Goal: Task Accomplishment & Management: Complete application form

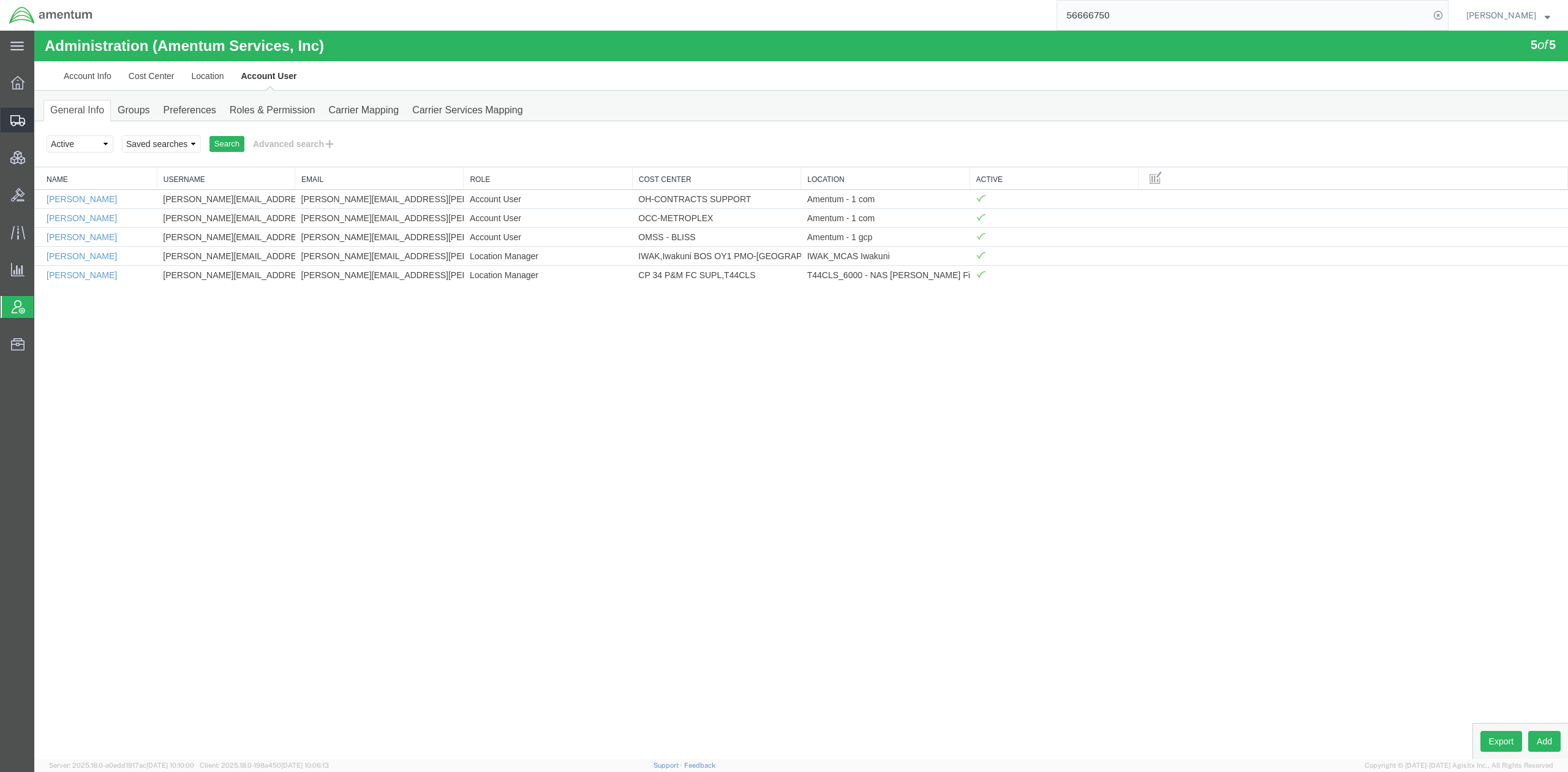
click at [43, 118] on span "Shipments" at bounding box center [38, 120] width 9 height 24
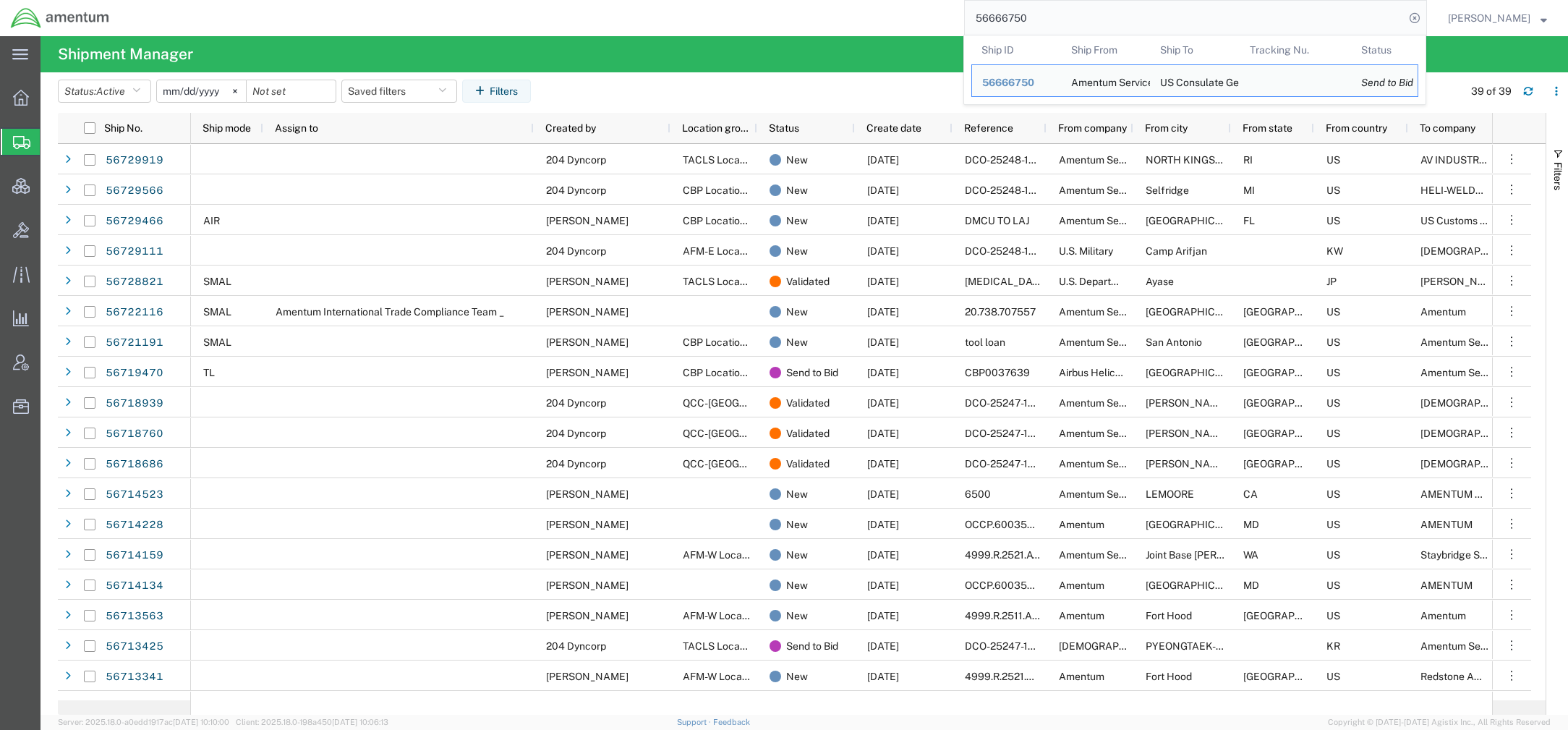
drag, startPoint x: 1033, startPoint y: 18, endPoint x: 281, endPoint y: -42, distance: 754.4
click at [281, 0] on html "main_menu Created with Sketch. Collapse Menu Overview Shipments Shipment Manage…" at bounding box center [784, 365] width 1568 height 730
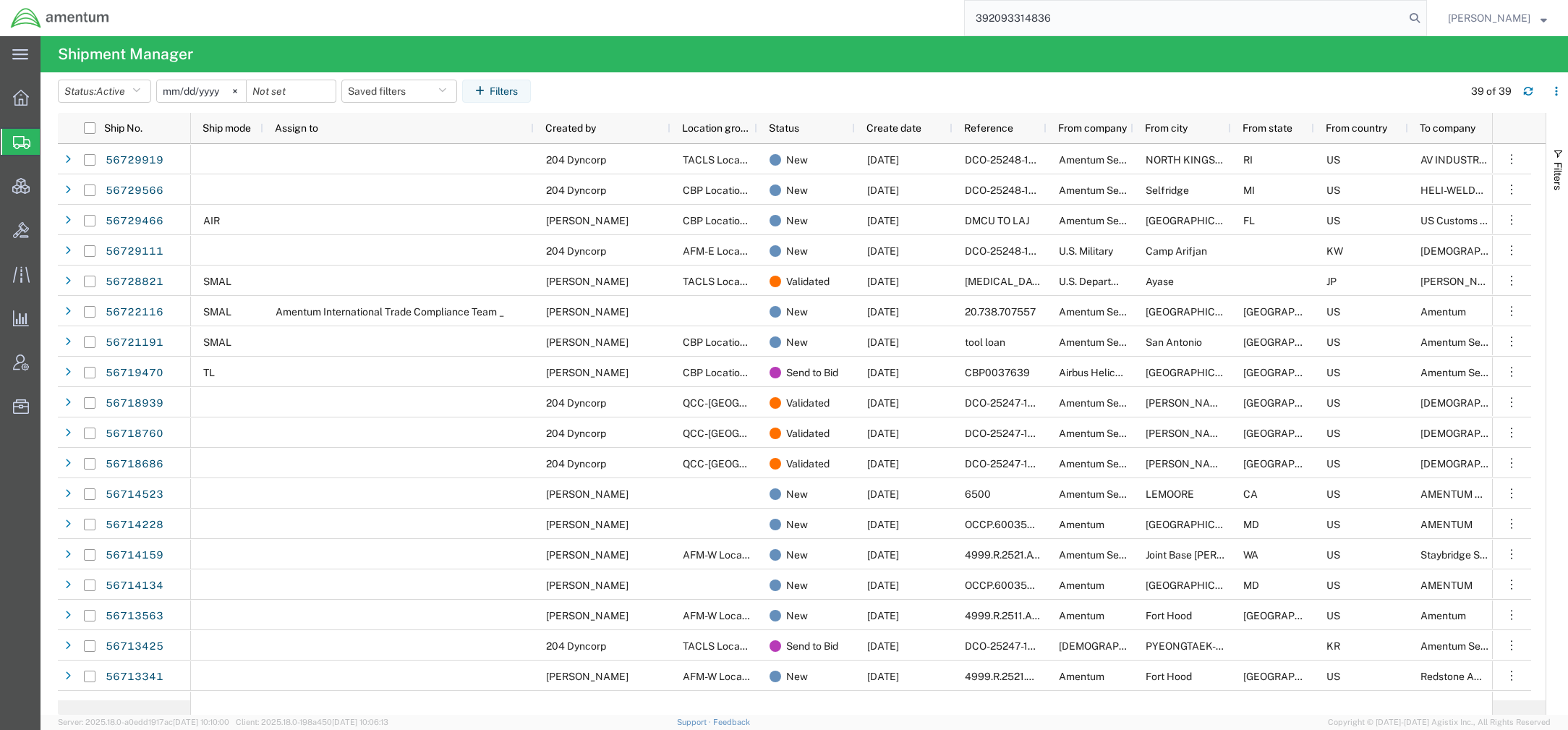
type input "392093314836"
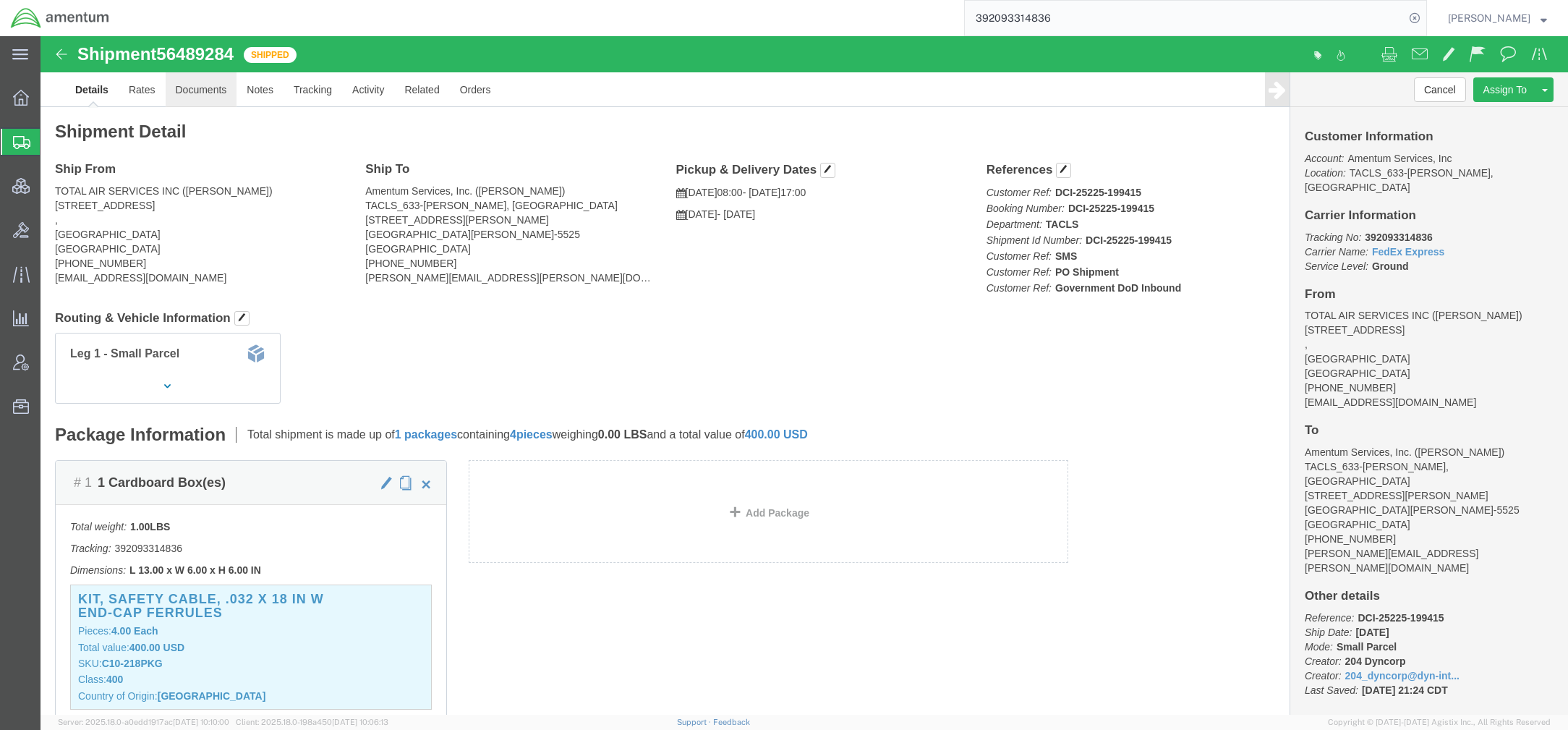
drag, startPoint x: 215, startPoint y: 89, endPoint x: 174, endPoint y: 54, distance: 53.9
click link "Documents"
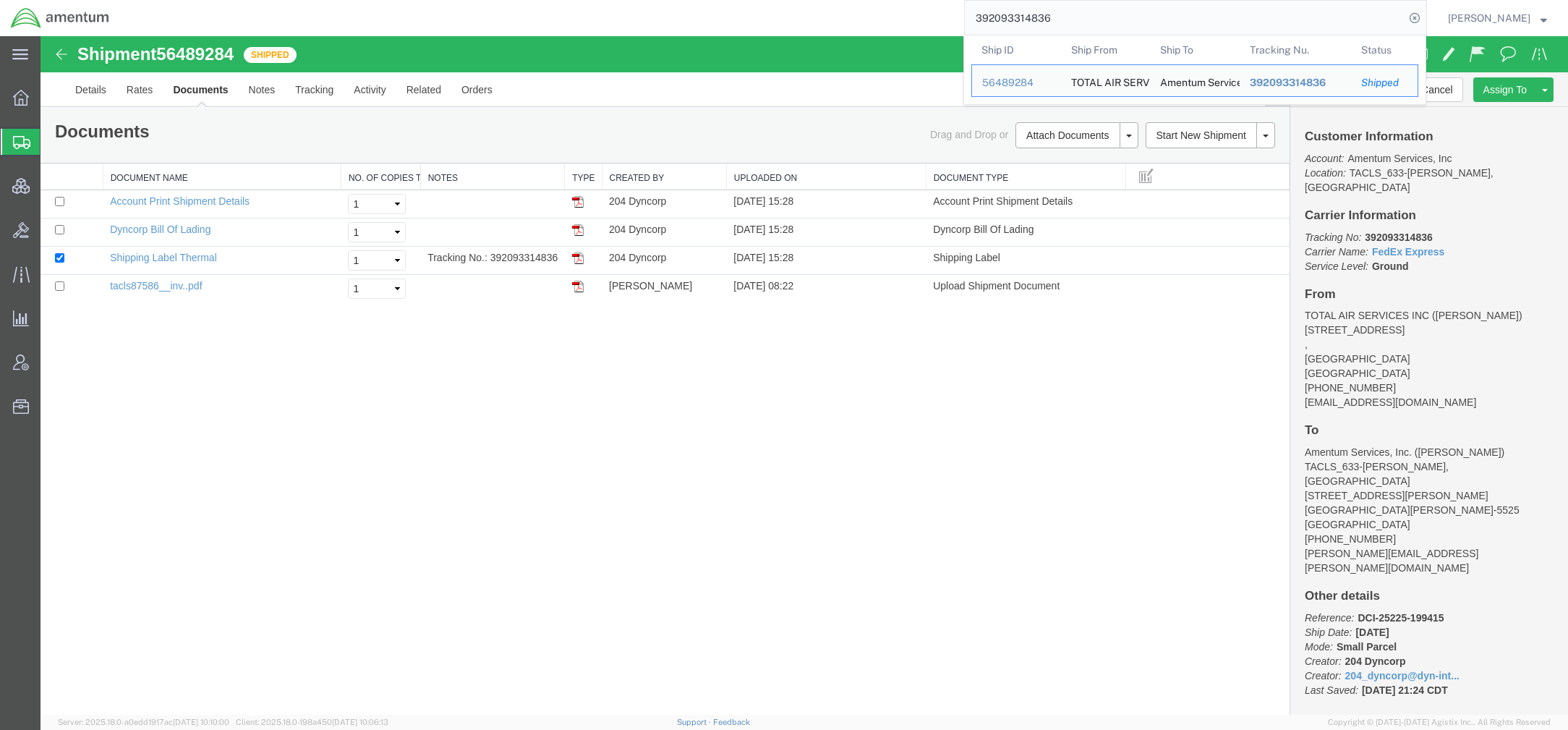
drag, startPoint x: 1090, startPoint y: 19, endPoint x: 801, endPoint y: -6, distance: 290.1
click at [801, 0] on html "main_menu Created with Sketch. Collapse Menu Overview Shipments Shipment Manage…" at bounding box center [784, 365] width 1568 height 730
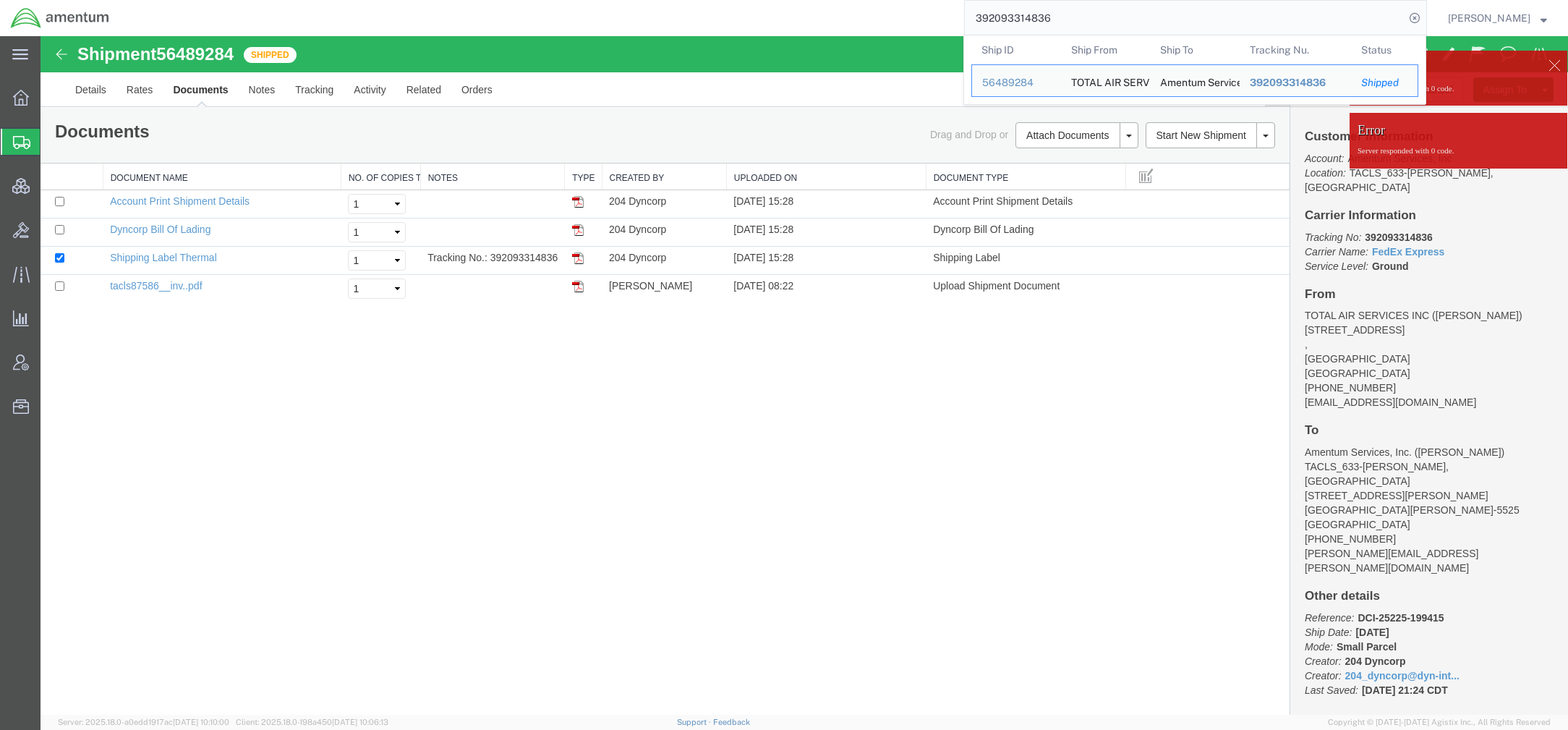
click at [573, 535] on div at bounding box center [804, 375] width 1527 height 679
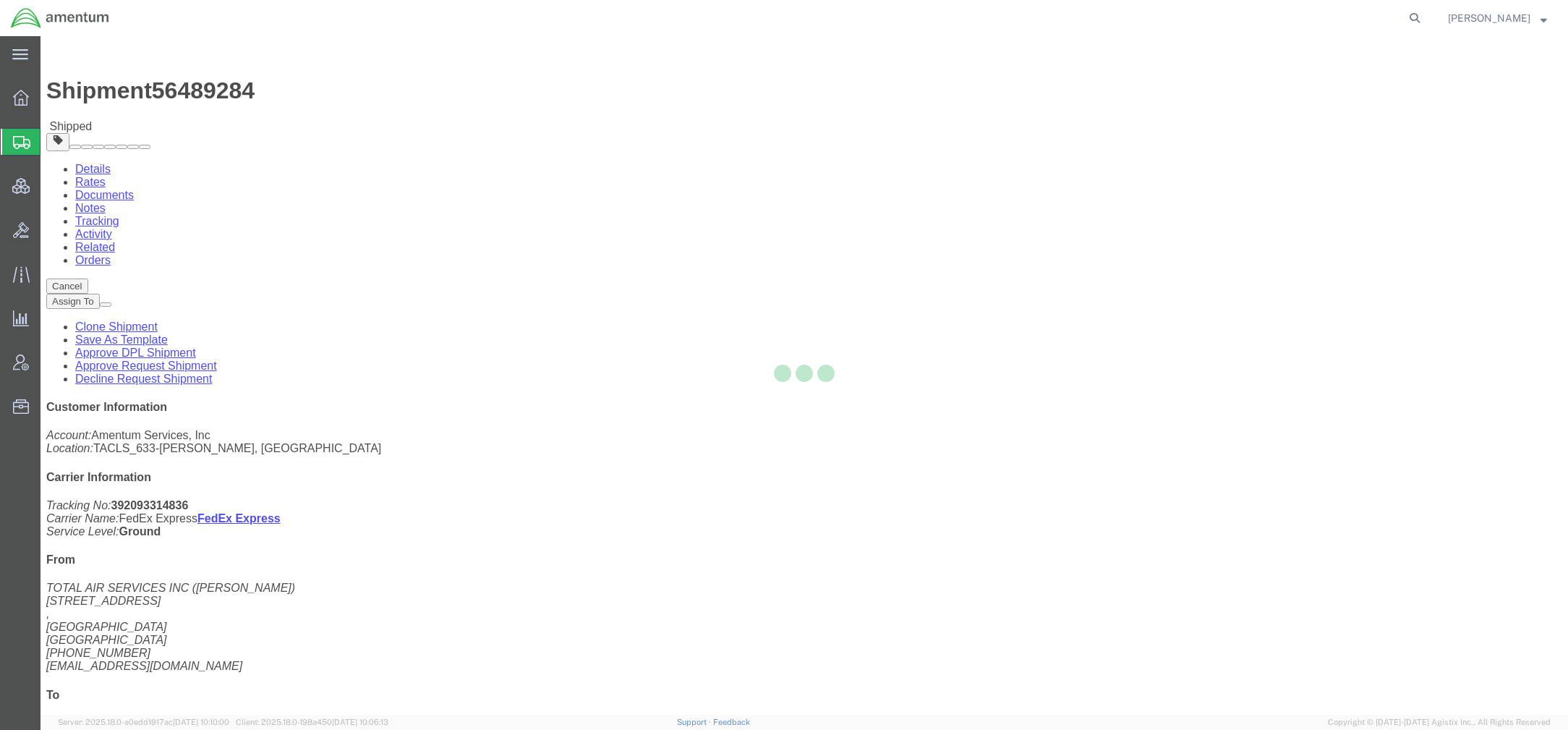
click at [206, 94] on div at bounding box center [804, 375] width 1527 height 679
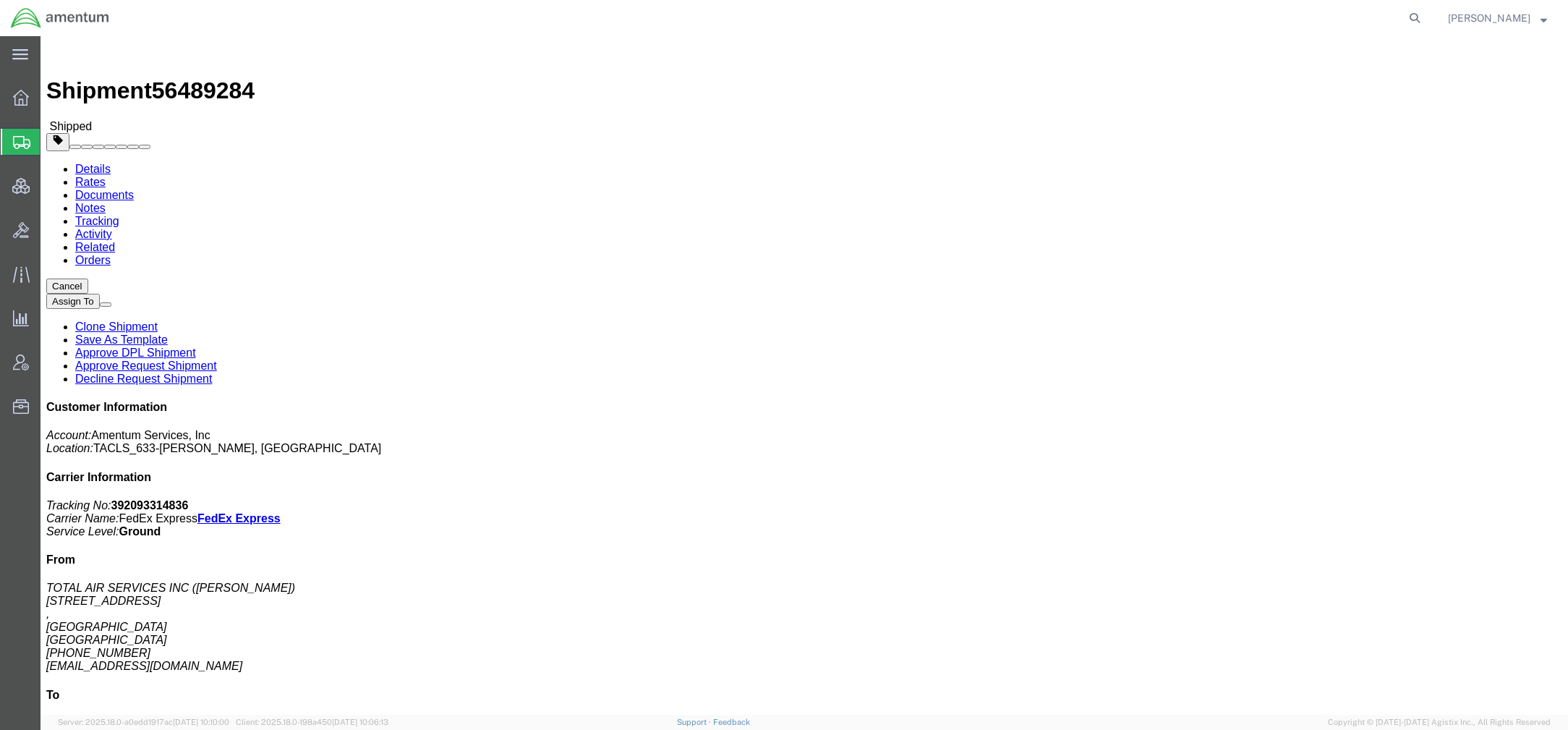
drag, startPoint x: 206, startPoint y: 94, endPoint x: 166, endPoint y: 58, distance: 53.8
click link "Documents"
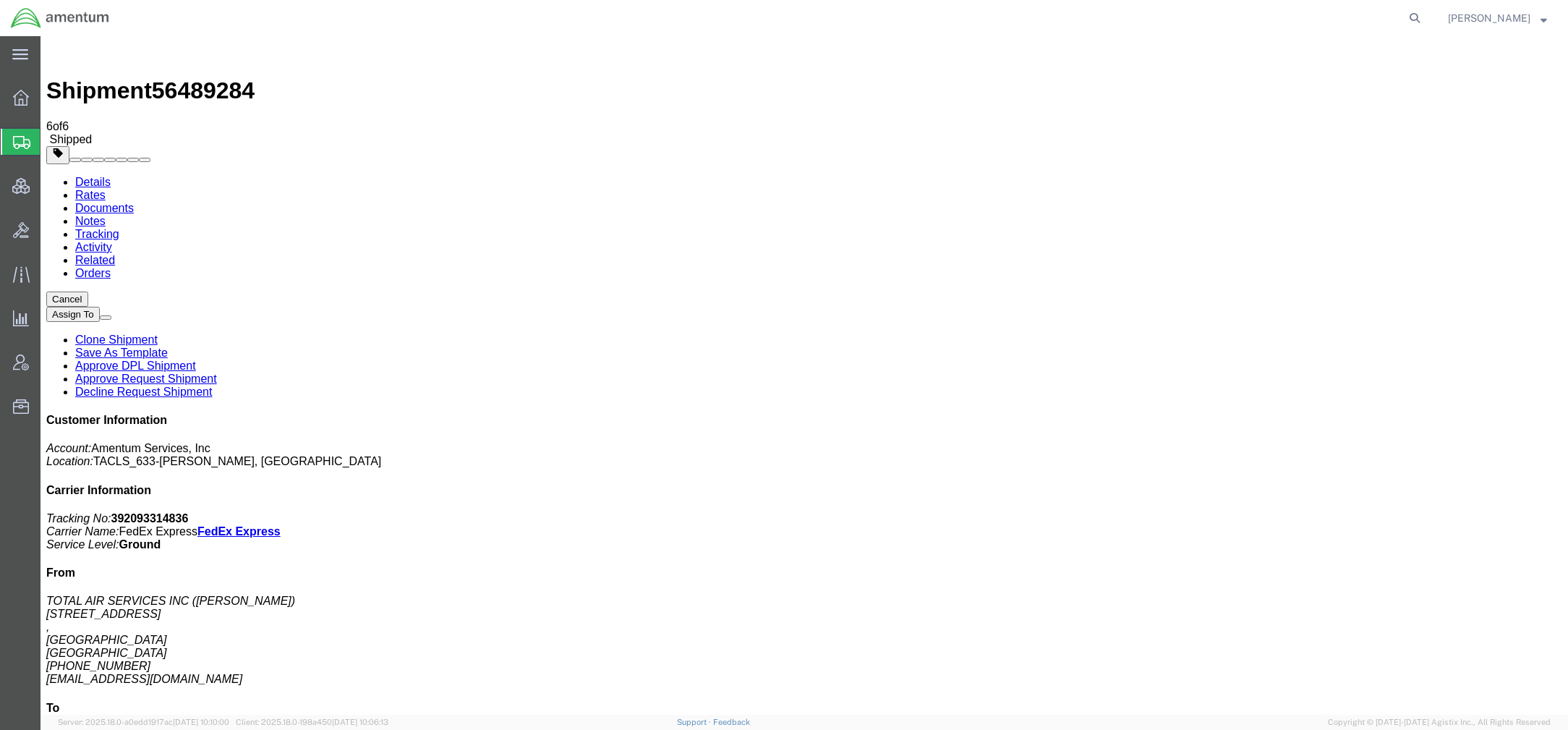
drag, startPoint x: 560, startPoint y: 319, endPoint x: 490, endPoint y: 316, distance: 70.1
copy td "392093314836"
click at [106, 189] on link "Rates" at bounding box center [90, 195] width 30 height 12
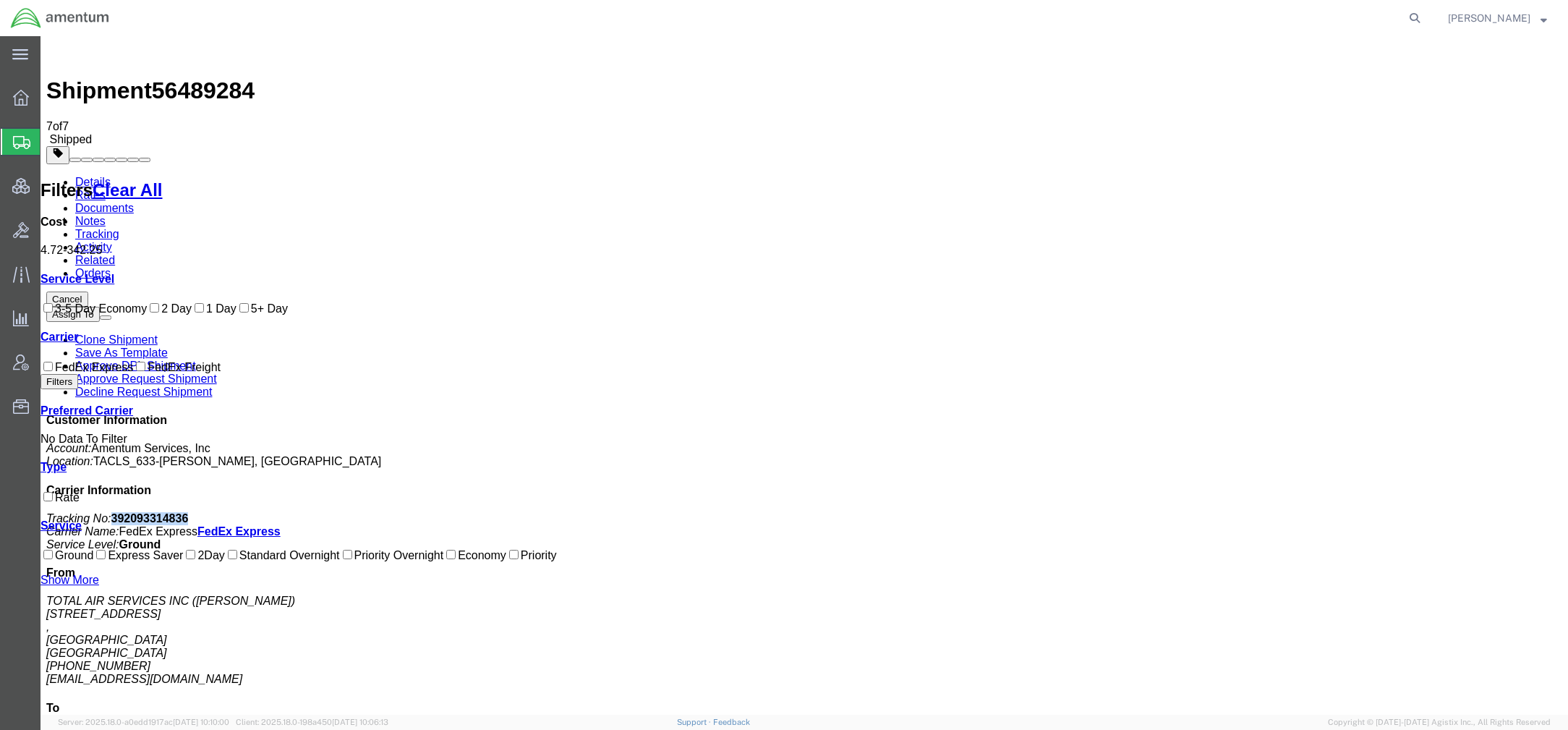
drag, startPoint x: 1434, startPoint y: 220, endPoint x: 1363, endPoint y: 224, distance: 71.1
click at [1363, 512] on p "Tracking No: 392093314836 Carrier Name: FedEx Express FedEx Express Service Lev…" at bounding box center [804, 531] width 1516 height 39
copy b "392093314836"
click at [84, 176] on link "Details" at bounding box center [93, 182] width 36 height 12
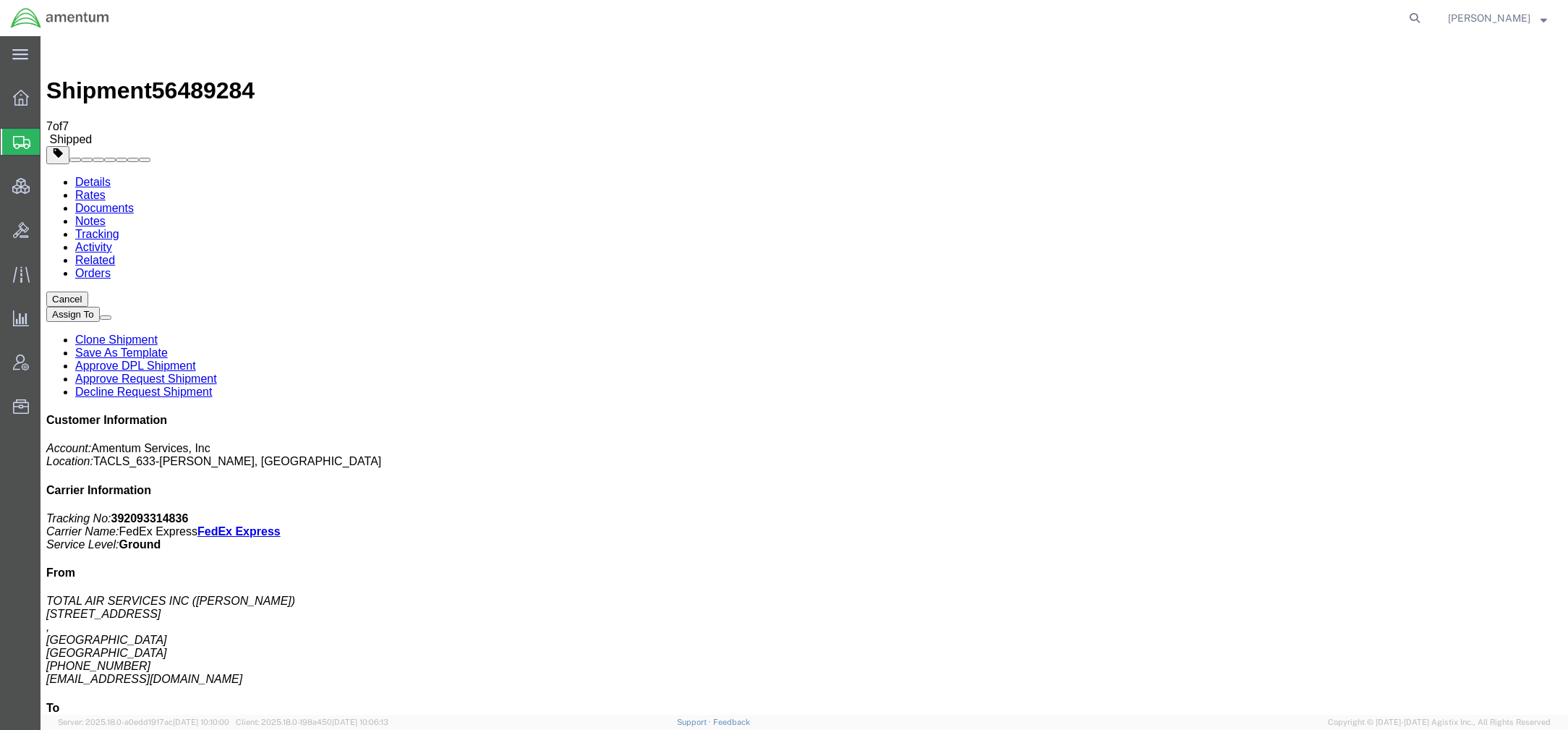
click span "button"
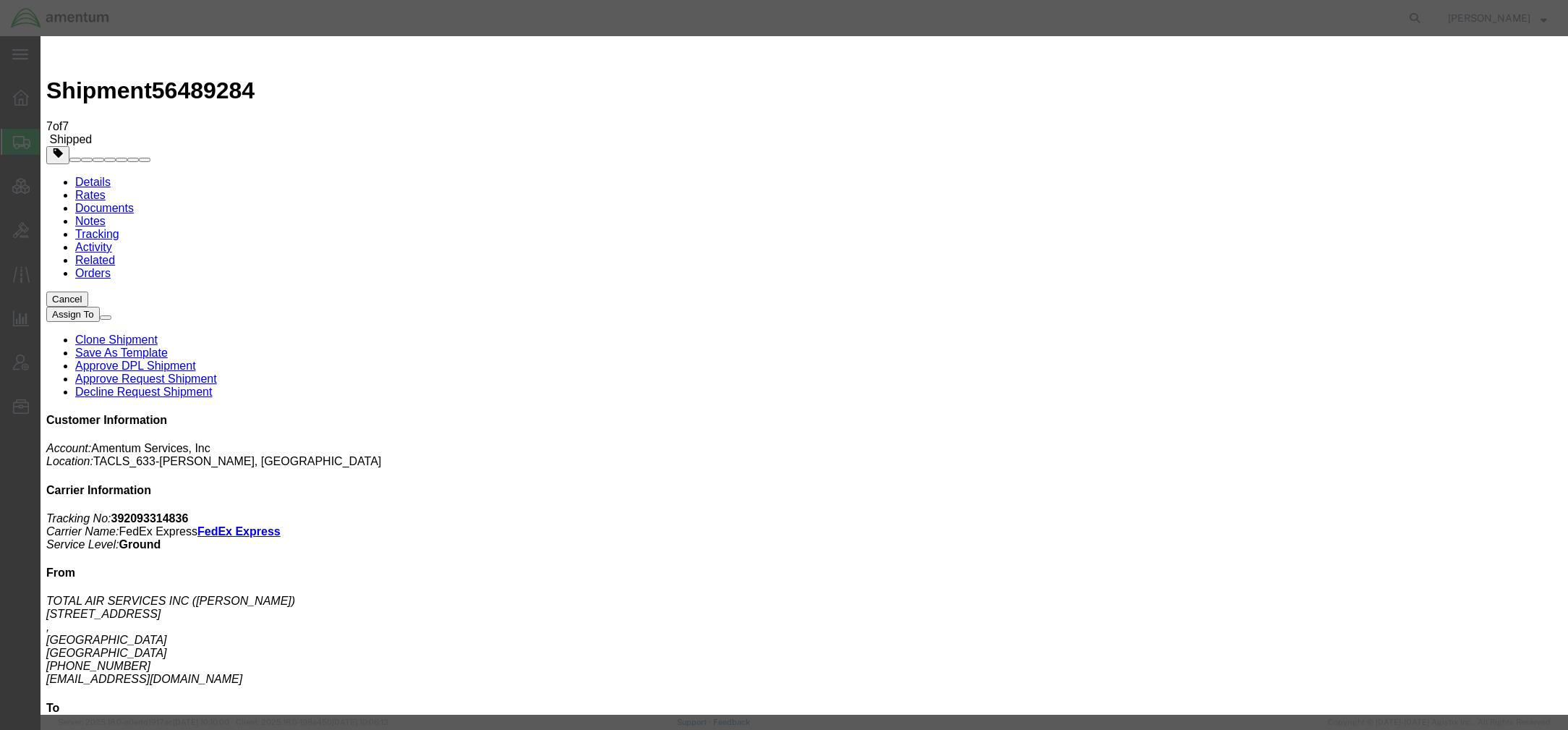
click button "Add another reference"
click select "Select Account Type Activity ID Airline Appointment Number ASN Batch Request # …"
select select "CLAIM"
click select "Select Account Type Activity ID Airline Appointment Number ASN Batch Request # …"
paste input "C-204030620"
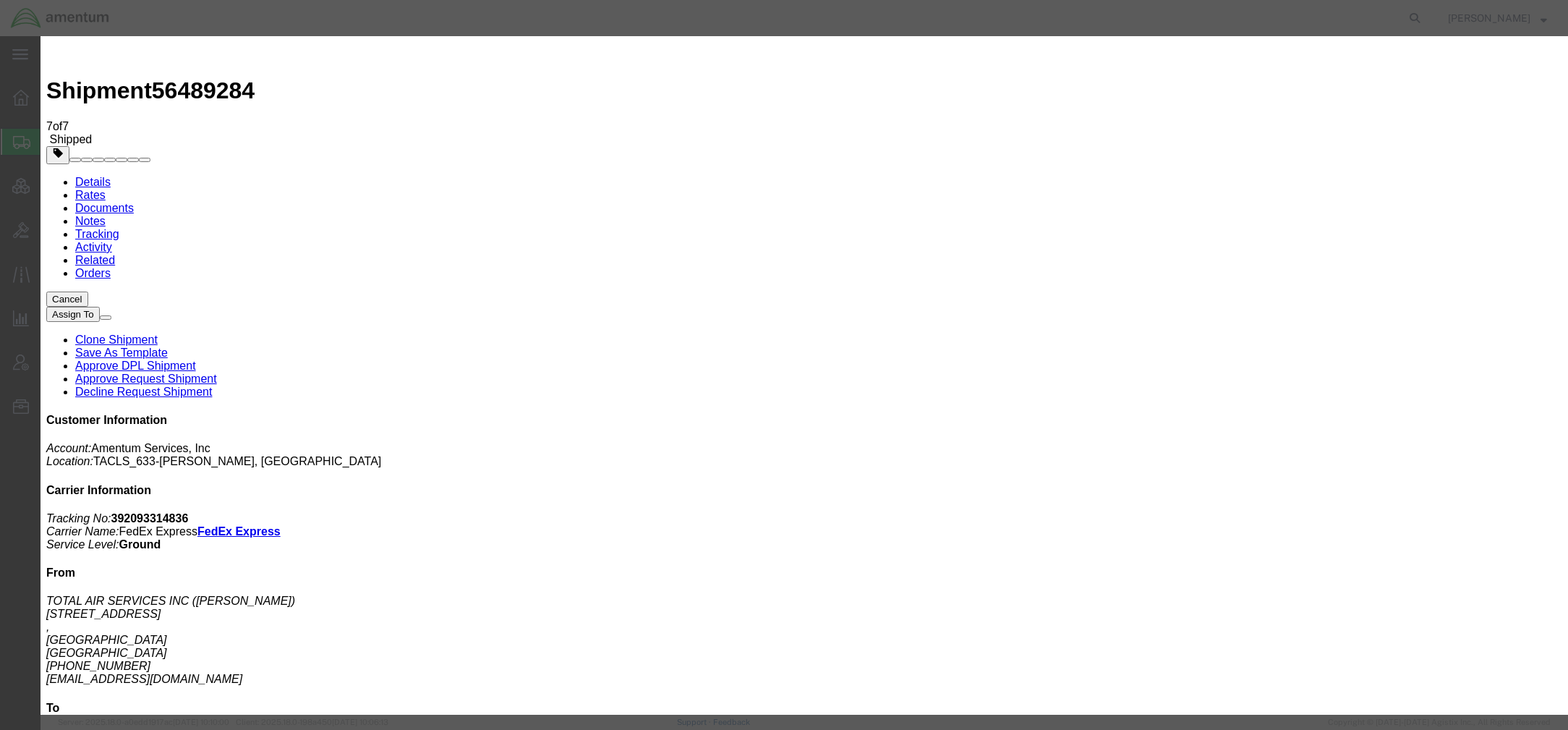
type input "C-204030620"
click button "Save"
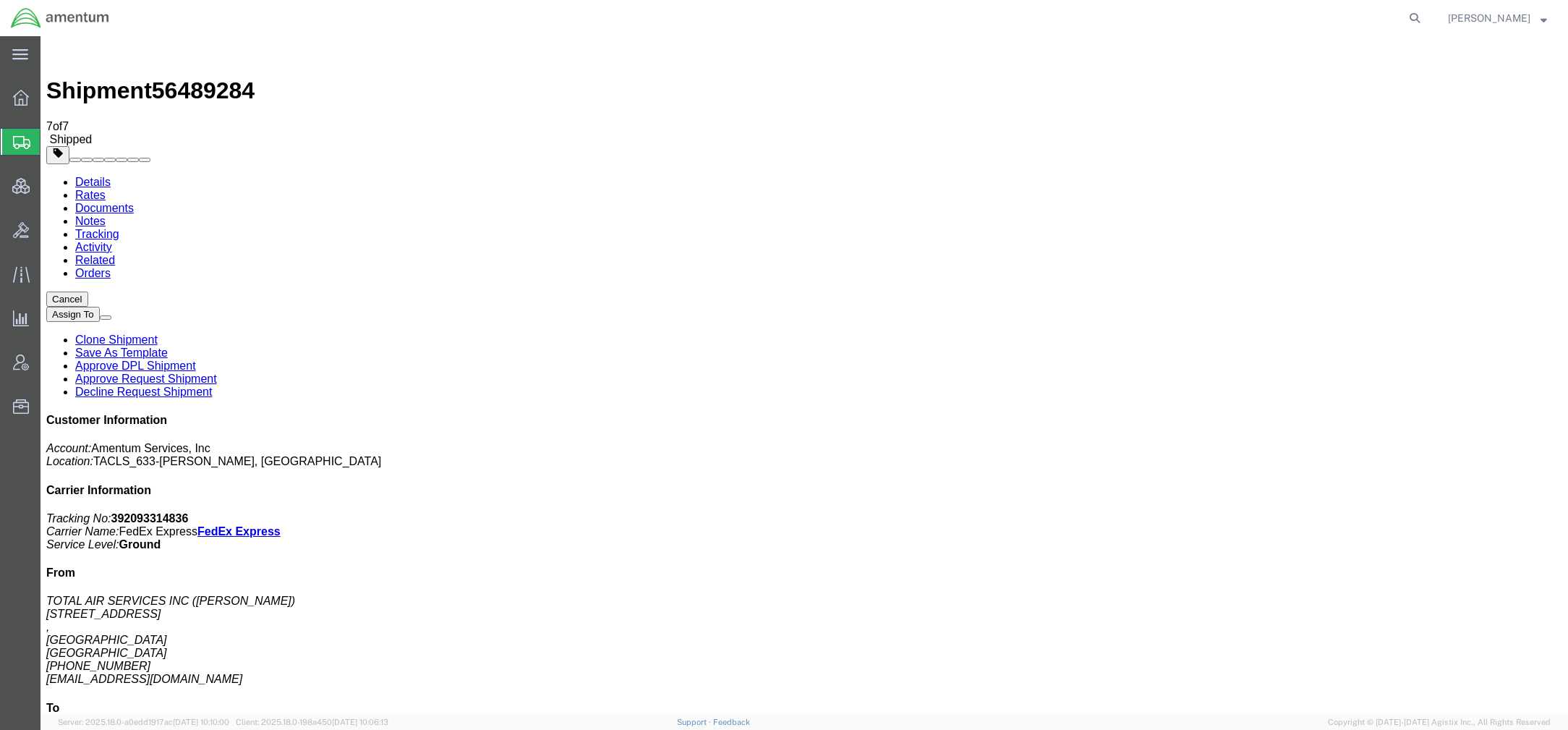
click link "Documents"
click at [1404, 18] on icon at bounding box center [1414, 17] width 20 height 20
paste input "ARI-25247-0070"
type input "ARI-25247-0070"
click at [1408, 12] on icon at bounding box center [1414, 17] width 20 height 20
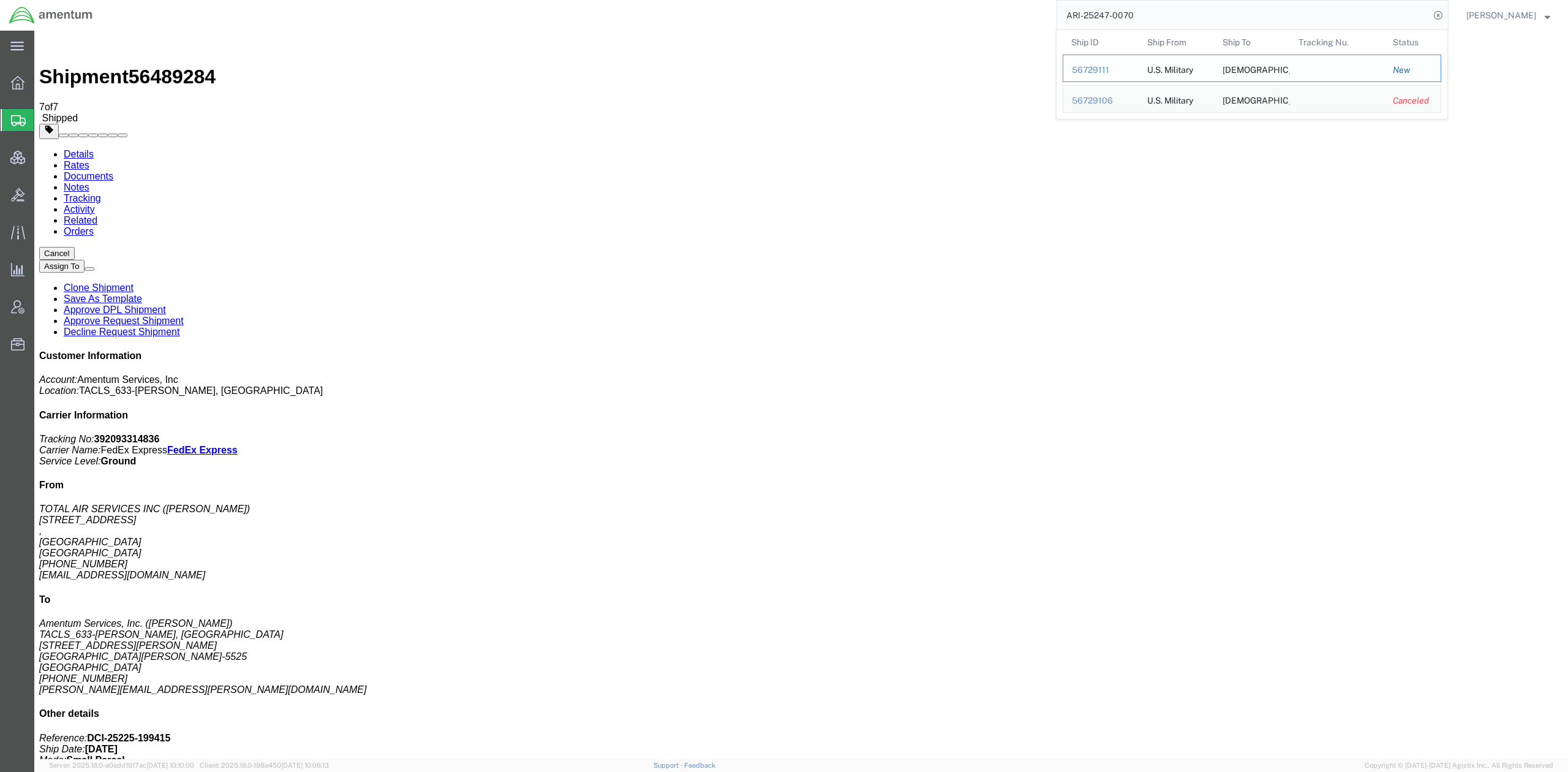
click at [1089, 72] on div "56729111" at bounding box center [1100, 71] width 58 height 13
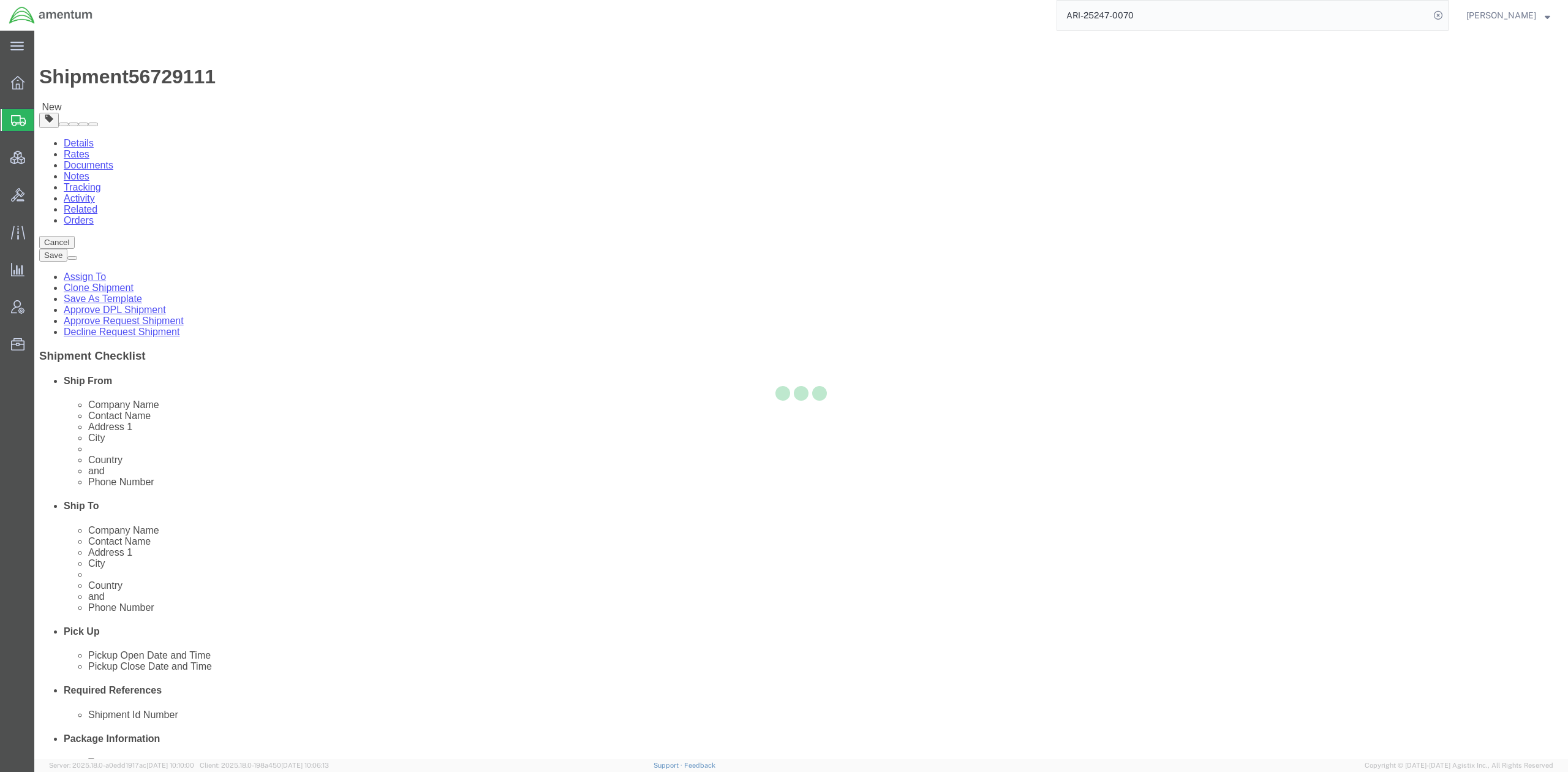
select select "58431"
select select
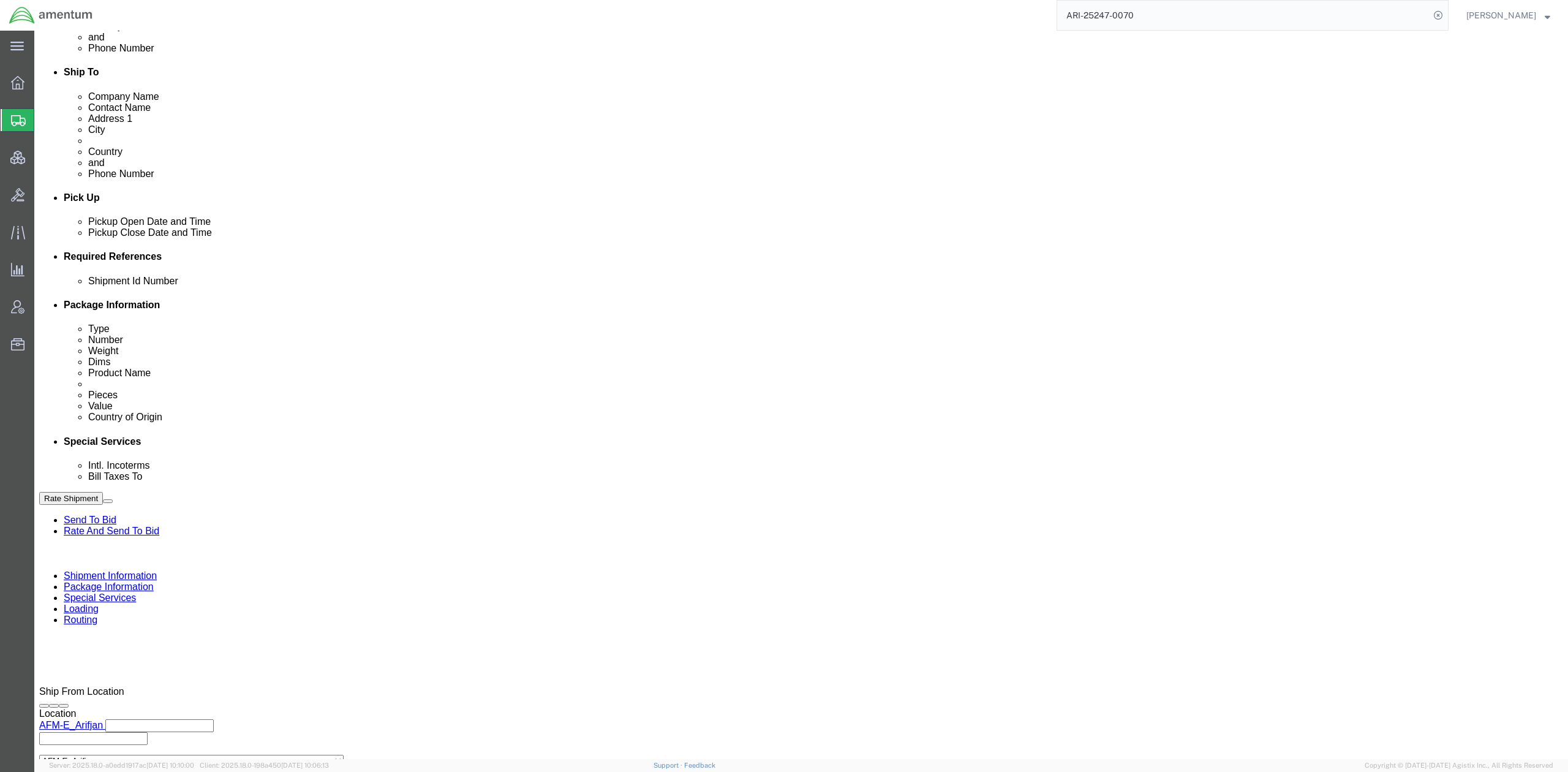
scroll to position [435, 0]
click div "Sep 05 2025 9:11 AM"
drag, startPoint x: 83, startPoint y: 627, endPoint x: 76, endPoint y: 644, distance: 18.4
click div "Leg 1 Mode Select Air Less than Truckload Multi-Leg Ocean Freight Rail Small Pa…"
click div "Sep 09 2025 9:11 AM"
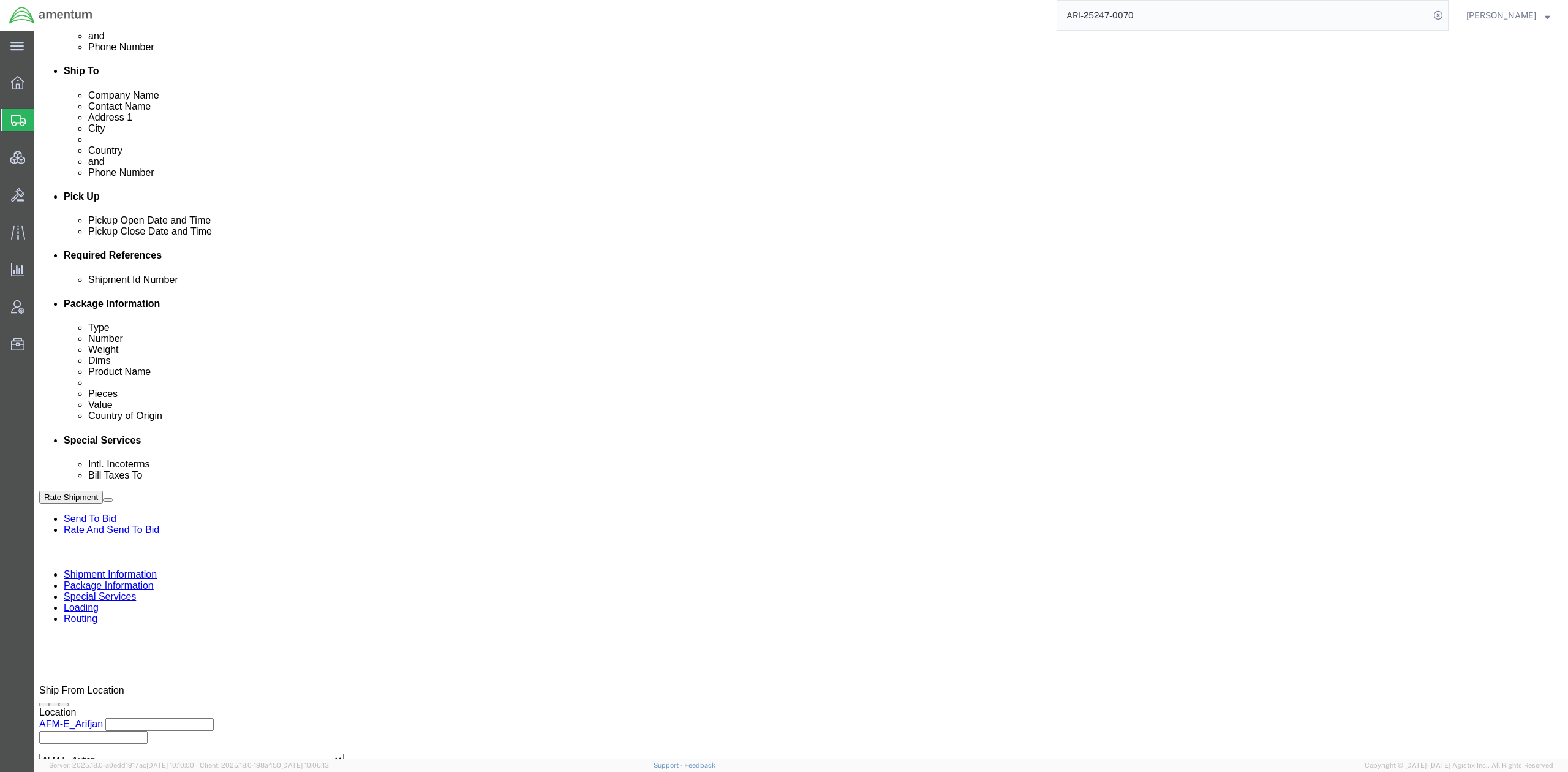
type input "1:00 PM"
click button "Apply"
click div "Pickup Start Date Pickup Start Time Pickup Open Date and Time Sep 09 2025 1:00 …"
click div "Sep 16 2025 2:00 PM"
type input "15:00 PM"
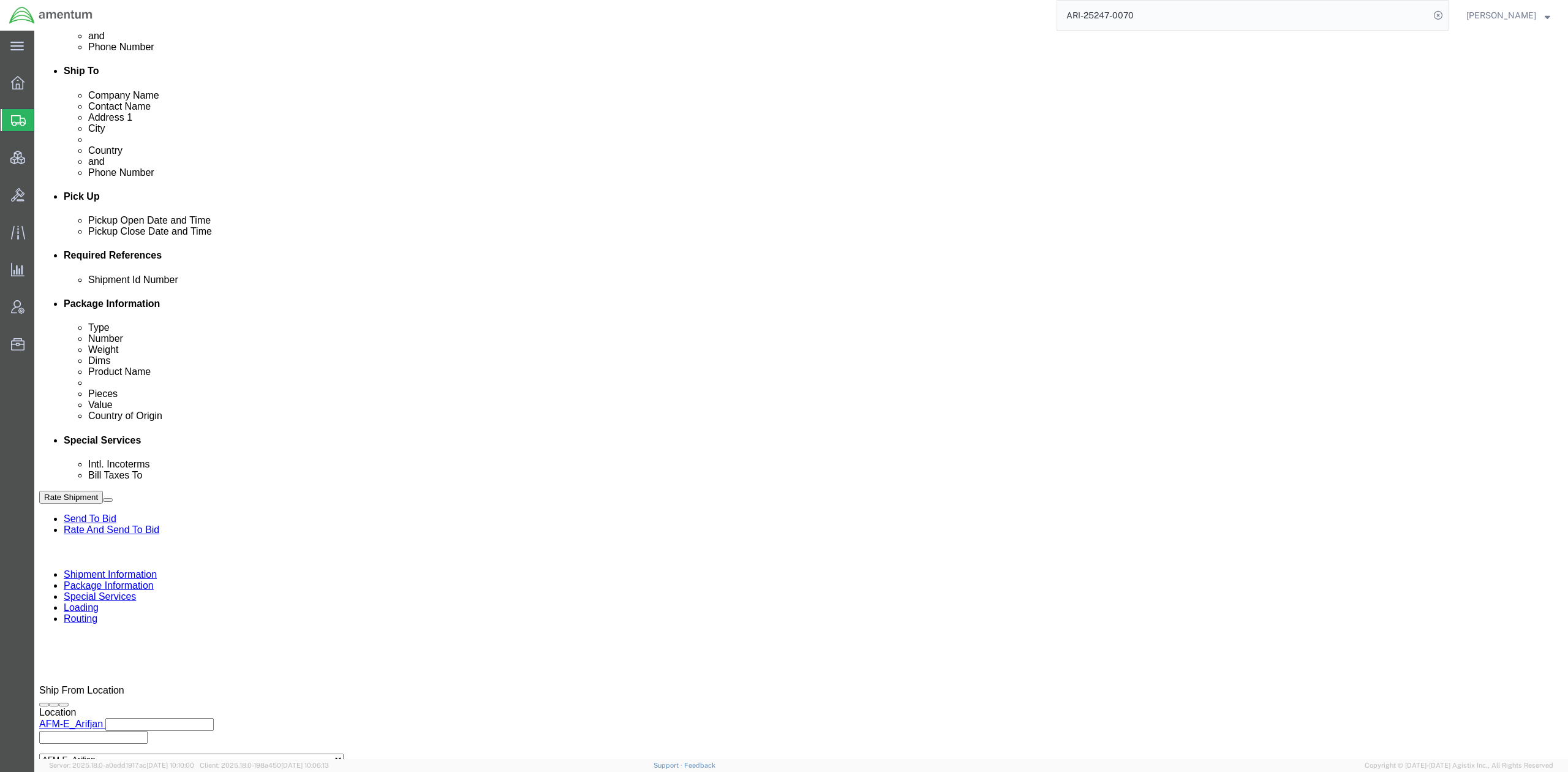
click button "Apply"
click icon
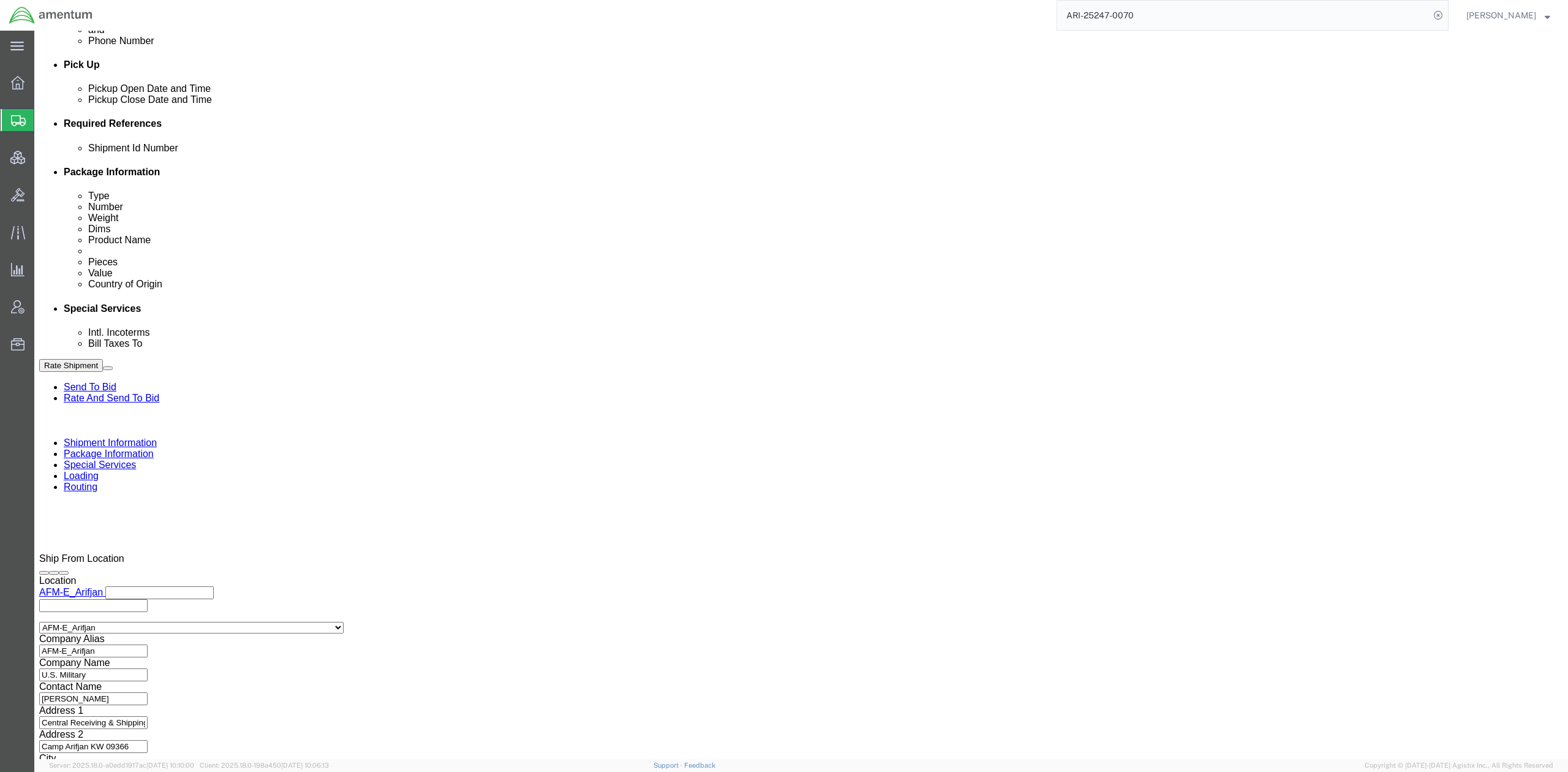
scroll to position [570, 0]
click link "Package Information"
click div
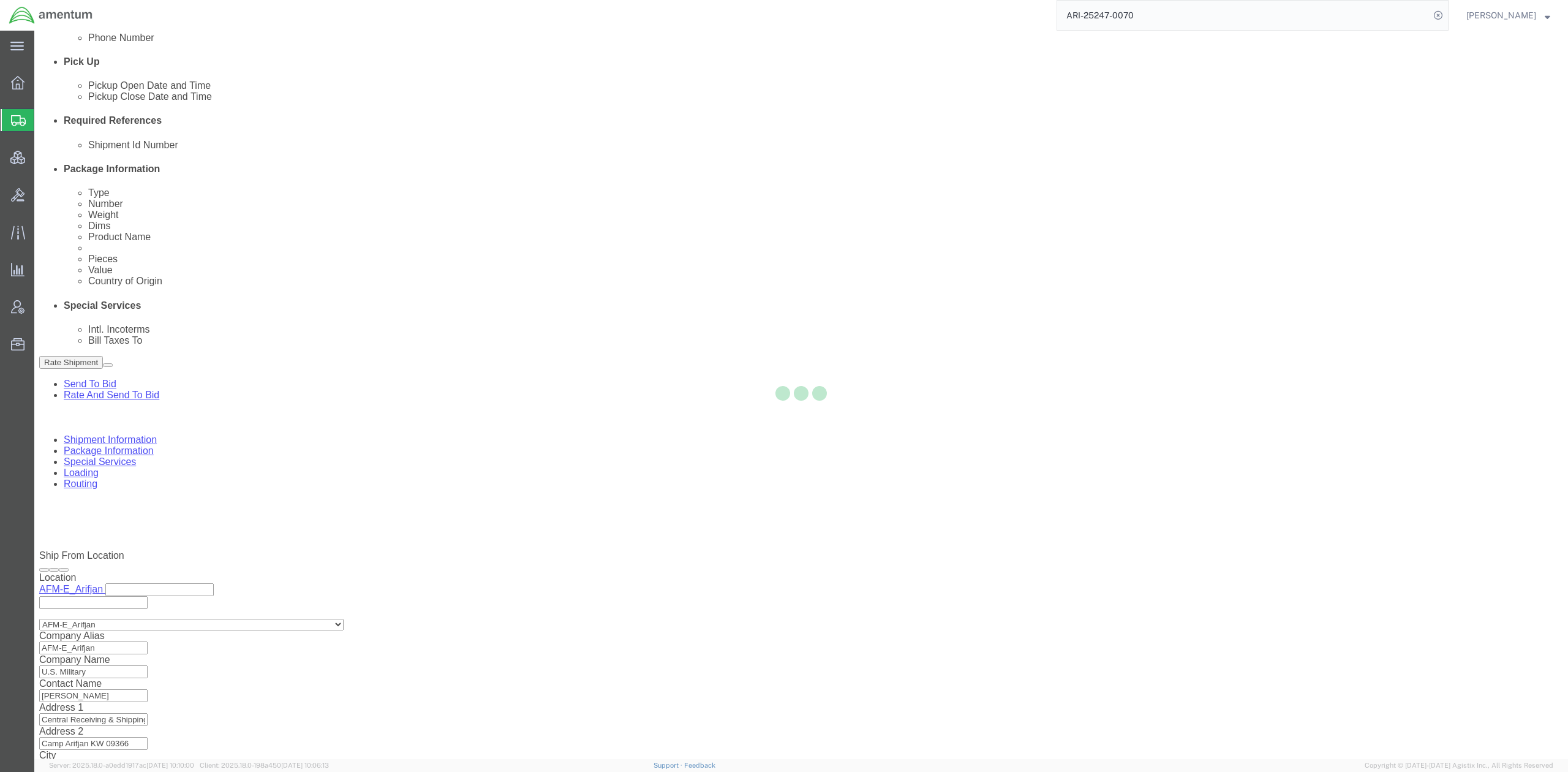
click at [195, 118] on div at bounding box center [801, 395] width 1533 height 729
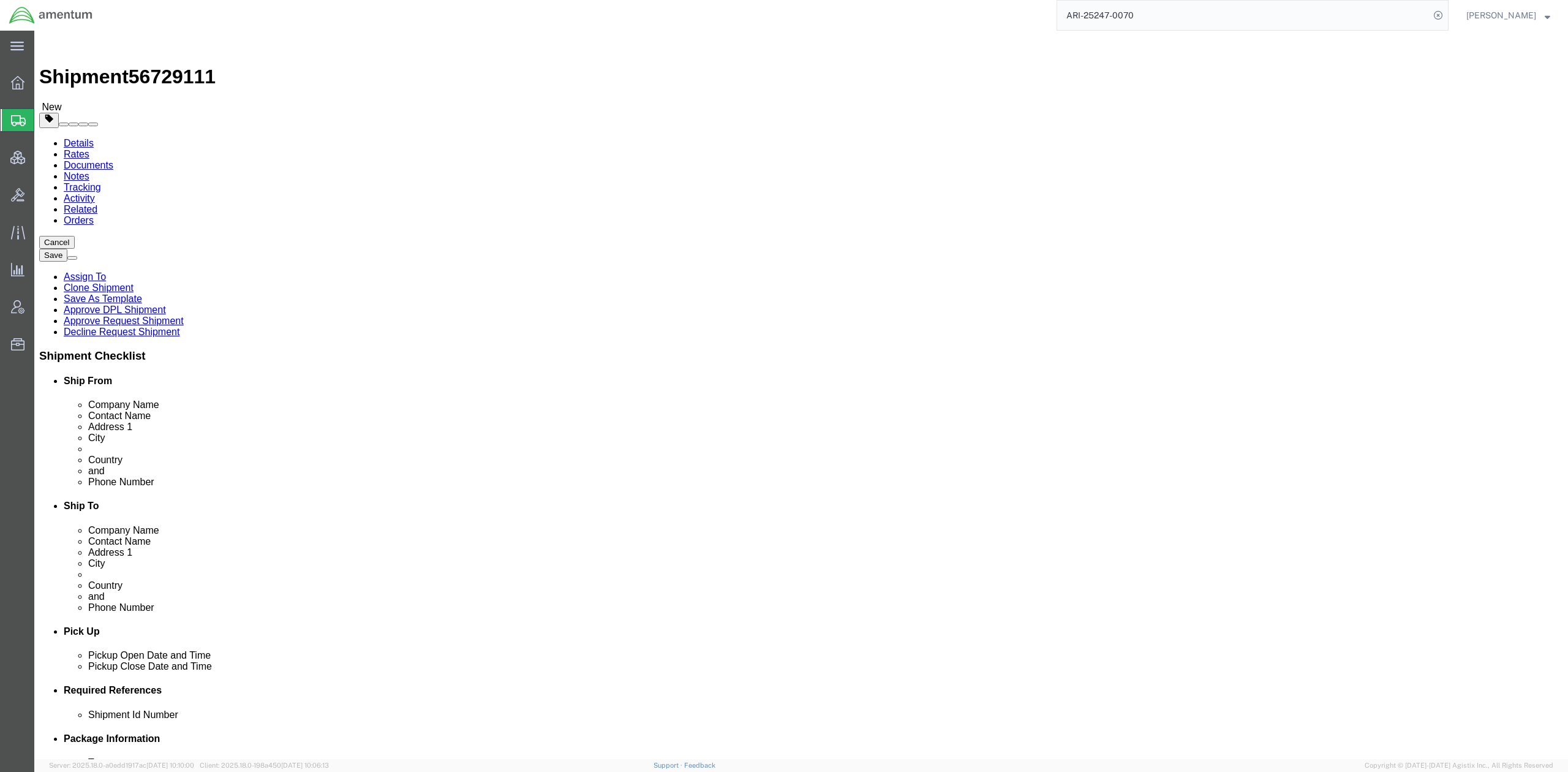
click link "Shipment Information"
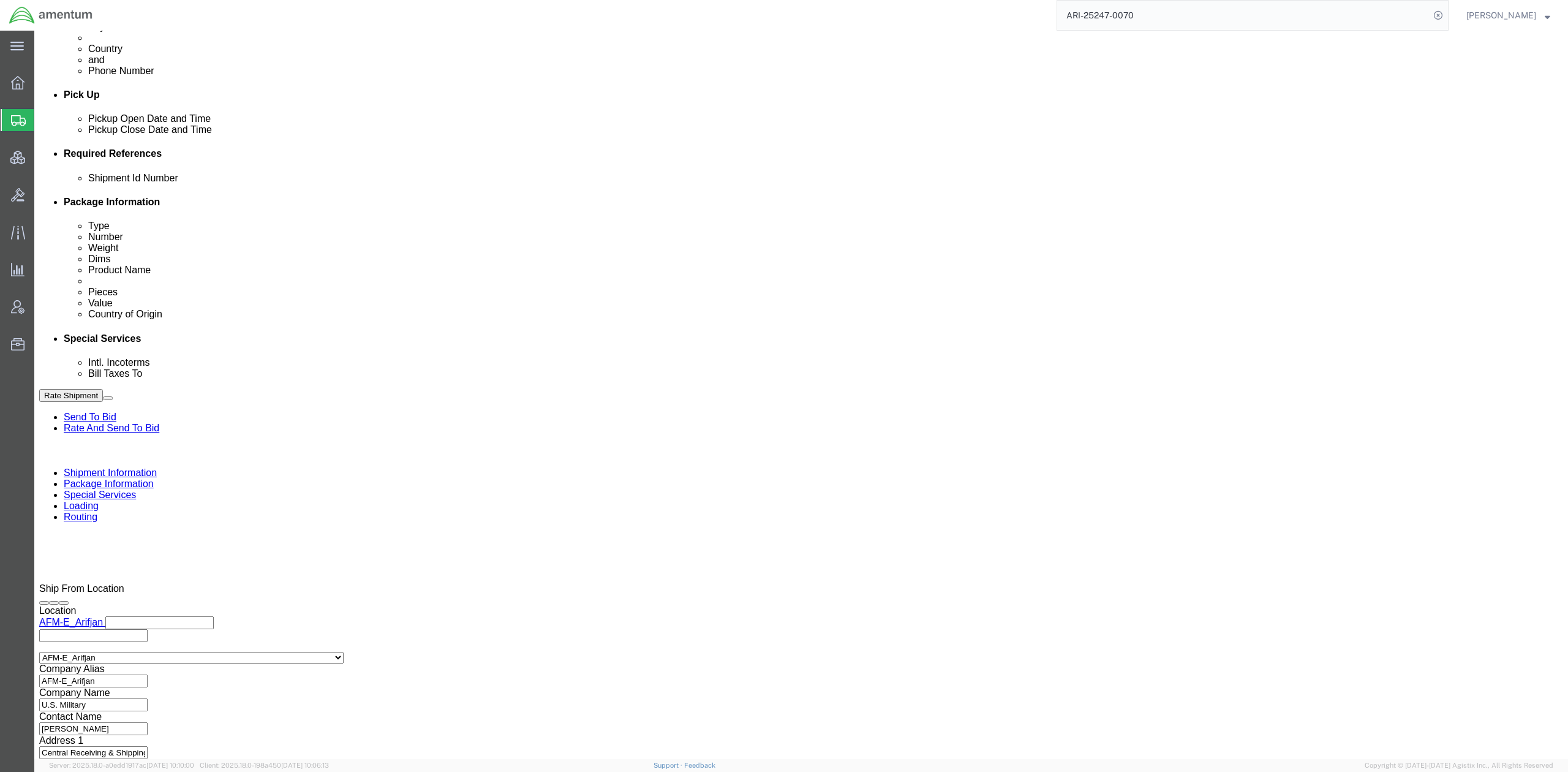
scroll to position [545, 0]
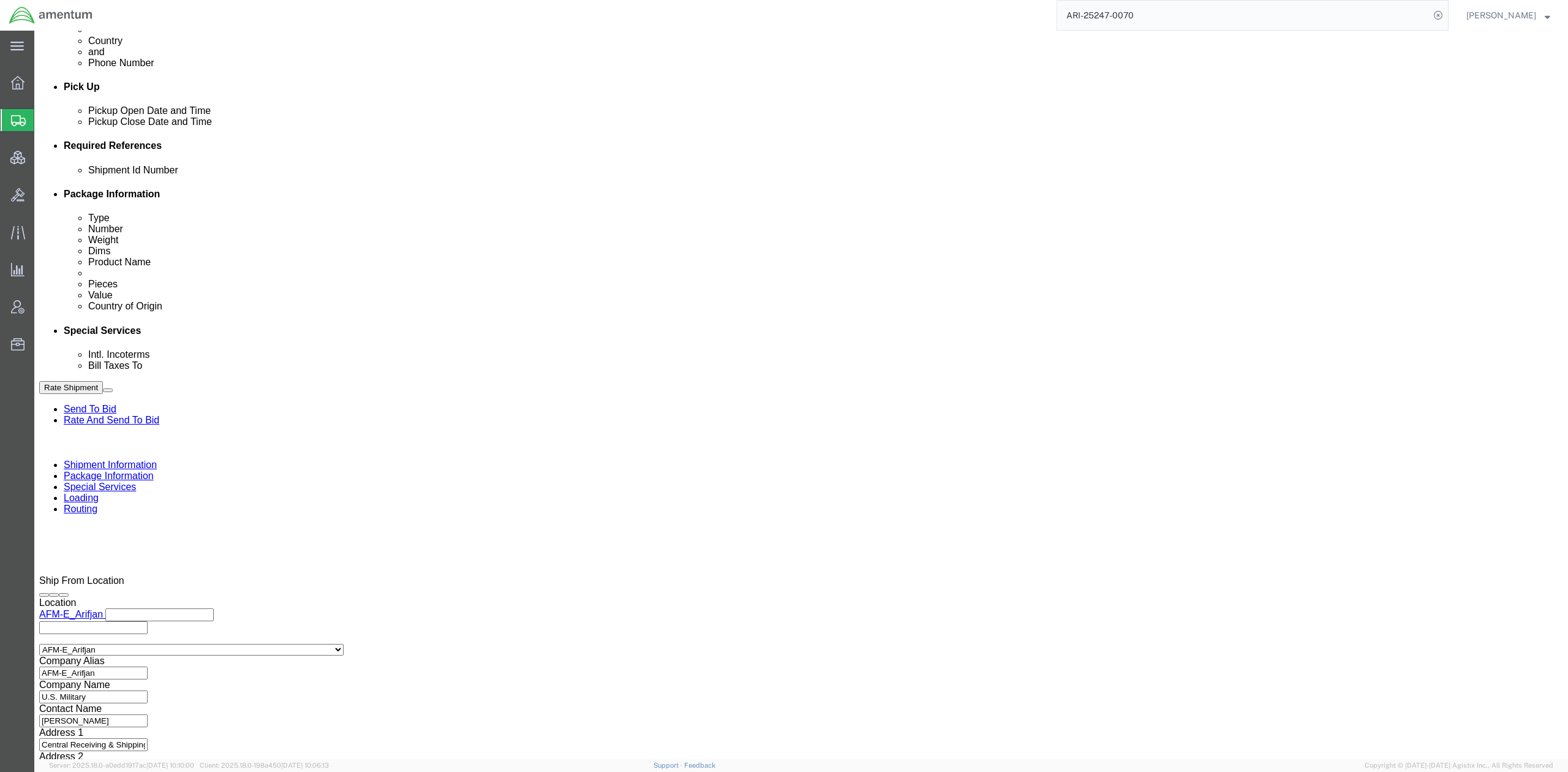
click div "Sep 09 2025 1:00 PM"
click button "Apply"
click div "Sep 16 2025 3:00 PM"
click button "Apply"
click icon
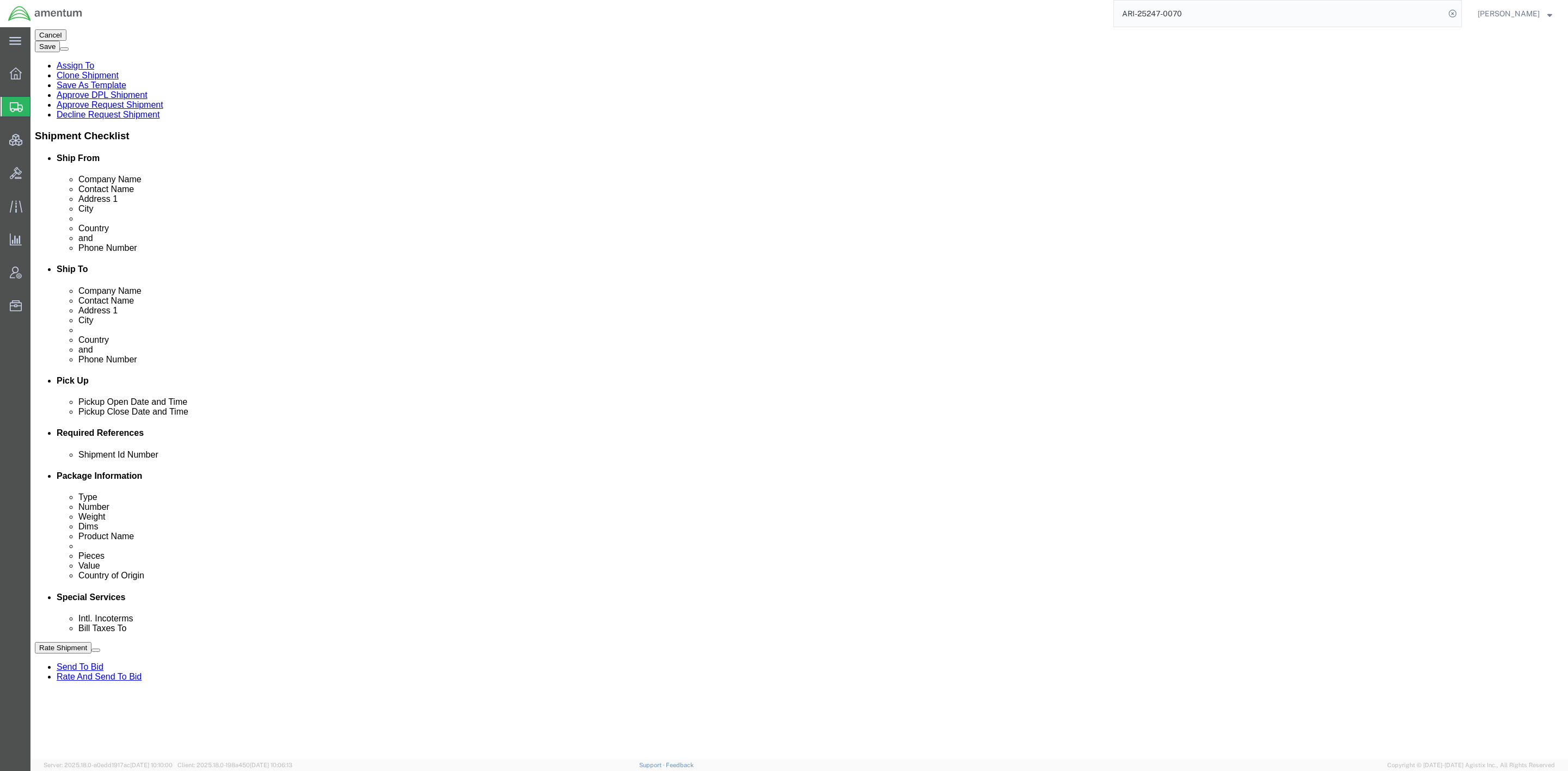
scroll to position [247, 0]
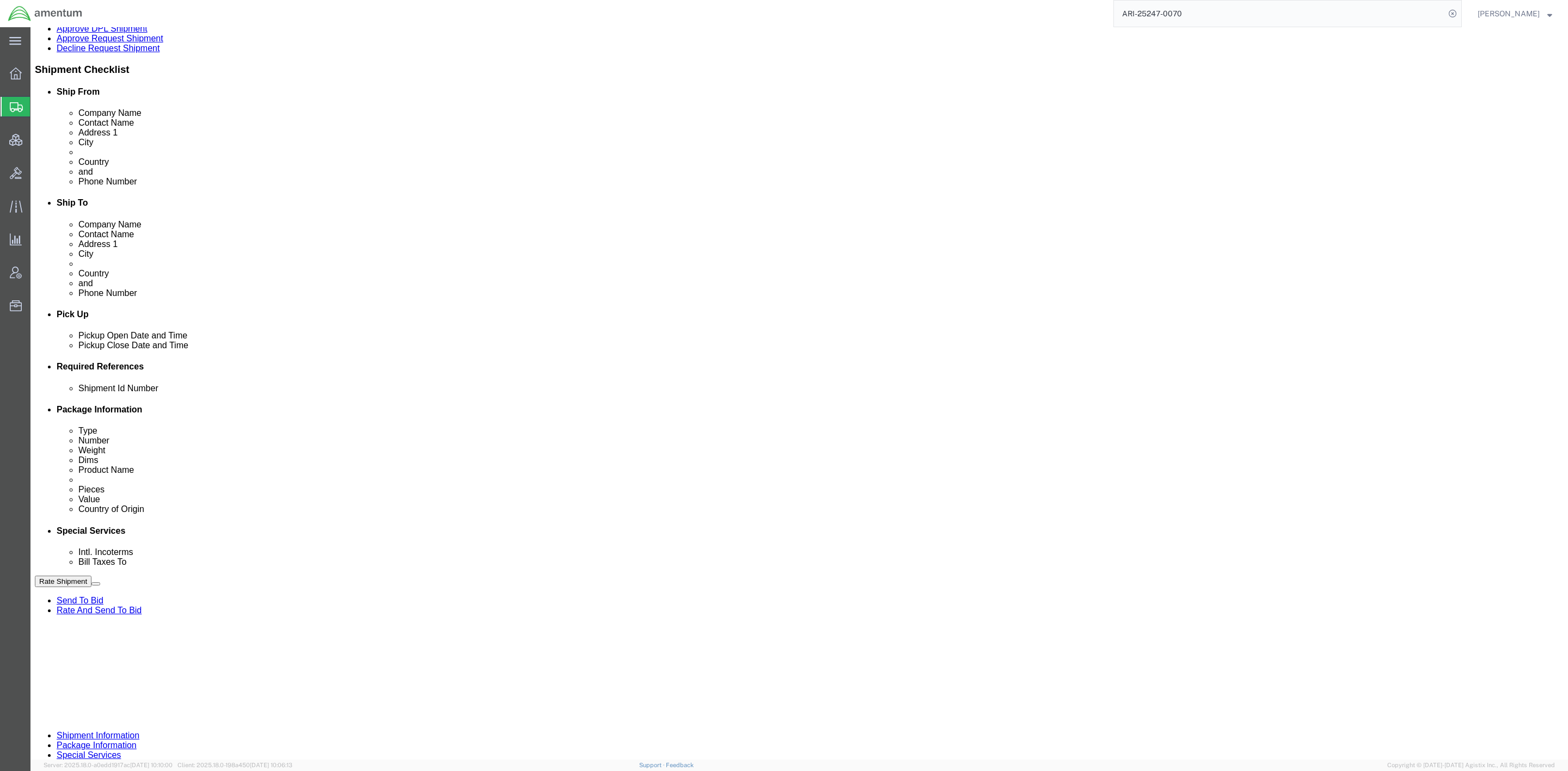
click icon
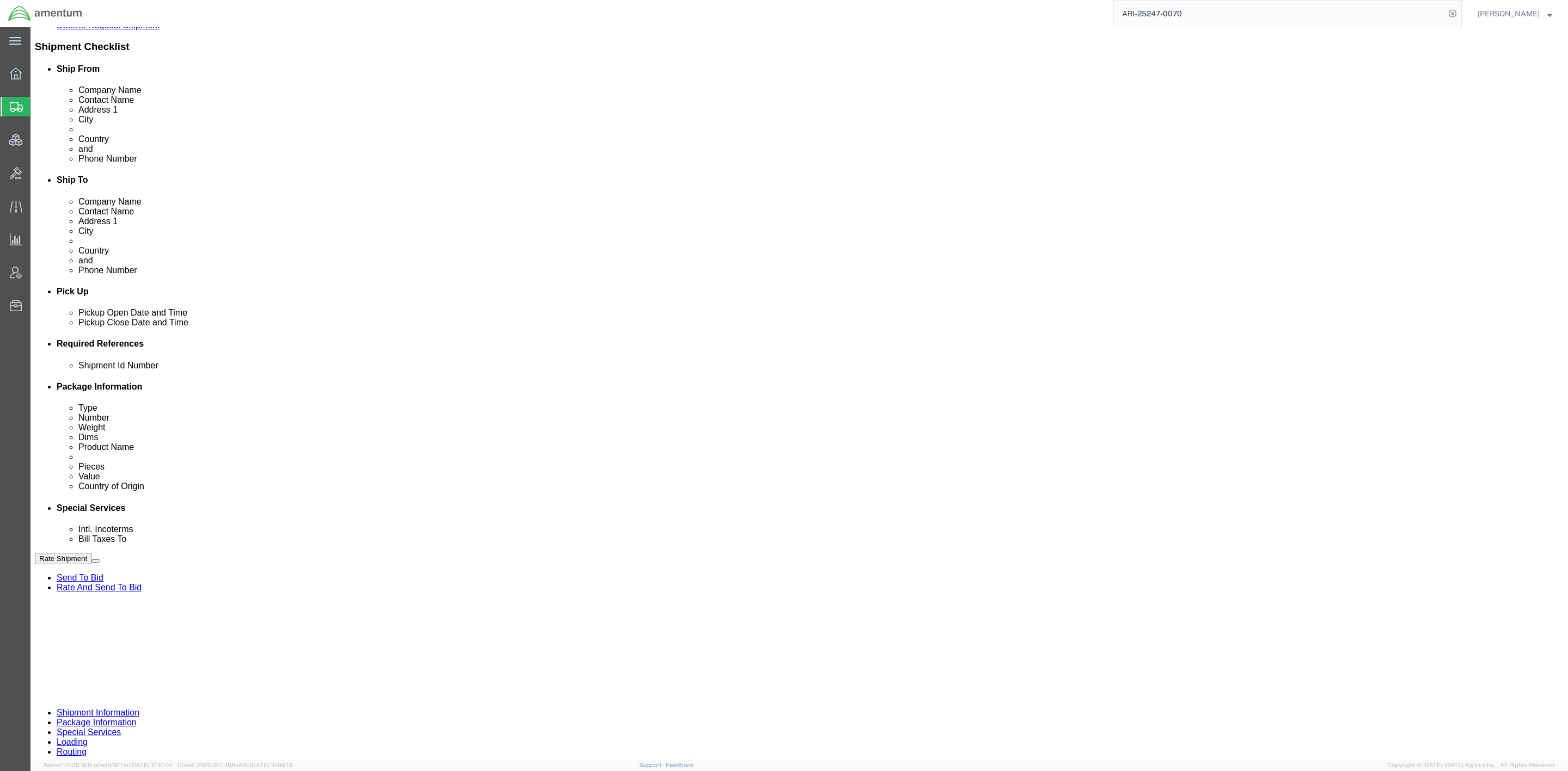
scroll to position [267, 0]
click link "Rate And Send To Bid"
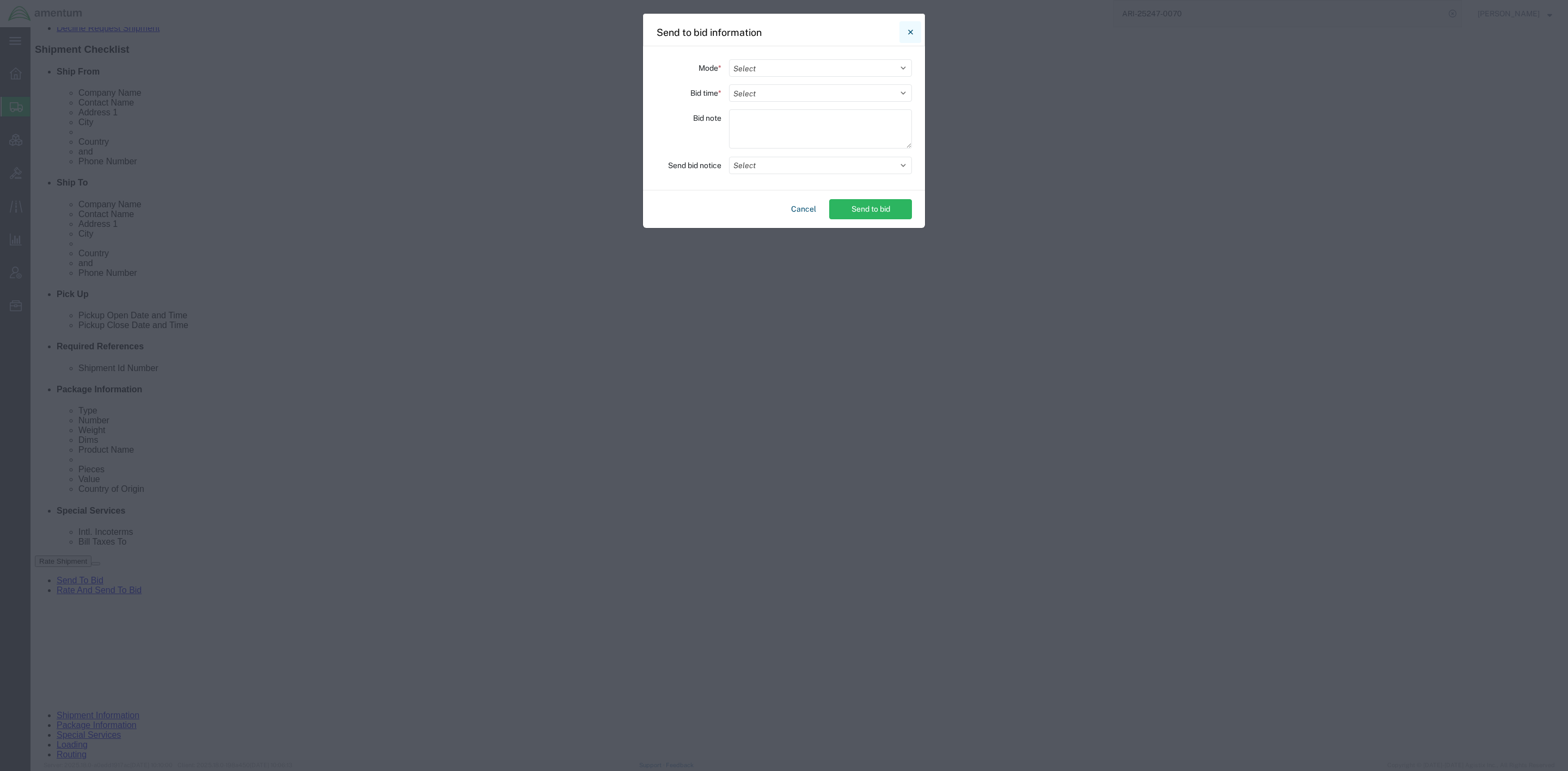
drag, startPoint x: 914, startPoint y: 38, endPoint x: 883, endPoint y: 10, distance: 41.8
click at [914, 38] on button "Close" at bounding box center [910, 32] width 22 height 22
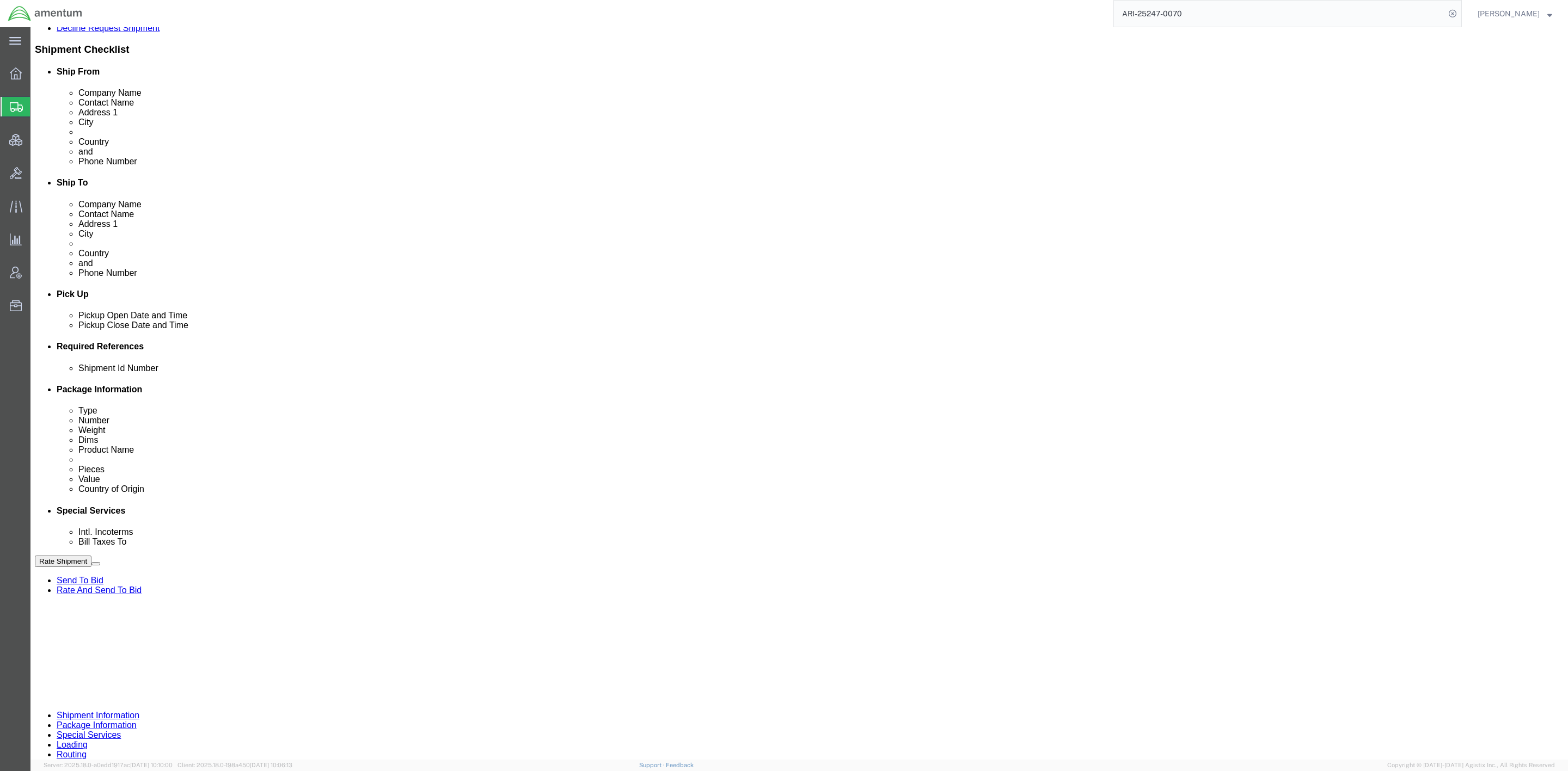
click button "Rate Shipment"
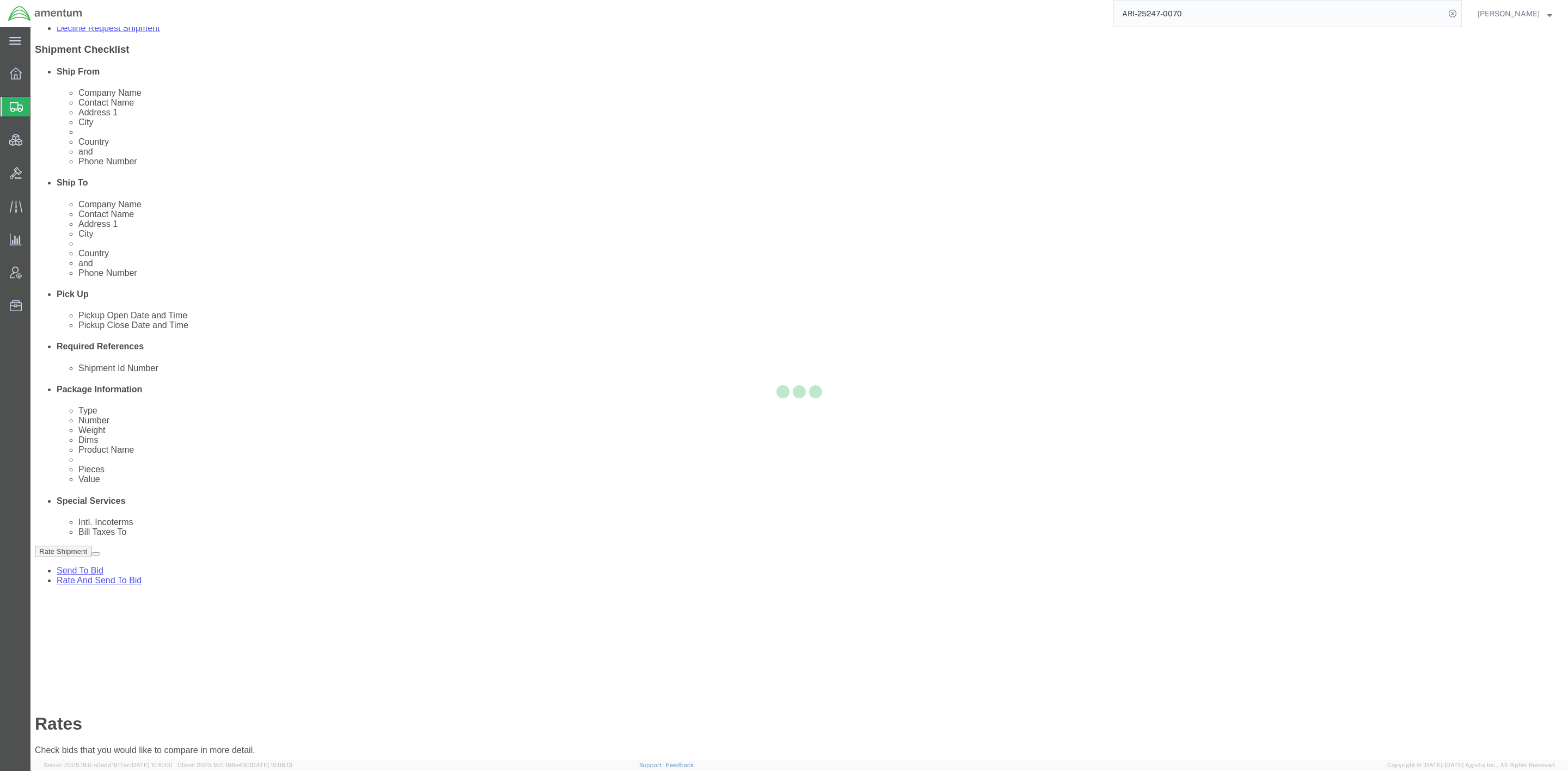
scroll to position [0, 0]
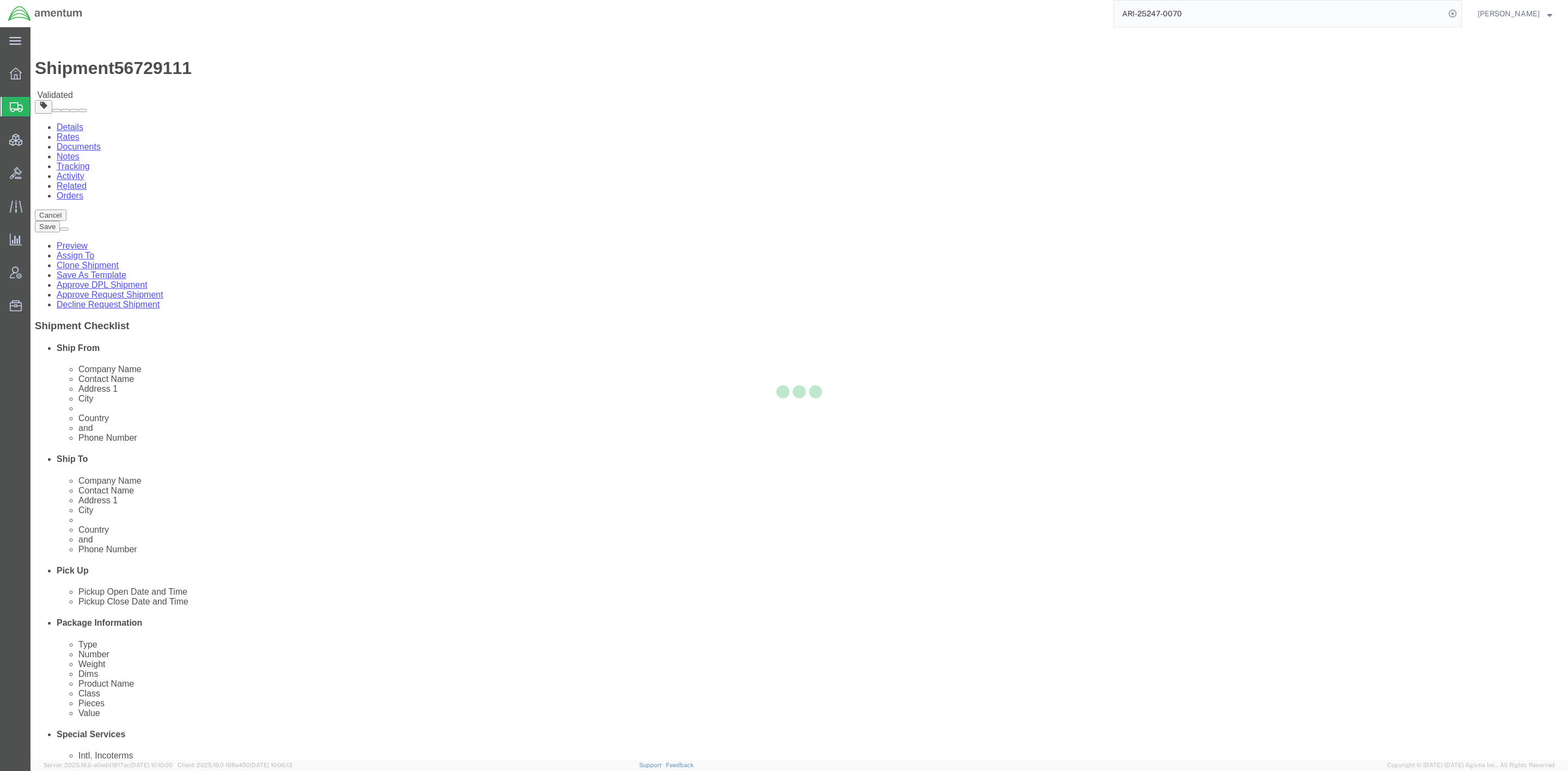
select select "58431"
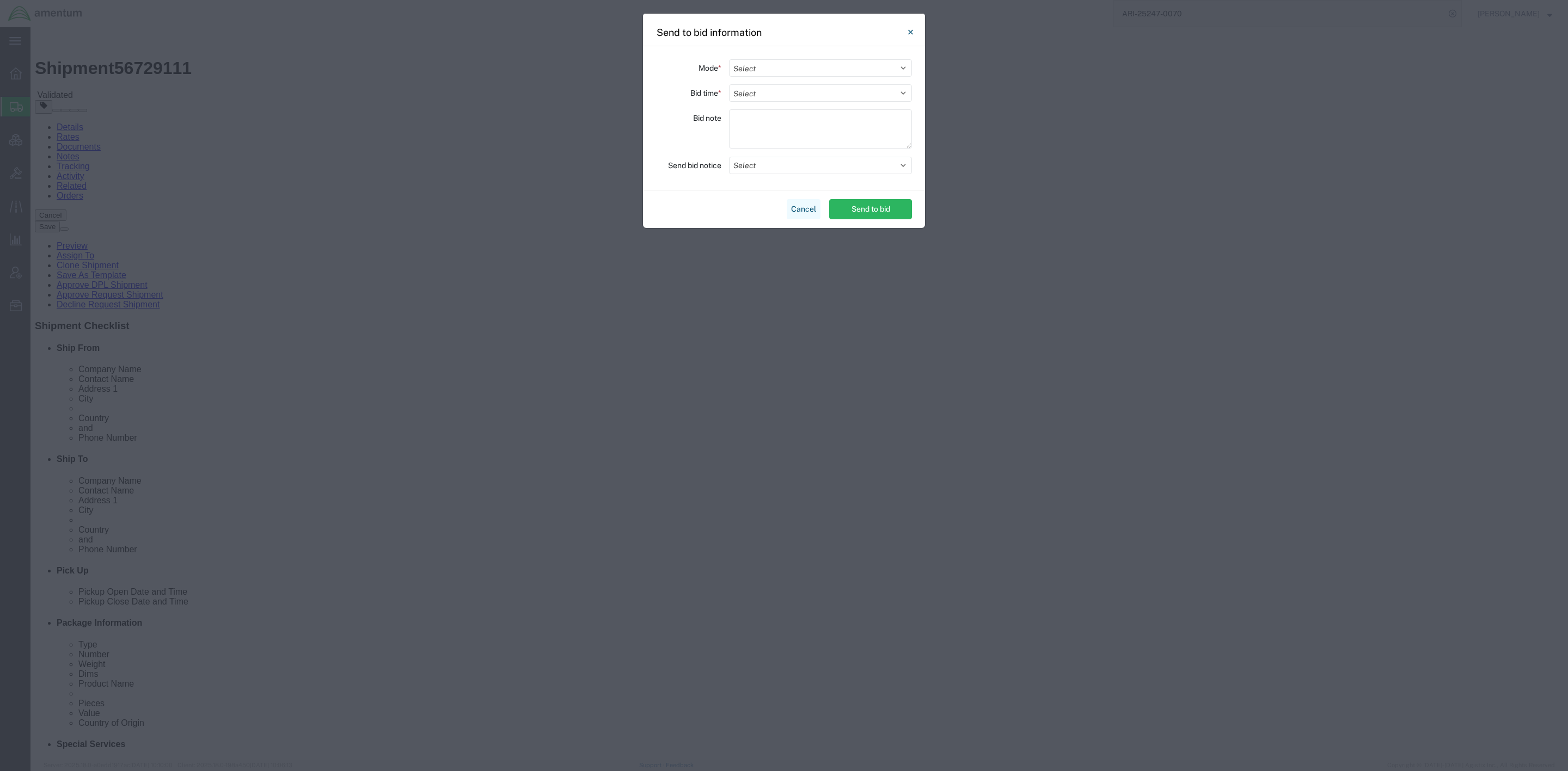
click at [805, 206] on button "Cancel" at bounding box center [804, 209] width 34 height 20
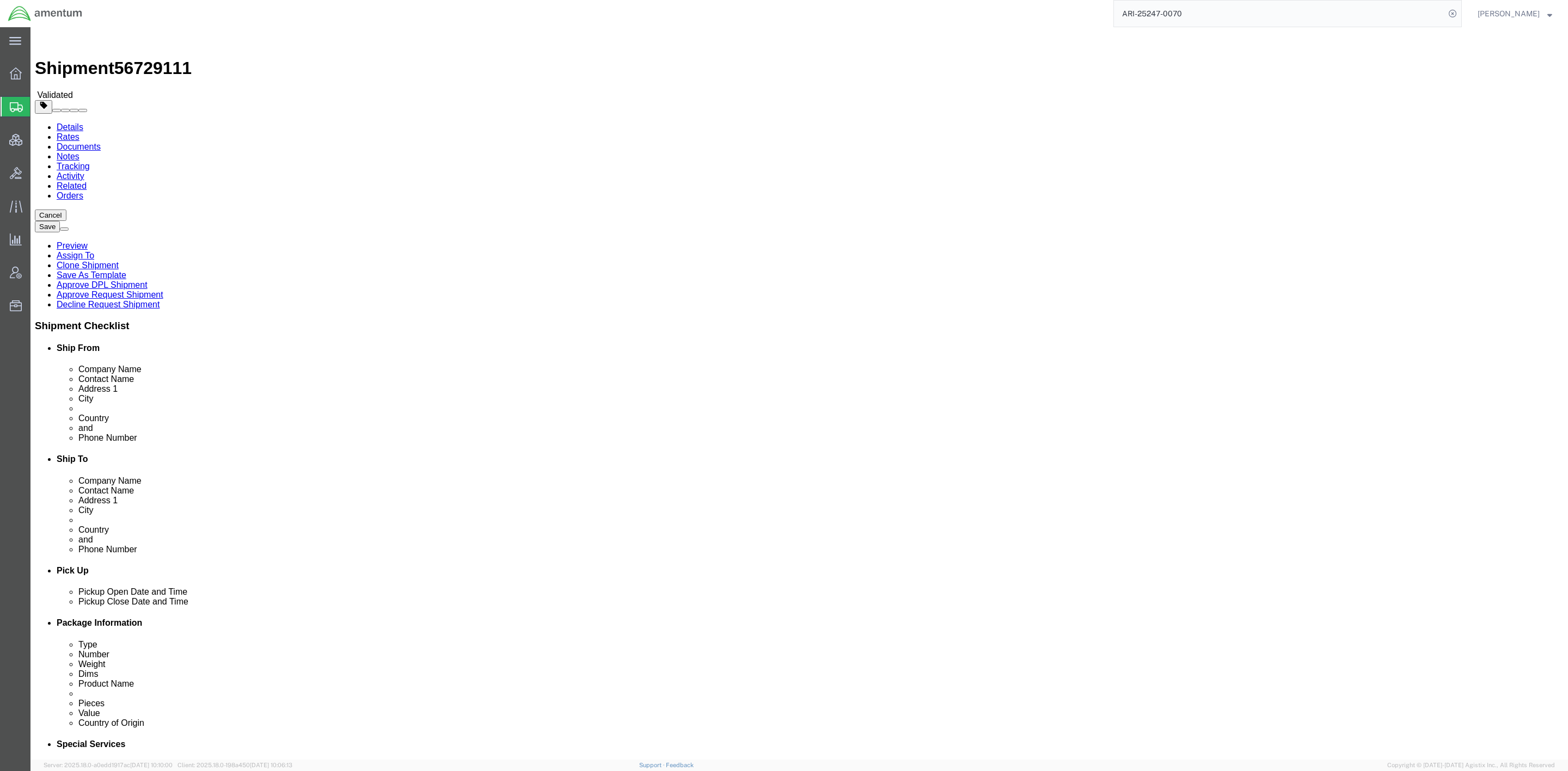
click link "Documents"
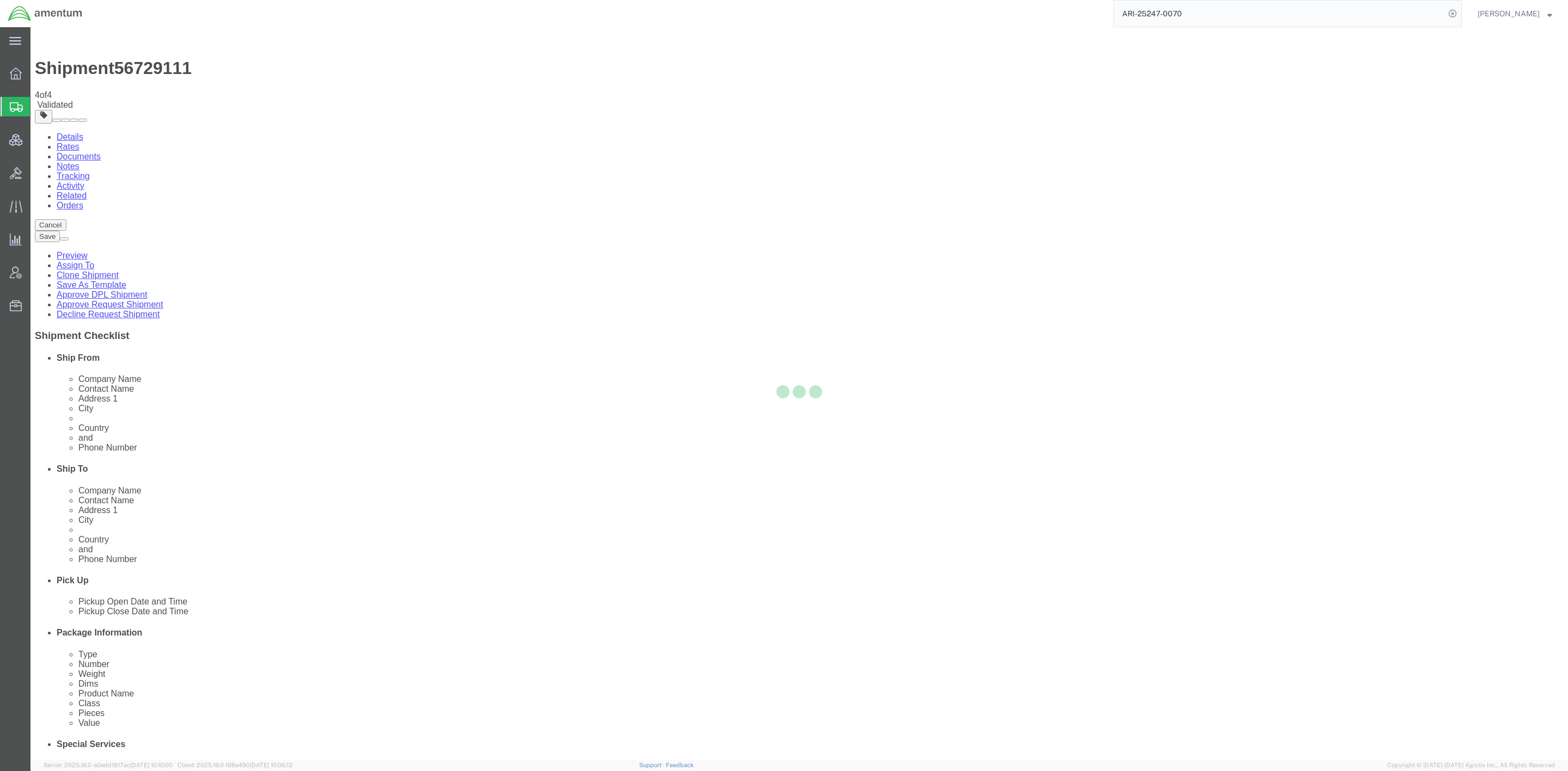
select select "58431"
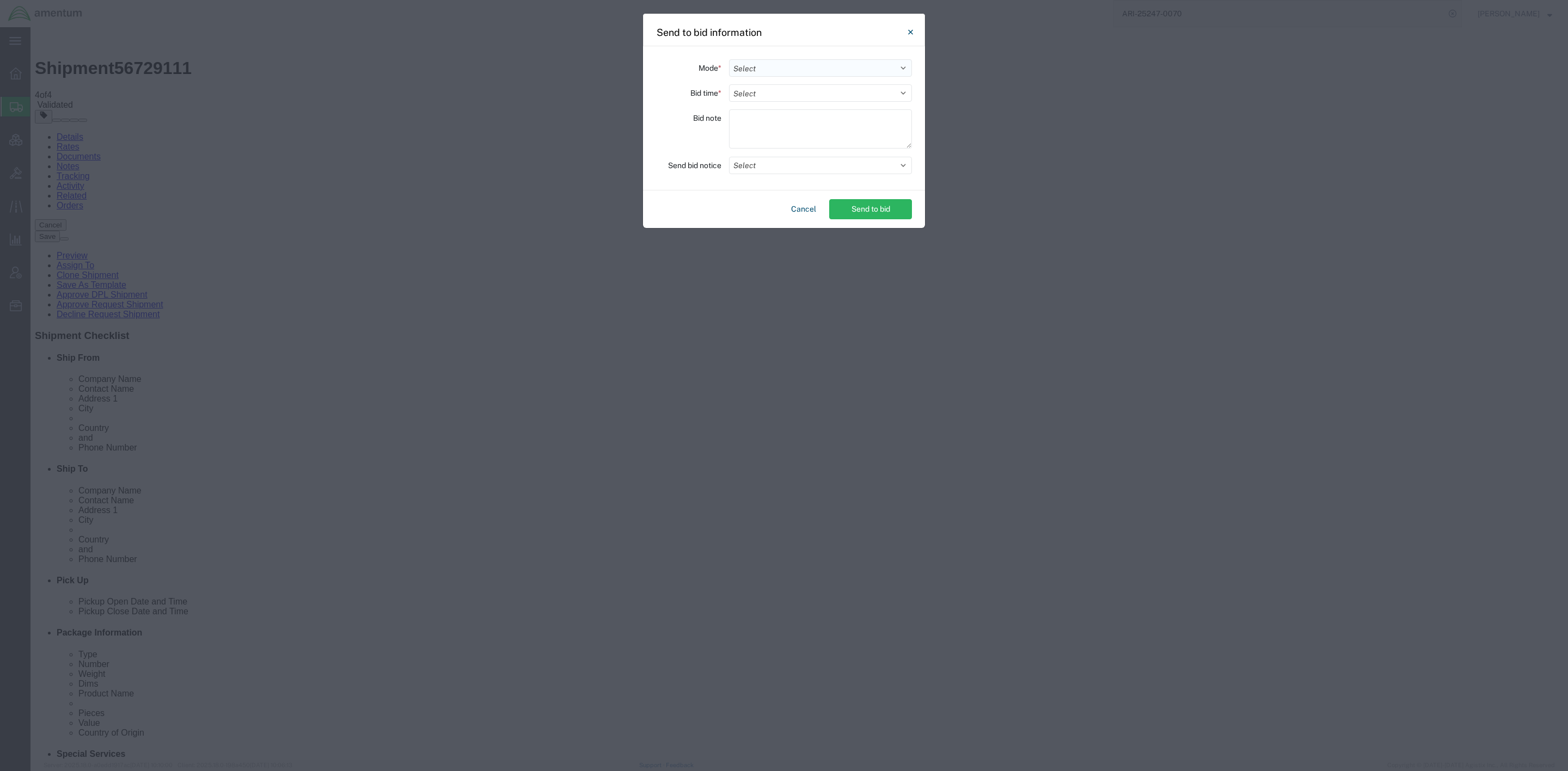
click at [747, 66] on select "Select Small Parcel Truckload Air Rail Less than Truckload Ocean Freight Multi-…" at bounding box center [820, 68] width 183 height 18
select select "AIR"
click at [729, 59] on select "Select Small Parcel Truckload Air Rail Less than Truckload Ocean Freight Multi-…" at bounding box center [820, 68] width 183 height 18
click at [766, 95] on select "Select 30 Min (Rush) 1 Hour (Rush) 2 Hours (Rush) 4 Hours (Rush) 8 Hours (Rush)…" at bounding box center [820, 93] width 183 height 18
select select "96"
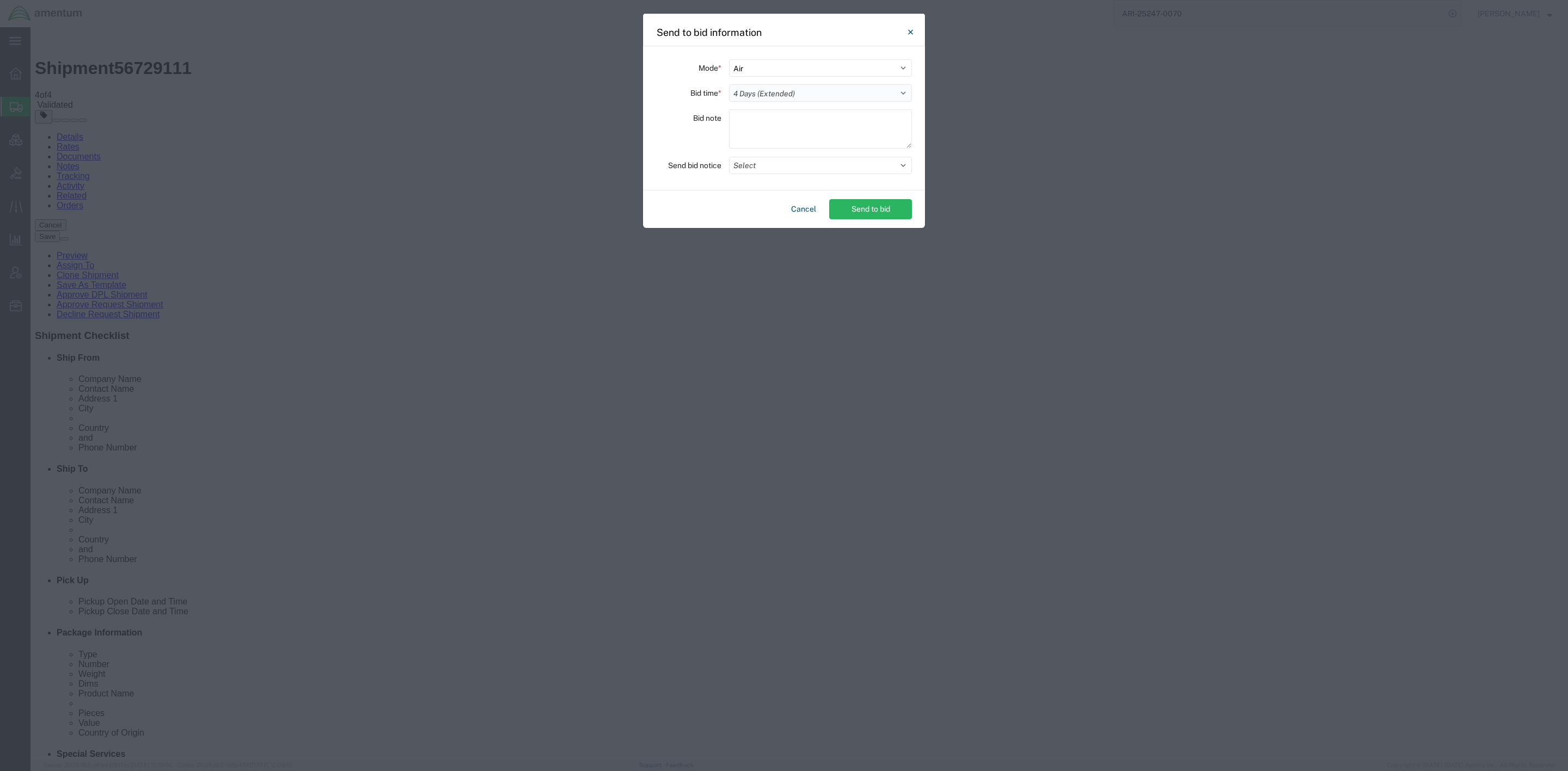
click at [729, 84] on select "Select 30 Min (Rush) 1 Hour (Rush) 2 Hours (Rush) 4 Hours (Rush) 8 Hours (Rush)…" at bounding box center [820, 93] width 183 height 18
click at [857, 209] on button "Send to bid" at bounding box center [870, 209] width 83 height 20
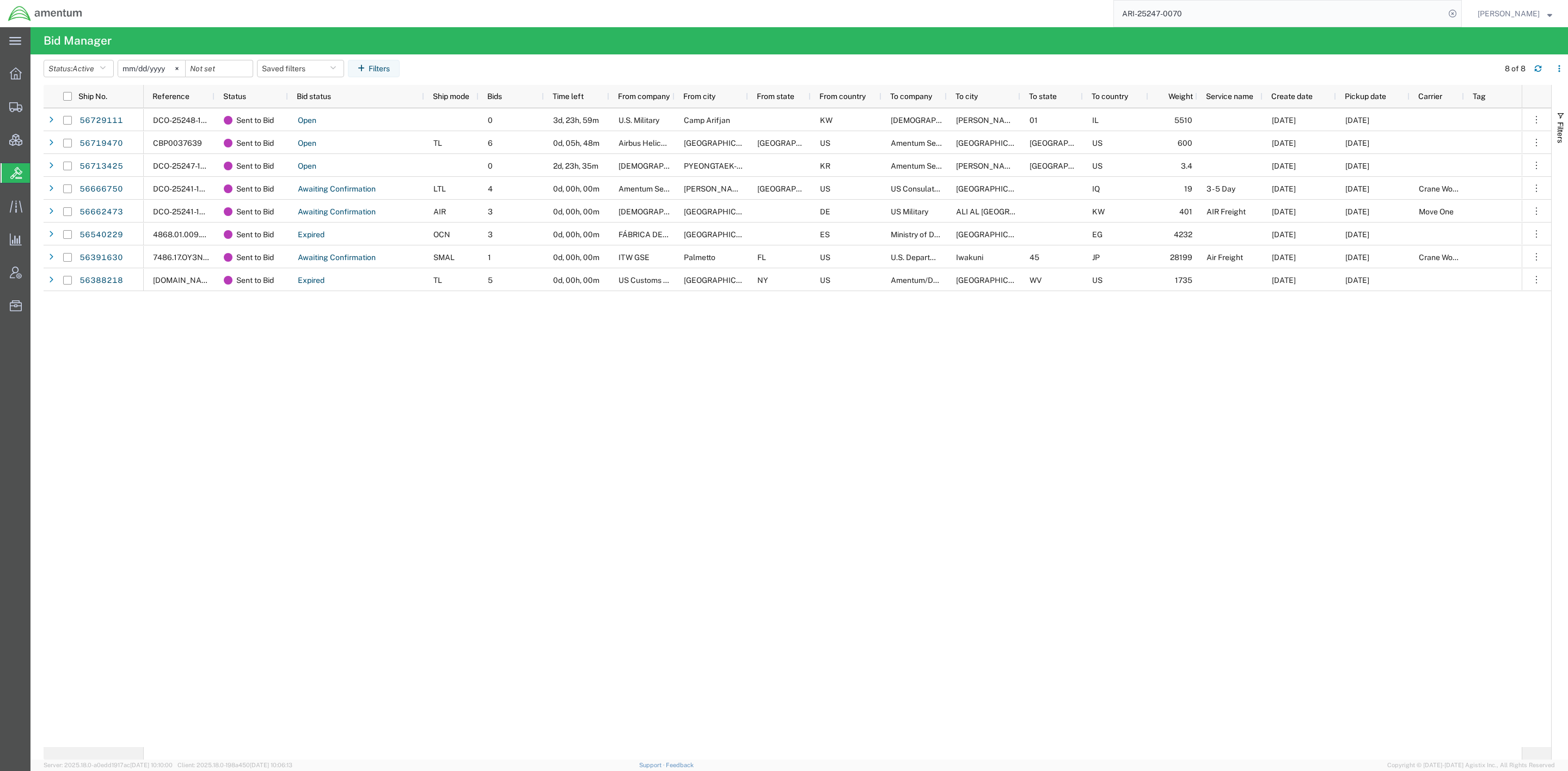
click at [1180, 12] on input "ARI-25247-0070" at bounding box center [1279, 14] width 331 height 26
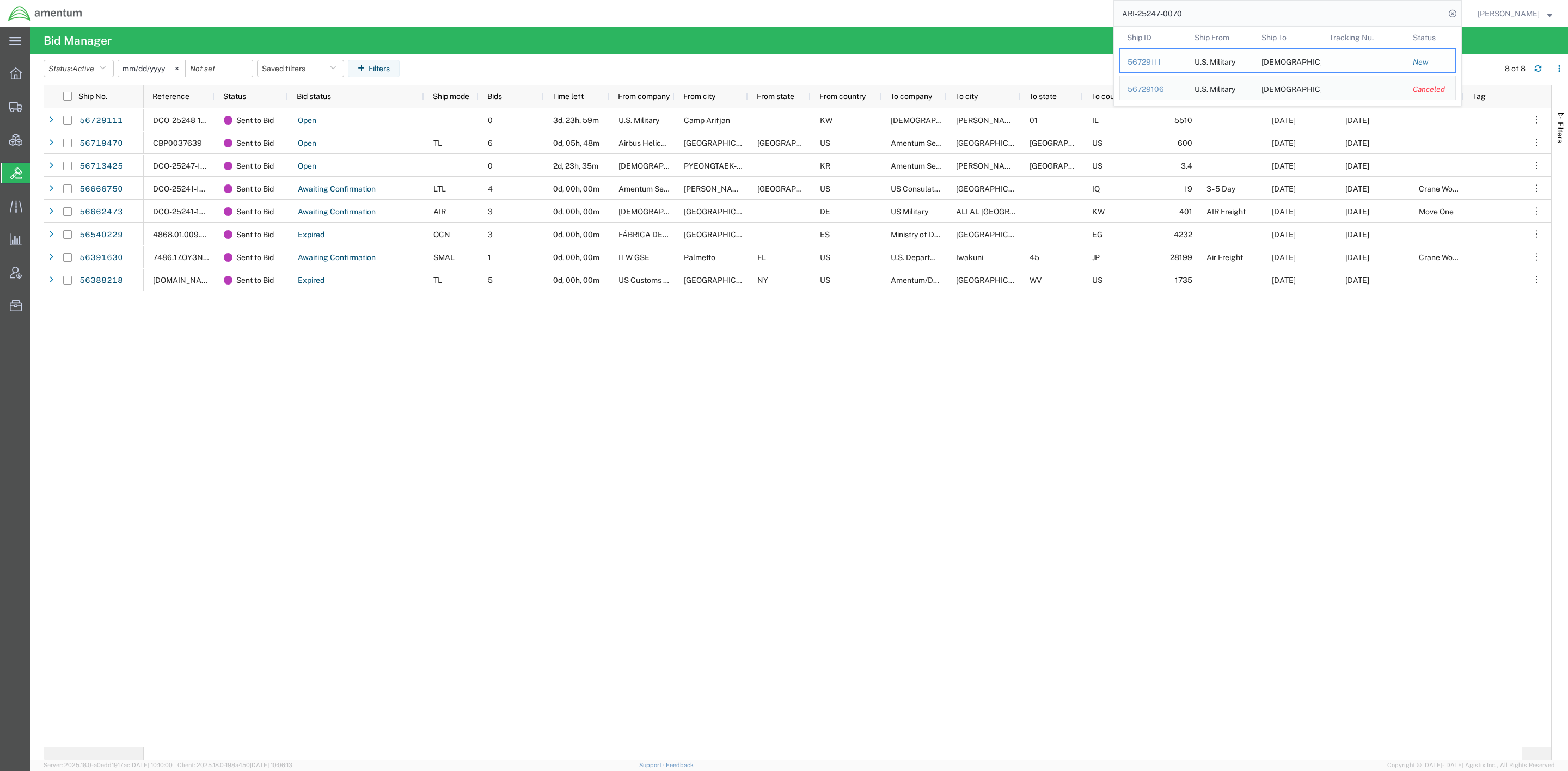
click at [1148, 63] on div "56729111" at bounding box center [1153, 63] width 52 height 12
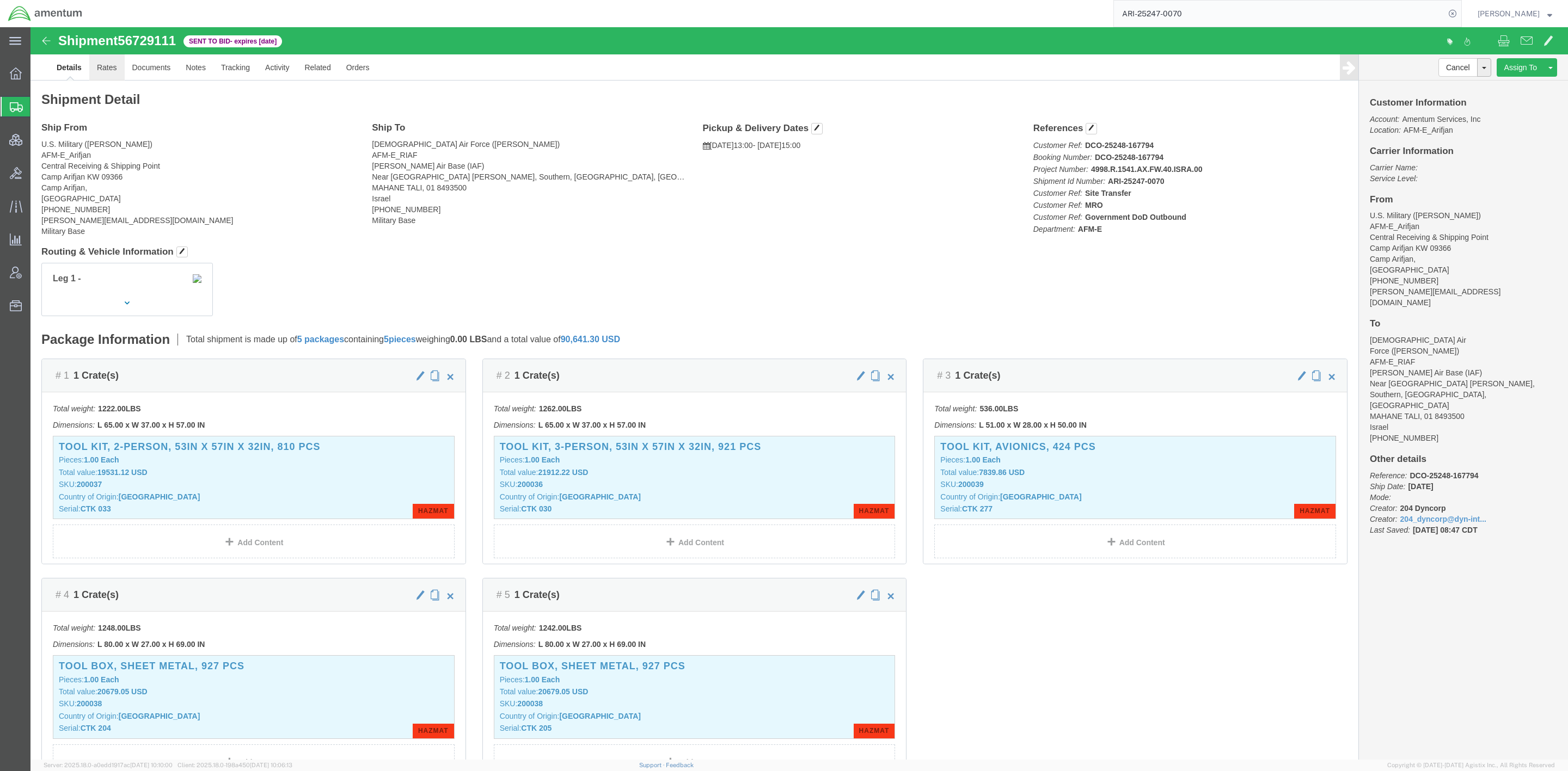
click link "Rates"
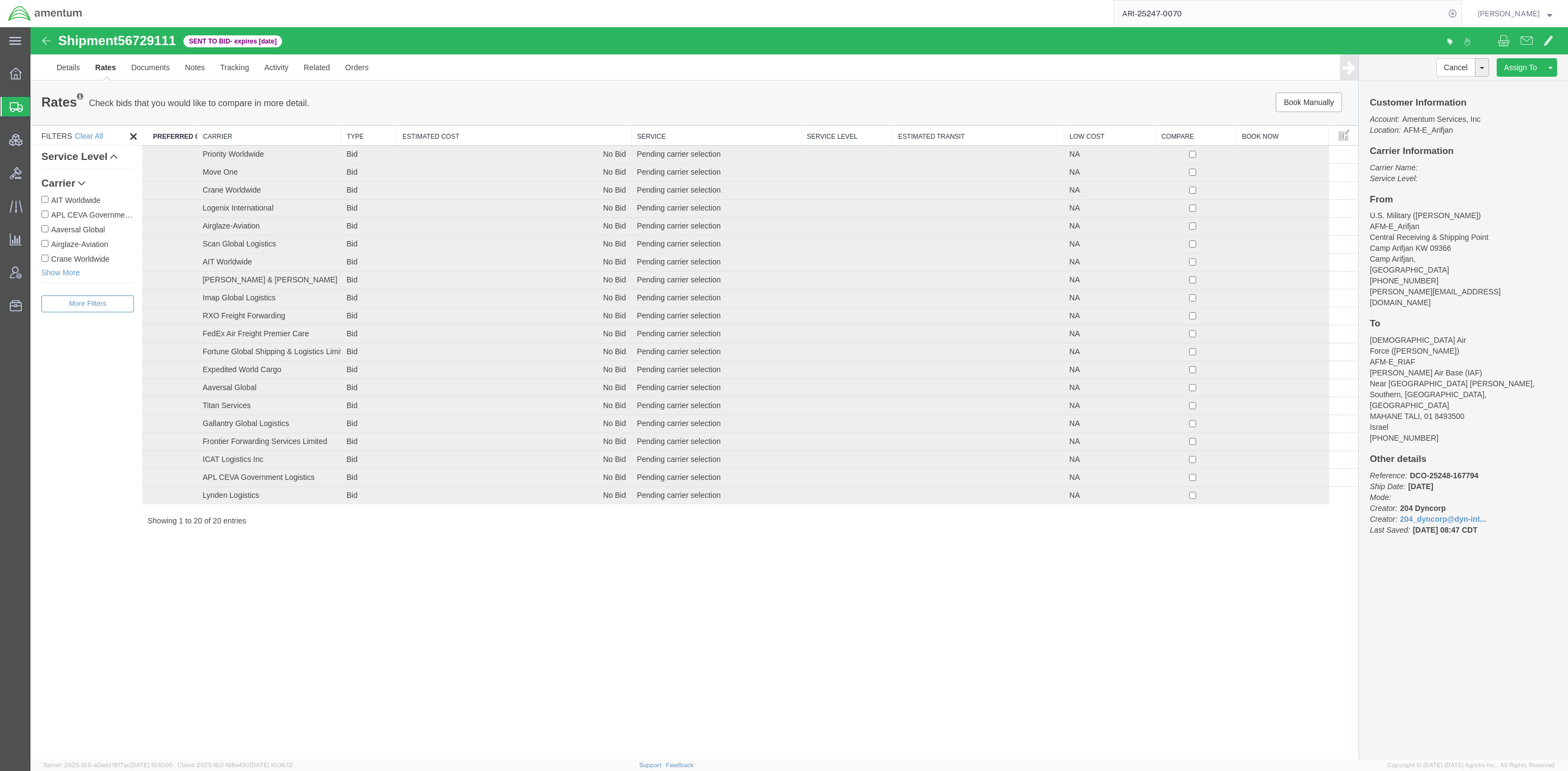
click at [270, 134] on th "Carrier" at bounding box center [269, 136] width 144 height 20
click at [459, 549] on div "Shipment 56729111 20 of 20 Sent to Bid - expires in 4 days Details Rates Docume…" at bounding box center [799, 394] width 1537 height 733
drag, startPoint x: 1372, startPoint y: 198, endPoint x: 1484, endPoint y: 390, distance: 222.3
click at [1180, 390] on div "Customer Information Account: Amentum Services, Inc Location: AFM-E_Arifjan Car…" at bounding box center [1463, 322] width 209 height 483
copy div "From U.S. Military (George Evans Sr) AFM-E_Arifjan Central Receiving & Shipping…"
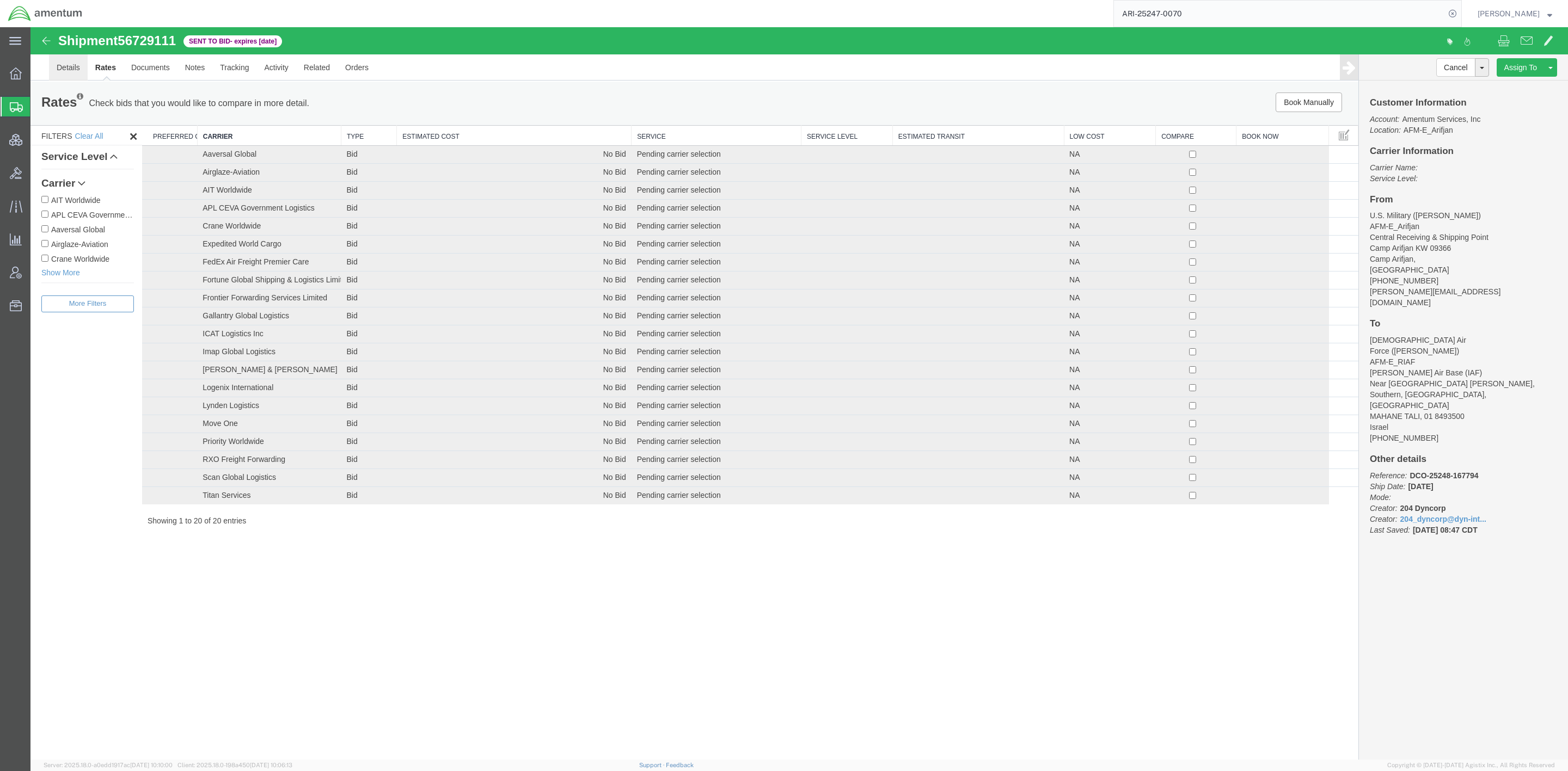
click at [56, 64] on link "Details" at bounding box center [68, 67] width 38 height 26
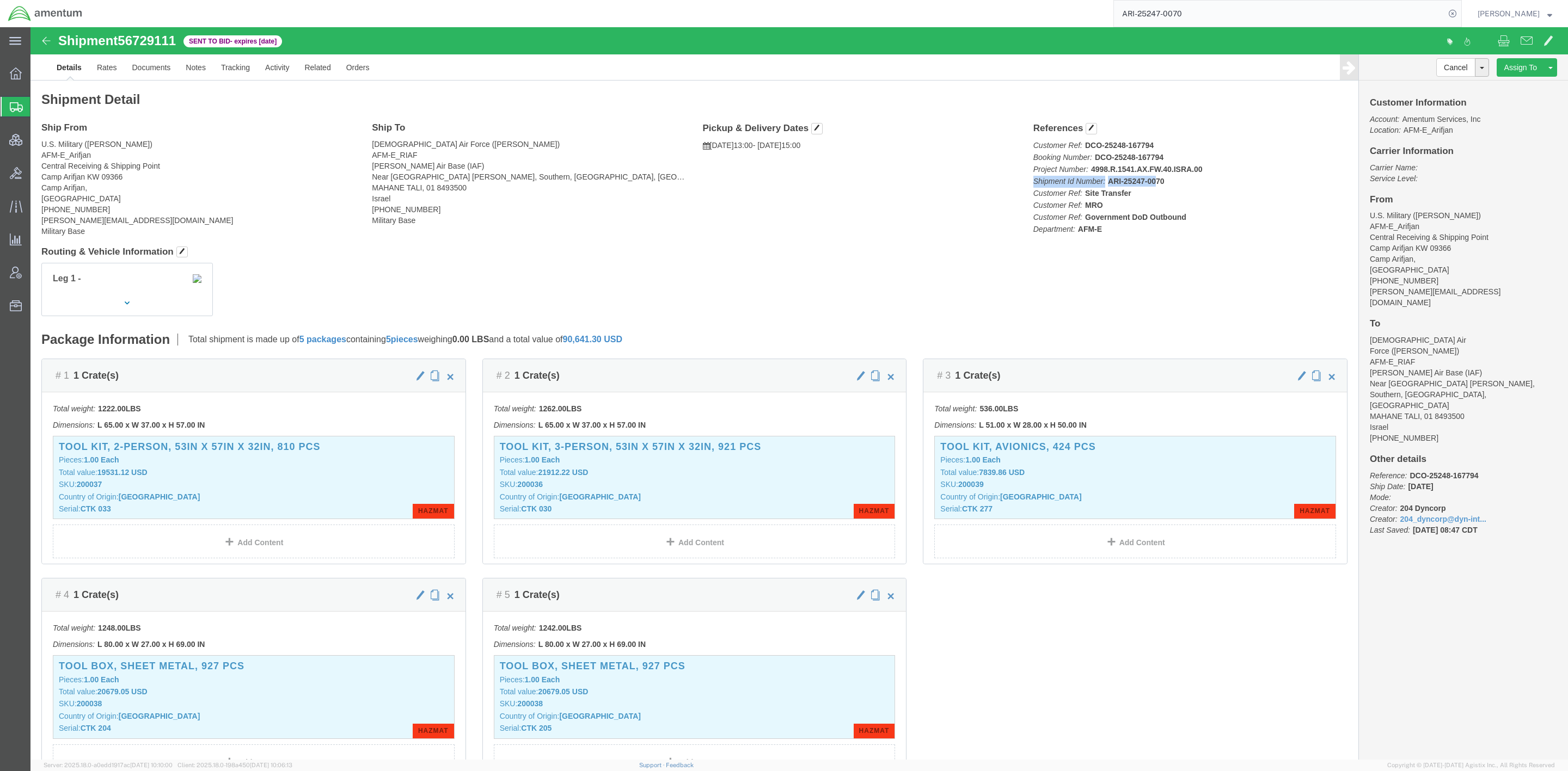
drag, startPoint x: 994, startPoint y: 157, endPoint x: 1121, endPoint y: 160, distance: 127.0
click div "References Customer Ref: DCO-25248-167794 Booking Number: DCO-25248-167794 Proj…"
drag, startPoint x: 999, startPoint y: 117, endPoint x: 1096, endPoint y: 207, distance: 132.3
click p "Customer Ref: DCO-25248-167794 Booking Number: DCO-25248-167794 Project Number:…"
copy p "Customer Ref: DCO-25248-167794 Booking Number: DCO-25248-167794 Project Number:…"
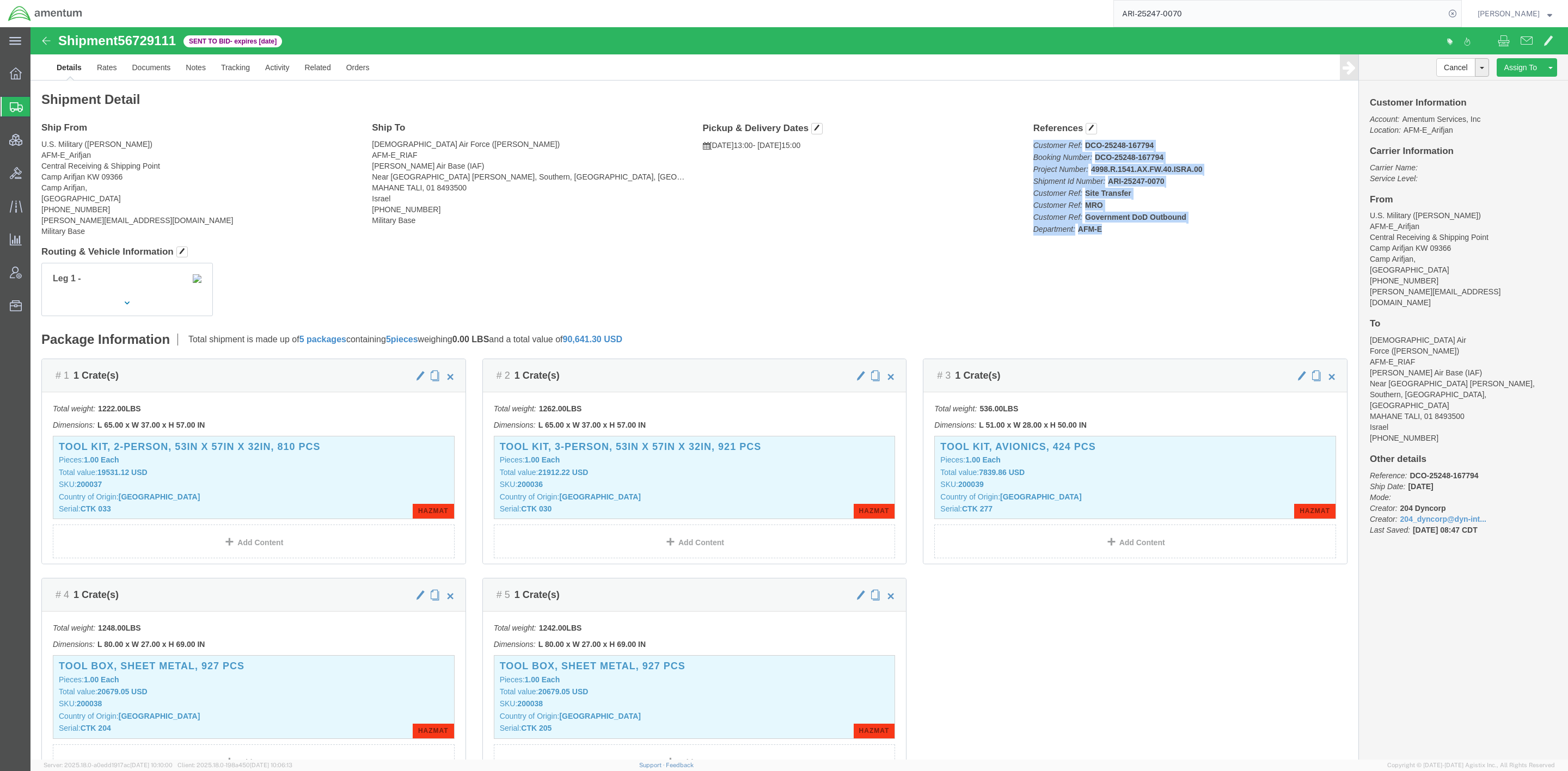
drag, startPoint x: 281, startPoint y: 10, endPoint x: 29, endPoint y: 15, distance: 252.0
click div "Shipment 56729111 20 of 20 Sent to Bid - expires in 4 days"
copy div "Shipment 56729111 20 of 20 Sent to Bid - expires in 4 days"
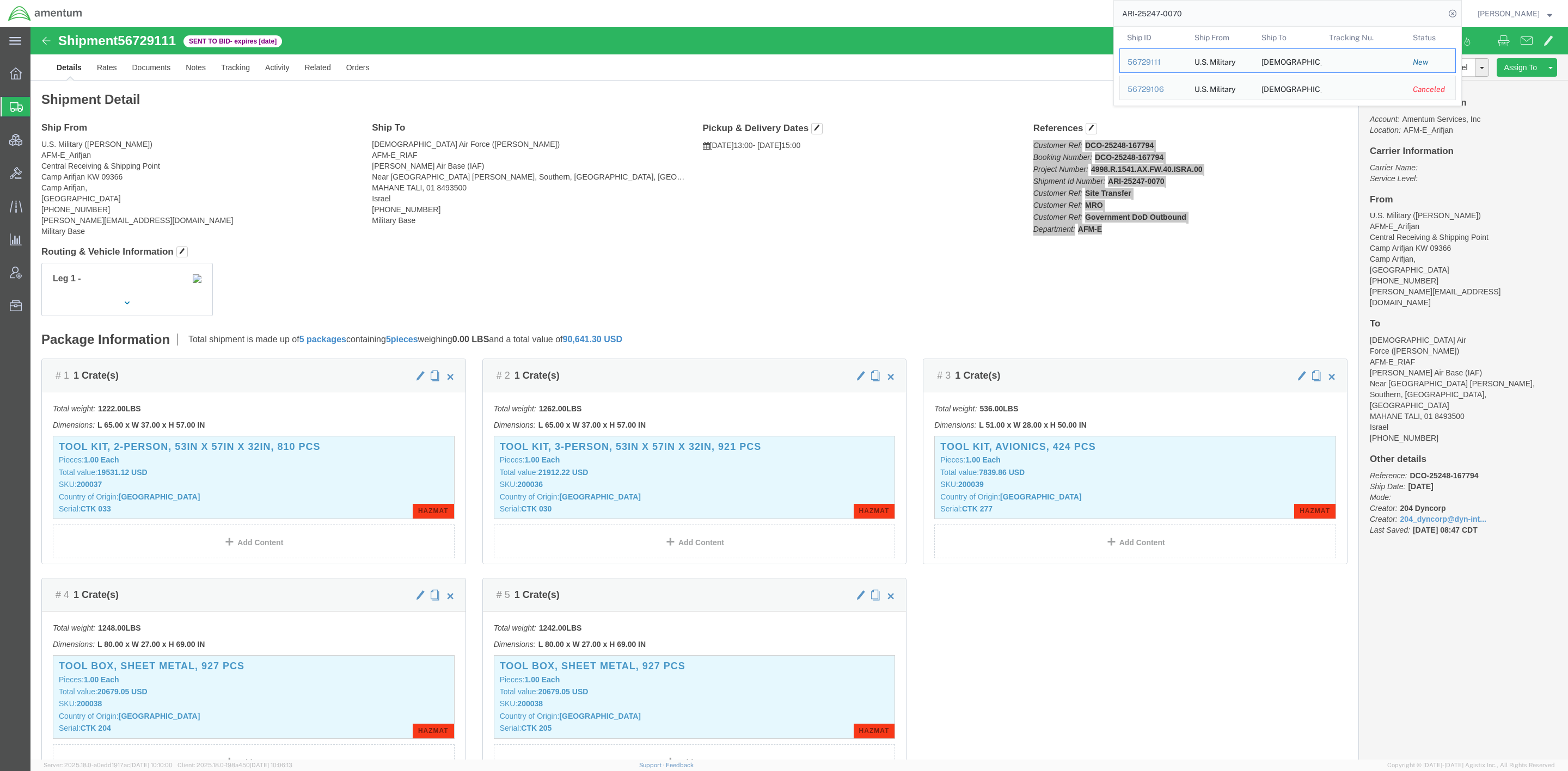
drag, startPoint x: 1193, startPoint y: 15, endPoint x: 863, endPoint y: 4, distance: 330.2
click at [864, 4] on div "ARI-25247-0070 Ship ID Ship From Ship To Tracking Nu. Status Ship ID 56729111 S…" at bounding box center [776, 14] width 1372 height 27
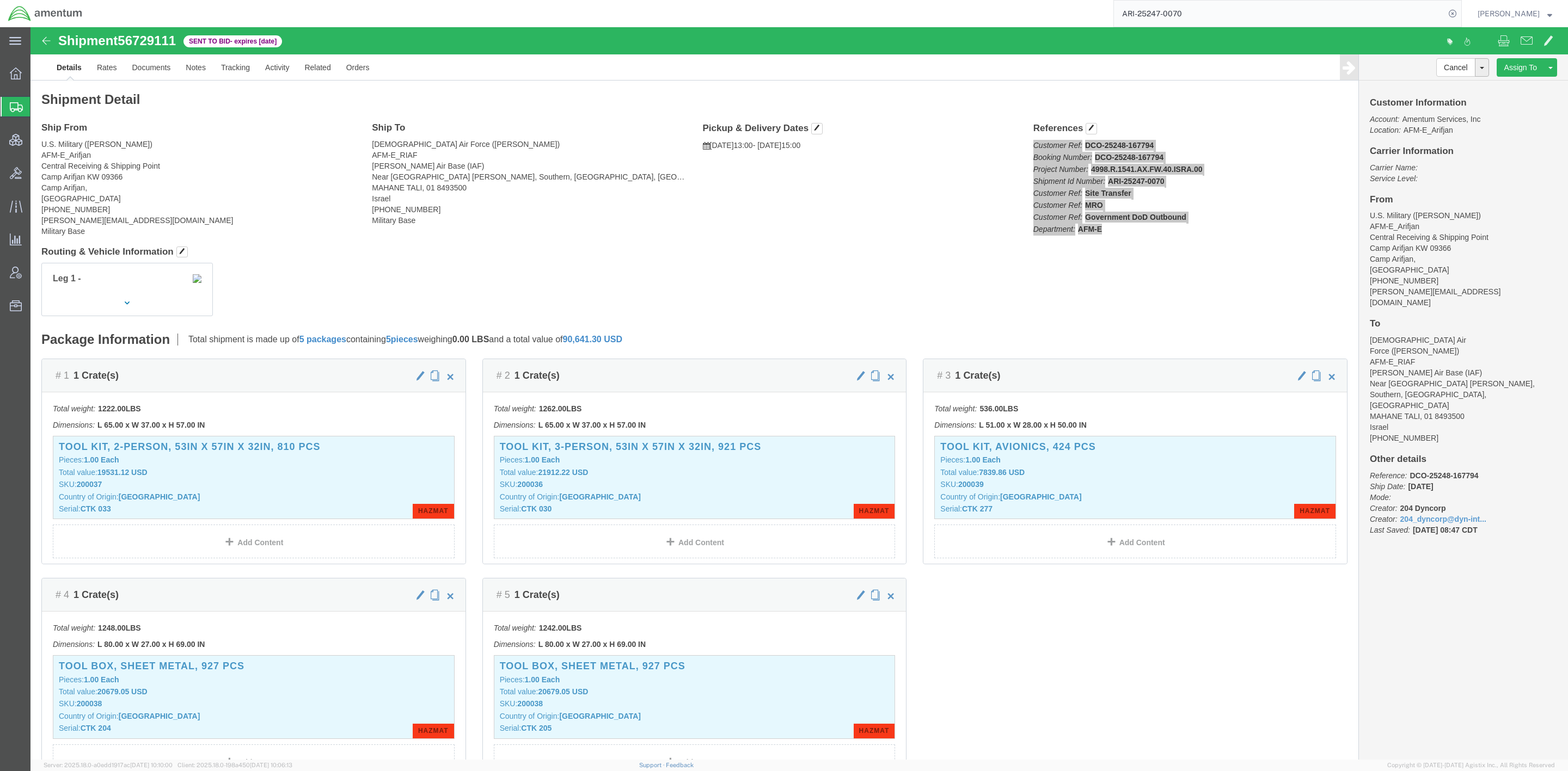
paste input "5672215"
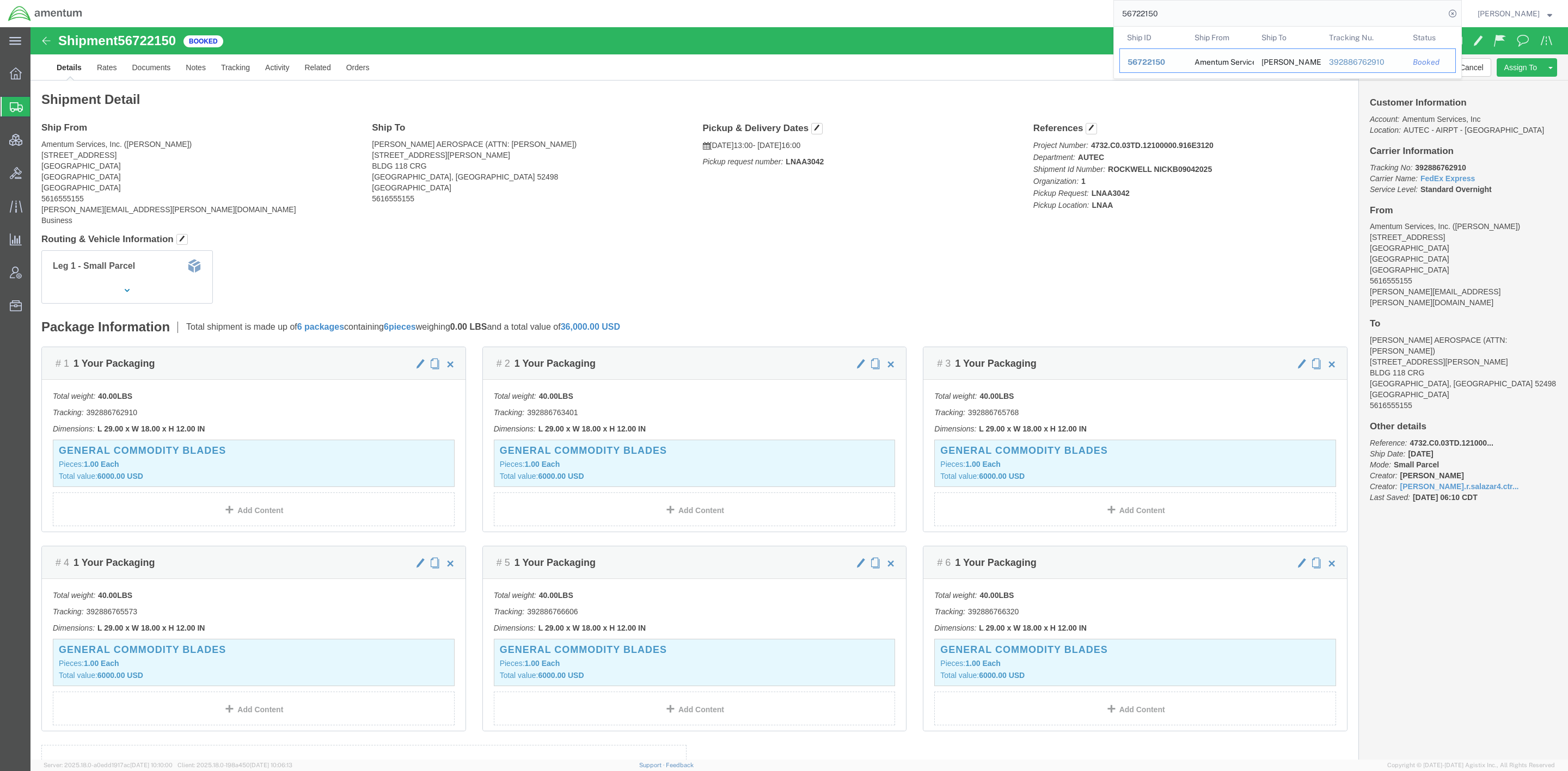
click at [1139, 61] on span "56722150" at bounding box center [1146, 61] width 38 height 8
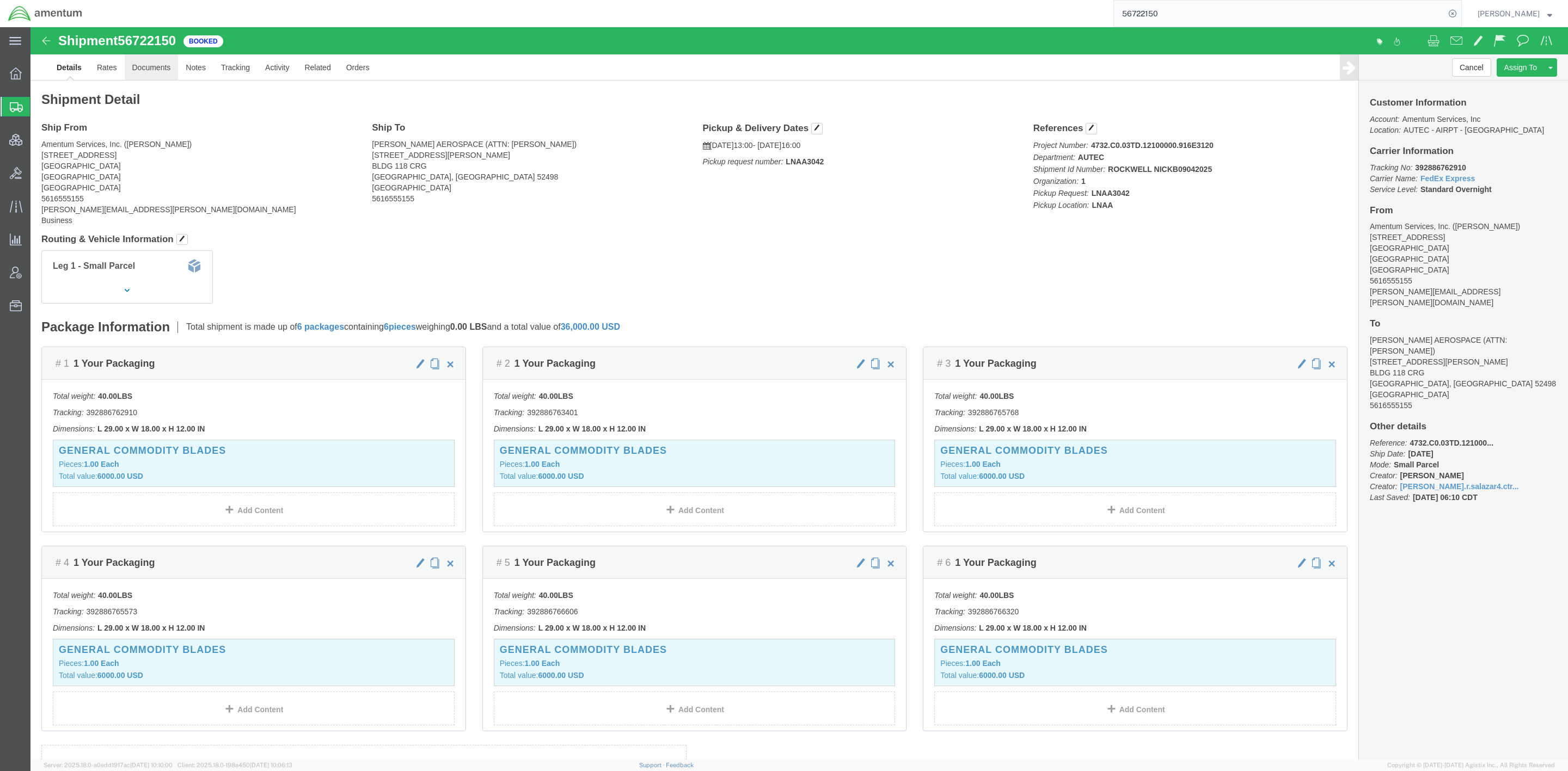
click link "Documents"
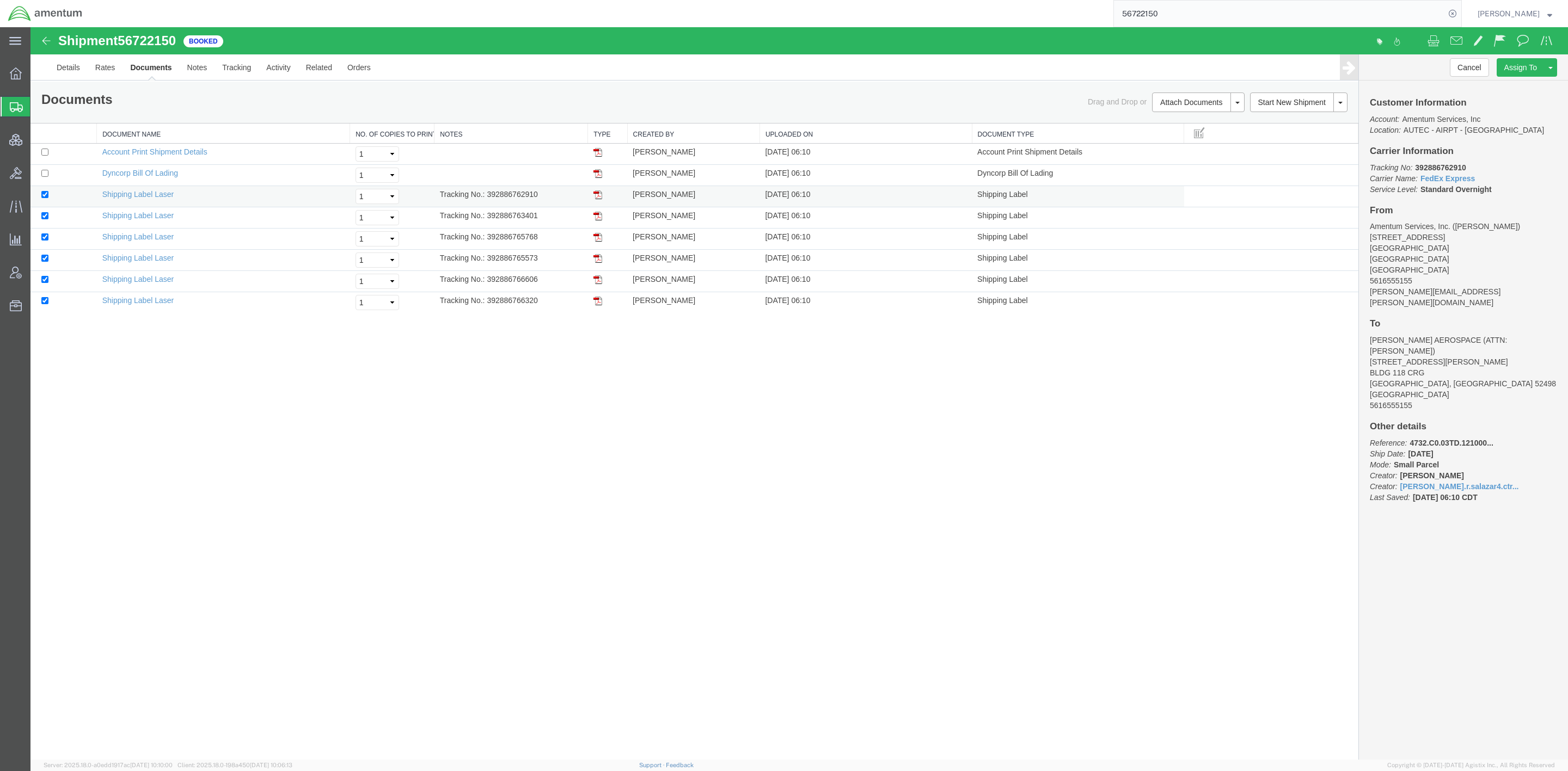
drag, startPoint x: 1034, startPoint y: 307, endPoint x: 38, endPoint y: 199, distance: 1001.8
click at [38, 199] on tbody "Account Print Shipment Details Select 1 2 3 4 5 Rene Salazar 09/05/2025 06:10 A…" at bounding box center [694, 228] width 1328 height 170
drag, startPoint x: 221, startPoint y: 440, endPoint x: 221, endPoint y: 432, distance: 8.0
click at [218, 440] on div "Shipment 56722150 8 of 8 Booked Details Rates Documents Notes Tracking Activity…" at bounding box center [799, 394] width 1537 height 733
click at [1180, 123] on link "Print Documents" at bounding box center [1196, 121] width 95 height 16
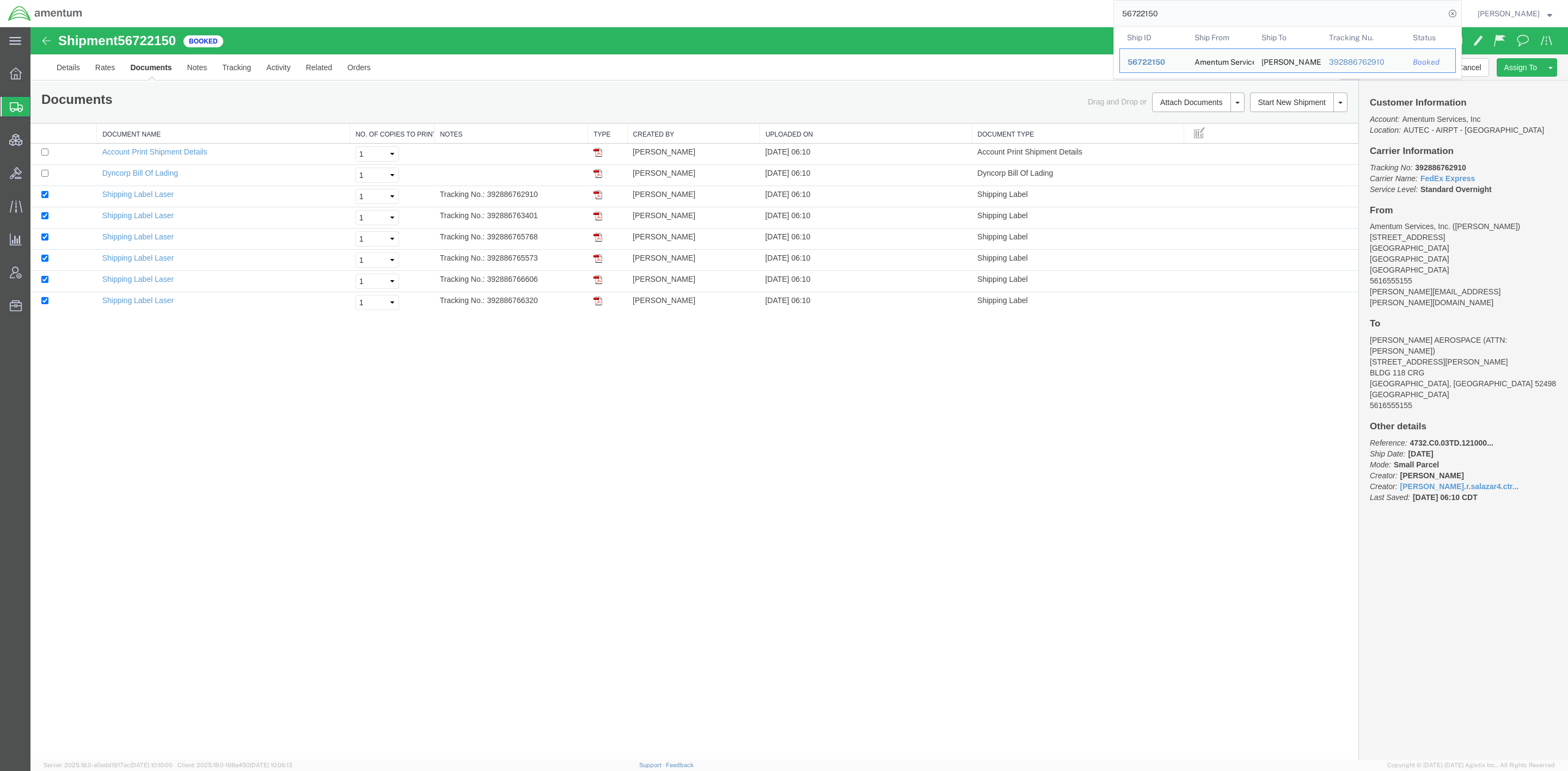
drag, startPoint x: 1210, startPoint y: 12, endPoint x: 820, endPoint y: -11, distance: 390.7
click at [820, 0] on html "main_menu Created with Sketch. Collapse Menu Overview Shipments Shipment Manage…" at bounding box center [784, 386] width 1568 height 771
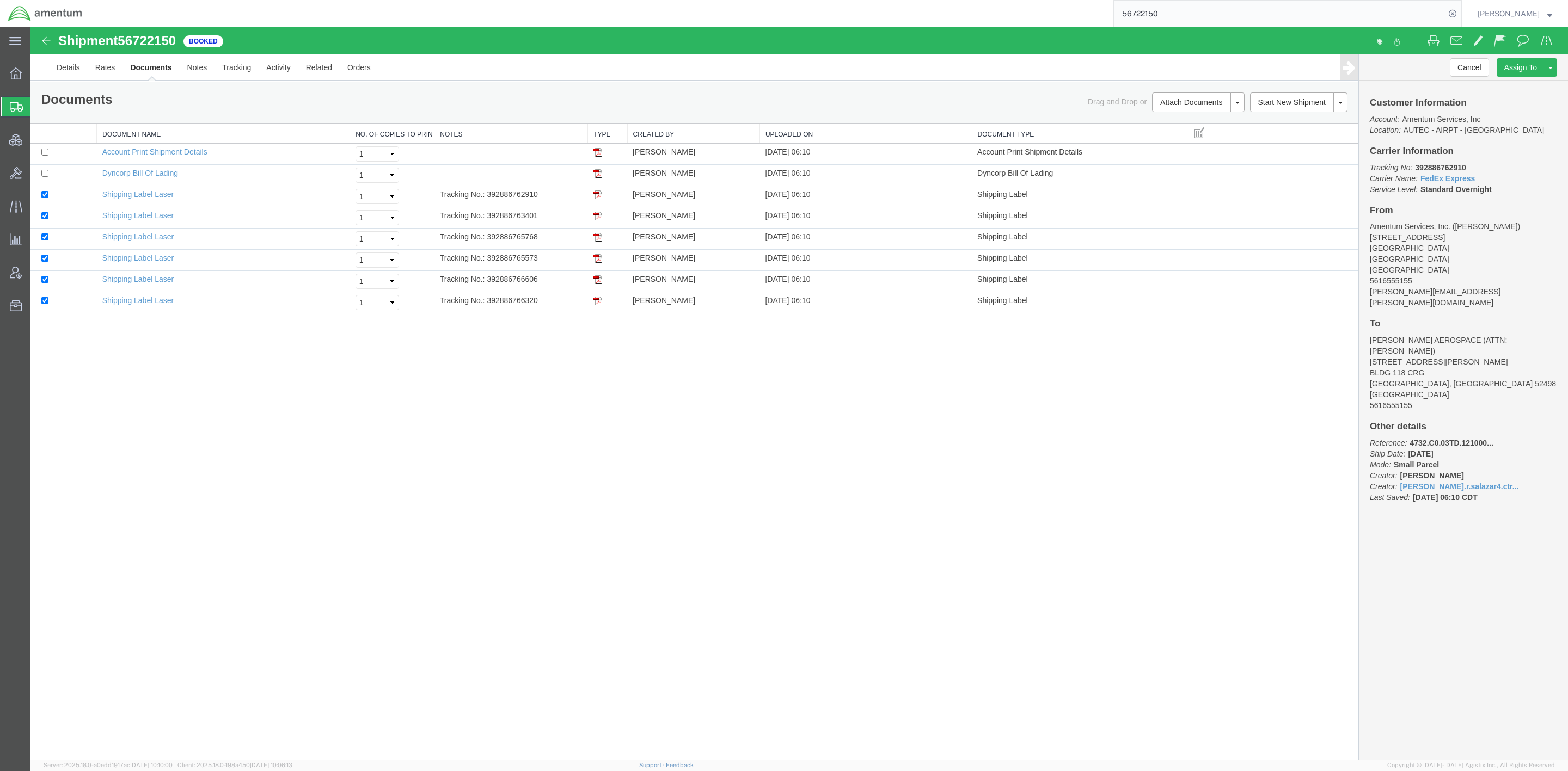
paste input "30417"
type input "56730417"
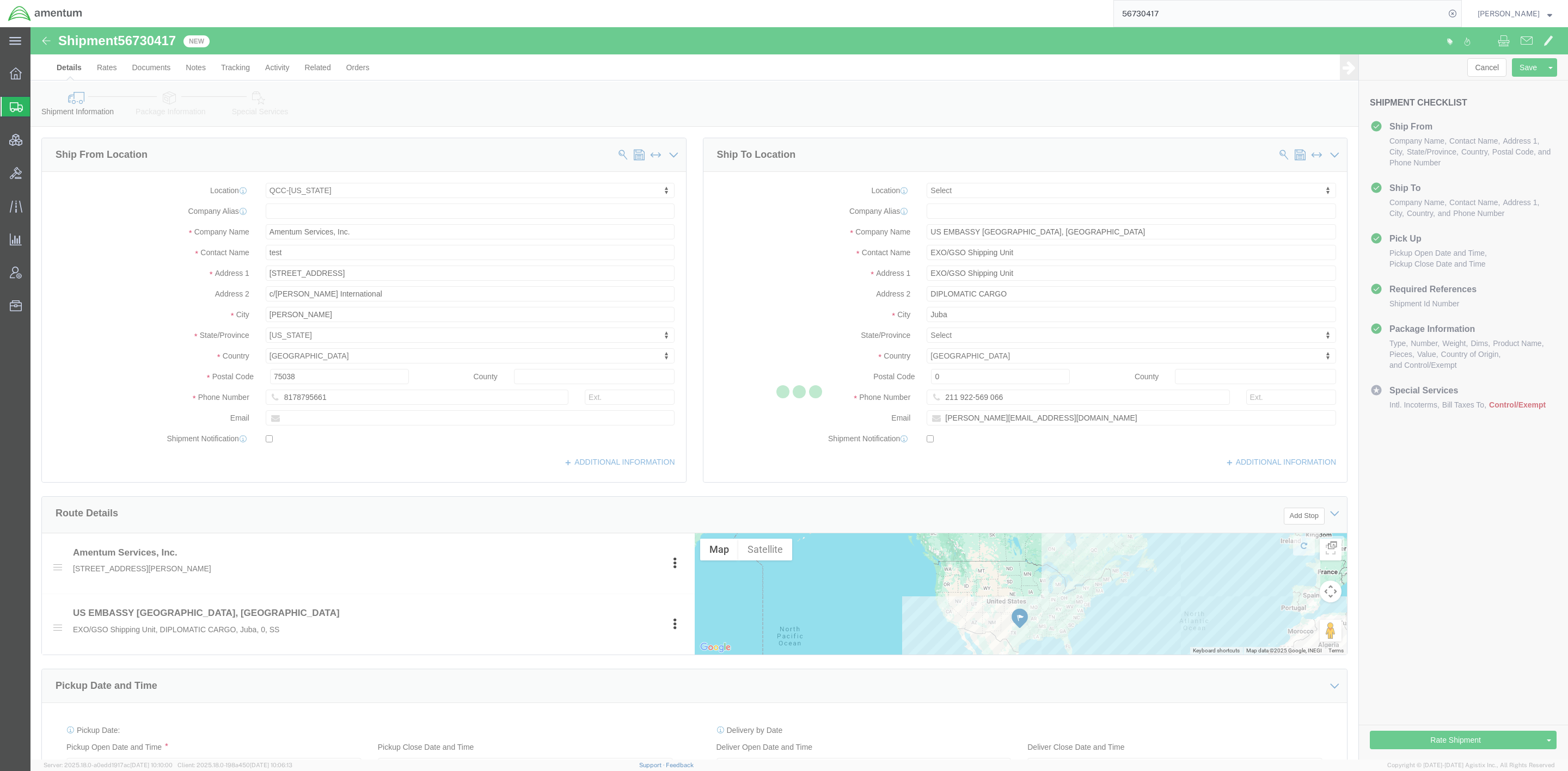
select select "42668"
select select
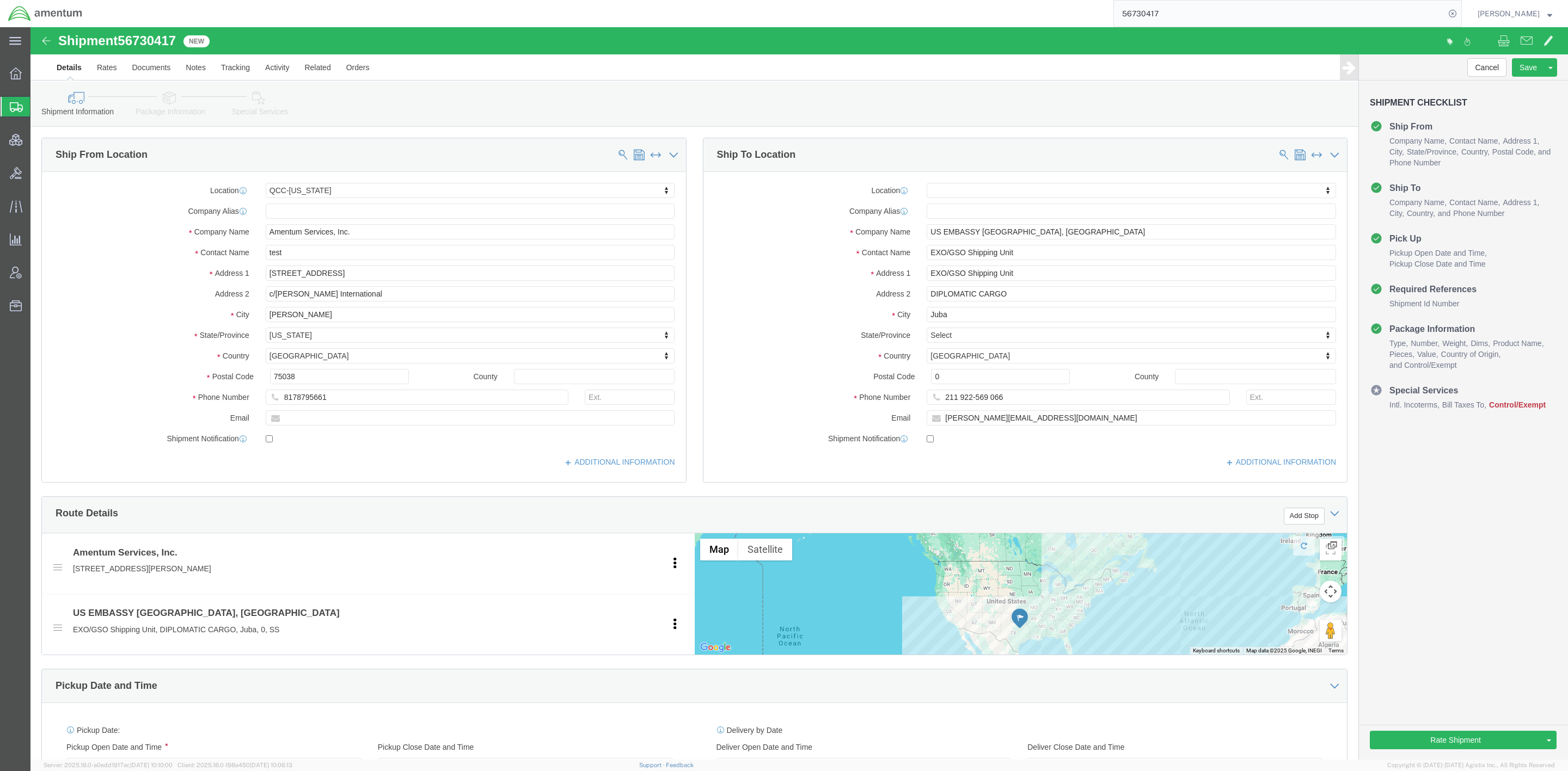
click icon
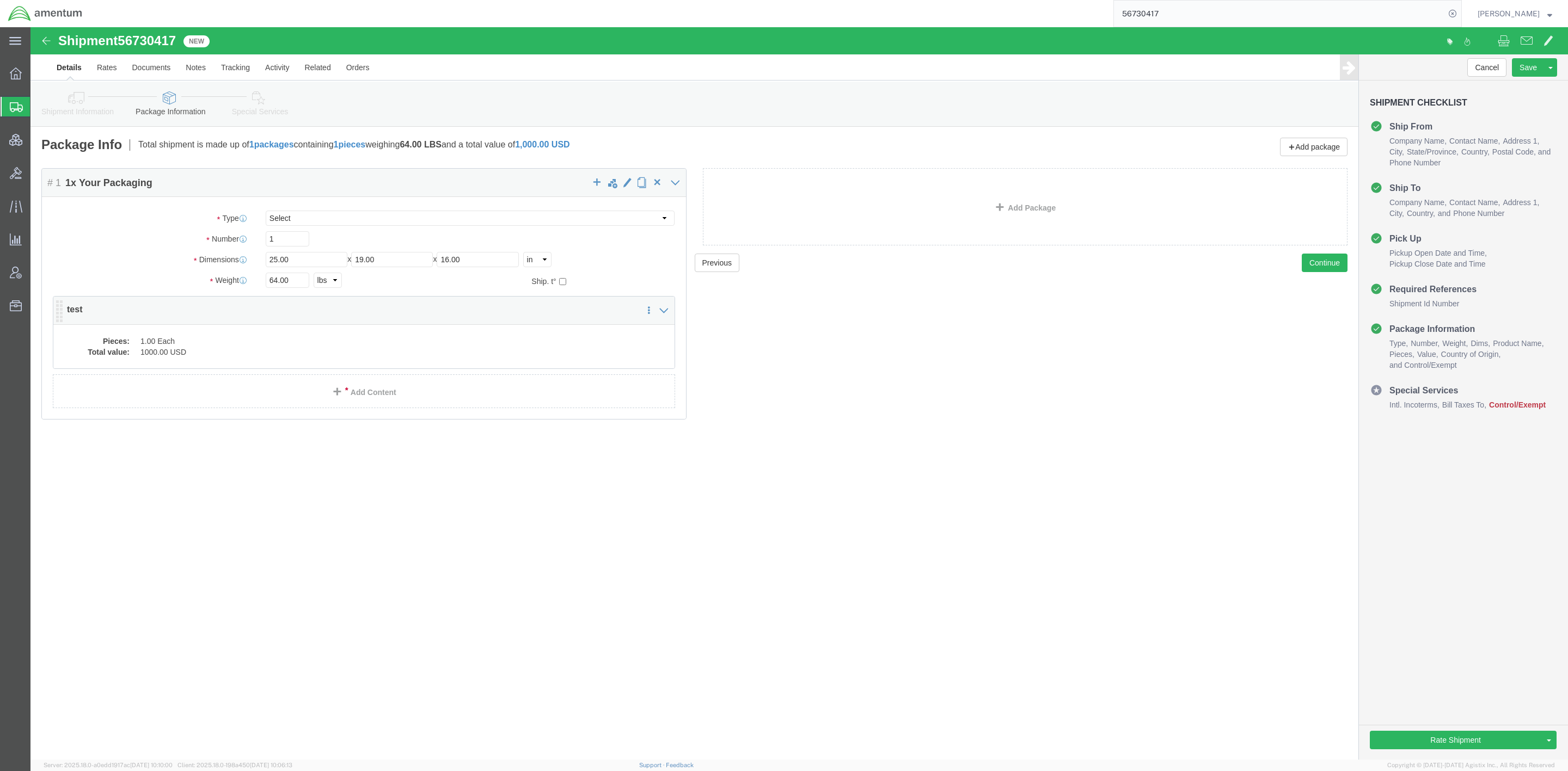
click dd "1.00 Each"
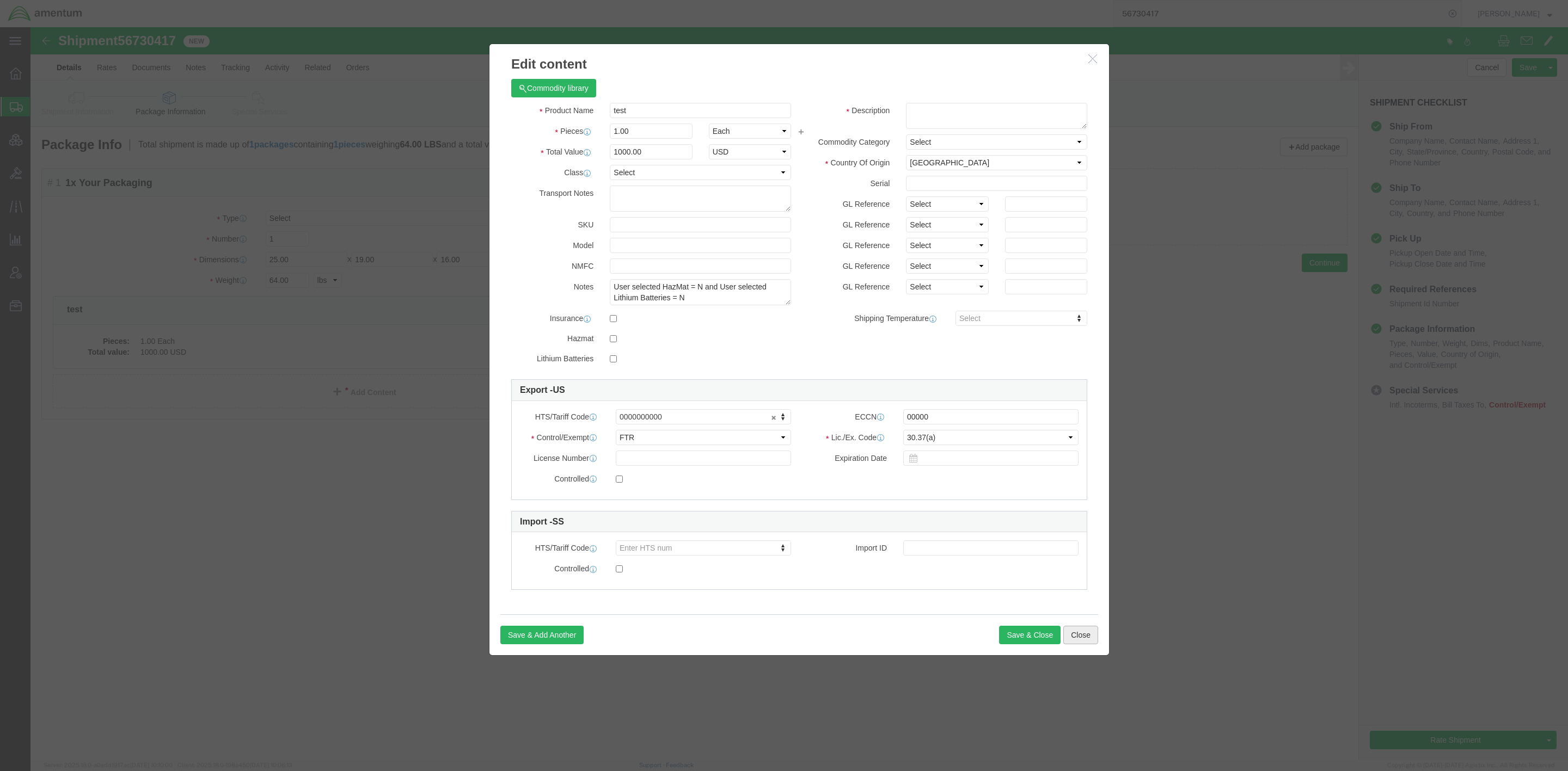
click button "Close"
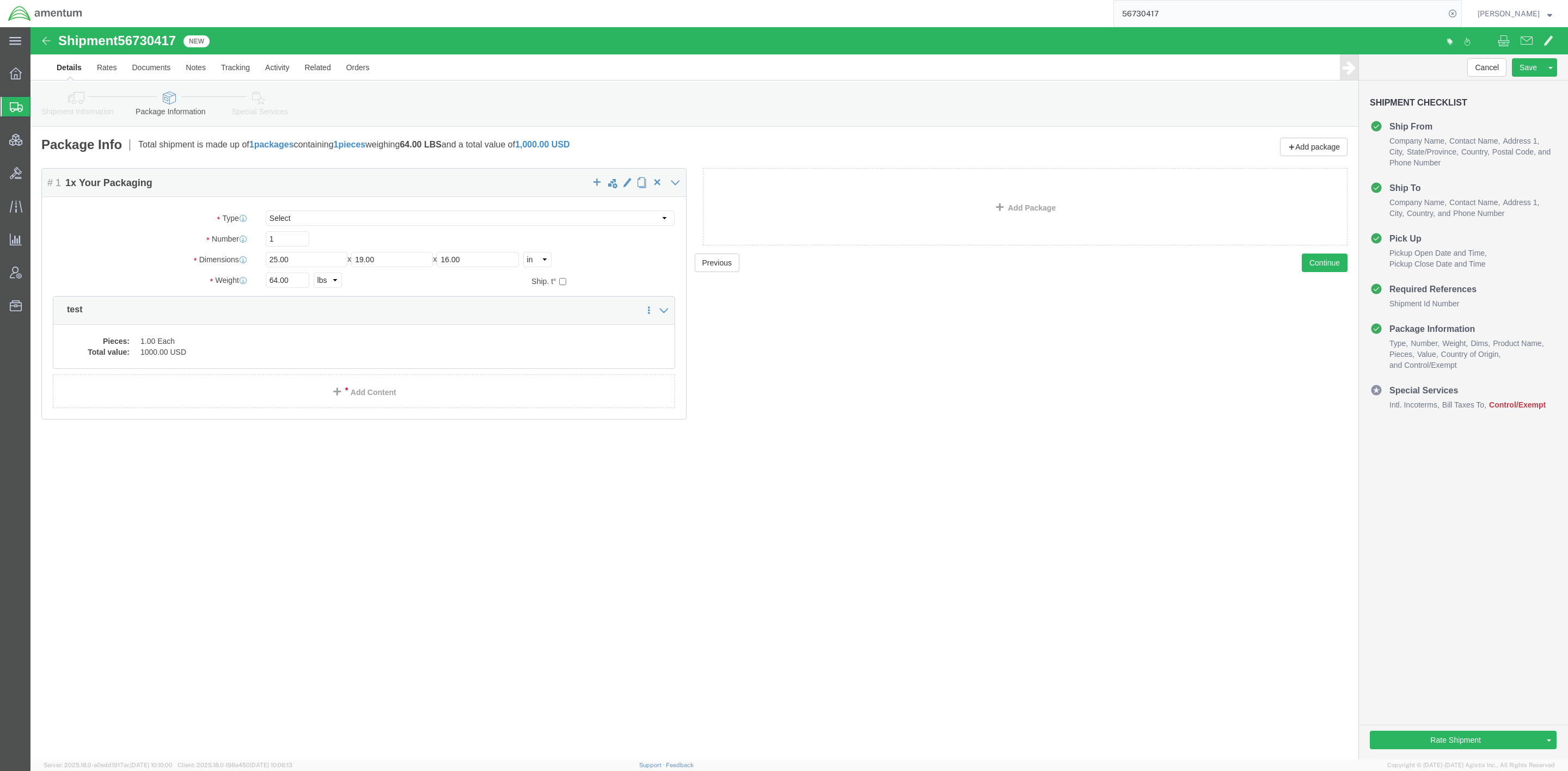
click icon
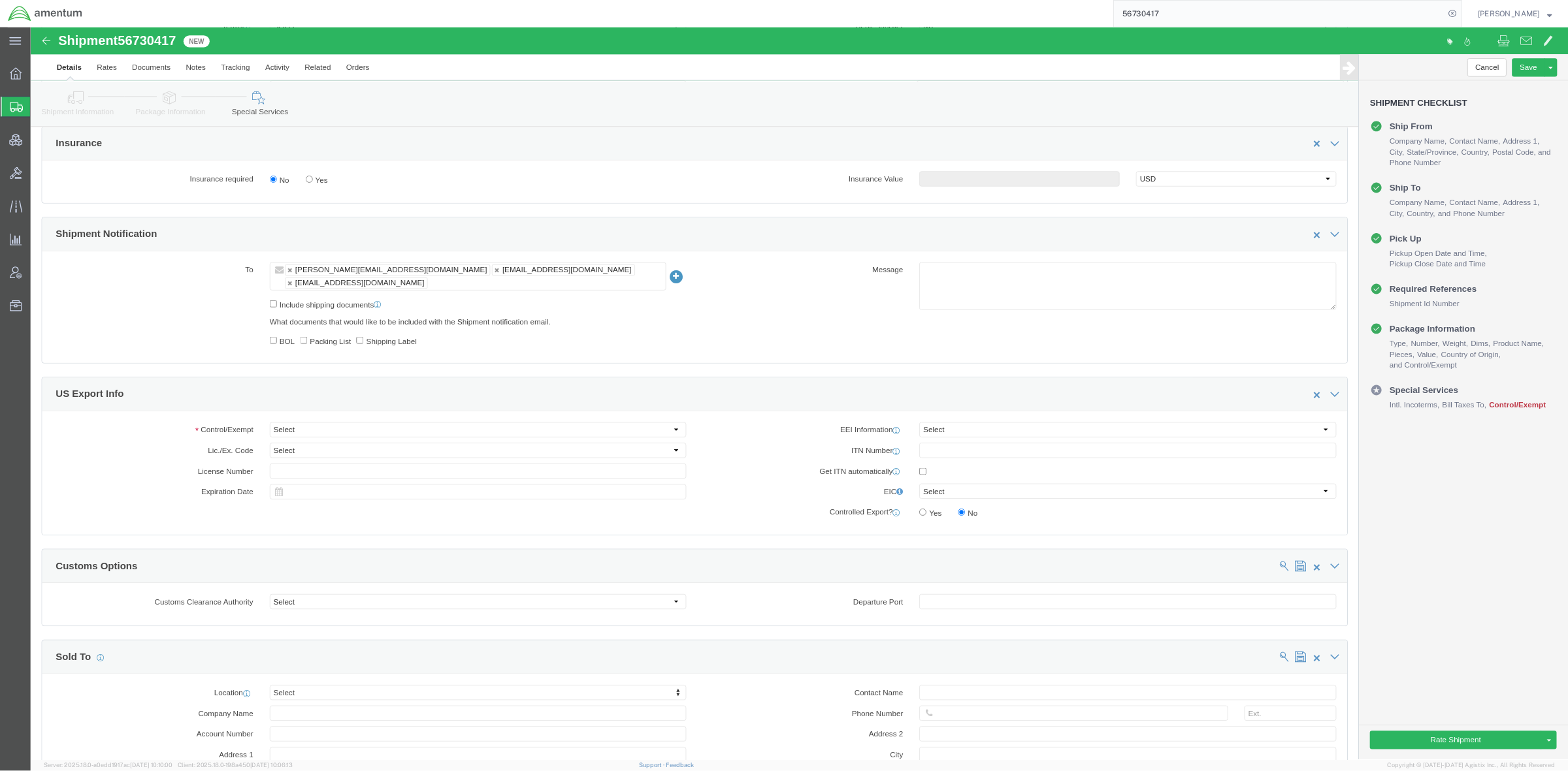
scroll to position [784, 0]
click select "Select ATF BIS DEA EPA FDA FTR ITAR OFAC Other (OPA)"
select select "FTR"
click select "Select ATF BIS DEA EPA FDA FTR ITAR OFAC Other (OPA)"
click select "Select 30.2(d)(2) 30.36 30.37(a) 30.37(f) 30.37(g) 30.37(h) 30.37(i) 30.37(j) 3…"
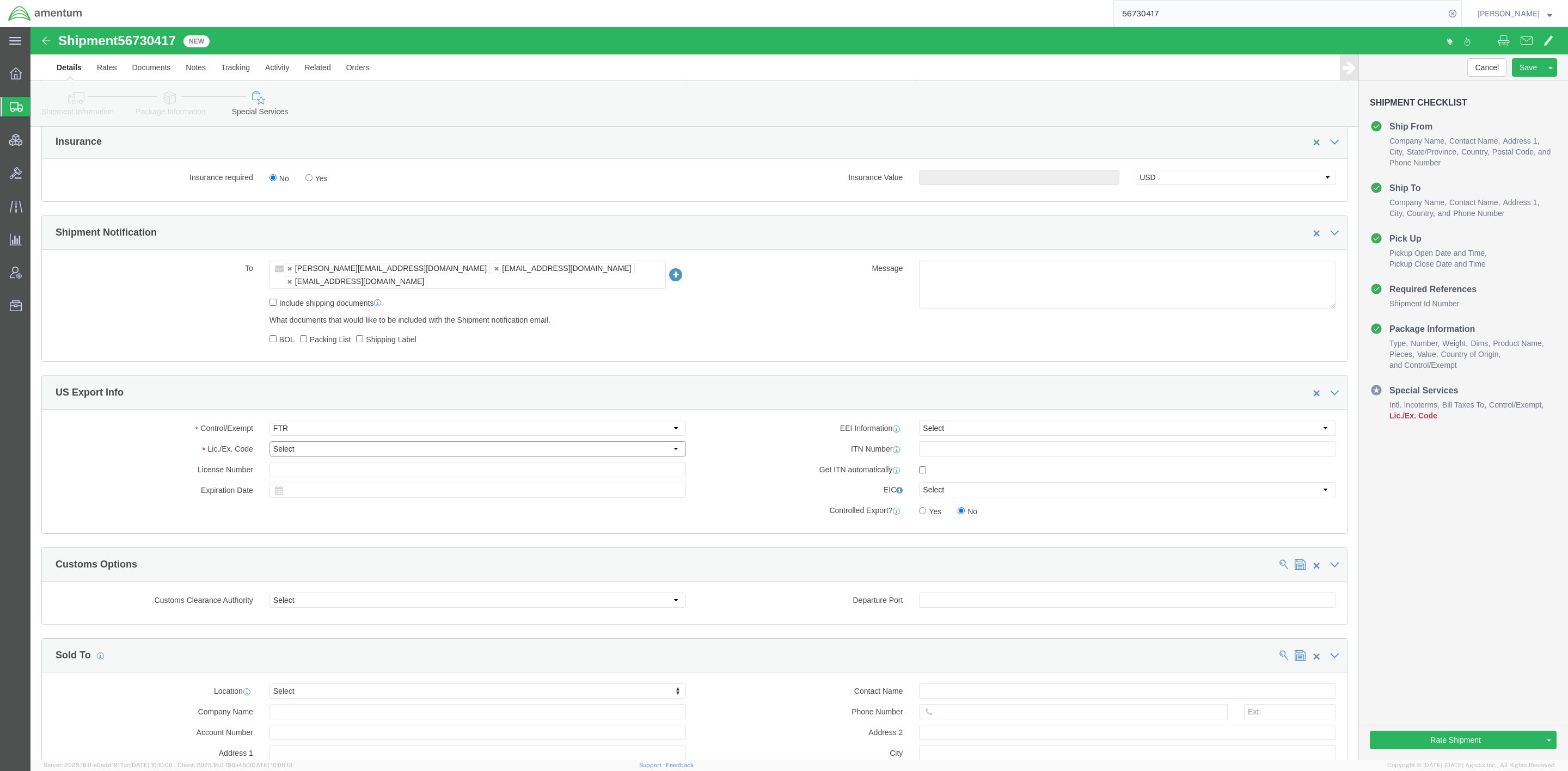
select select "30.37(a)"
click select "Select 30.2(d)(2) 30.36 30.37(a) 30.37(f) 30.37(g) 30.37(h) 30.37(i) 30.37(j) 3…"
click select "Select AES-Direct EEI Carrier File EEI EEI Exempt"
select select "EXEM"
click select "Select AES-Direct EEI Carrier File EEI EEI Exempt"
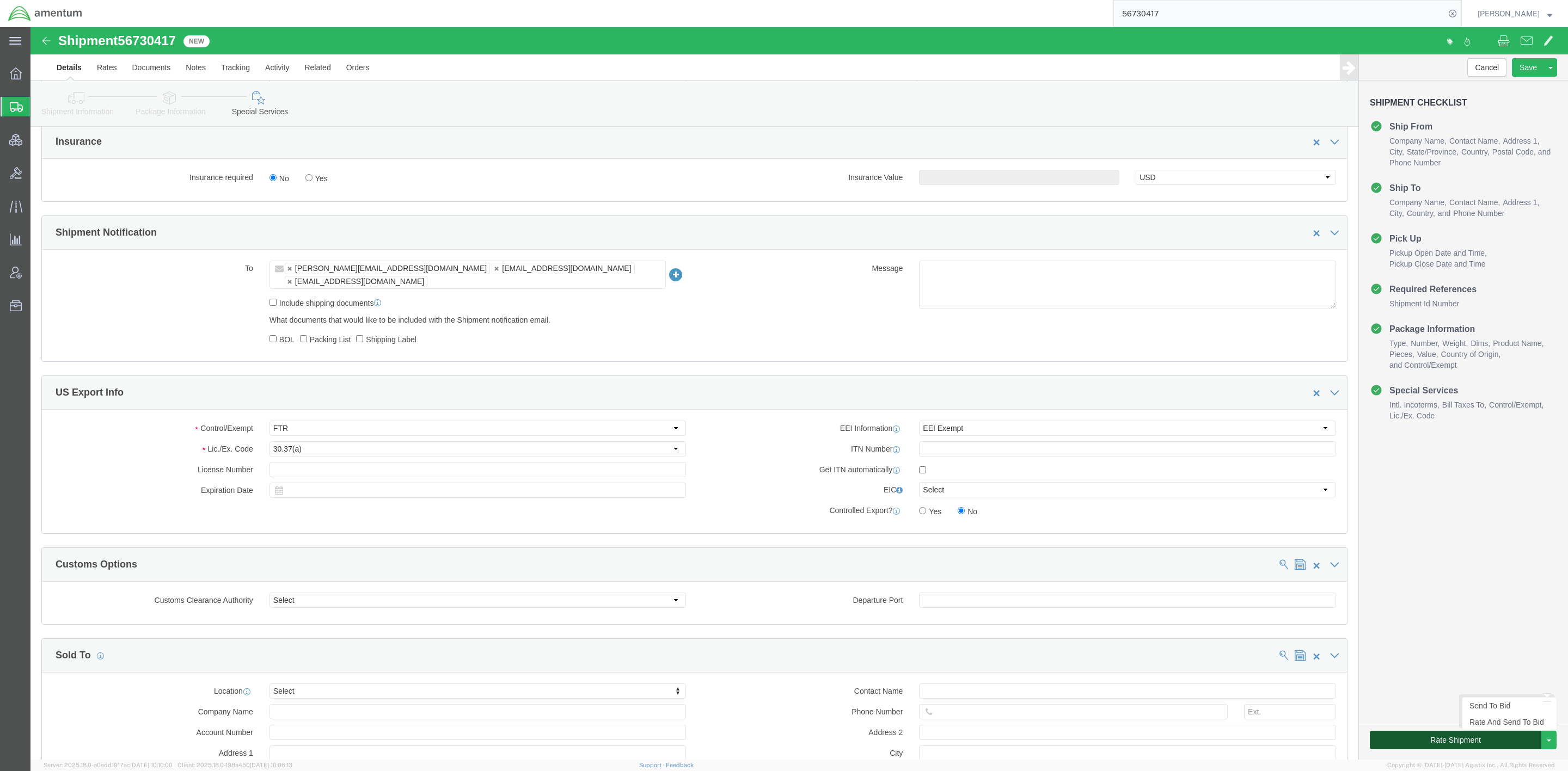
click button "Rate Shipment"
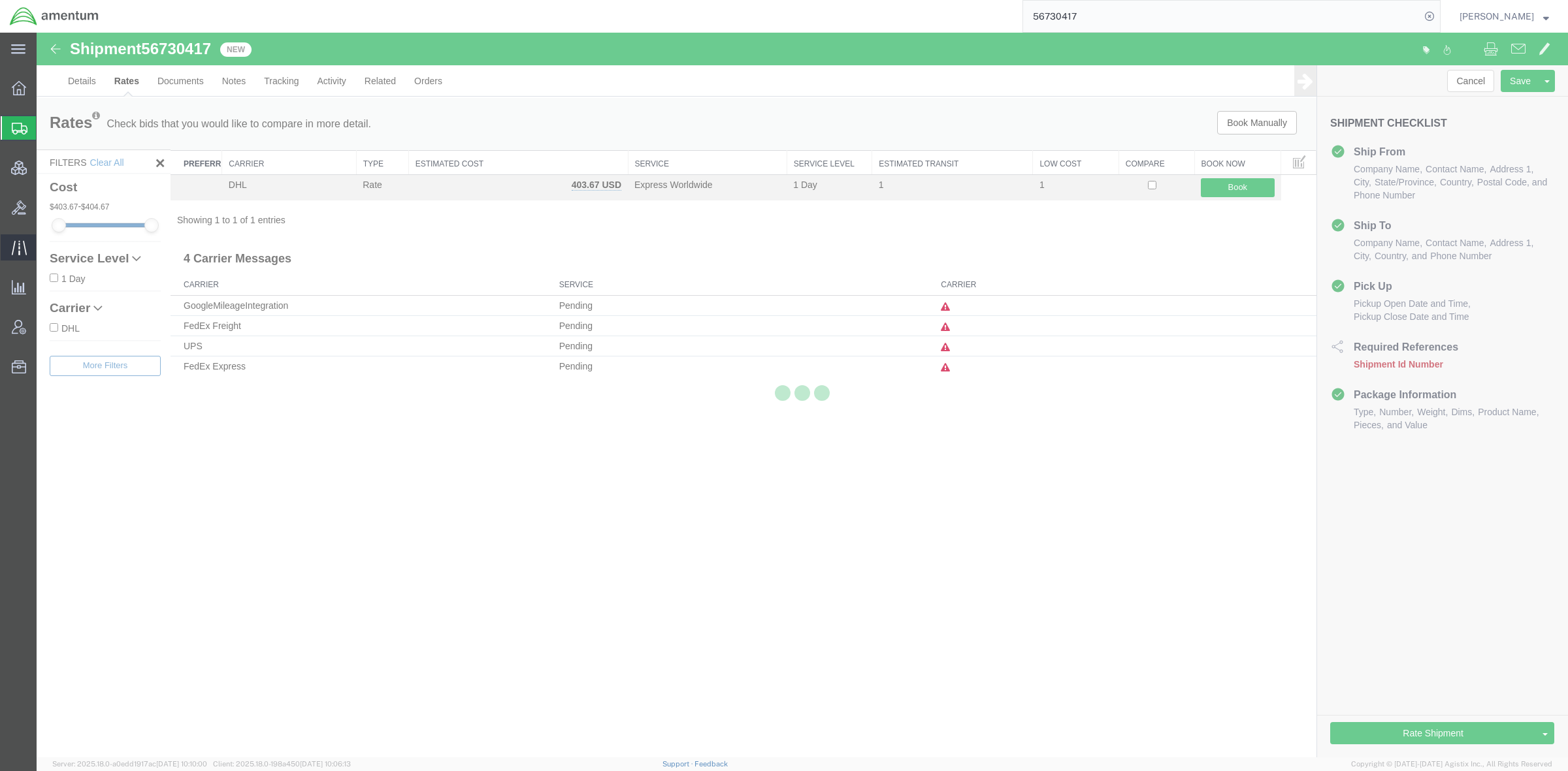
scroll to position [0, 0]
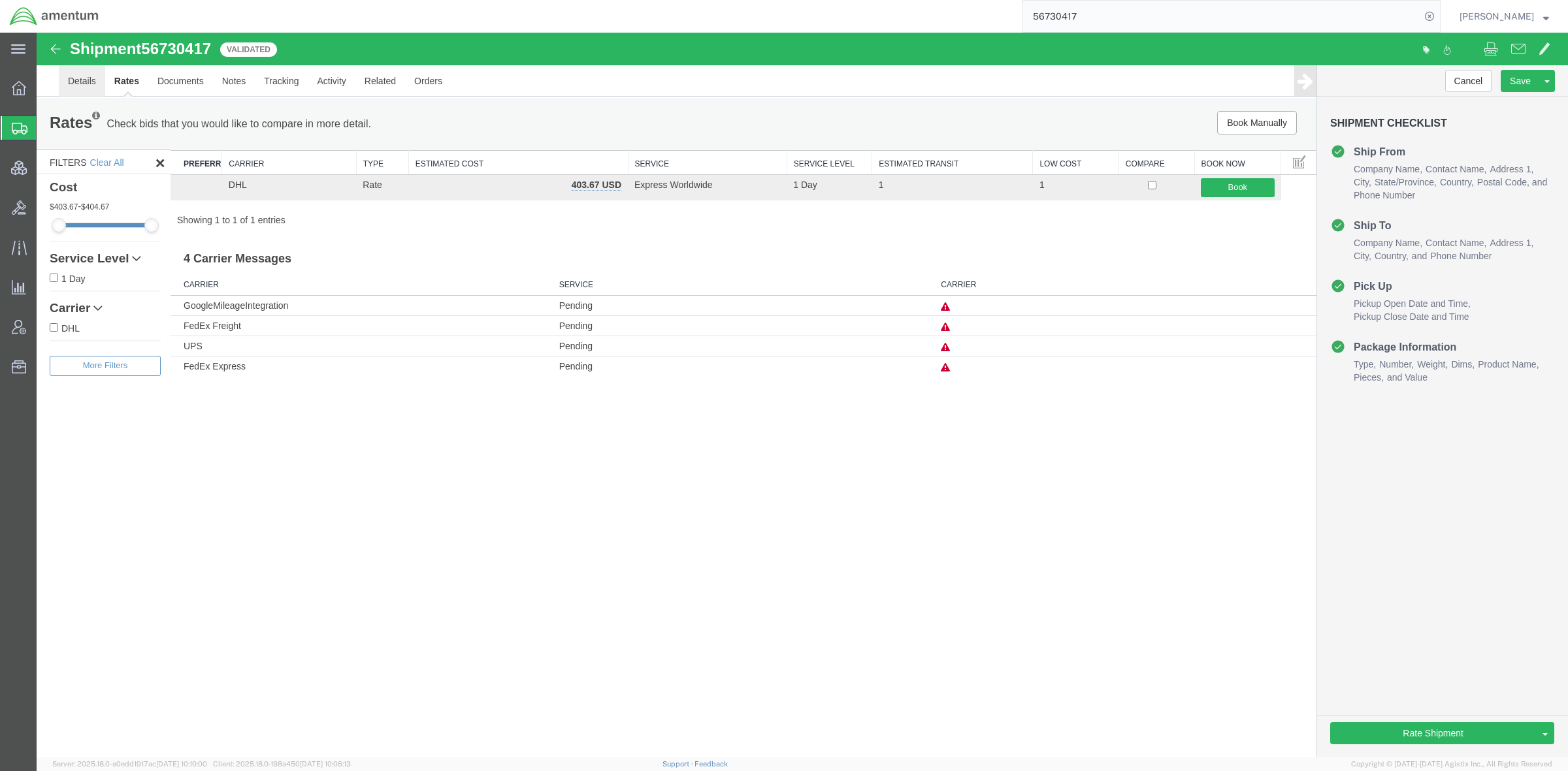
click at [86, 81] on link "Details" at bounding box center [81, 81] width 46 height 31
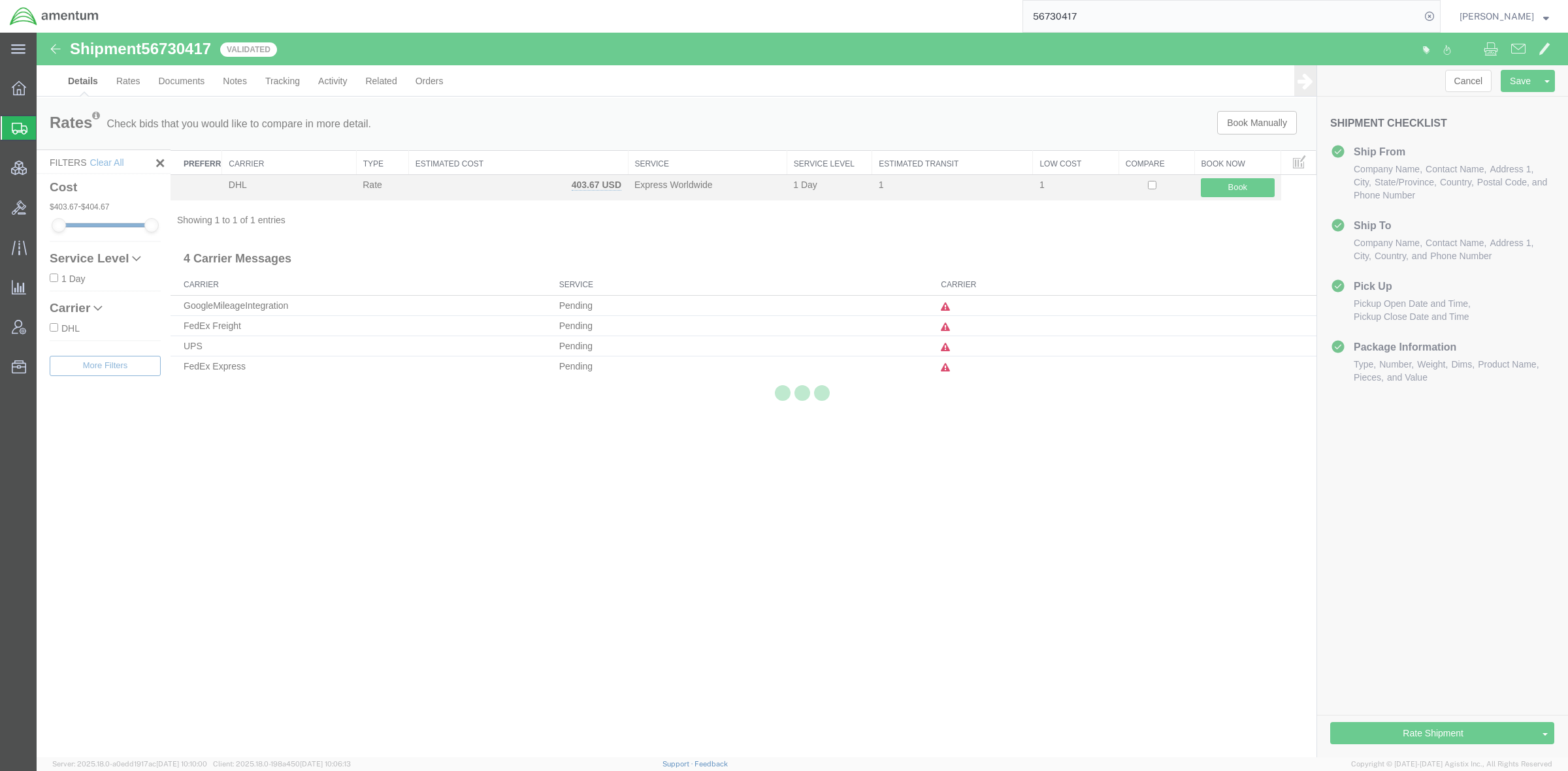
select select "42668"
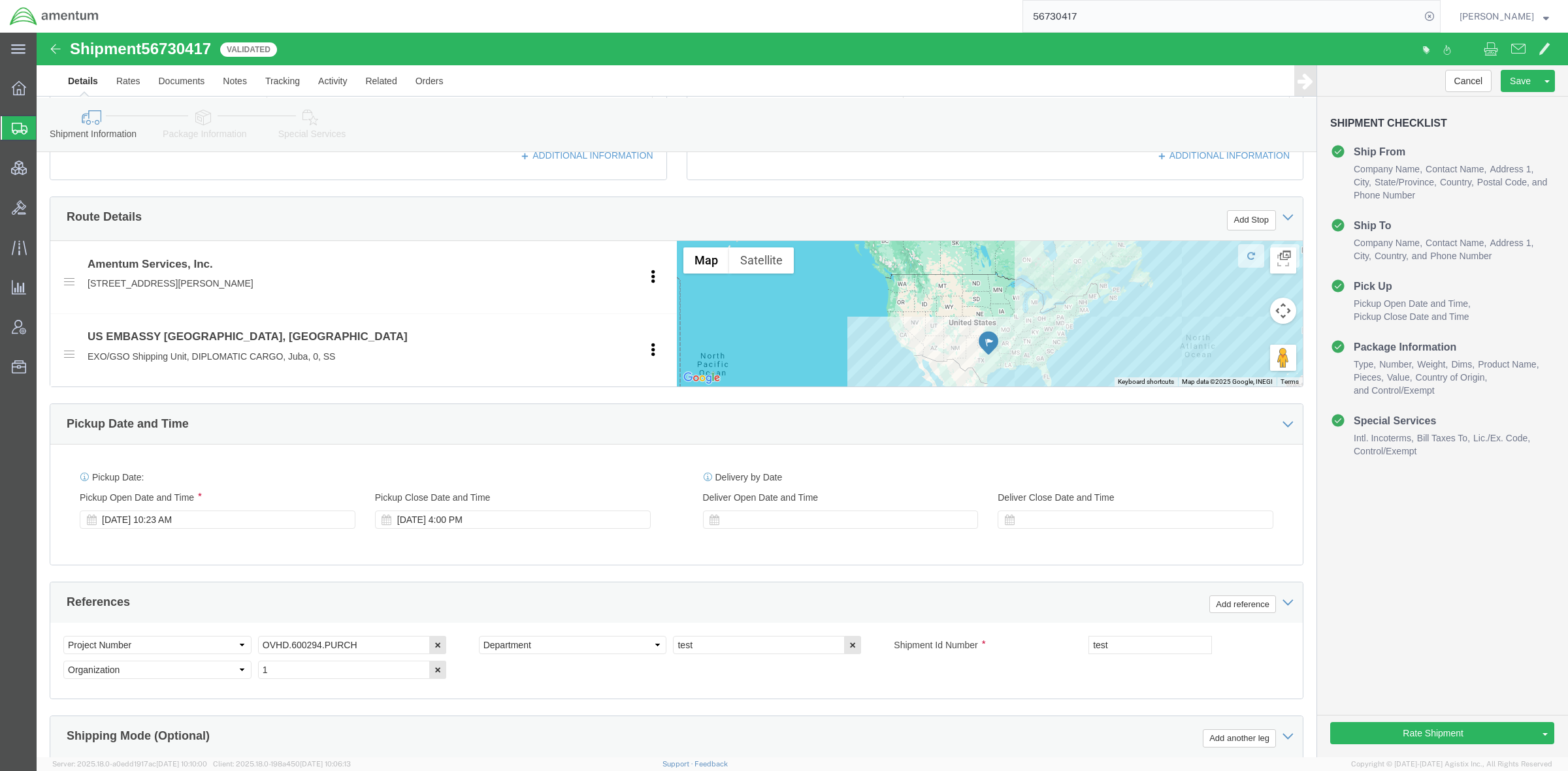
scroll to position [435, 0]
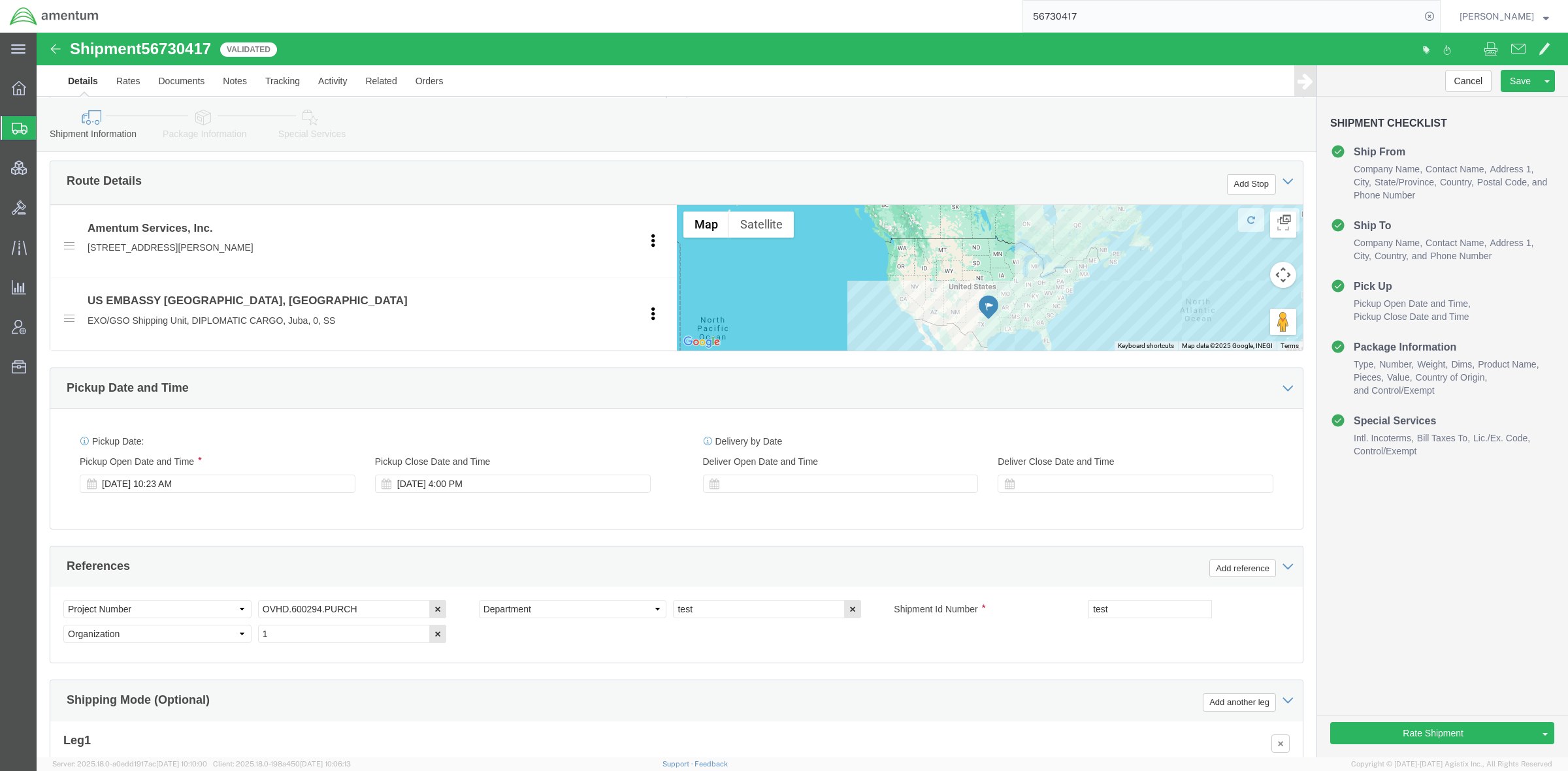
click link "Package Information"
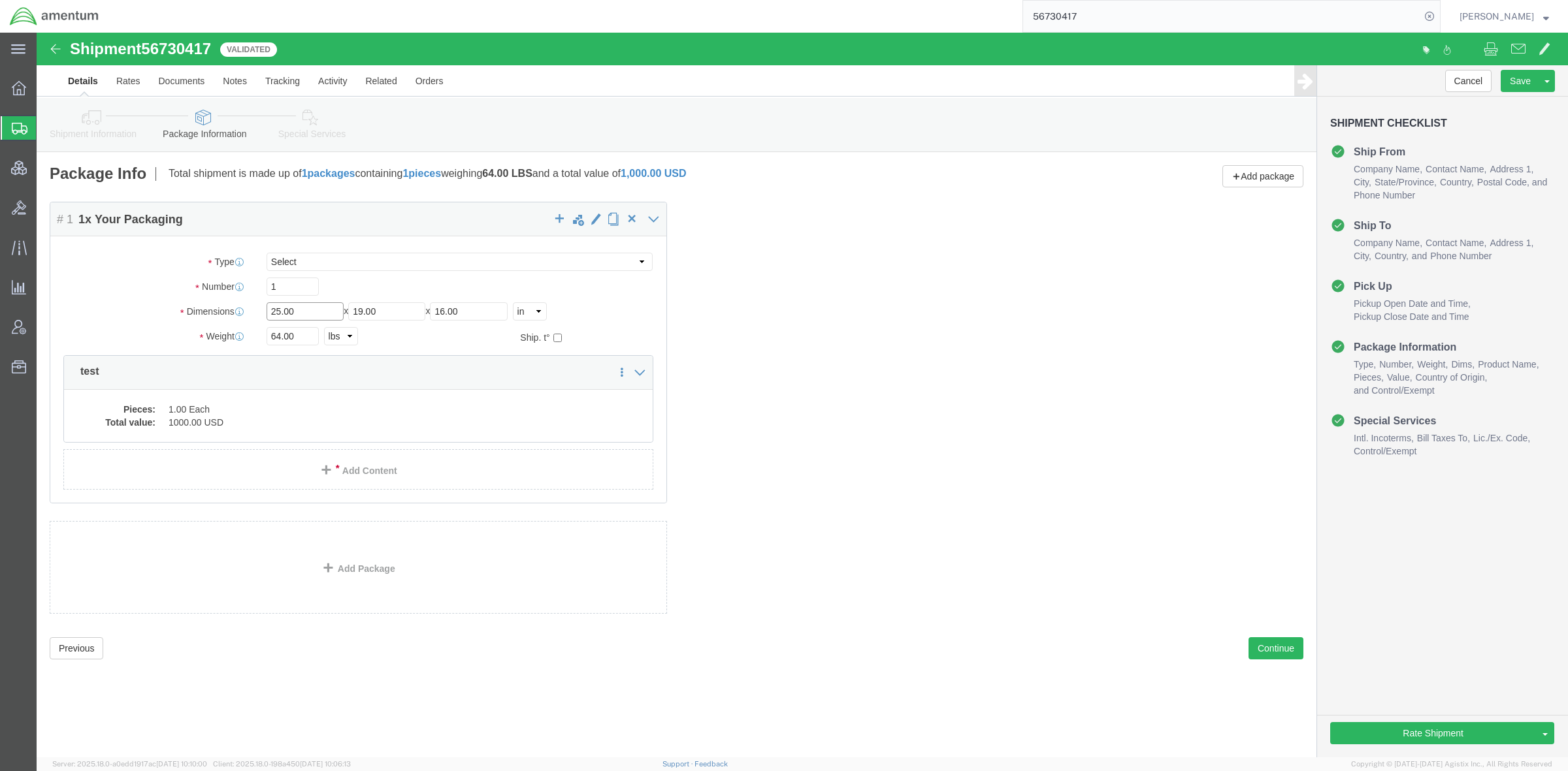
drag, startPoint x: 271, startPoint y: 275, endPoint x: -40, endPoint y: 236, distance: 313.4
click html "Shipment 56730417 1 of 1 Validated Details Rates Documents Notes Tracking Activ…"
type input "15"
type input "9"
type input "8"
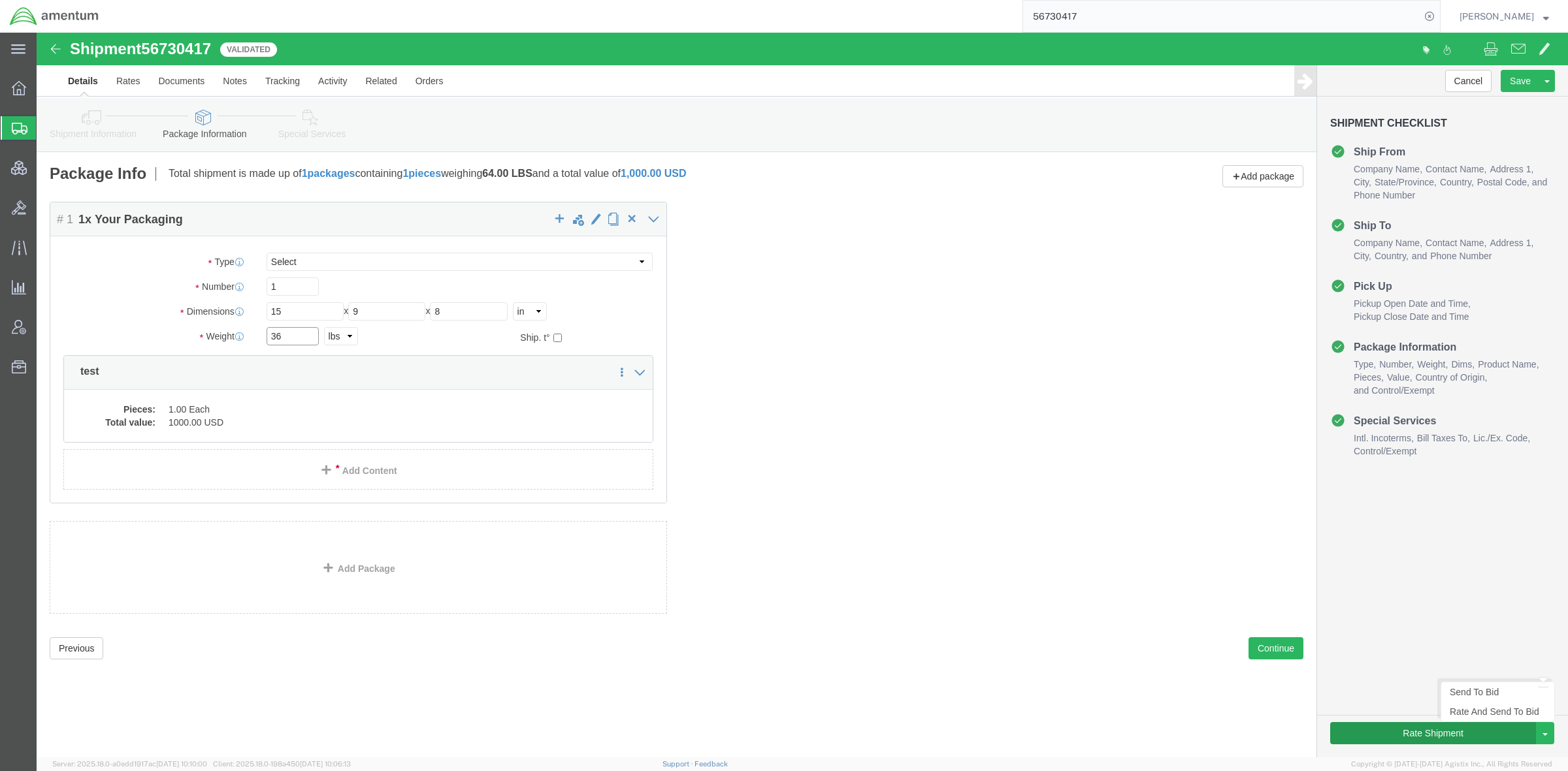
type input "36"
click button "Rate Shipment"
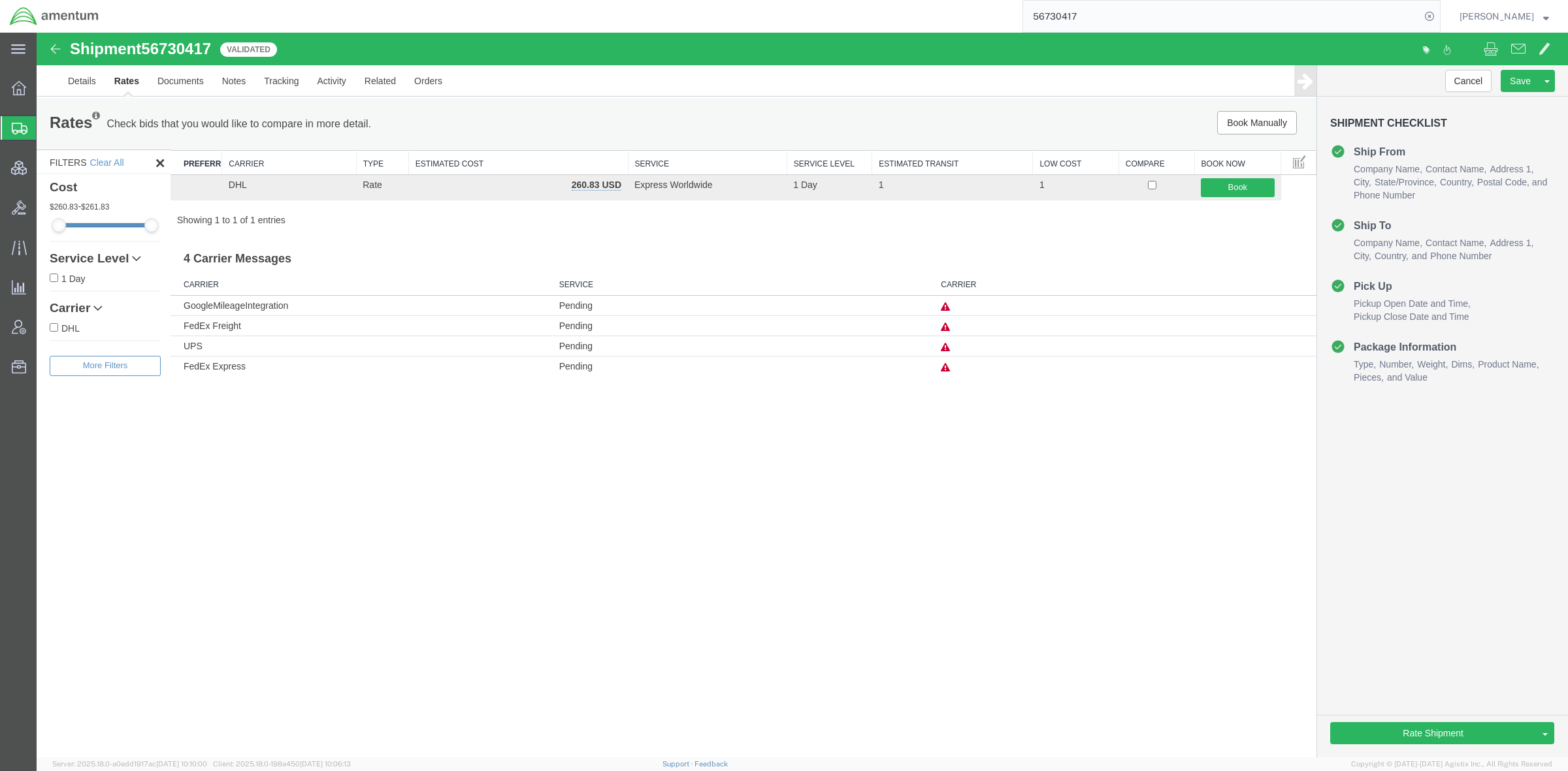
click at [948, 326] on icon at bounding box center [945, 327] width 9 height 9
click at [838, 526] on div "Shipment 56730417 1 of 1 Validated Details Rates Documents Notes Tracking Activ…" at bounding box center [803, 395] width 1532 height 725
click at [948, 370] on icon at bounding box center [945, 368] width 9 height 9
click at [1416, 80] on button "Cancel" at bounding box center [1469, 81] width 47 height 22
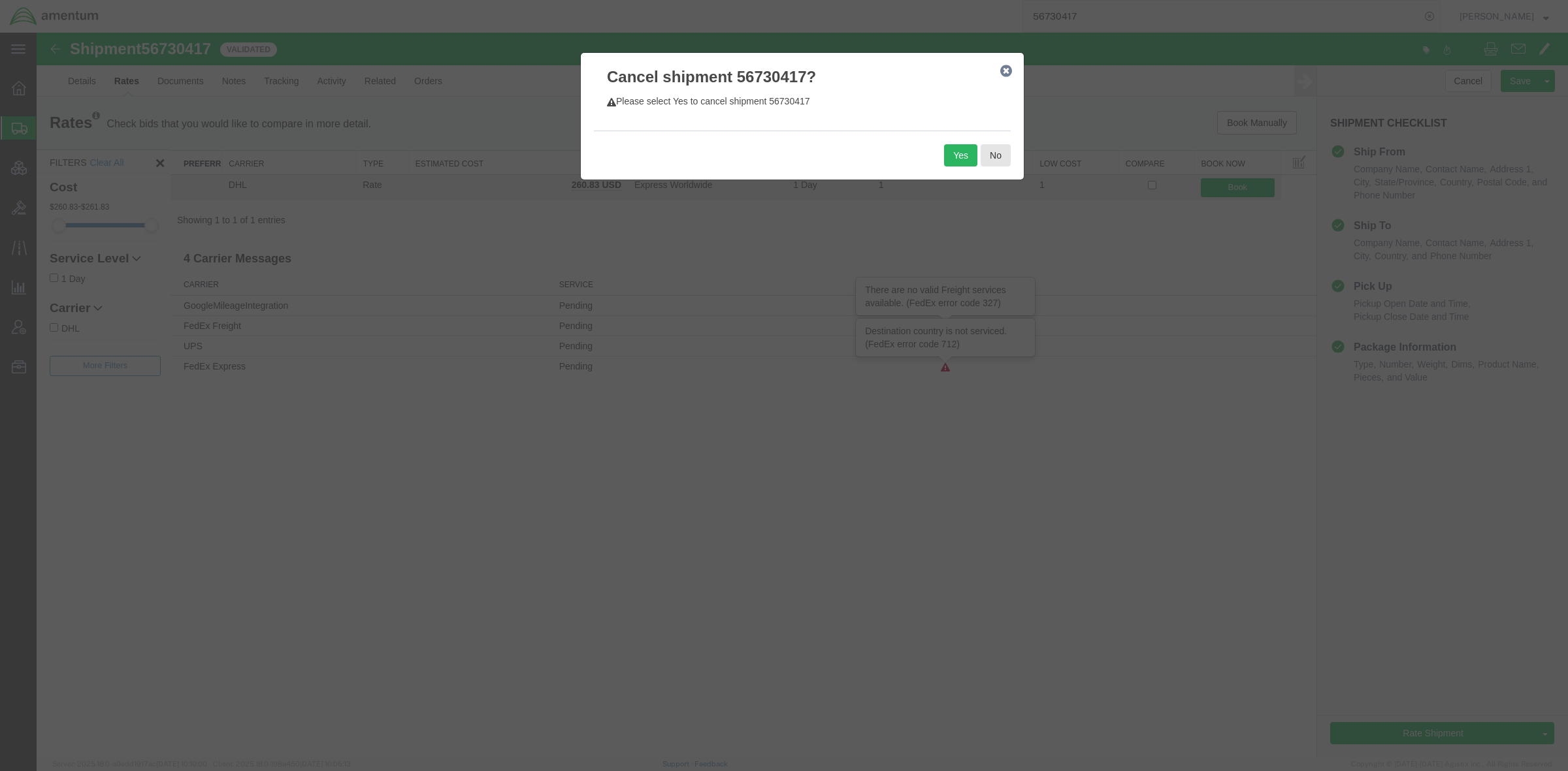
click at [941, 156] on div "Yes No" at bounding box center [802, 155] width 417 height 49
click at [959, 155] on button "Yes" at bounding box center [961, 155] width 34 height 22
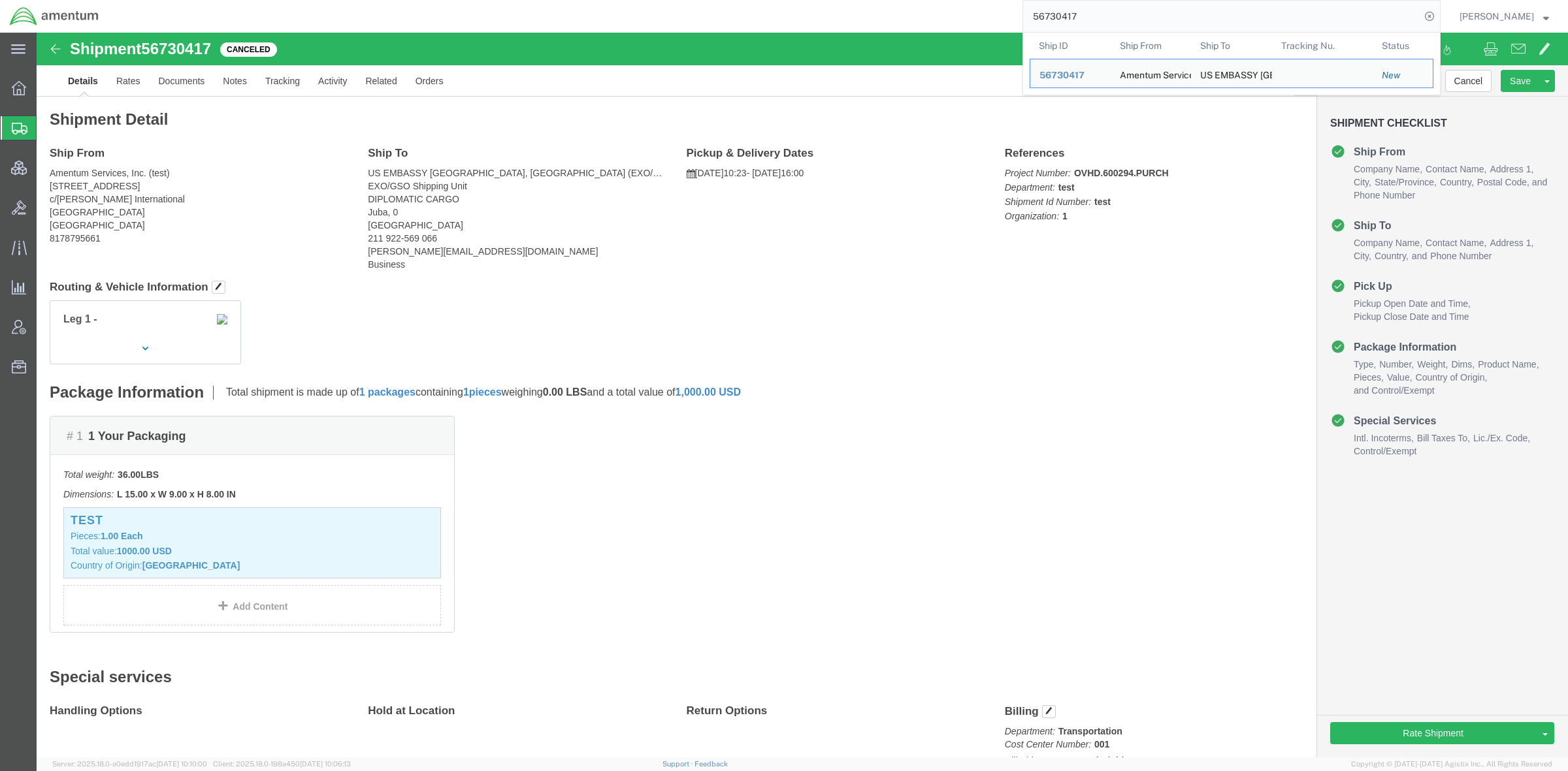
drag, startPoint x: 1079, startPoint y: 5, endPoint x: 835, endPoint y: -3, distance: 244.1
click at [835, 0] on html "main_menu Created with Sketch. Collapse Menu Overview Shipments Shipment Manage…" at bounding box center [784, 385] width 1568 height 771
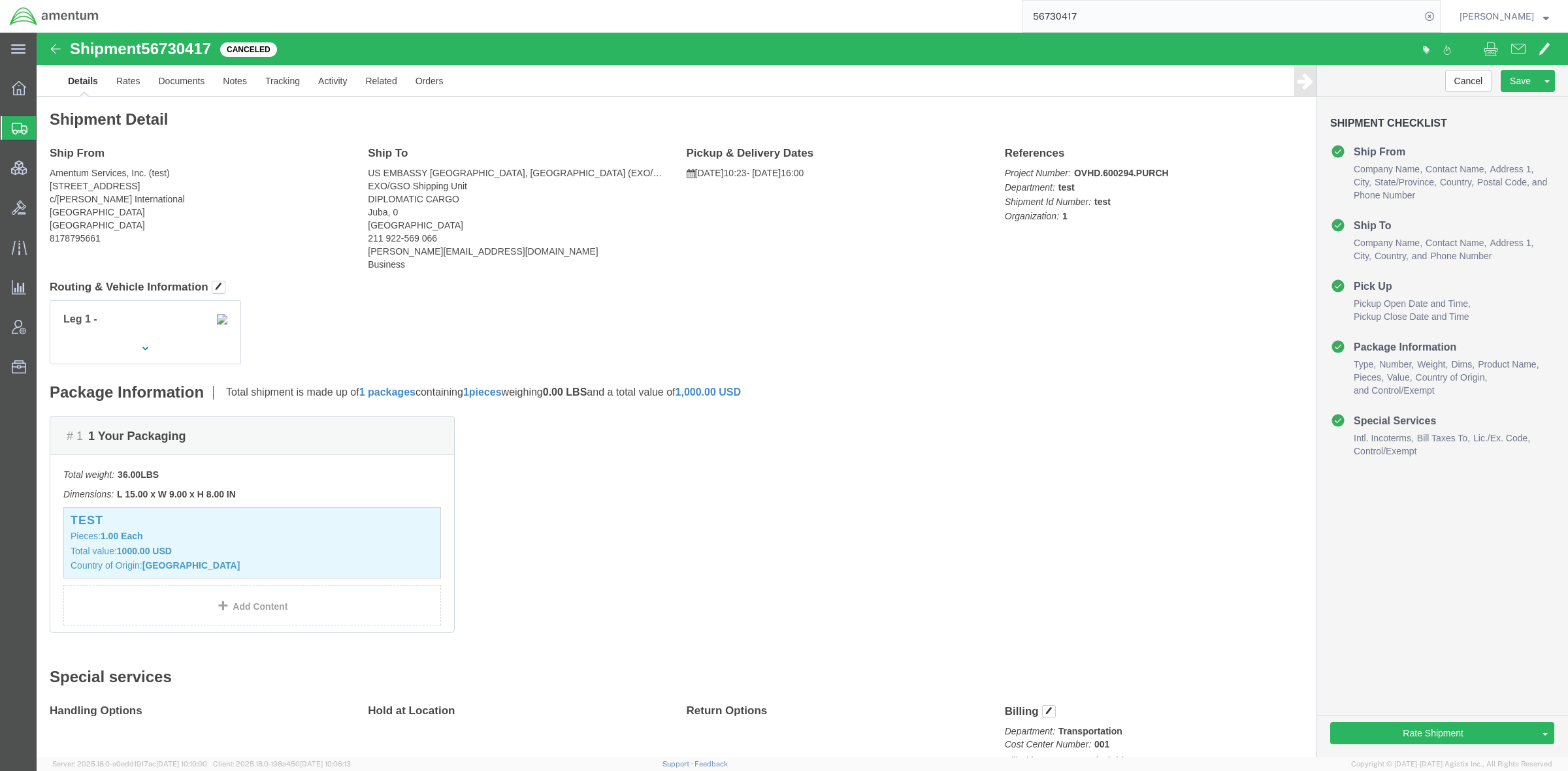
paste input "883896668098"
type input "883896668098"
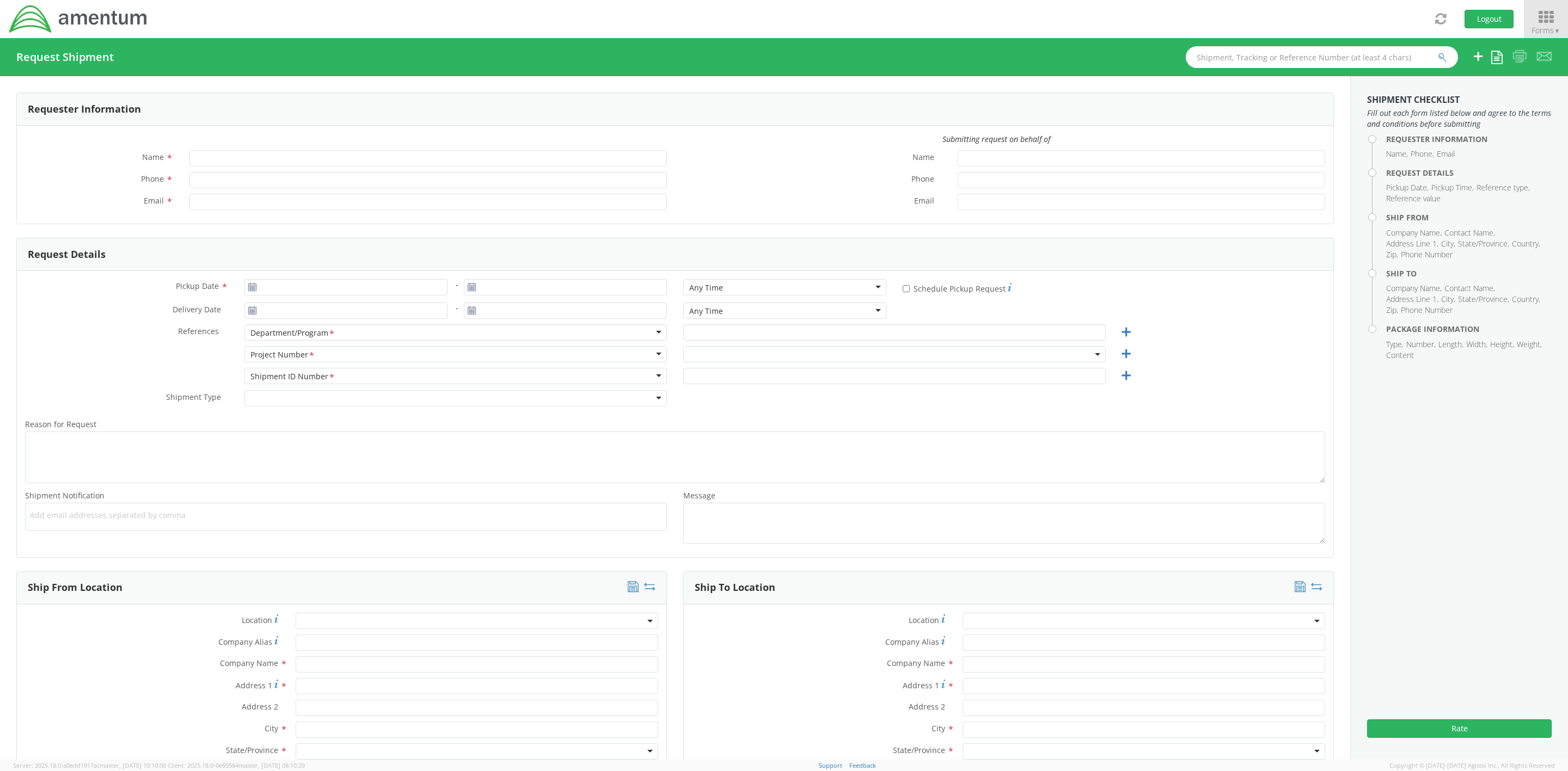
type input "[PERSON_NAME]"
type input "[PHONE_NUMBER]"
type input "[PERSON_NAME][EMAIL_ADDRESS][DOMAIN_NAME]"
click at [1544, 25] on icon at bounding box center [1546, 17] width 51 height 15
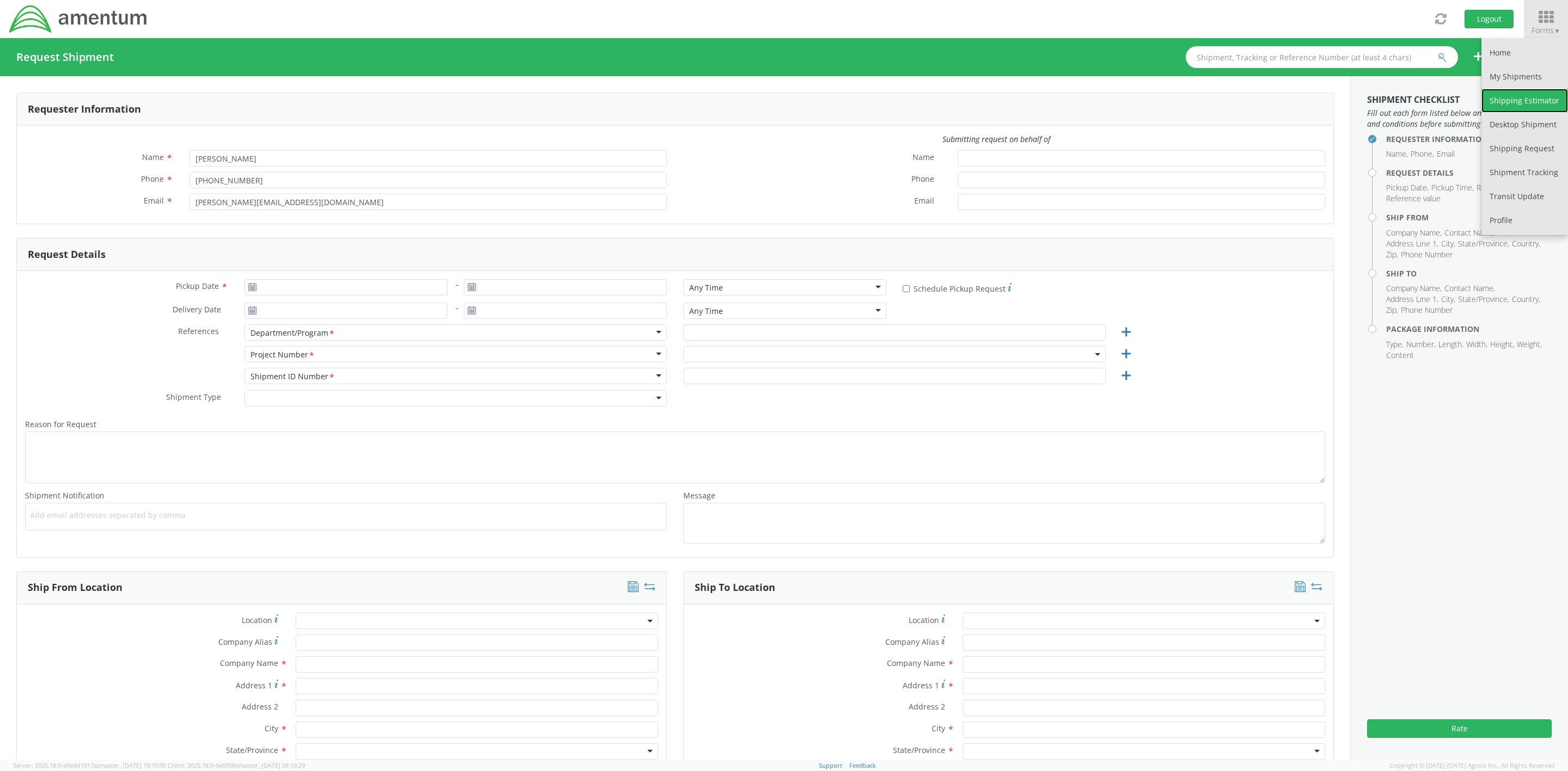
click at [1537, 104] on link "Shipping Estimator" at bounding box center [1524, 100] width 87 height 24
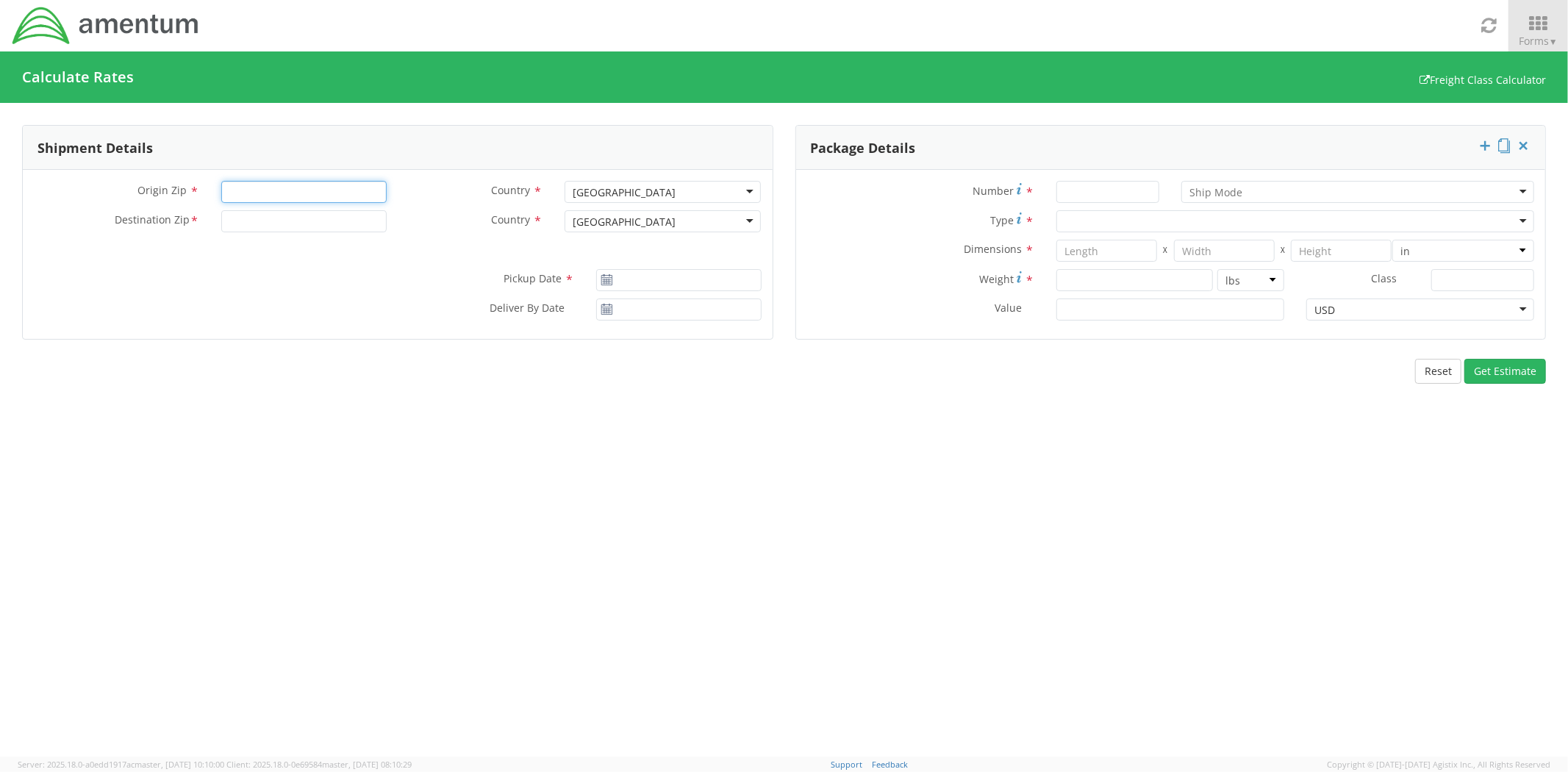
click at [322, 196] on input "Origin Zip *" at bounding box center [304, 191] width 166 height 22
type input "75038"
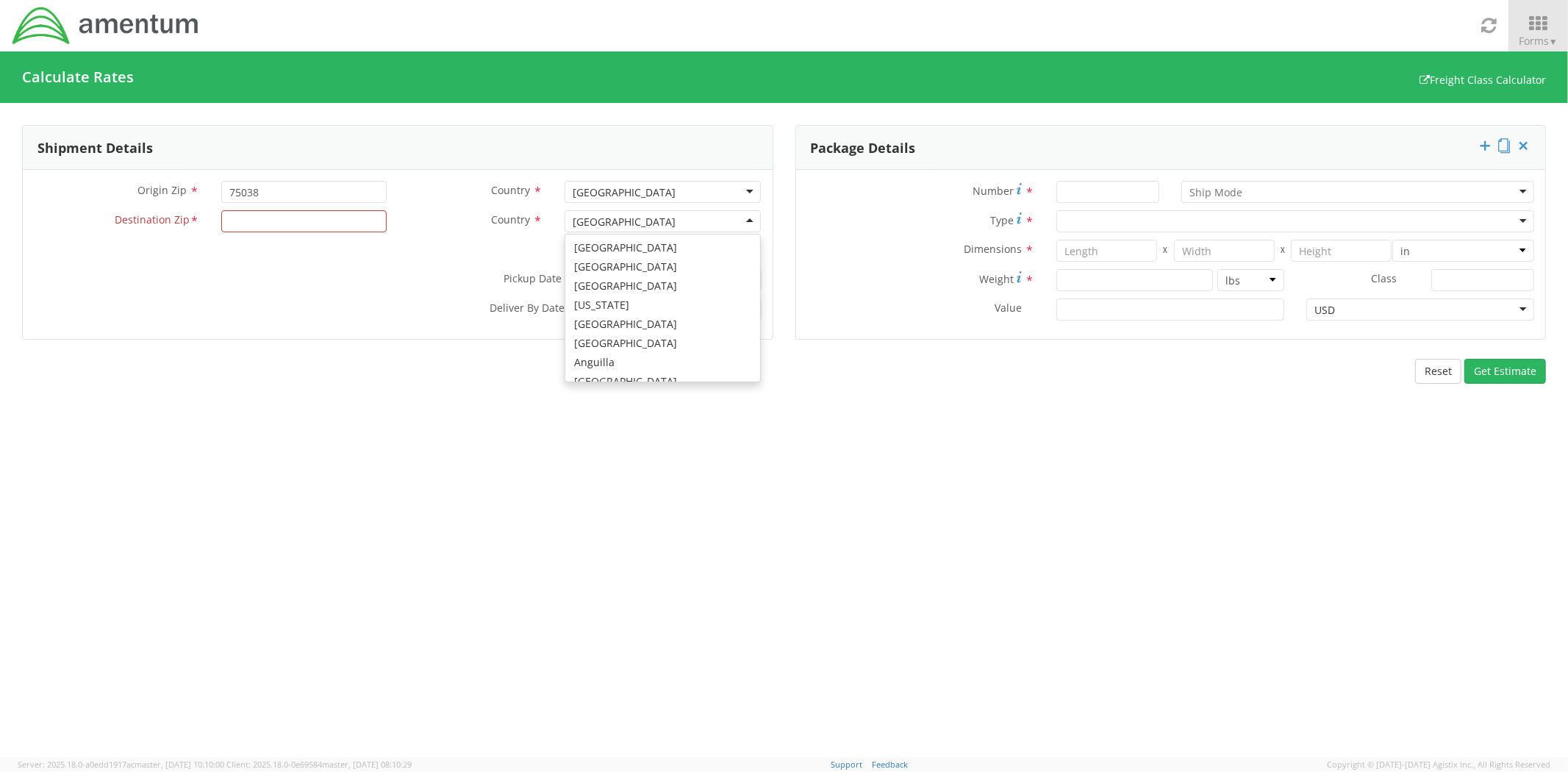
click at [611, 224] on div "[GEOGRAPHIC_DATA]" at bounding box center [624, 222] width 103 height 15
type input "south"
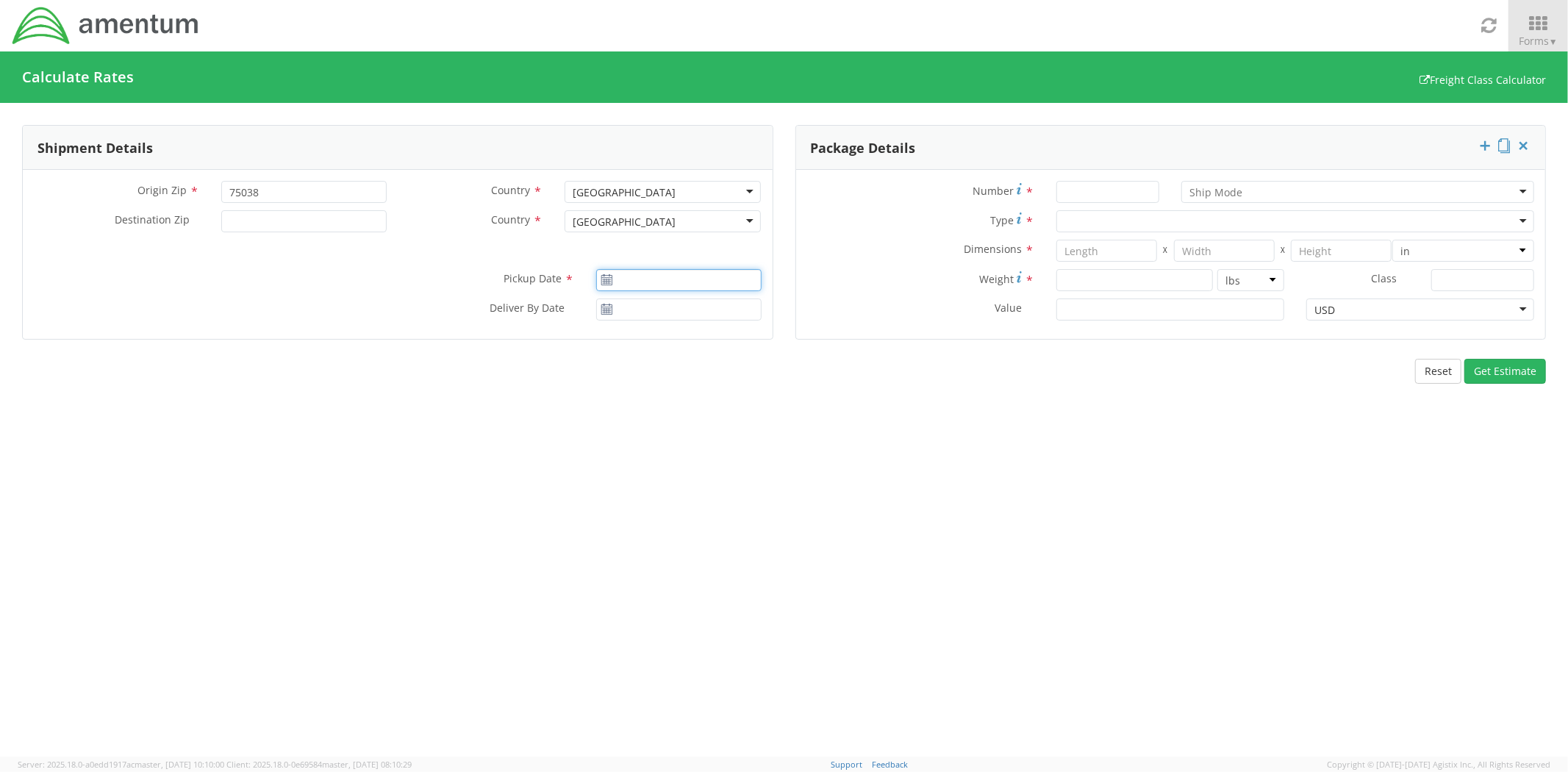
type input "[DATE]"
click at [677, 286] on input "[DATE]" at bounding box center [679, 279] width 166 height 22
click at [756, 351] on td "5" at bounding box center [751, 351] width 25 height 22
click at [1100, 194] on input "Number *" at bounding box center [1107, 191] width 103 height 22
type input "1"
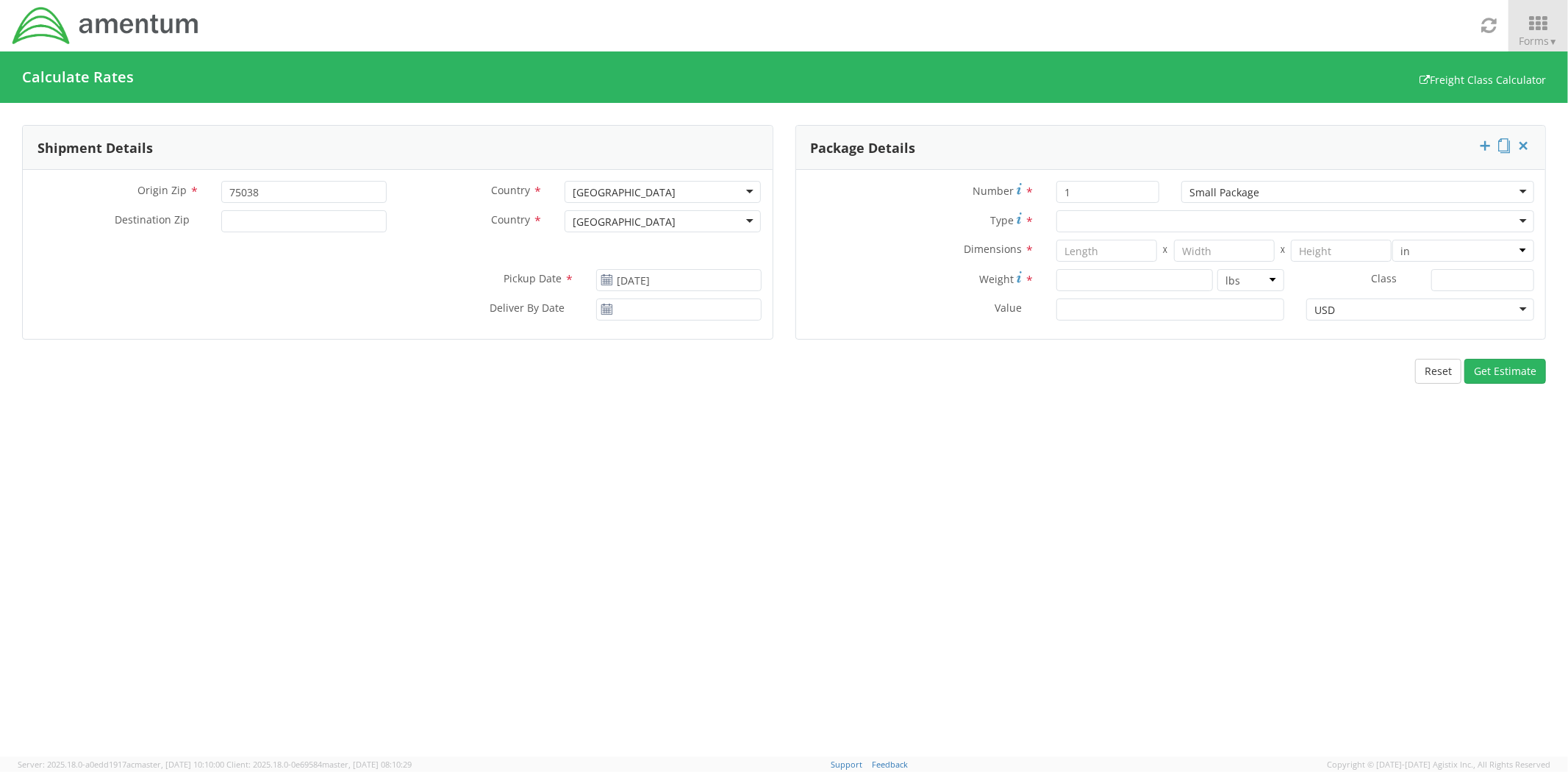
click at [1134, 225] on div at bounding box center [1295, 221] width 477 height 22
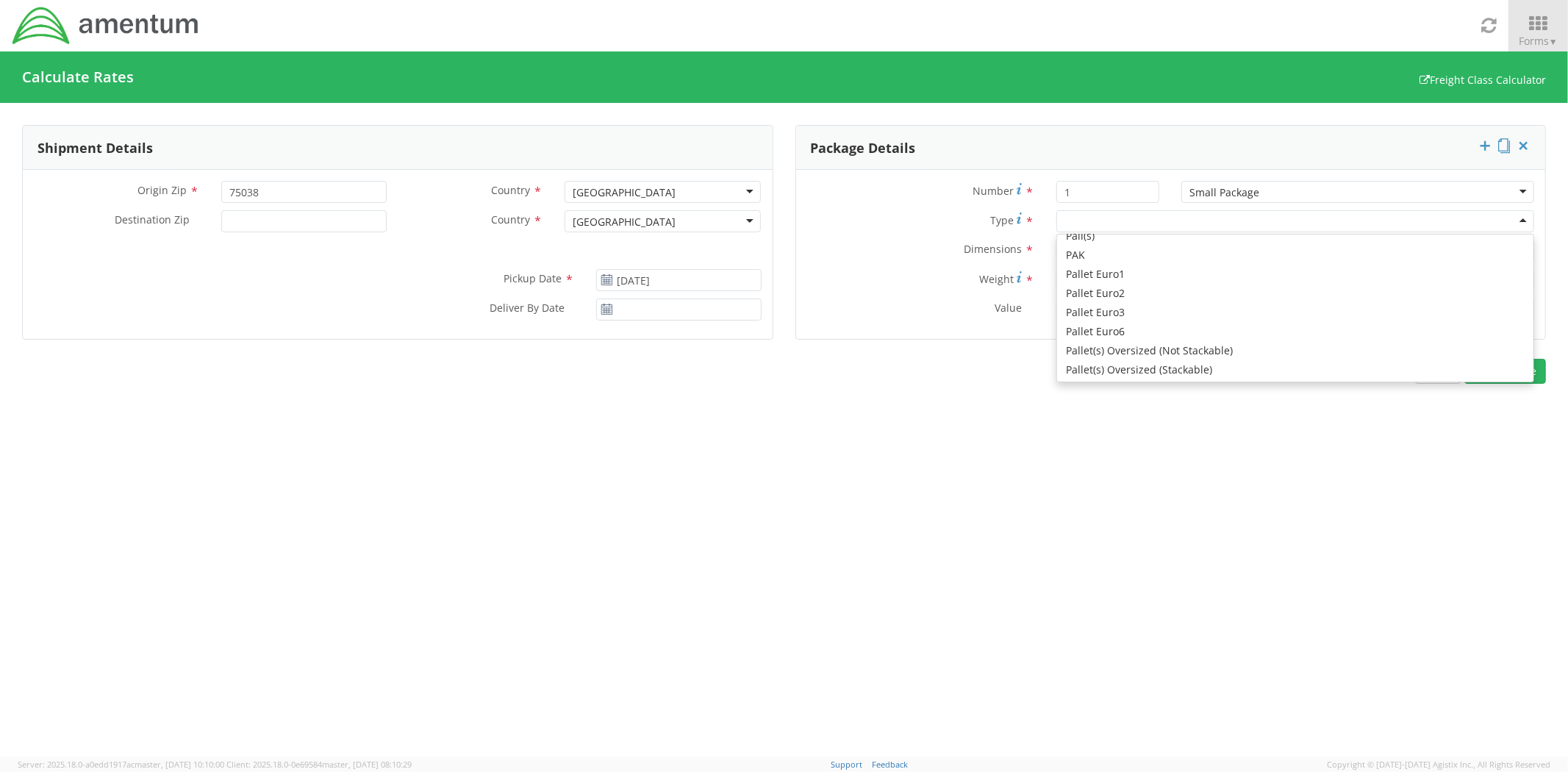
scroll to position [776, 0]
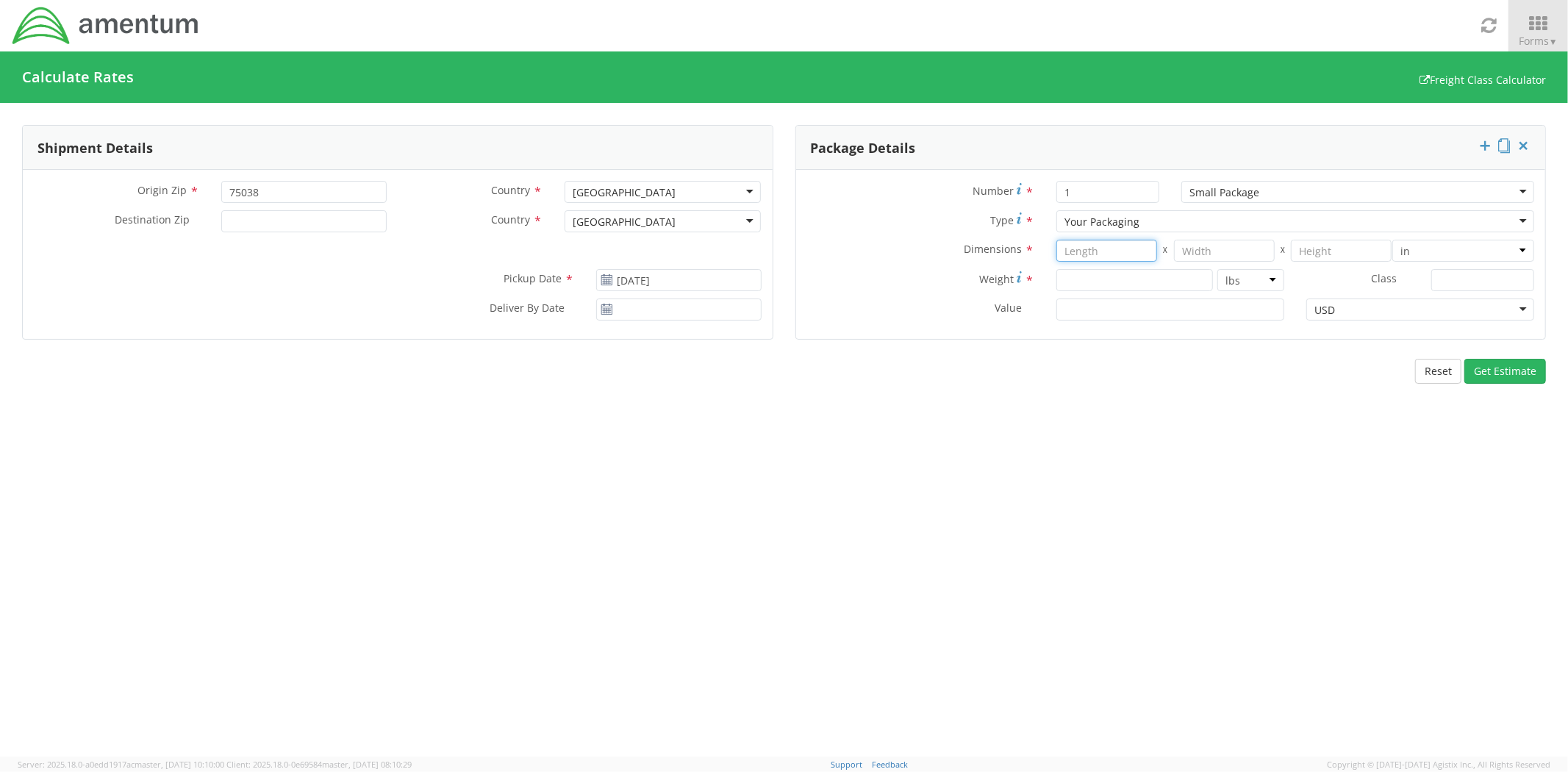
click at [1115, 258] on input "number" at bounding box center [1106, 250] width 100 height 22
type input "12"
click at [1140, 275] on input "number" at bounding box center [1135, 279] width 157 height 22
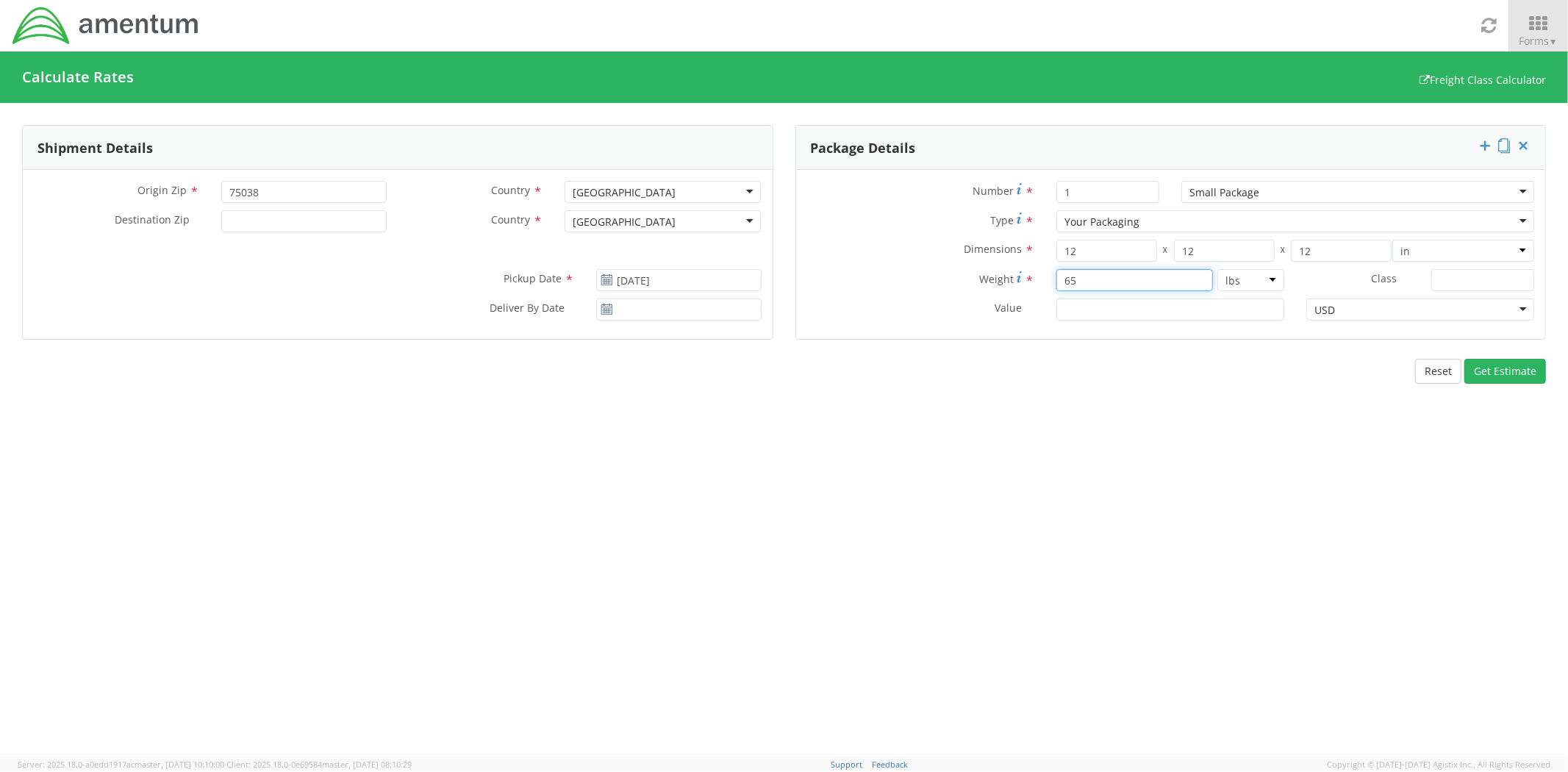
type input "65"
type input "1000"
click at [1519, 375] on button "Get Estimate" at bounding box center [1505, 371] width 82 height 25
click at [1538, 35] on span "Forms ▼" at bounding box center [1538, 41] width 39 height 14
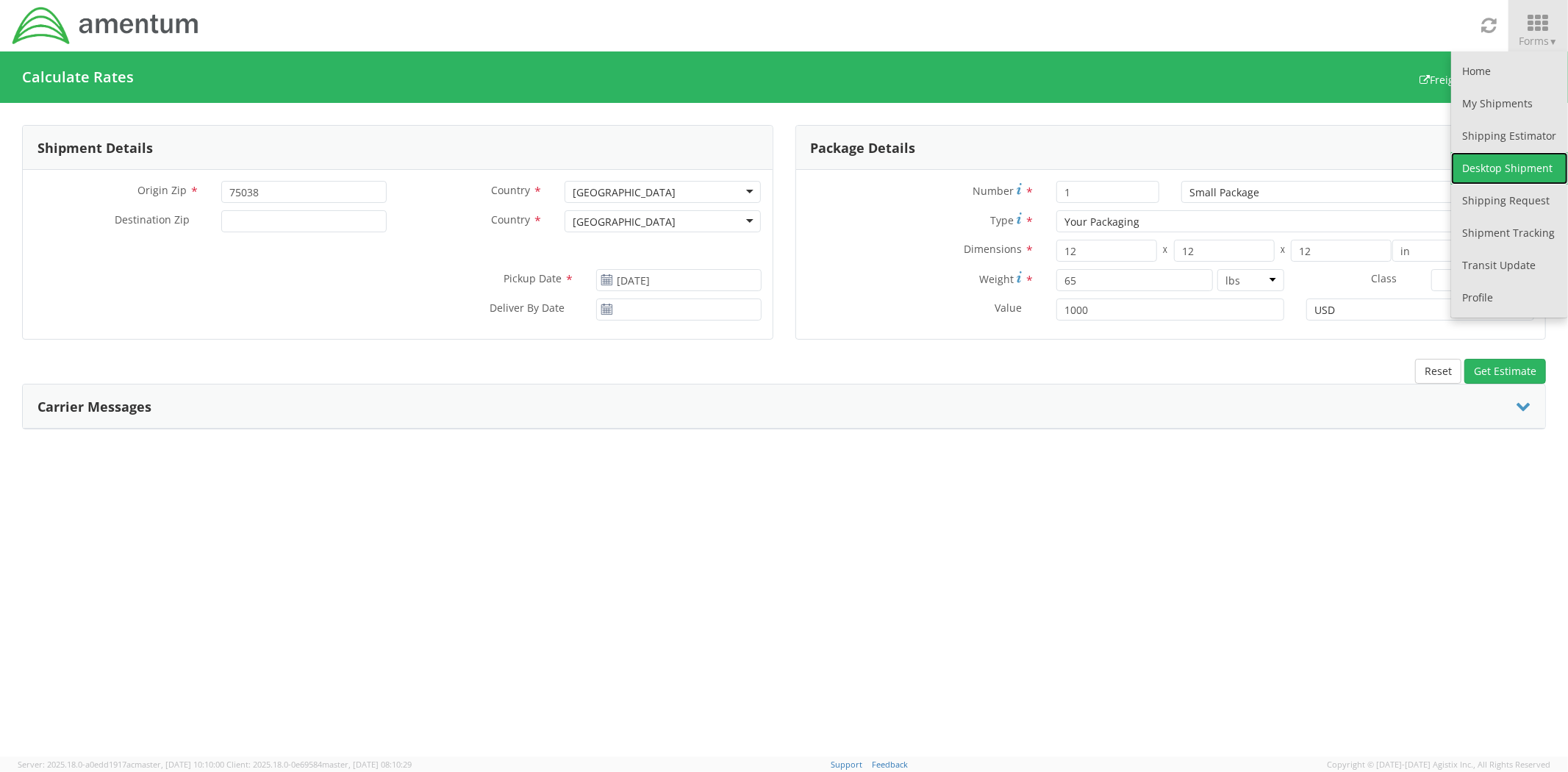
click at [1512, 170] on link "Desktop Shipment" at bounding box center [1509, 168] width 117 height 33
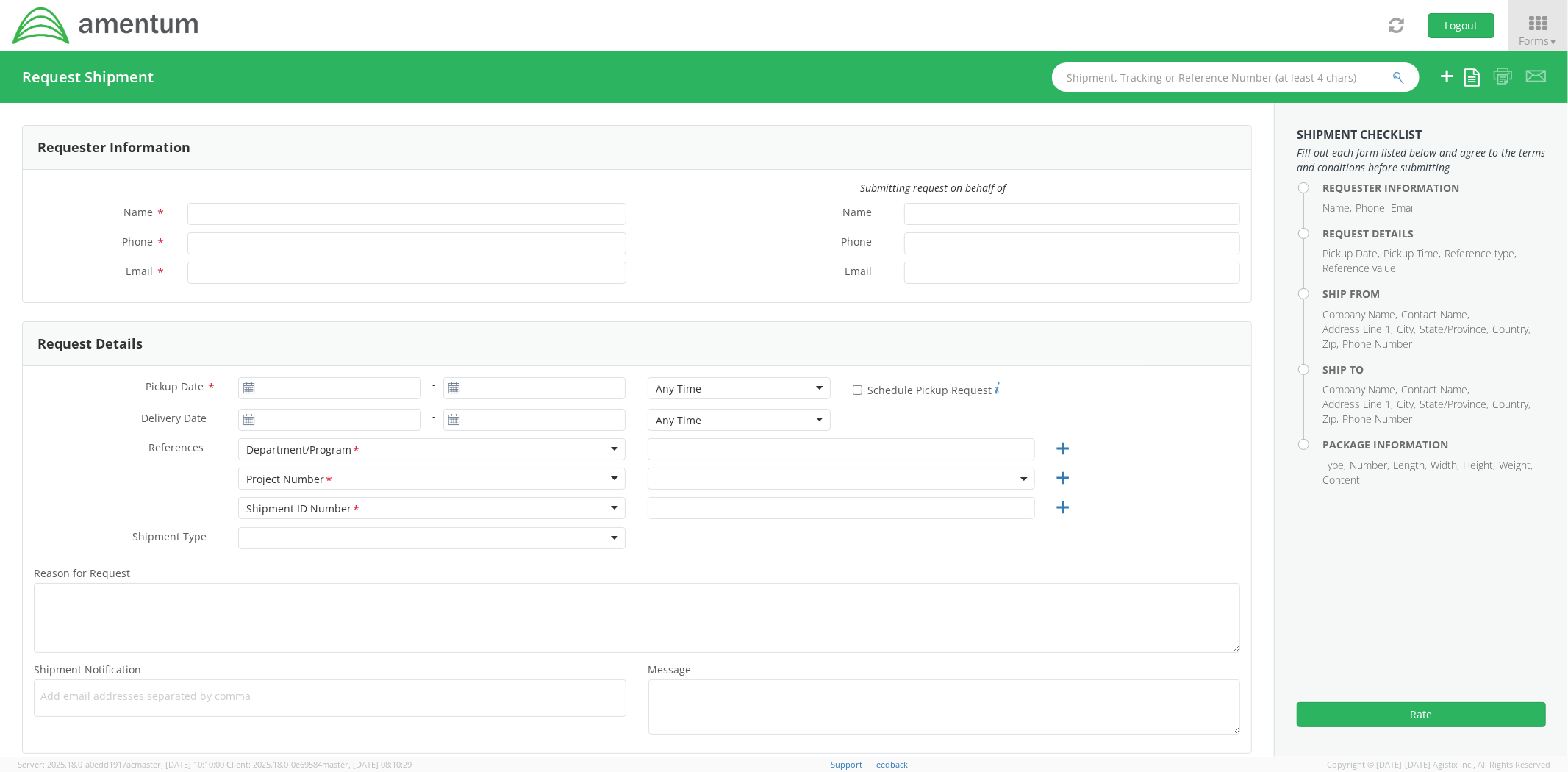
type input "[PERSON_NAME]"
type input "[PHONE_NUMBER]"
type input "[PERSON_NAME][EMAIL_ADDRESS][DOMAIN_NAME]"
click at [304, 387] on input "Pickup Date *" at bounding box center [329, 388] width 182 height 22
type input "[DATE]"
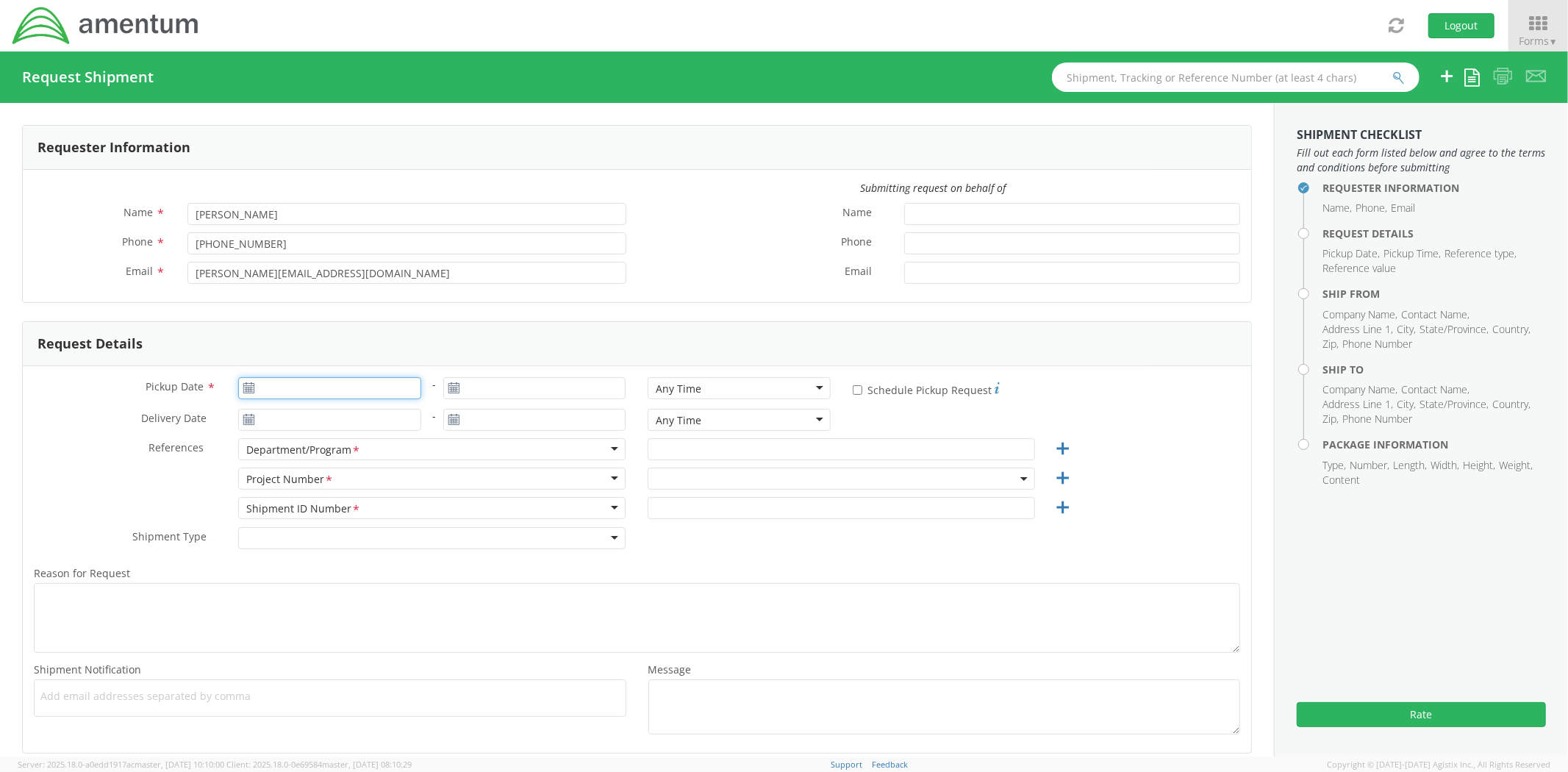
type input "[DATE]"
click at [399, 464] on td "5" at bounding box center [393, 459] width 25 height 22
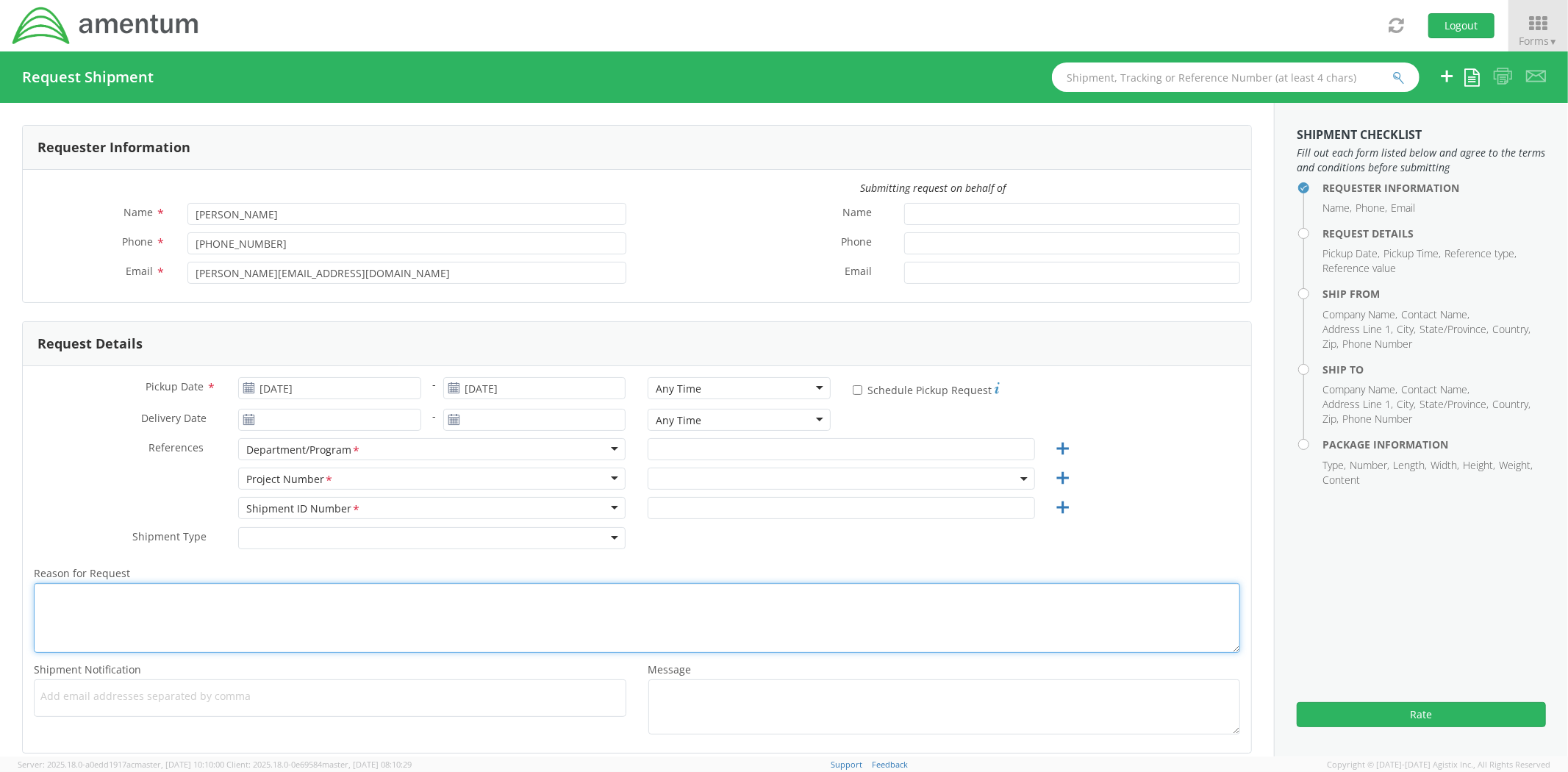
click at [430, 590] on textarea "Reason for Request *" at bounding box center [636, 618] width 1206 height 70
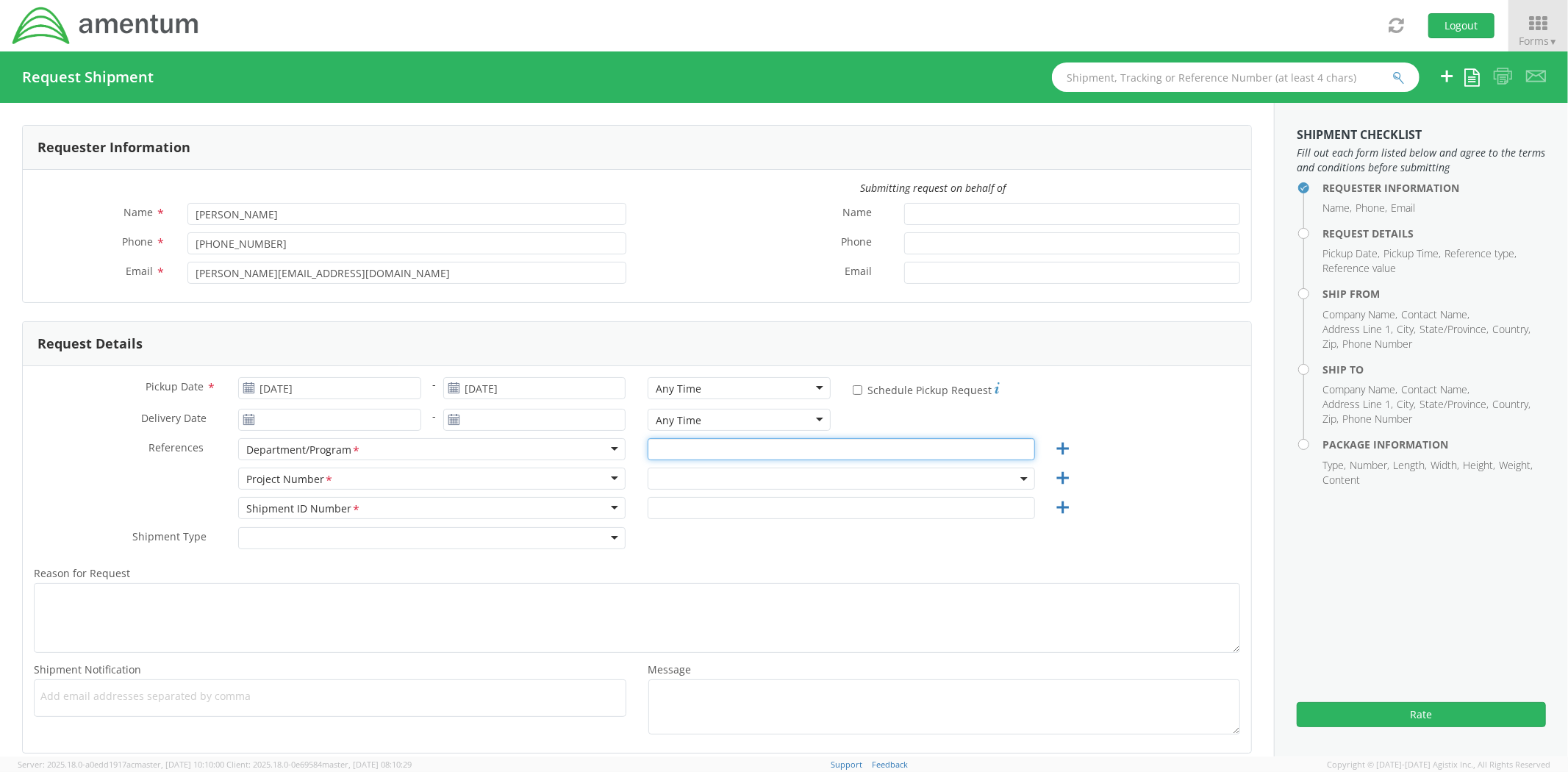
click at [690, 458] on input "text" at bounding box center [841, 449] width 388 height 22
type input "JCEUP"
click at [1140, 515] on div "Shipment ID Number <span class="required">*</span> Shipment ID Number * Account…" at bounding box center [637, 511] width 1228 height 29
click at [876, 481] on span at bounding box center [841, 479] width 388 height 22
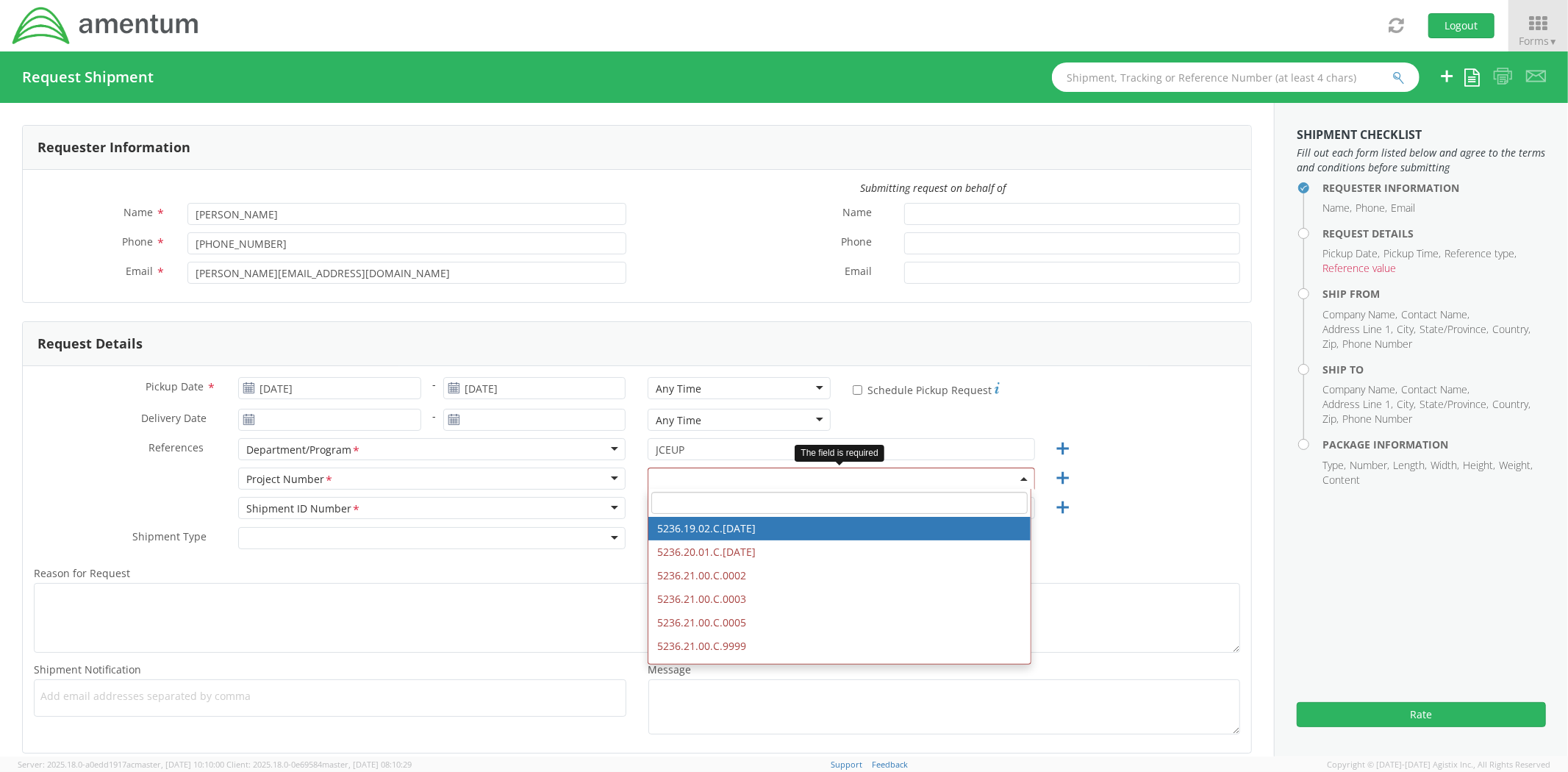
click at [816, 506] on input "search" at bounding box center [839, 502] width 375 height 22
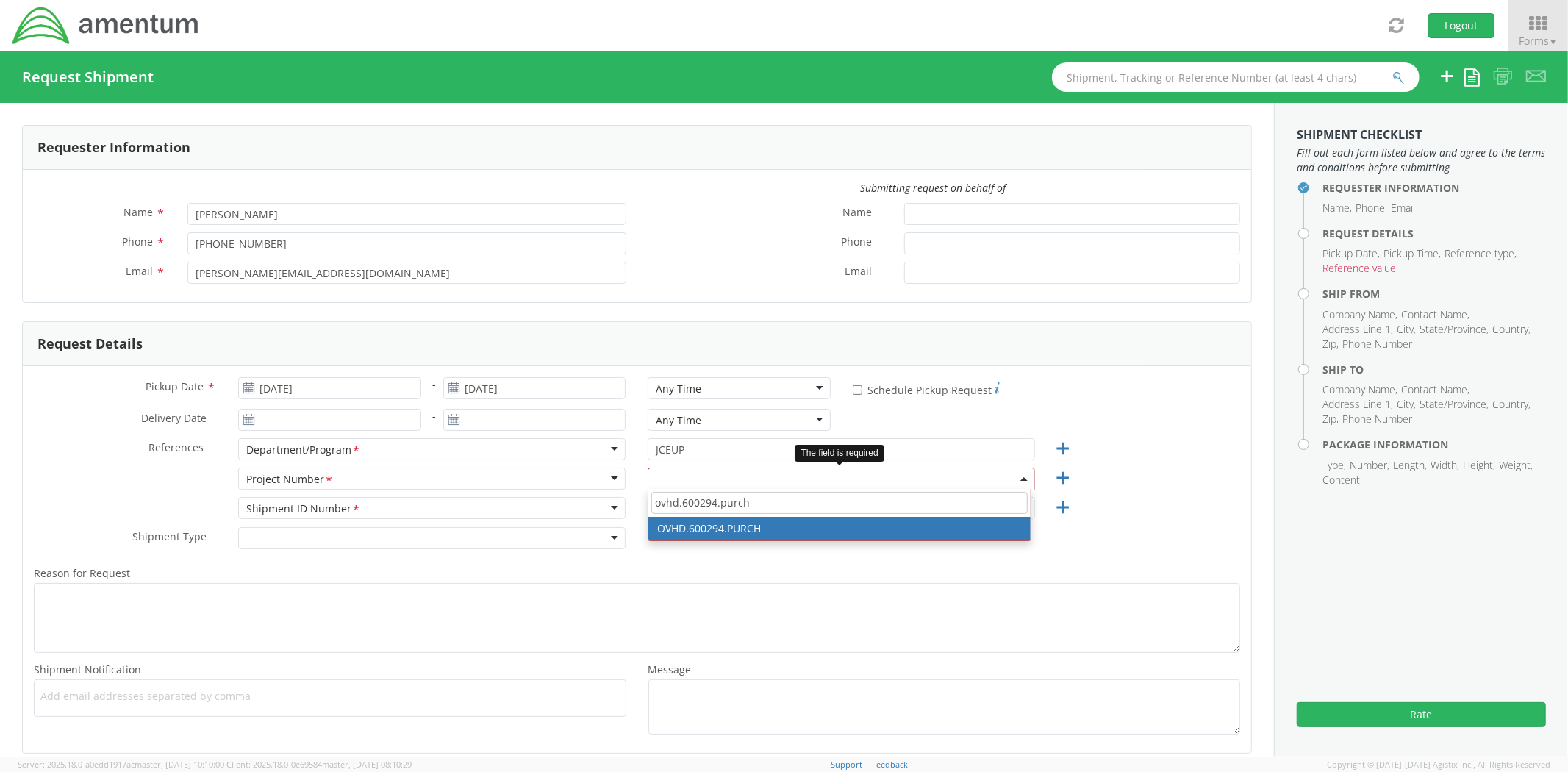
type input "ovhd.600294.purch"
select select "OVHD.600294.PURCH"
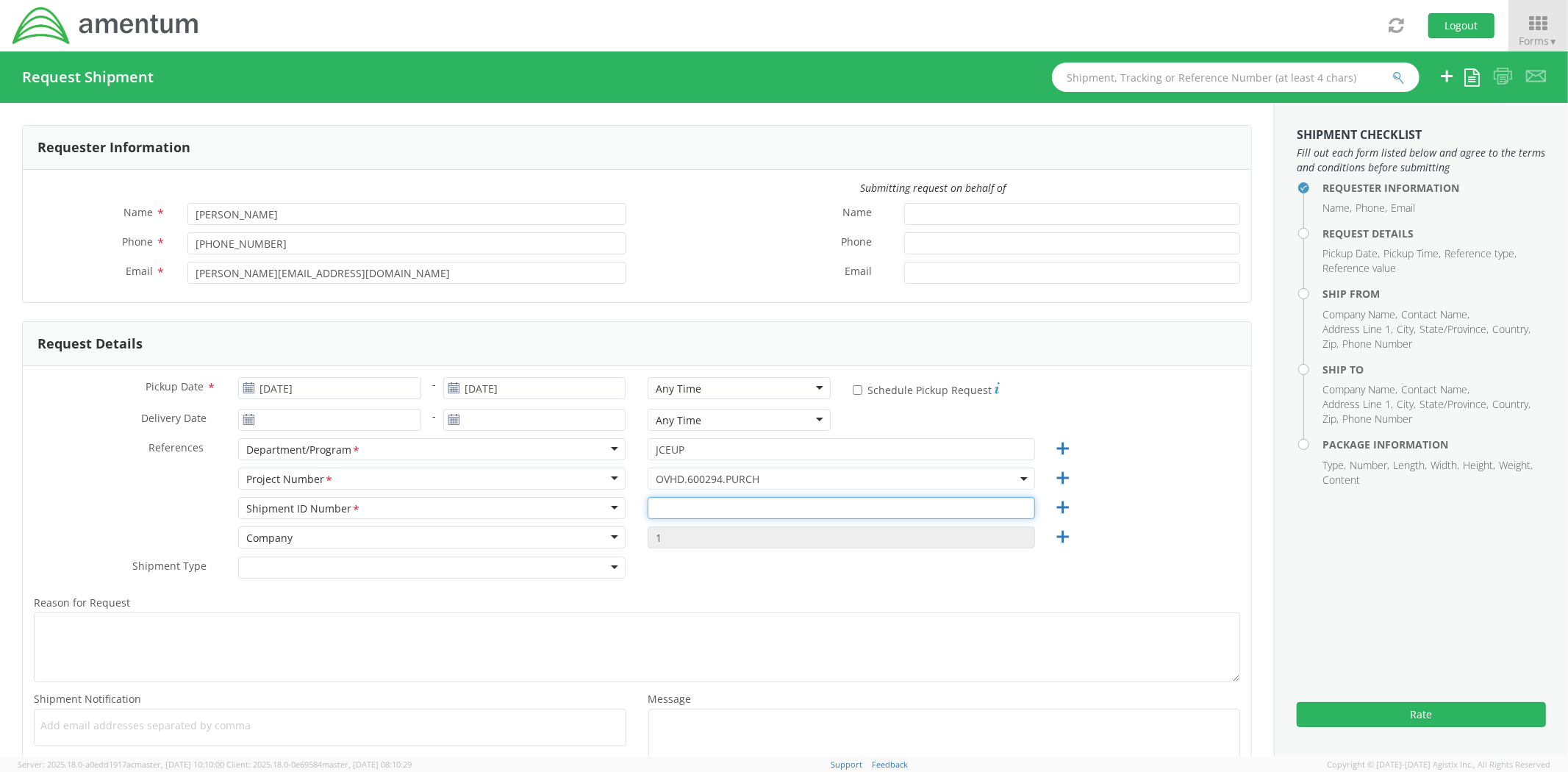
click at [788, 508] on input "text" at bounding box center [841, 508] width 388 height 22
type input "test"
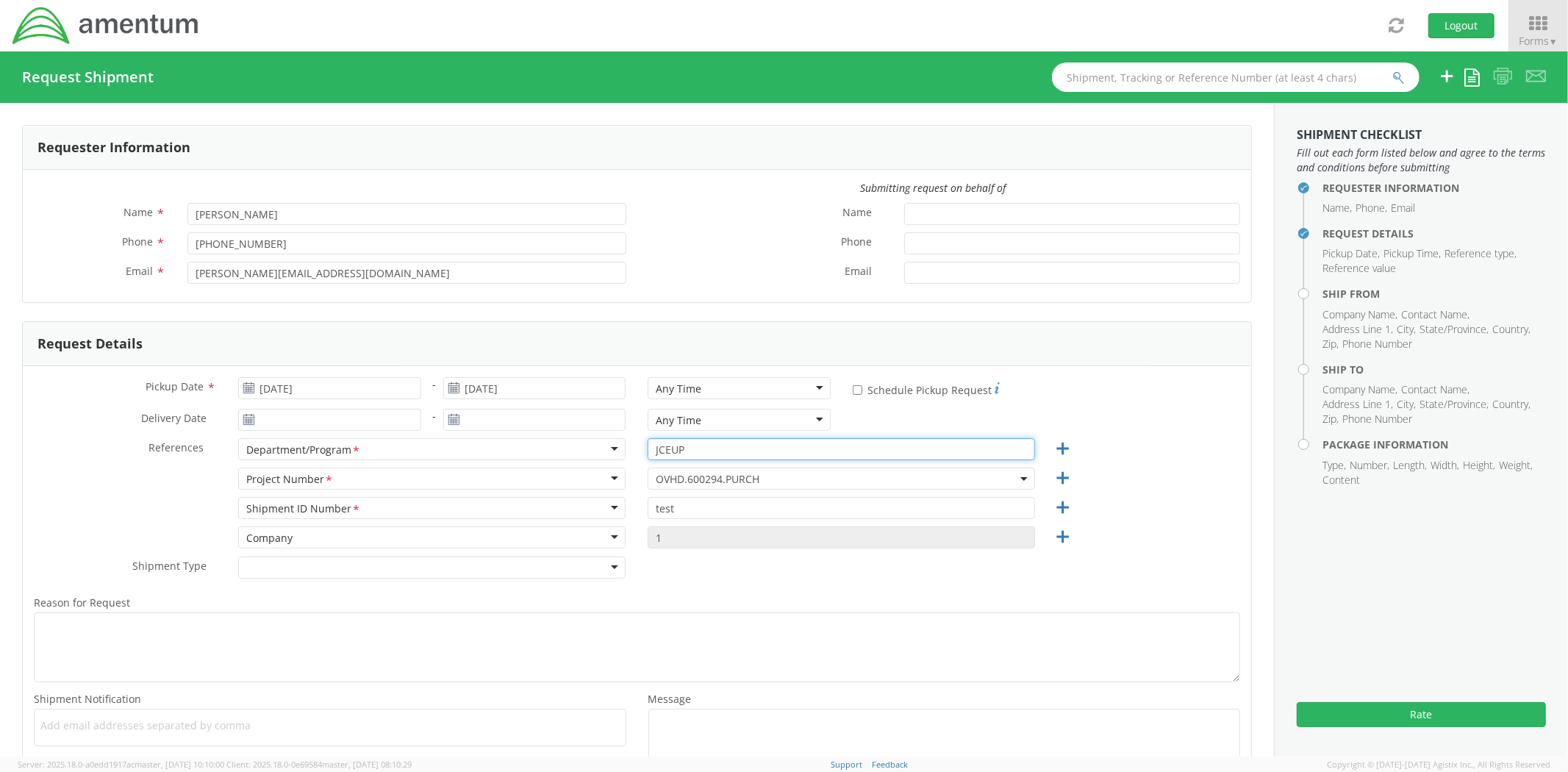
drag, startPoint x: 738, startPoint y: 445, endPoint x: 561, endPoint y: 443, distance: 177.0
click at [561, 443] on div "References * Department/Program <span class="required">*</span> Department/Prog…" at bounding box center [637, 452] width 1228 height 29
type input "test"
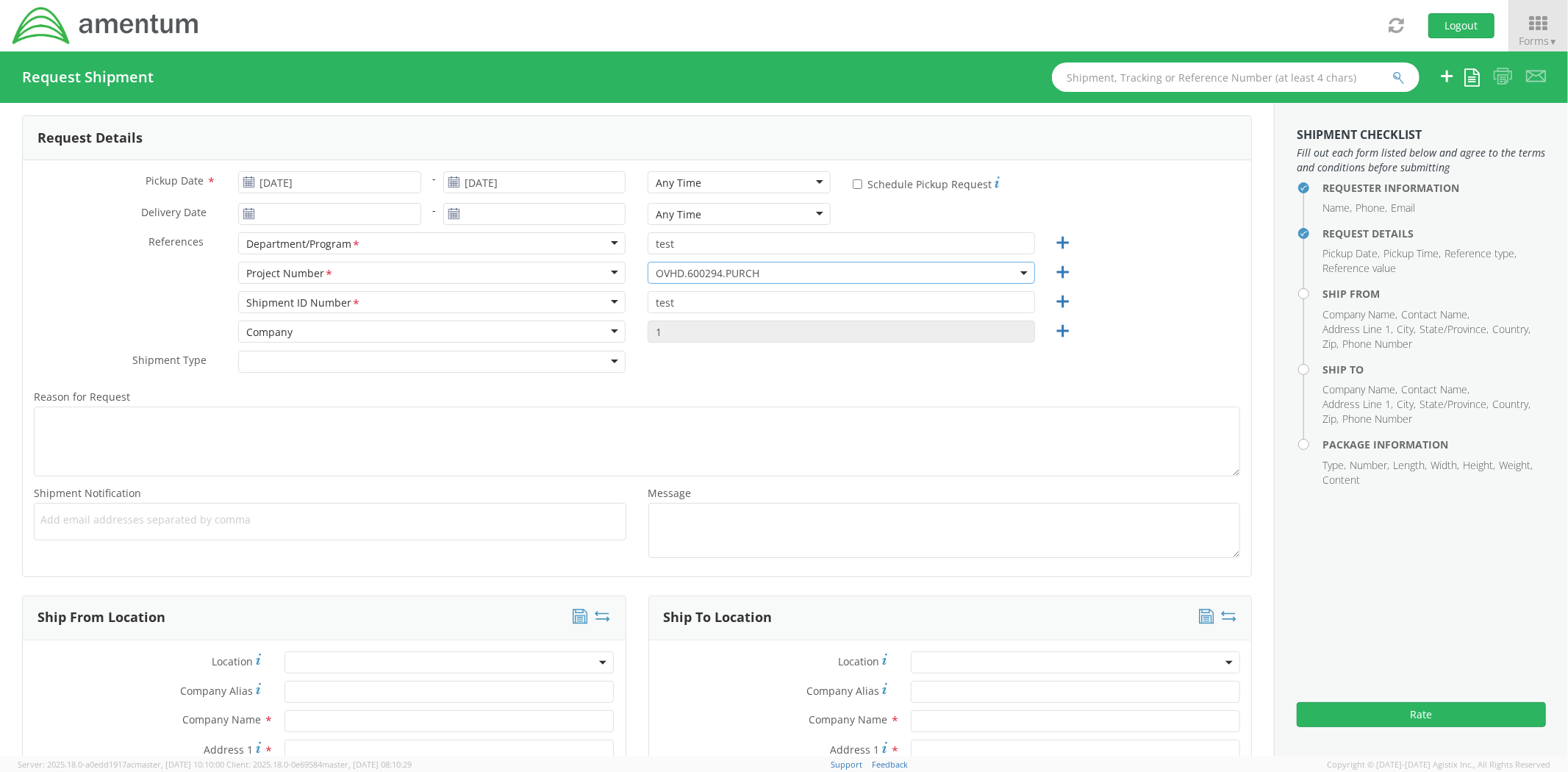
scroll to position [435, 0]
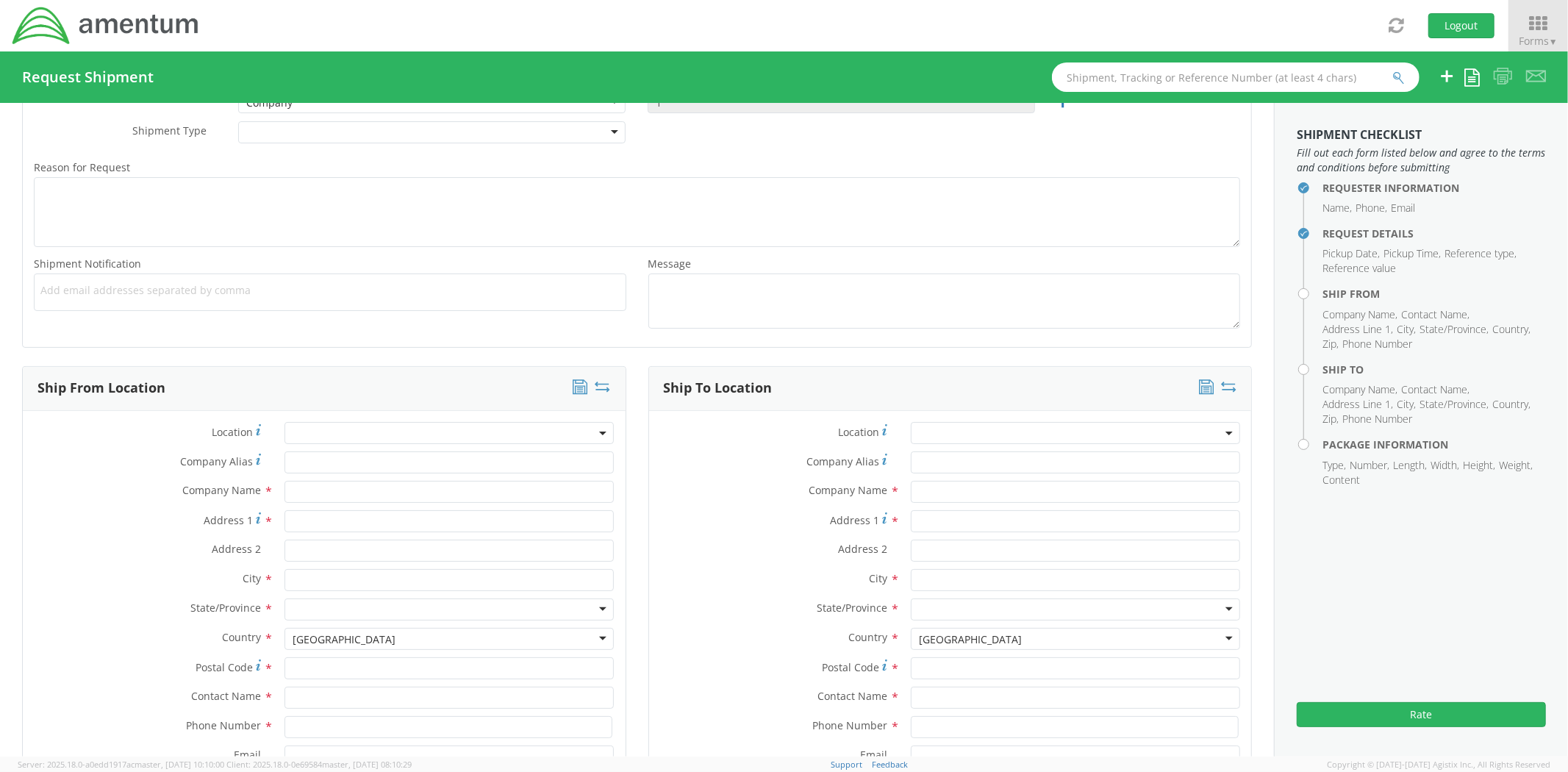
click at [386, 438] on span at bounding box center [449, 433] width 329 height 22
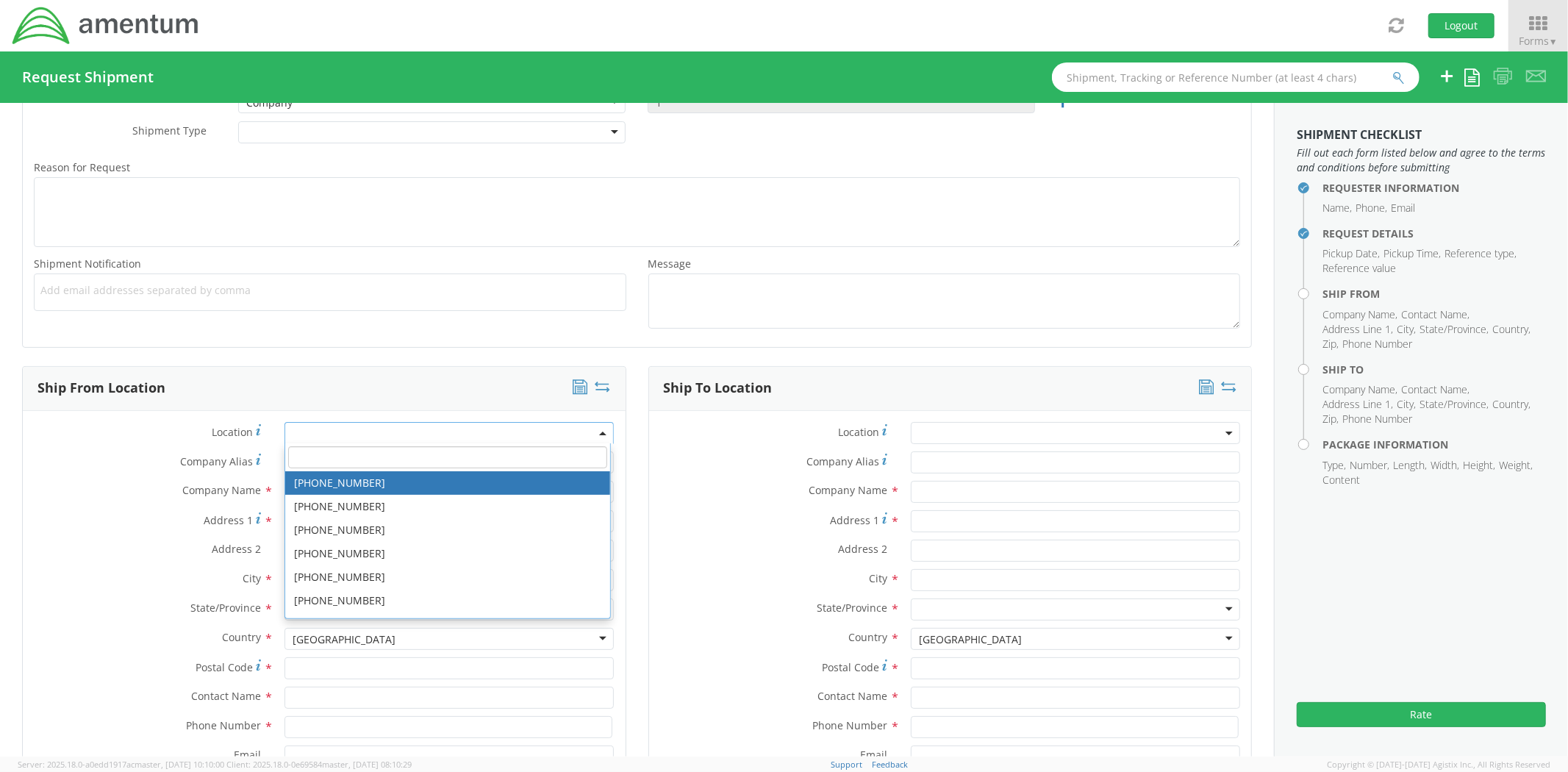
click at [374, 456] on input "search" at bounding box center [447, 457] width 318 height 22
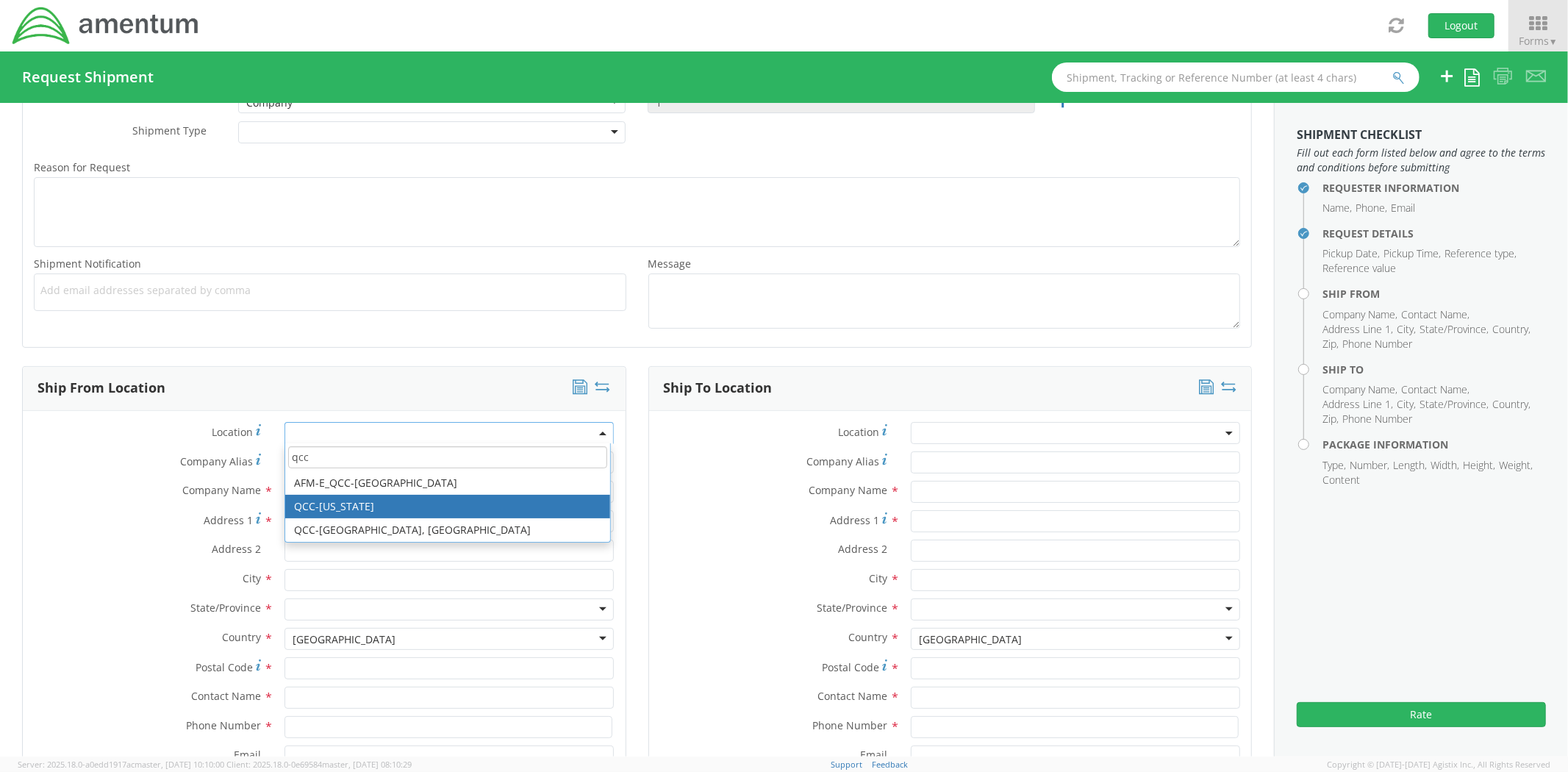
type input "qcc"
type input "Amentum Services, Inc."
type input "[STREET_ADDRESS]"
type input "c/[PERSON_NAME] International"
type input "[PERSON_NAME]"
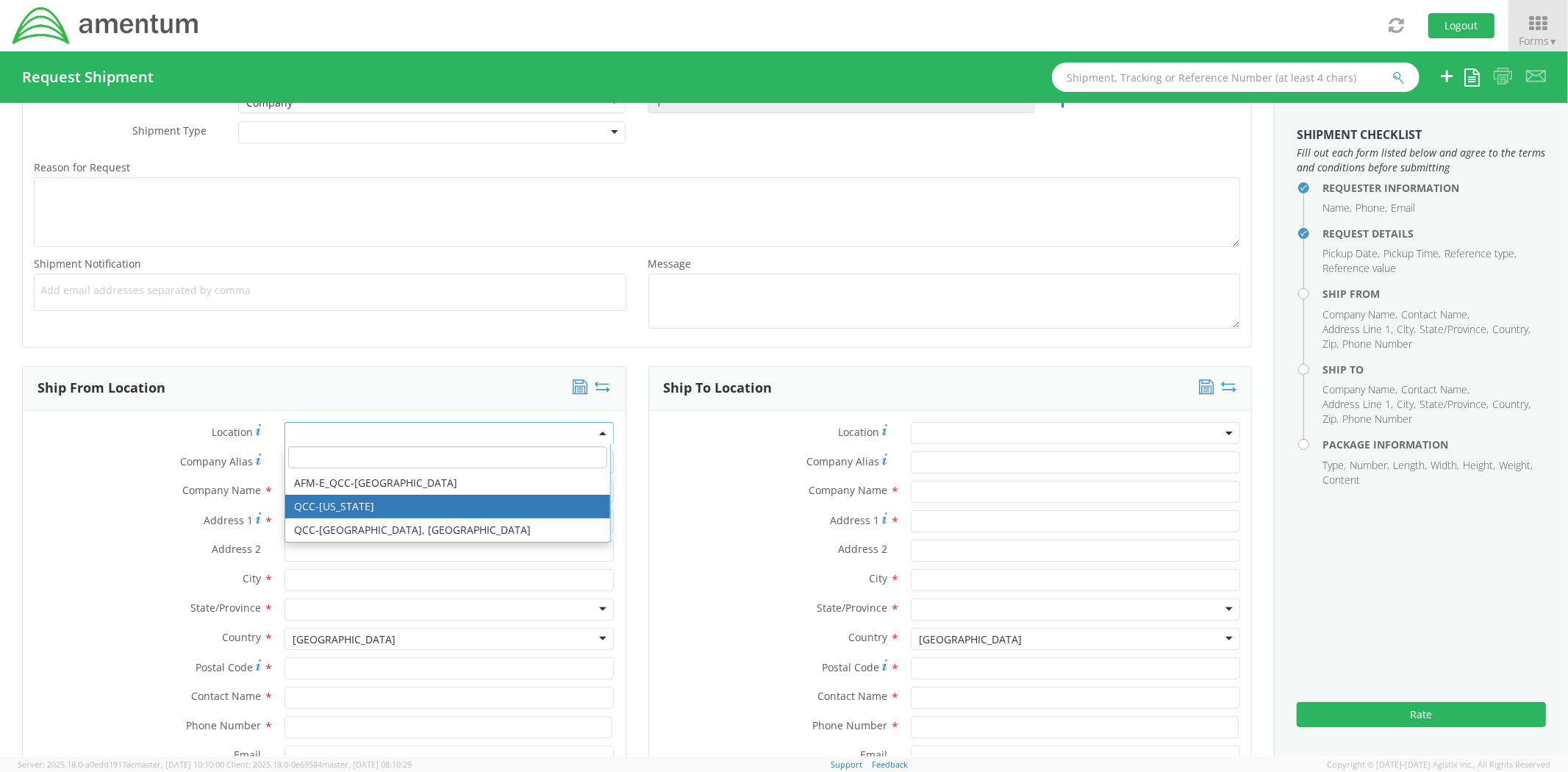
type input "75038"
select select "42668"
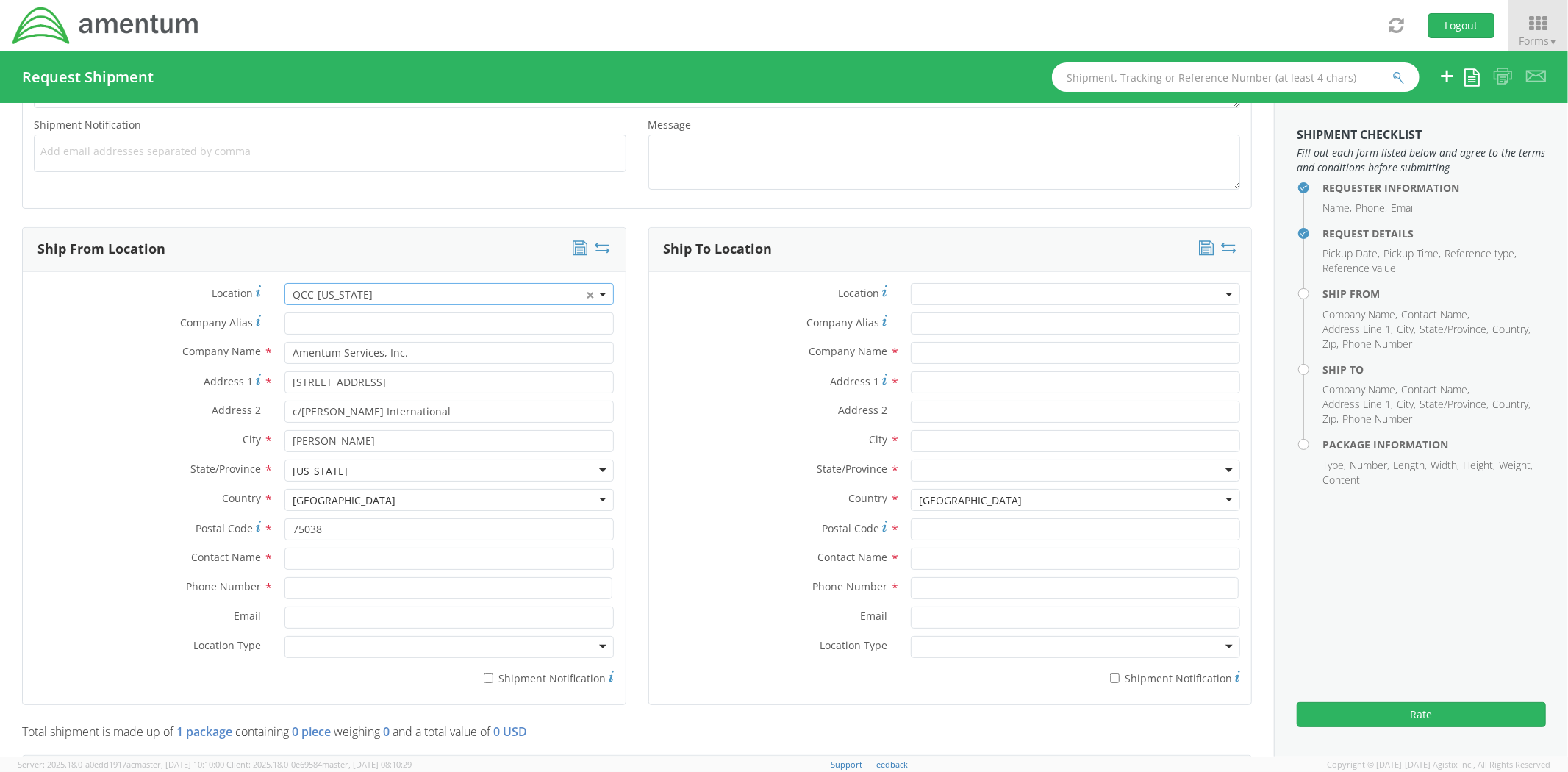
scroll to position [653, 0]
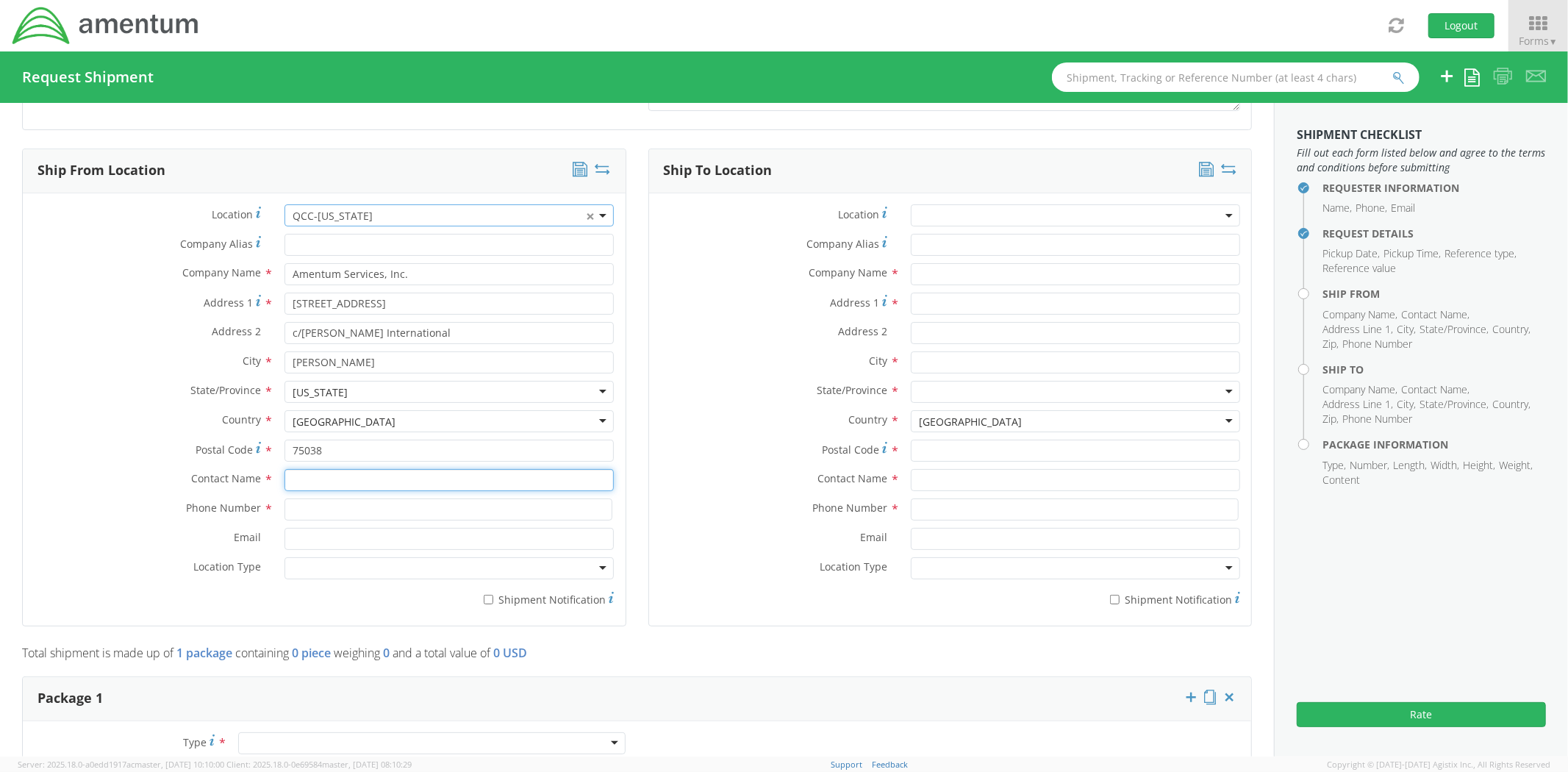
click at [339, 484] on input "text" at bounding box center [449, 479] width 329 height 22
type input "test"
type input "8178795661"
type input "70769"
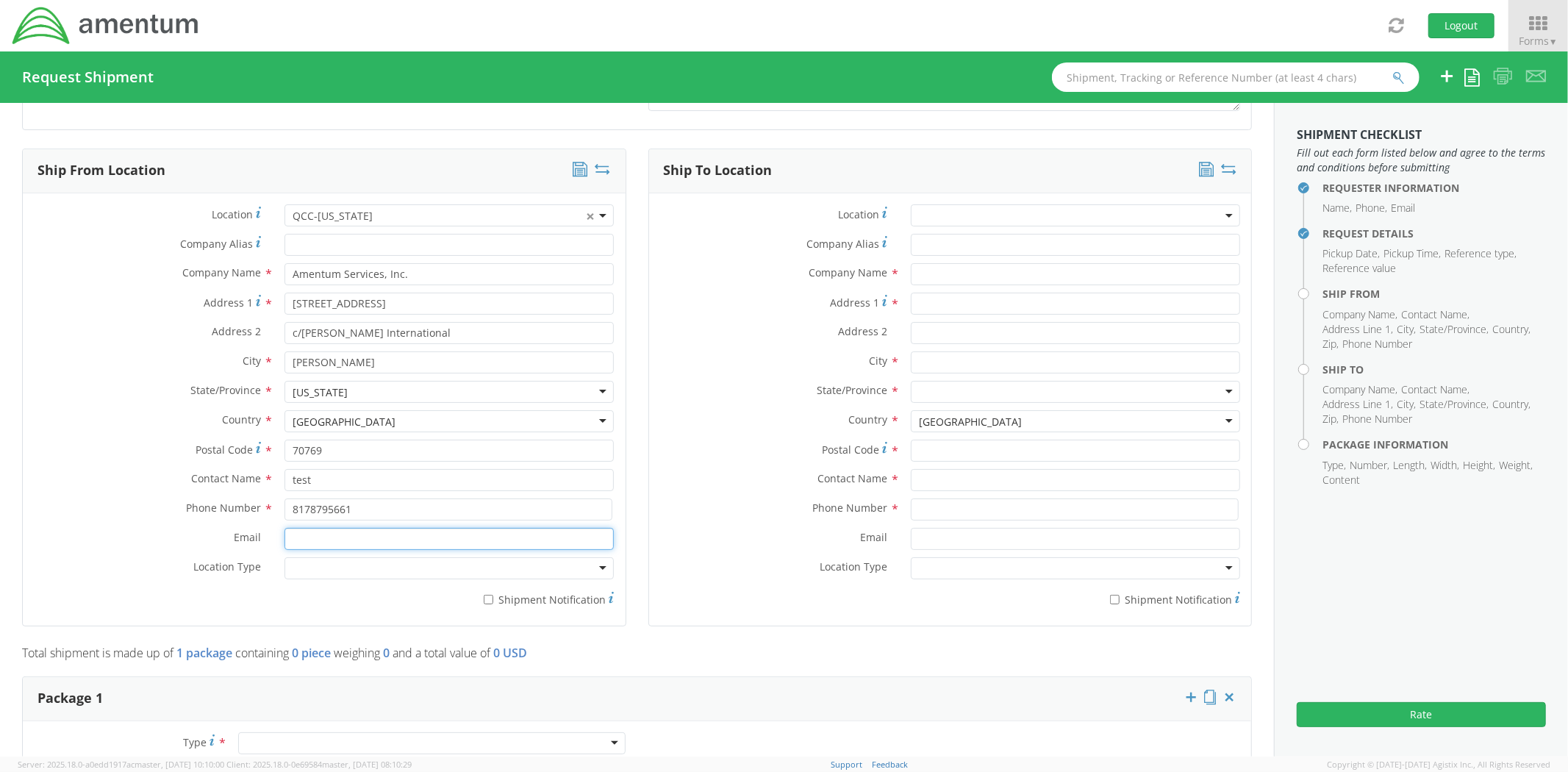
type input "[PERSON_NAME][EMAIL_ADDRESS][DOMAIN_NAME]"
type input "Amentum Services, Inc."
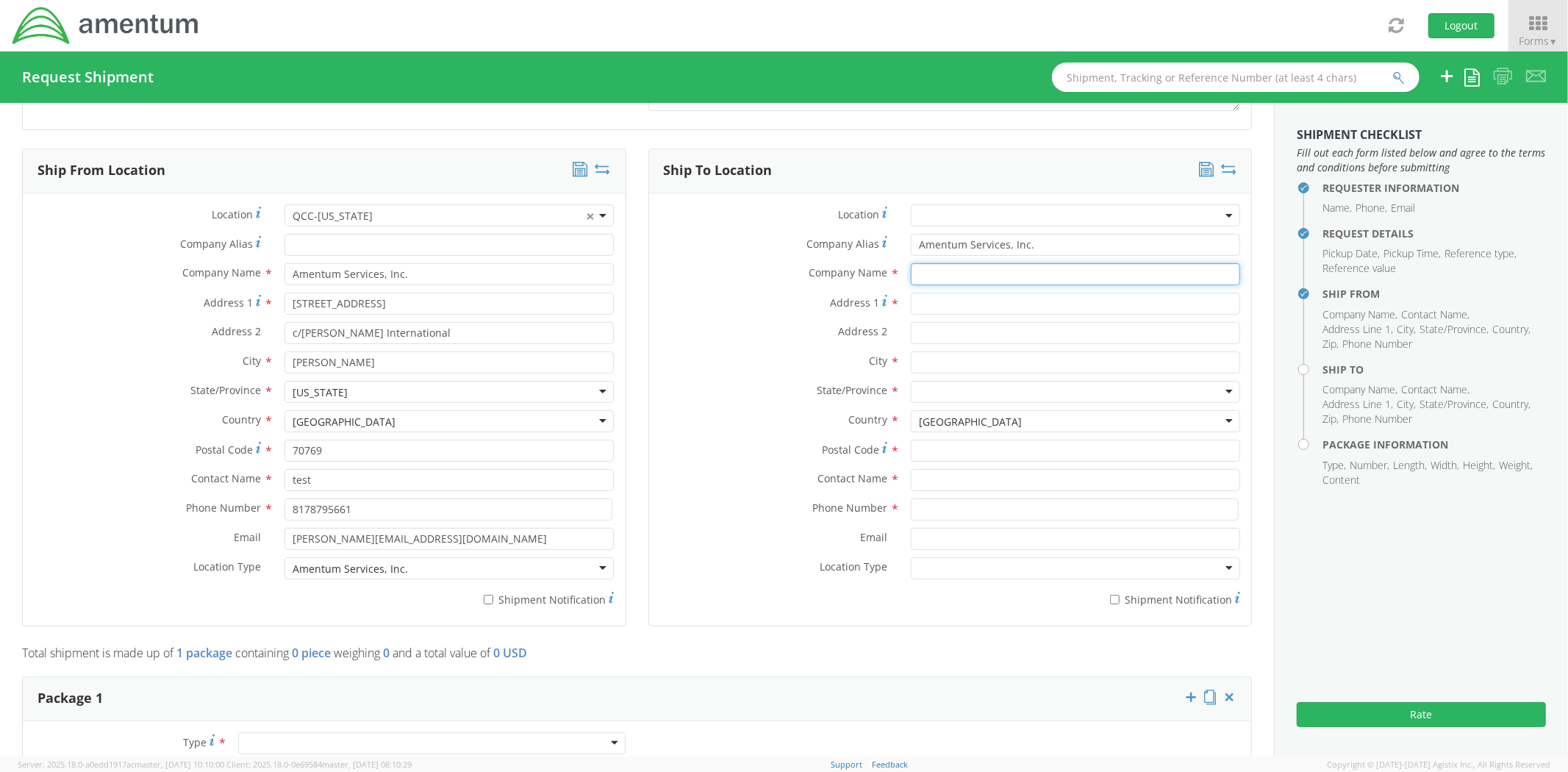
type input "Amentum Services, Inc."
type input "[STREET_ADDRESS]"
type input "[GEOGRAPHIC_DATA]"
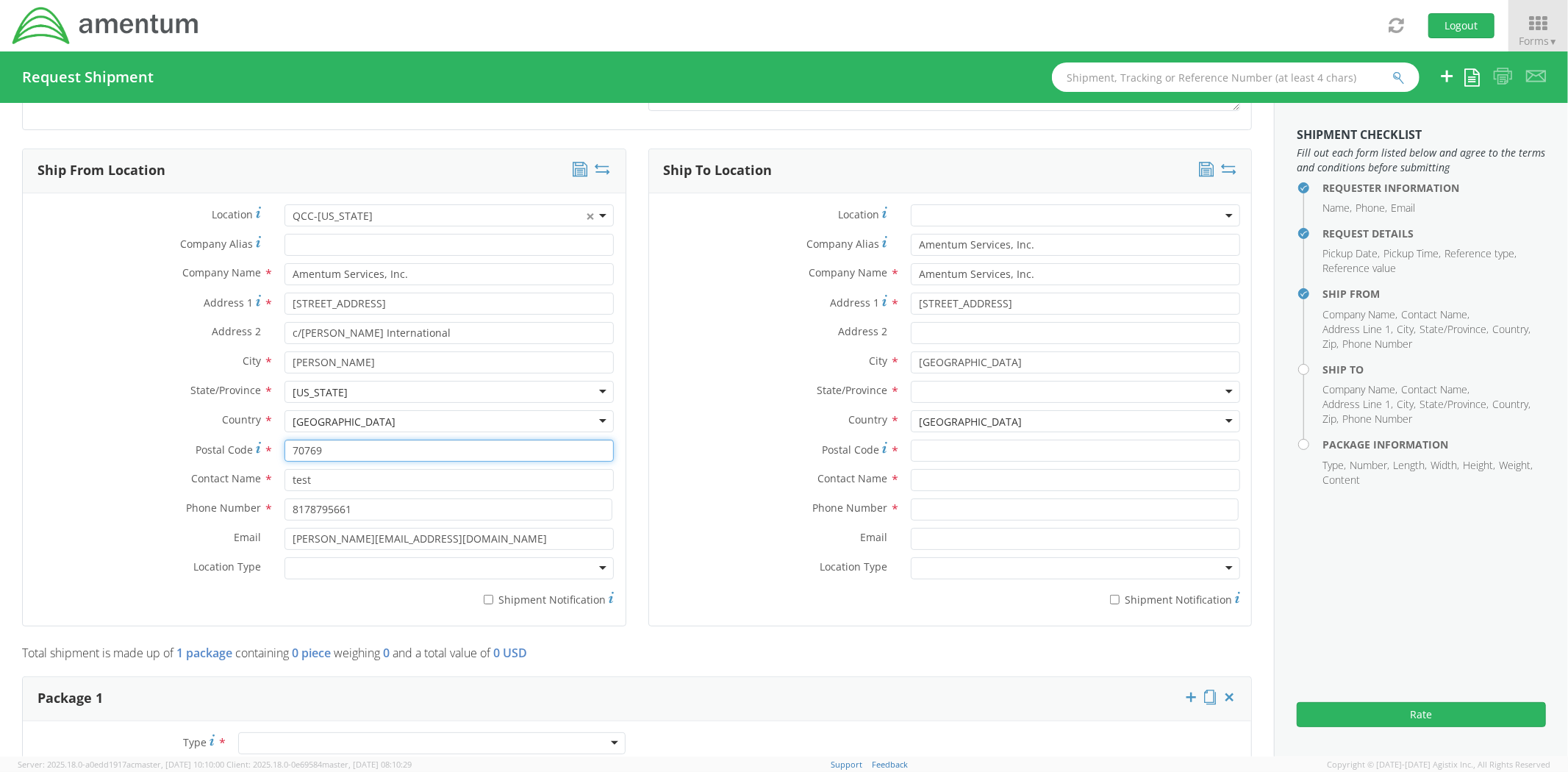
drag, startPoint x: 387, startPoint y: 446, endPoint x: 108, endPoint y: 442, distance: 279.0
click at [108, 442] on div "Postal Code * 70769" at bounding box center [324, 450] width 603 height 22
type input "75038"
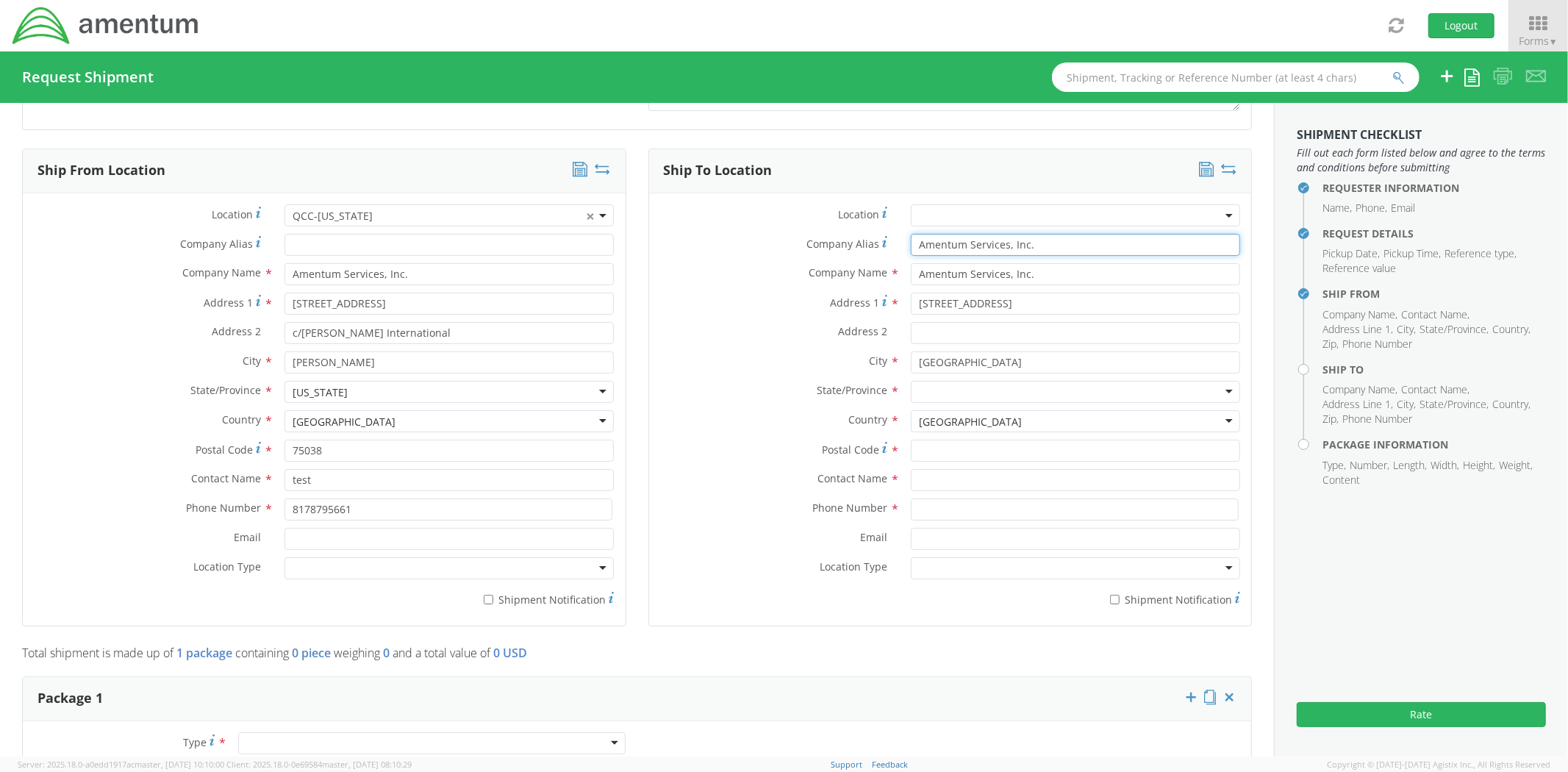
drag, startPoint x: 1049, startPoint y: 247, endPoint x: 747, endPoint y: 216, distance: 303.6
click at [747, 216] on div "Location * Company Alias * Amentum Services, Inc. Company Name * Amentum Servic…" at bounding box center [950, 410] width 603 height 411
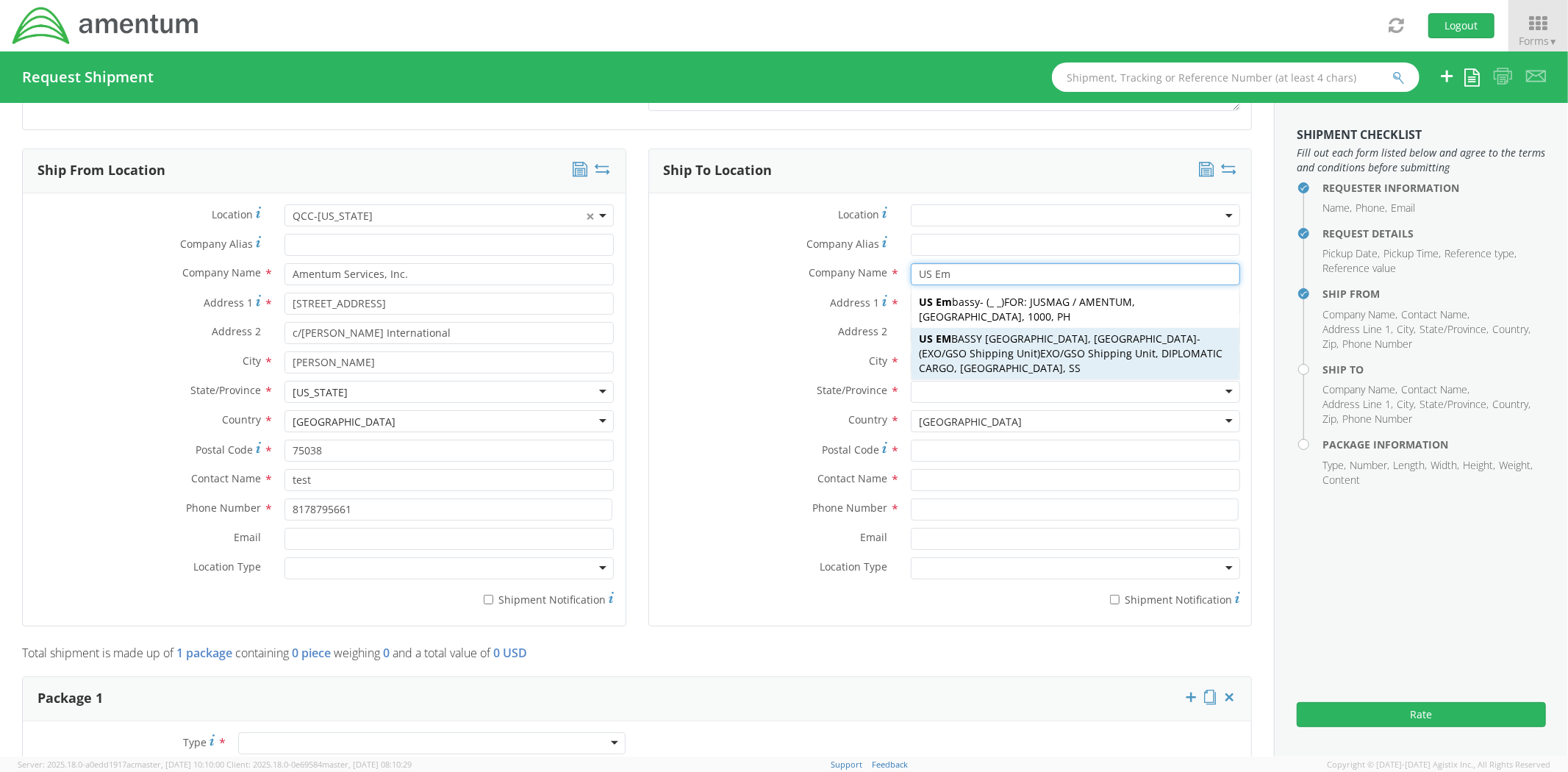
click at [1031, 331] on span "US EM BASSY [GEOGRAPHIC_DATA], [GEOGRAPHIC_DATA]" at bounding box center [1057, 338] width 277 height 14
type input "US EMBASSY [GEOGRAPHIC_DATA], [GEOGRAPHIC_DATA]"
type input "EXO/GSO Shipping Unit"
type input "DIPLOMATIC CARGO"
type input "Juba"
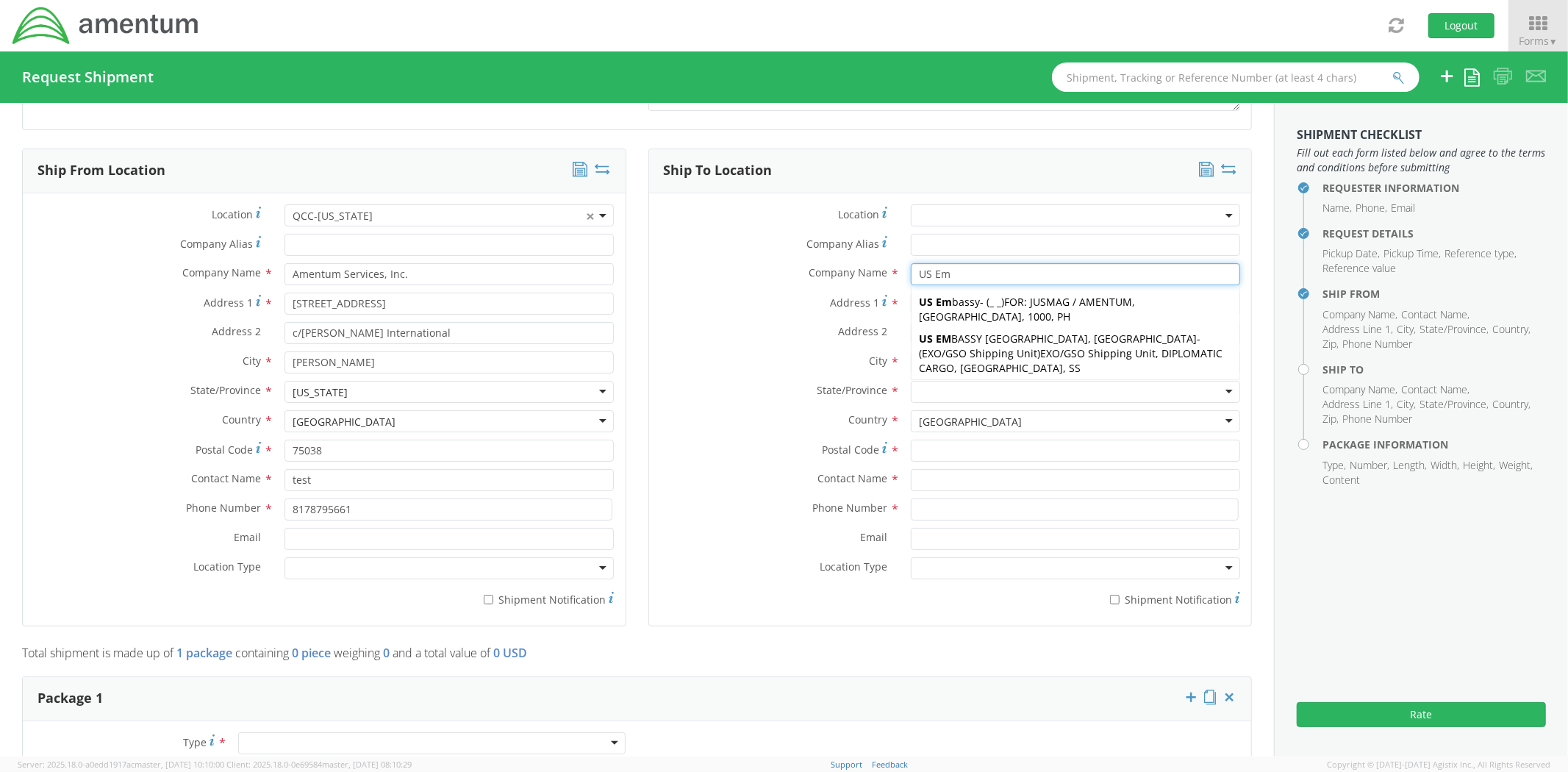
type input "EXO/GSO Shipping Unit"
type input "211 922-569 066"
type input "[PERSON_NAME][EMAIL_ADDRESS][DOMAIN_NAME]"
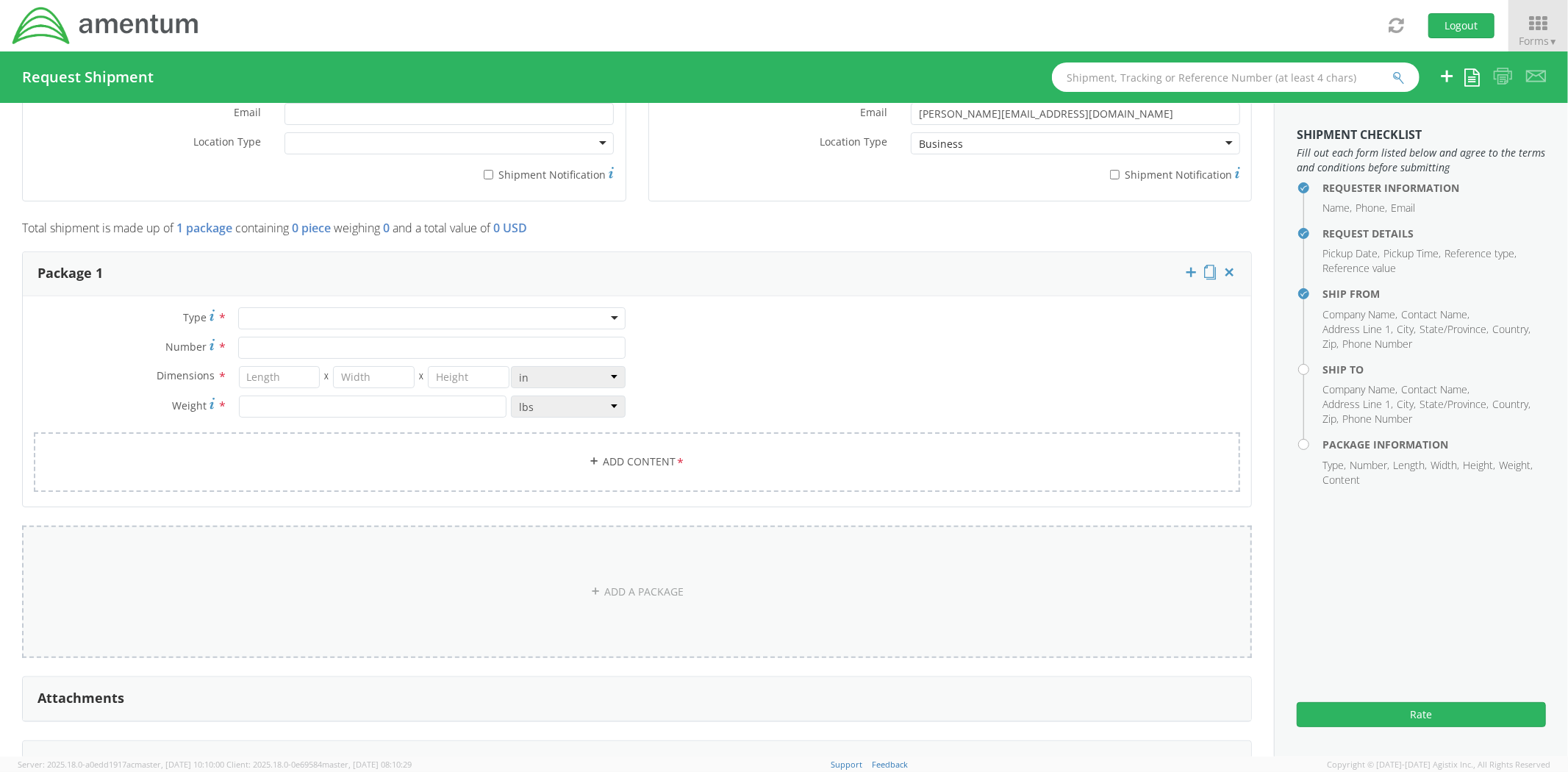
scroll to position [1199, 0]
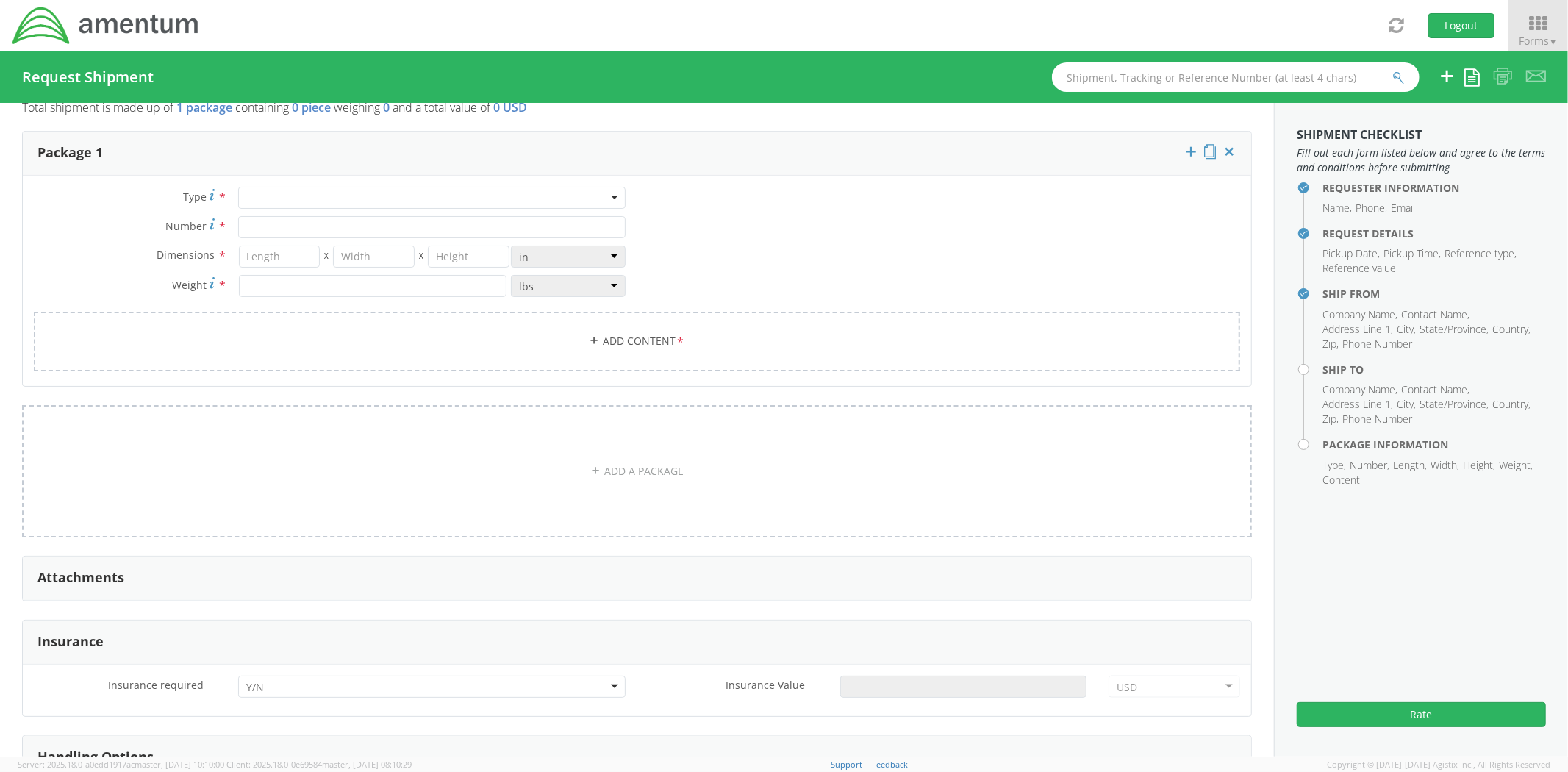
type input "US EMBASSY [GEOGRAPHIC_DATA], [GEOGRAPHIC_DATA]"
click at [299, 202] on div at bounding box center [432, 197] width 388 height 22
click at [283, 233] on input "Number *" at bounding box center [432, 226] width 388 height 22
type input "1"
click at [276, 257] on input "number" at bounding box center [279, 256] width 82 height 22
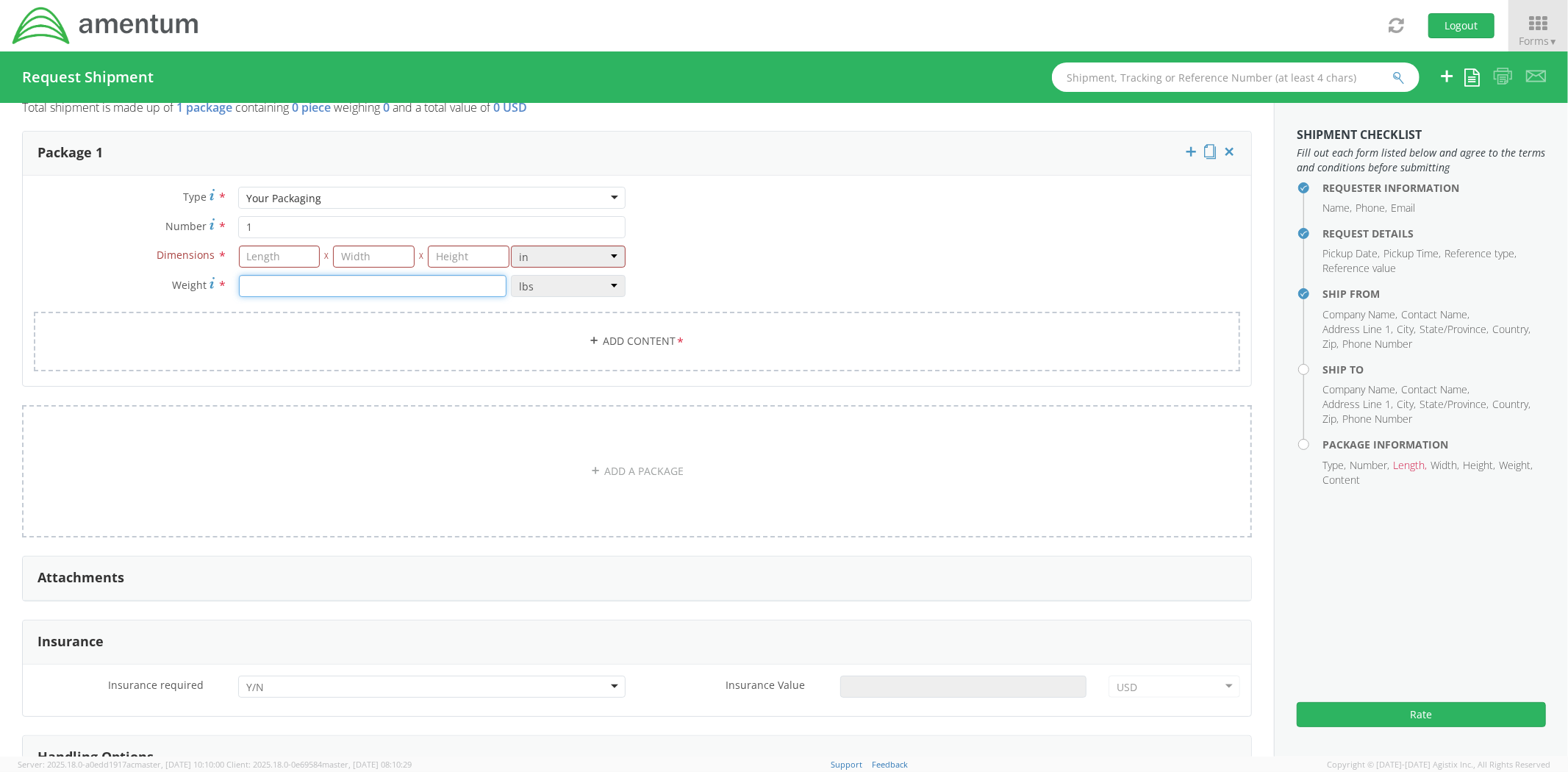
click at [298, 295] on input "number" at bounding box center [373, 286] width 269 height 22
click at [295, 255] on input "number" at bounding box center [279, 256] width 82 height 22
type input "25"
type input "19"
type input "16"
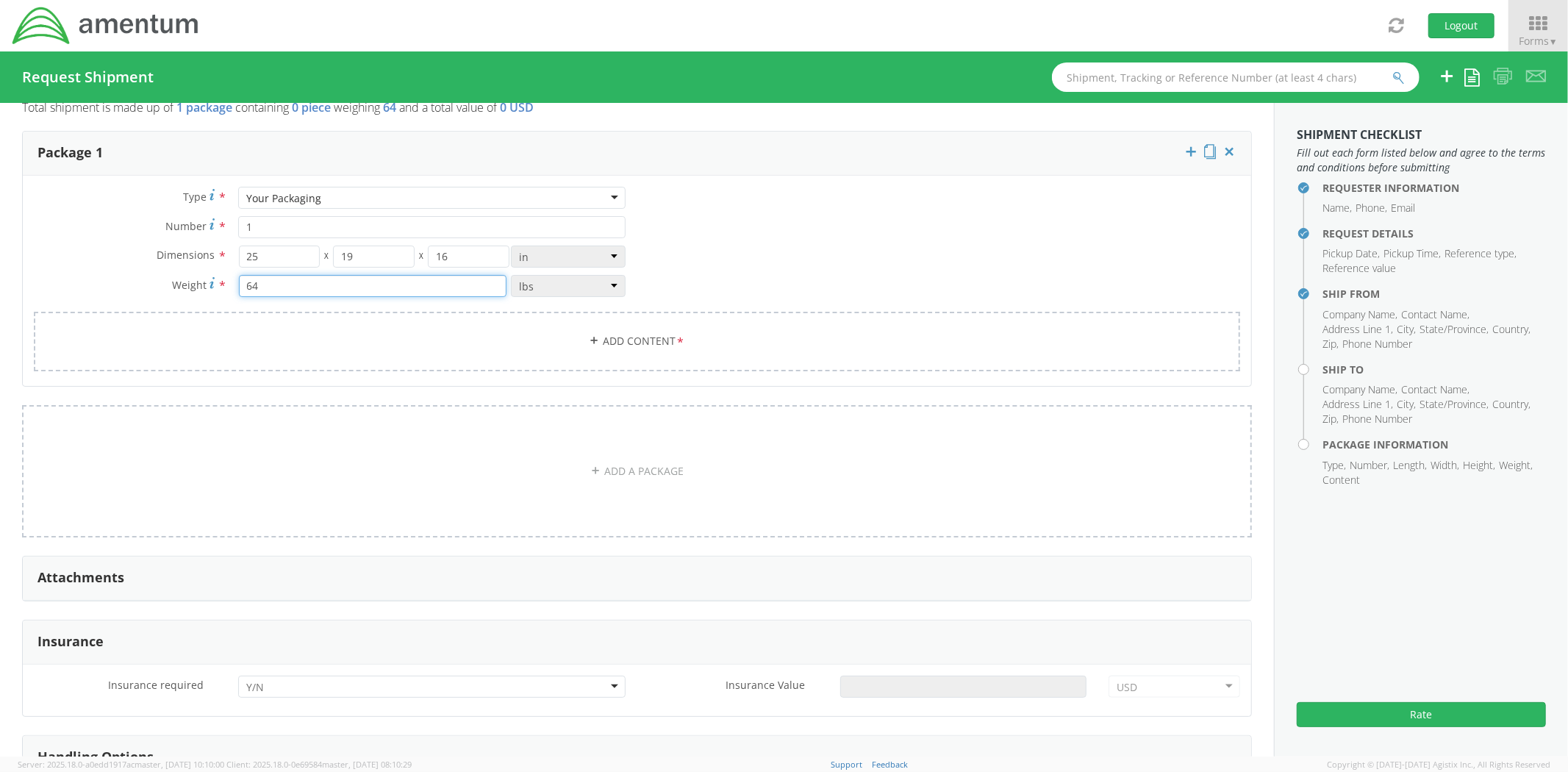
type input "64"
click at [616, 344] on link "Add Content *" at bounding box center [636, 342] width 1206 height 60
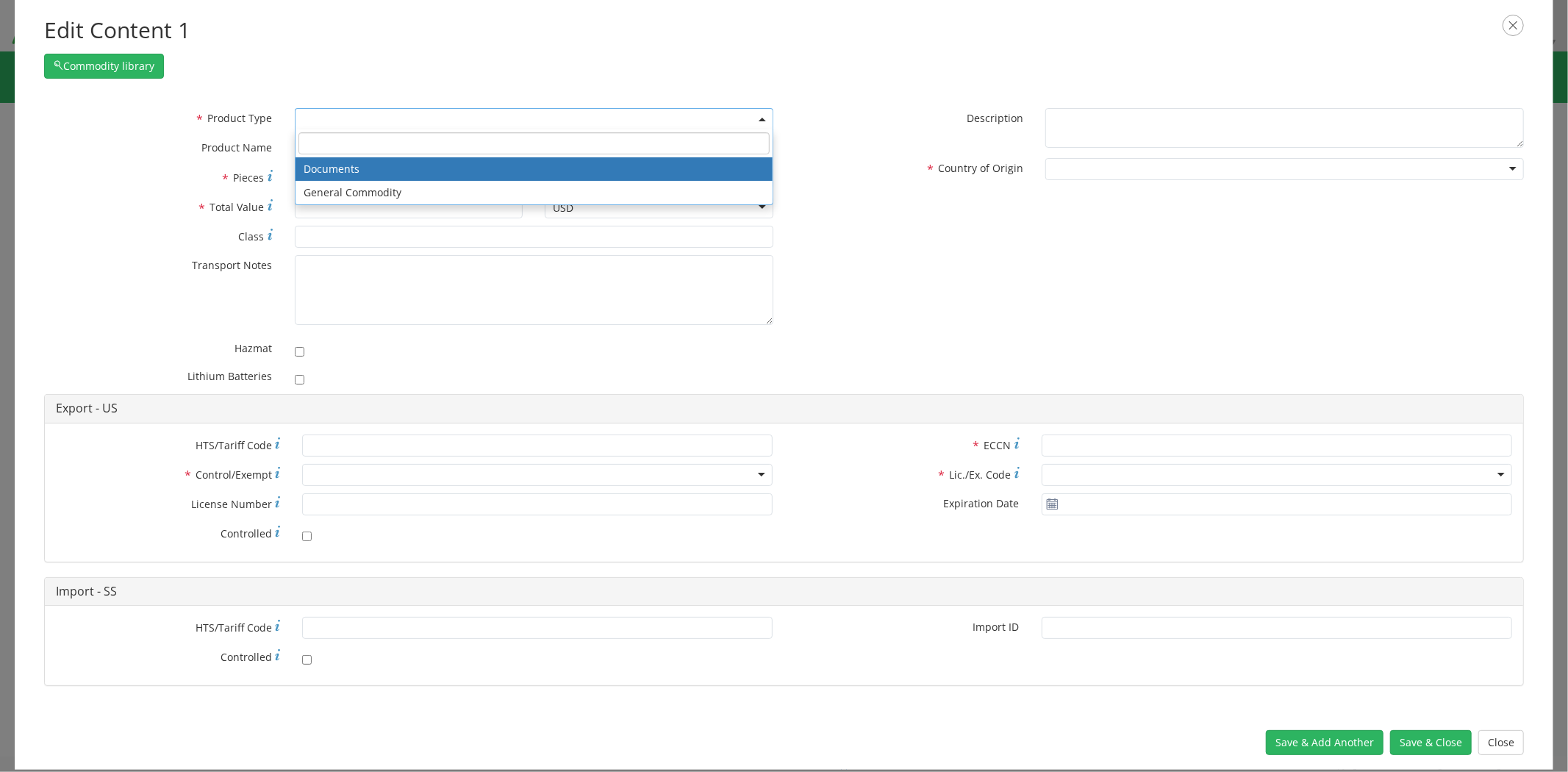
click at [352, 125] on agx-select2 "Documents General Commodity Documents General Commodity" at bounding box center [534, 118] width 478 height 14
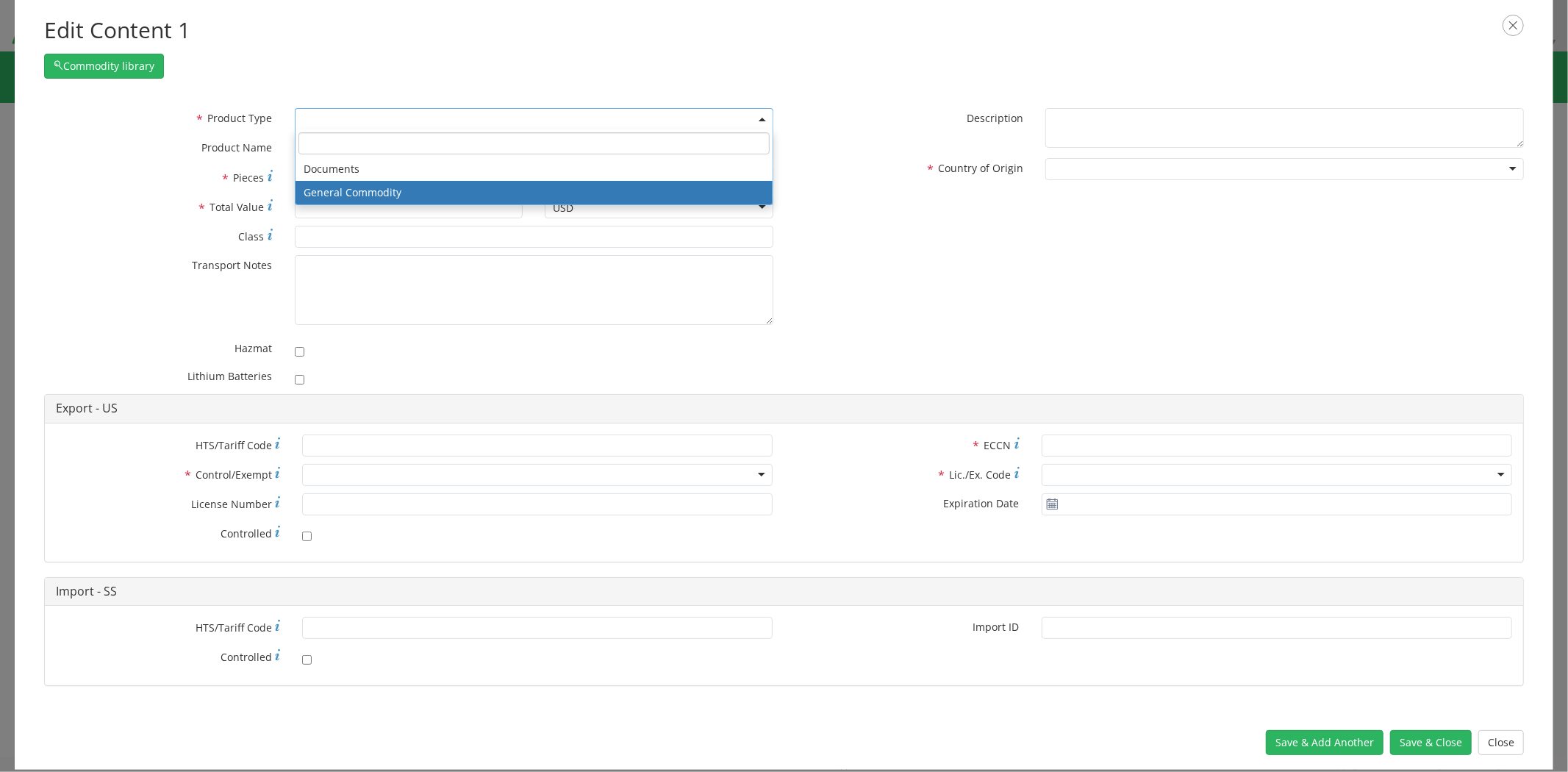
select select "COMMODITY"
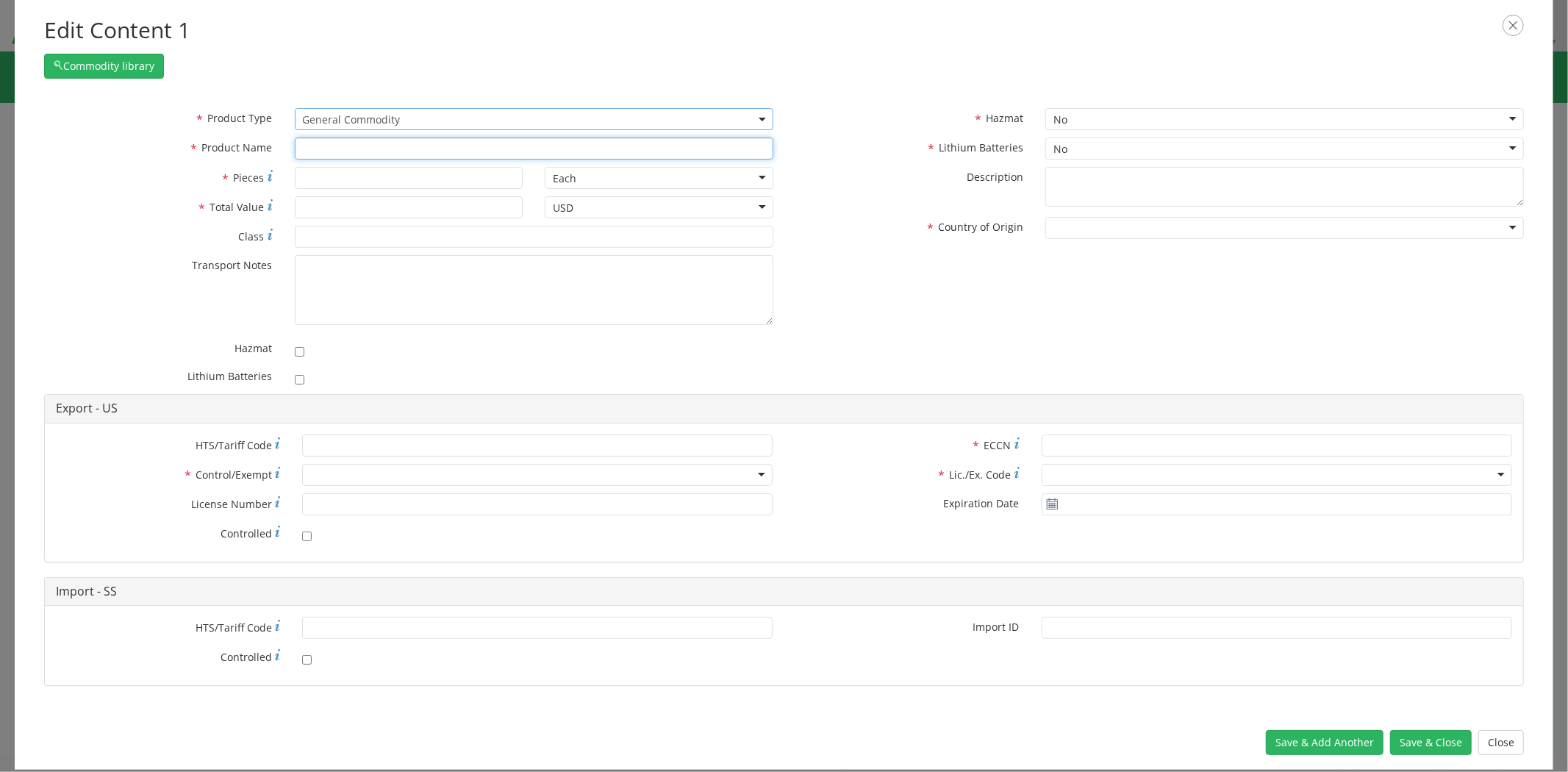
click at [368, 142] on input "text" at bounding box center [534, 148] width 478 height 22
type input "test"
type input "test KIT,MASK,PROTECTIVE, Fit Test Kit, Irritant Smoke"
type input "1"
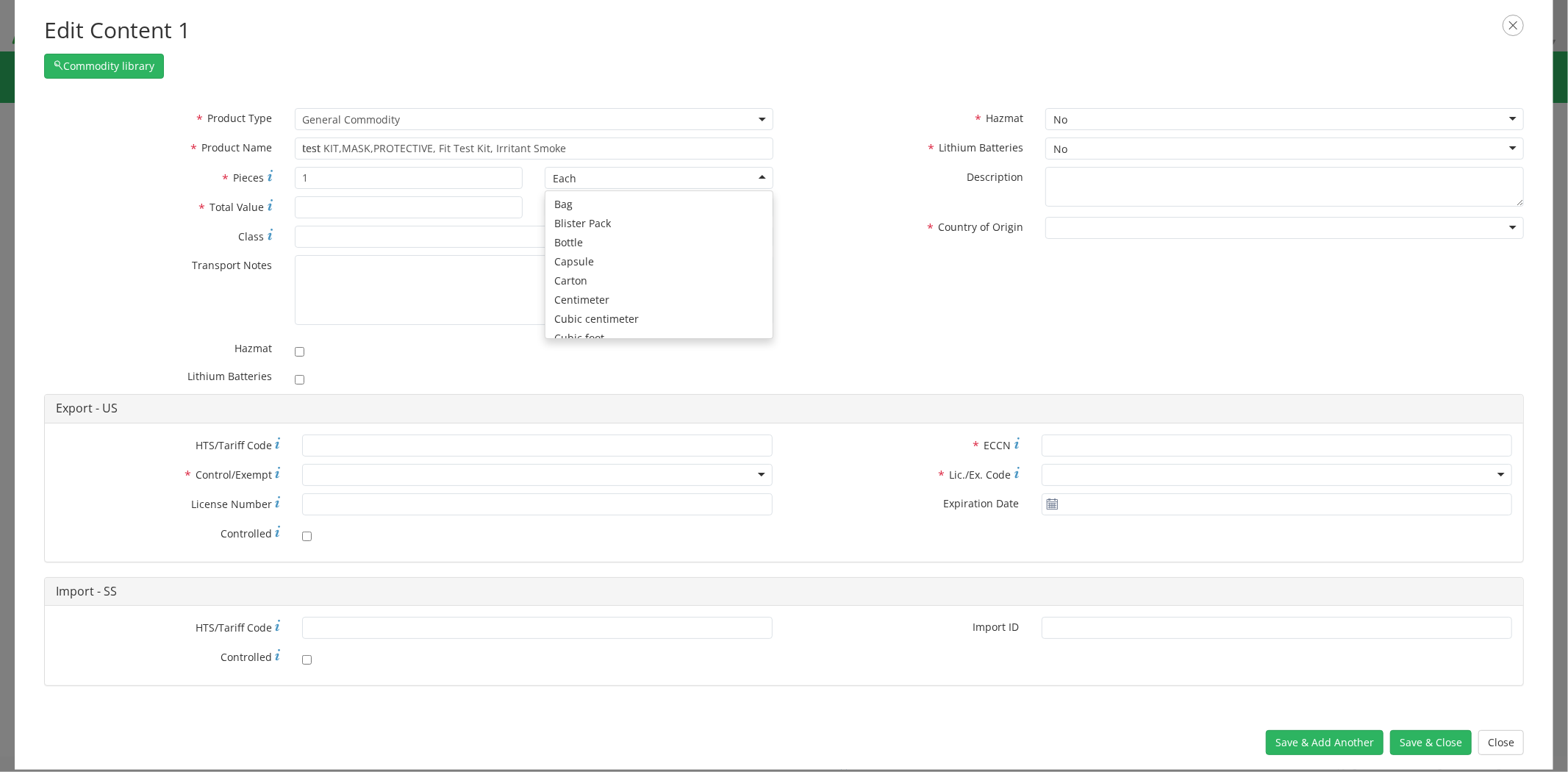
scroll to position [131, 0]
type input "1000"
click at [1084, 225] on div at bounding box center [1283, 227] width 478 height 22
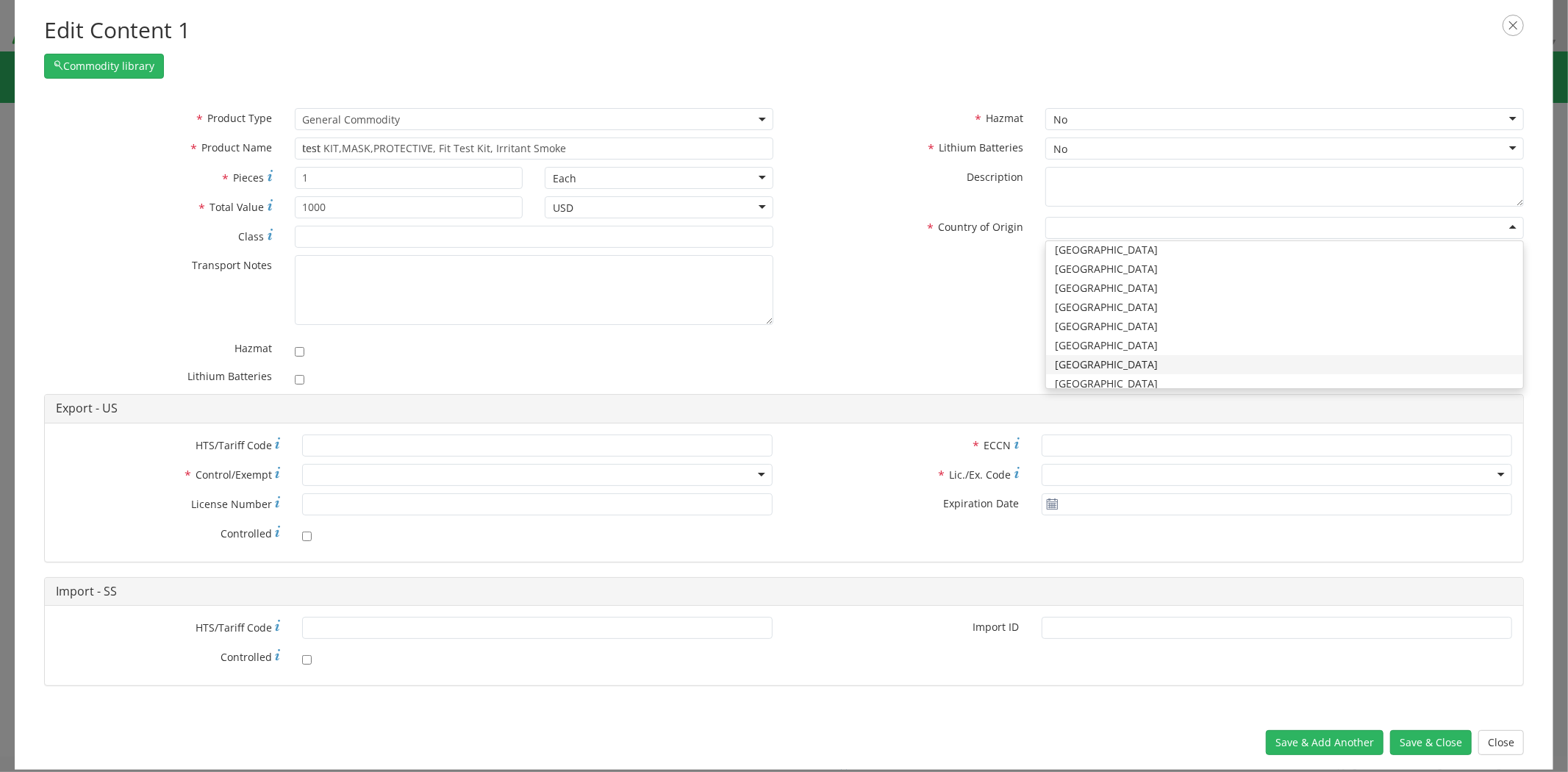
scroll to position [3812, 0]
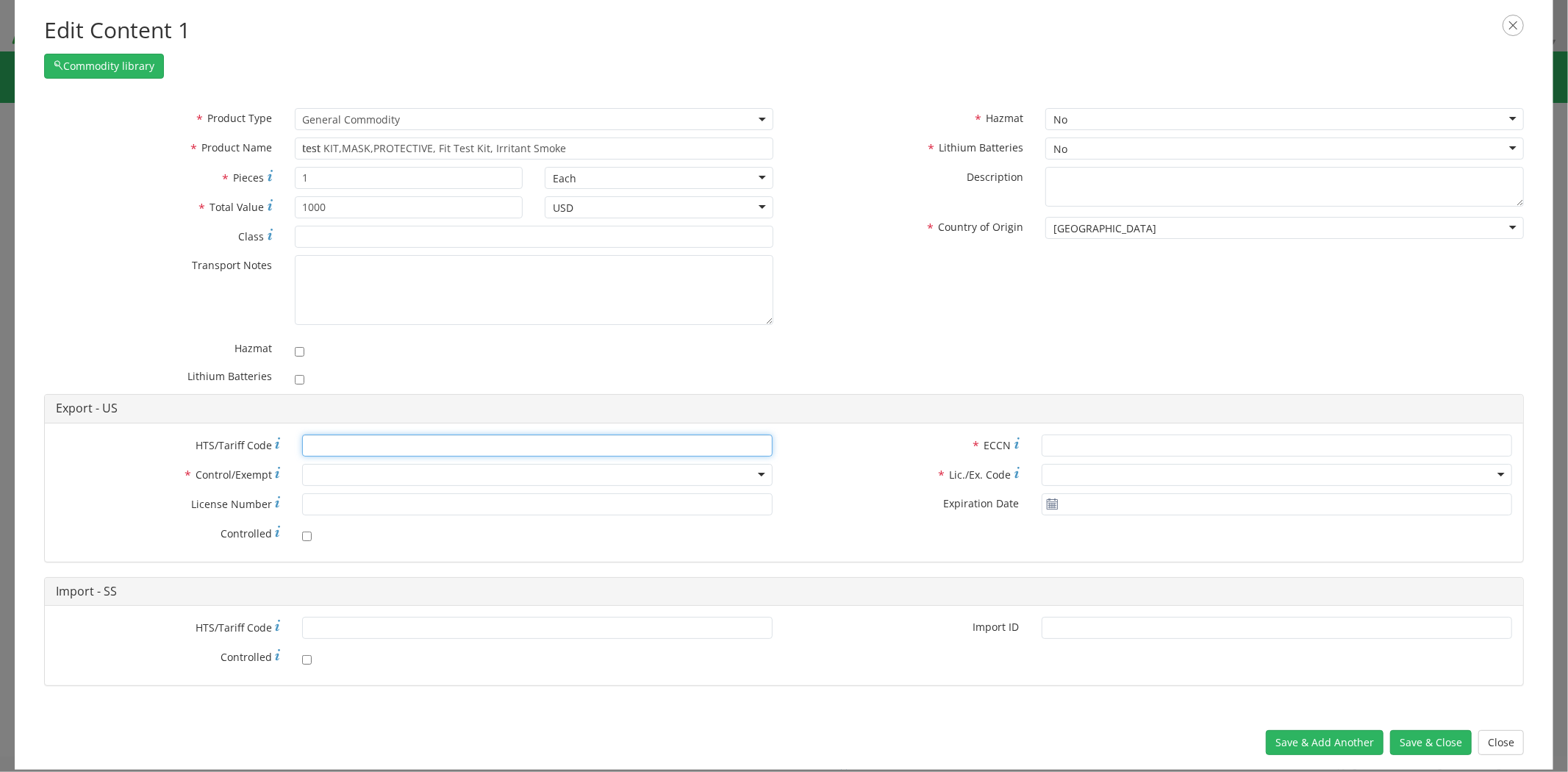
click at [472, 442] on input "* HTS/Tariff Code" at bounding box center [537, 445] width 470 height 22
type input "0000000000"
type input "ft"
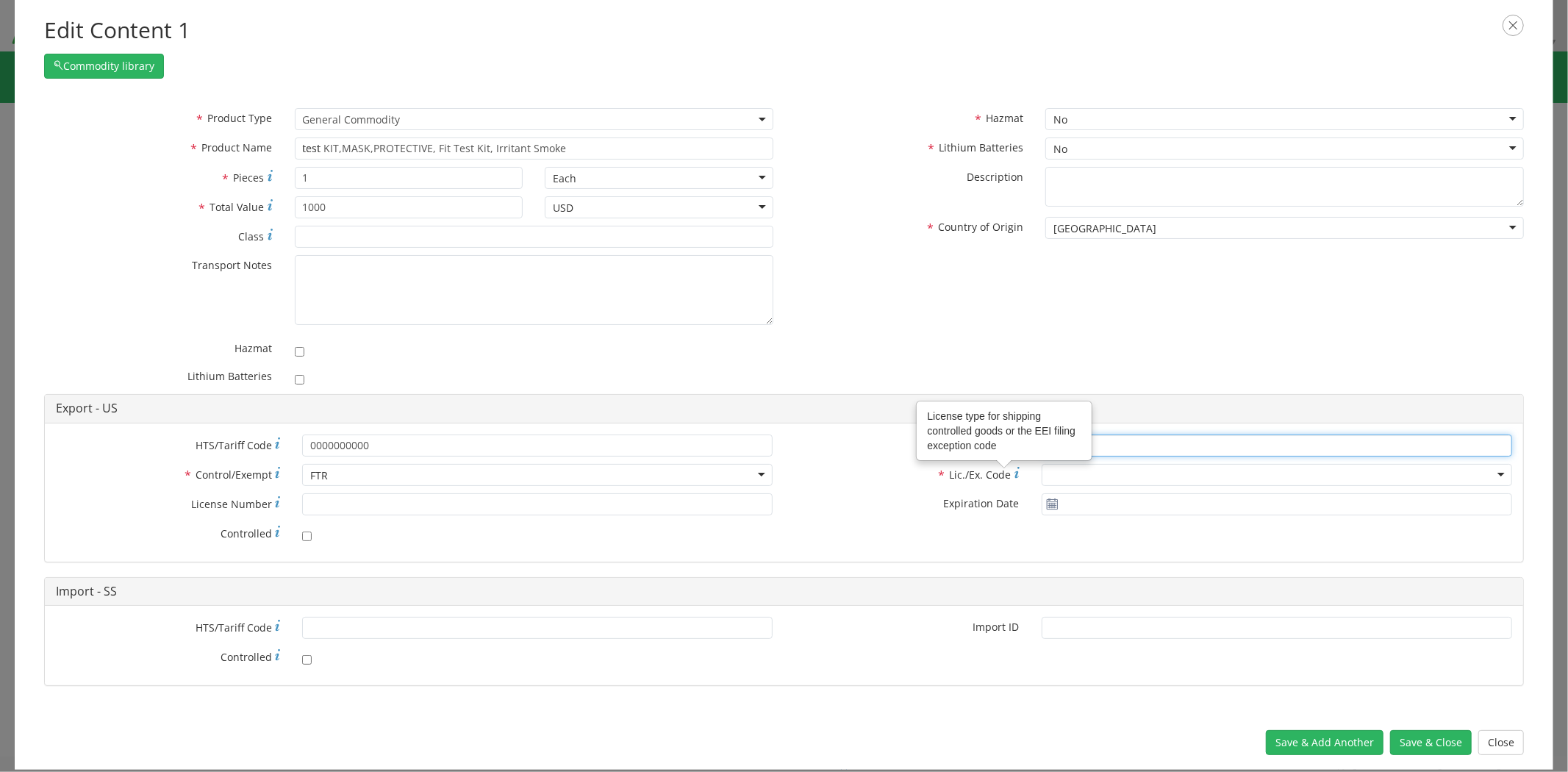
click at [1093, 449] on input "* ECCN" at bounding box center [1276, 445] width 470 height 22
click at [1106, 445] on input "* ECCN" at bounding box center [1276, 445] width 470 height 22
type input "00000"
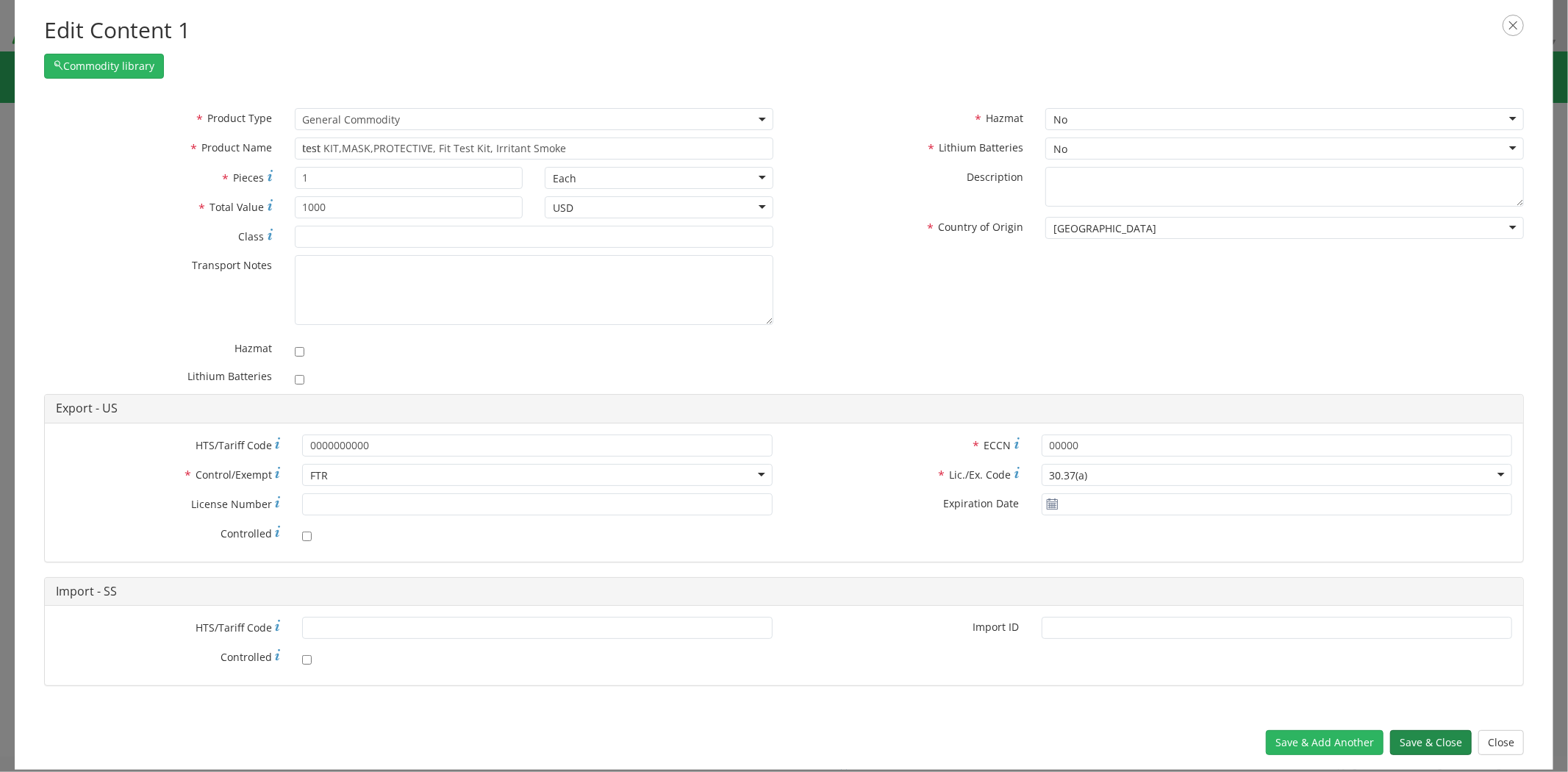
click at [1451, 751] on button "Save & Close" at bounding box center [1431, 742] width 82 height 25
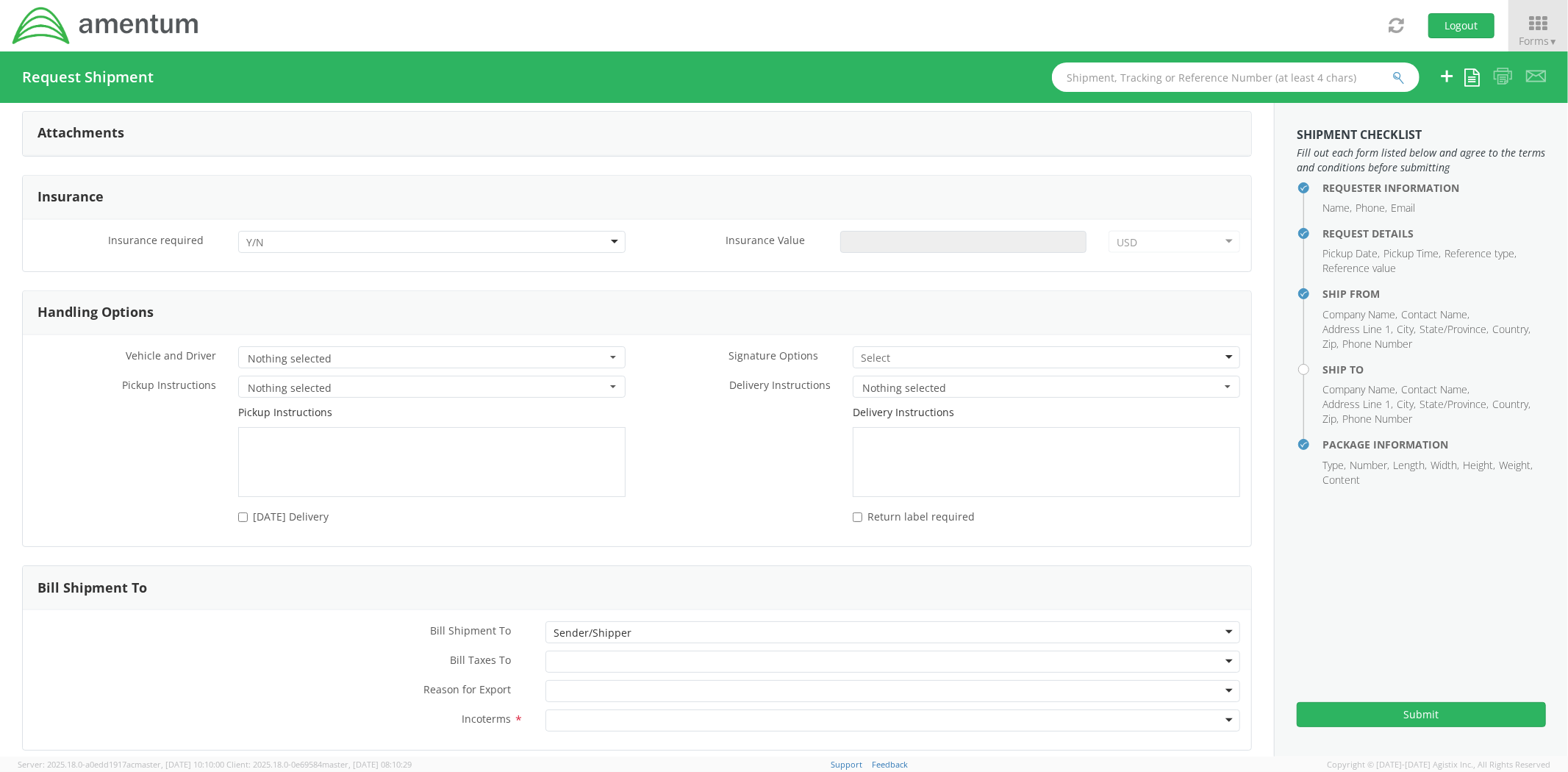
scroll to position [1804, 0]
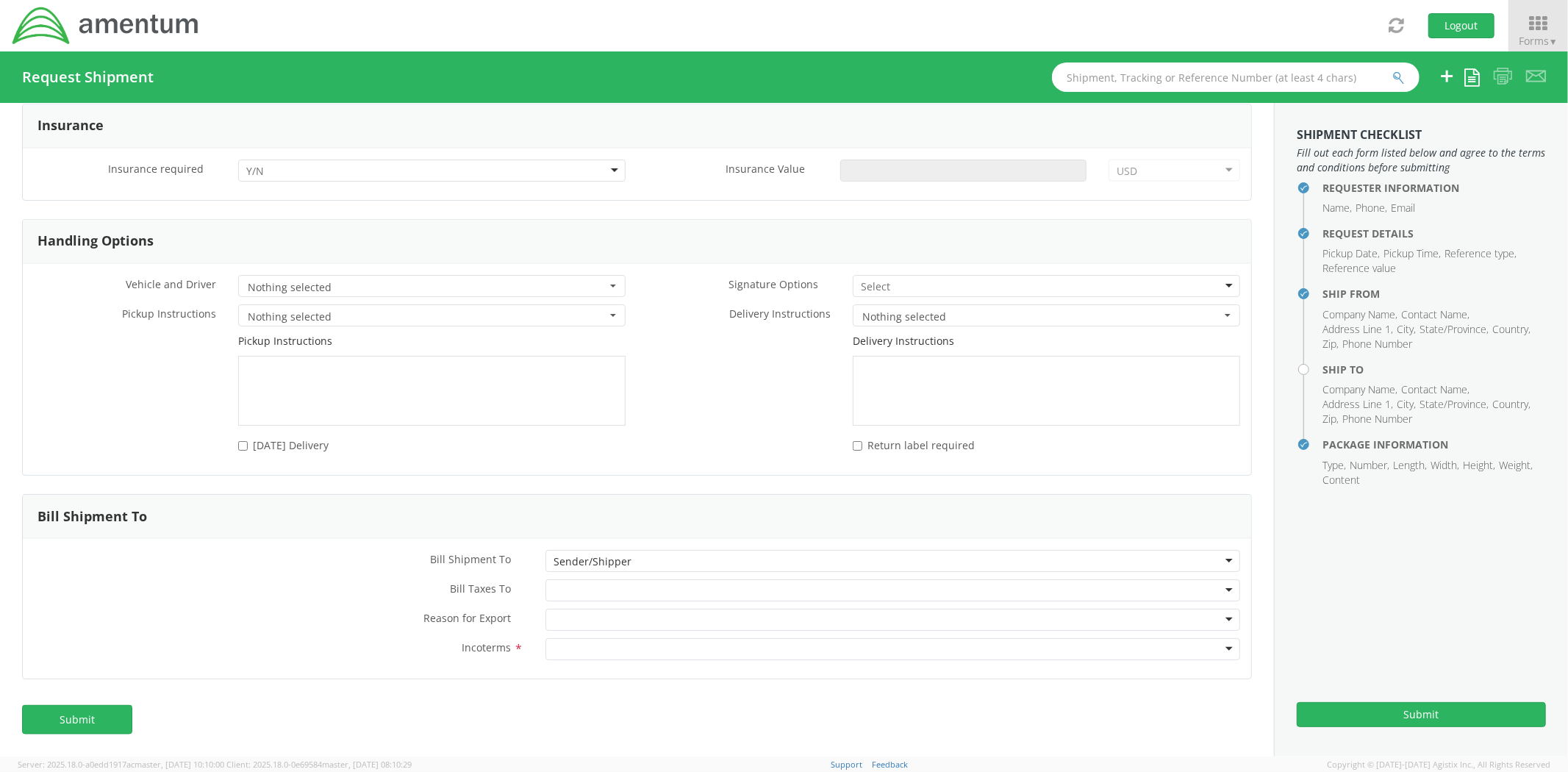
click at [604, 590] on div at bounding box center [892, 590] width 694 height 22
click at [592, 621] on div at bounding box center [892, 620] width 694 height 22
click at [584, 649] on div at bounding box center [892, 649] width 694 height 22
click at [1347, 721] on button "Submit" at bounding box center [1421, 715] width 249 height 25
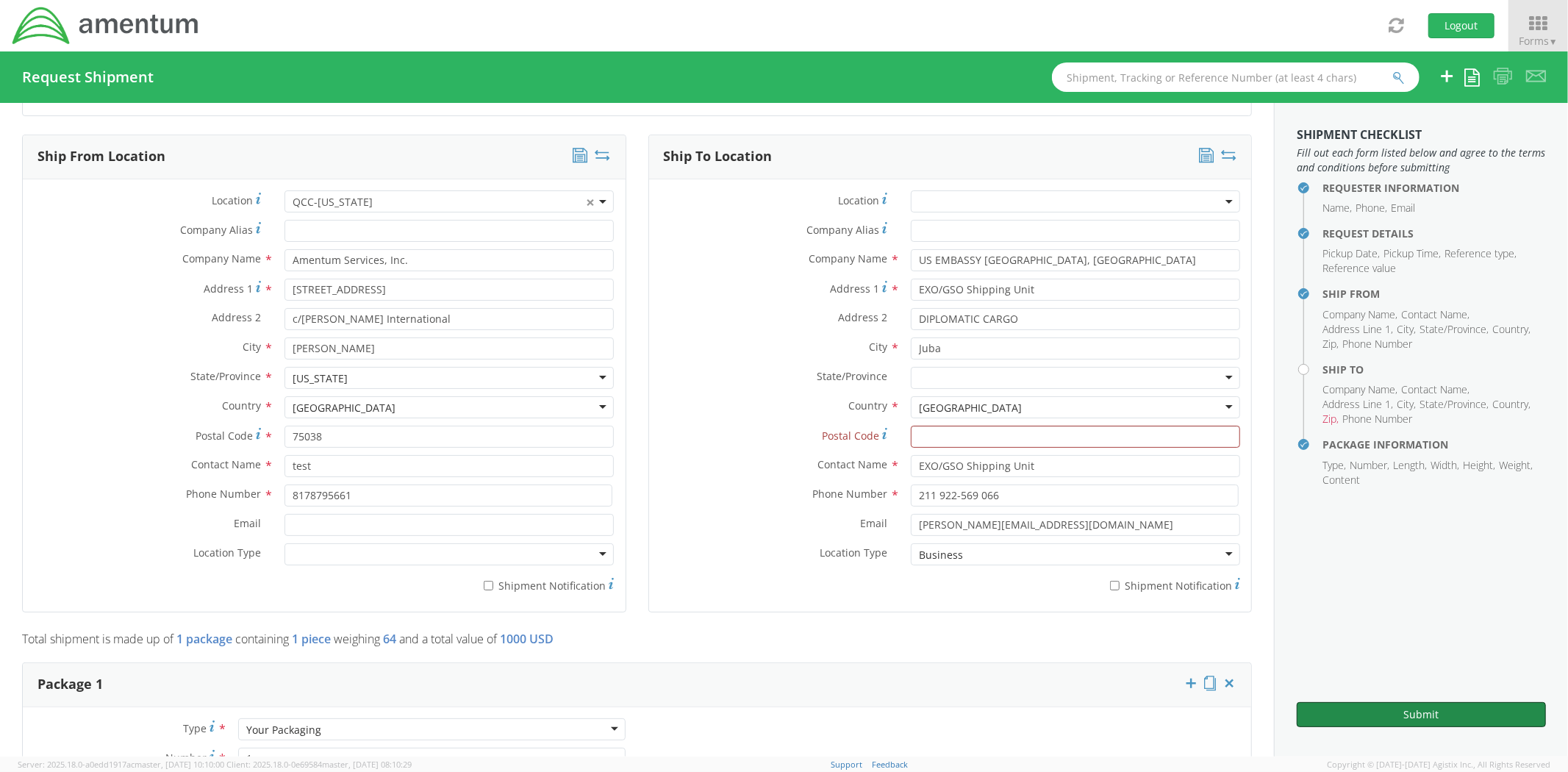
scroll to position [653, 0]
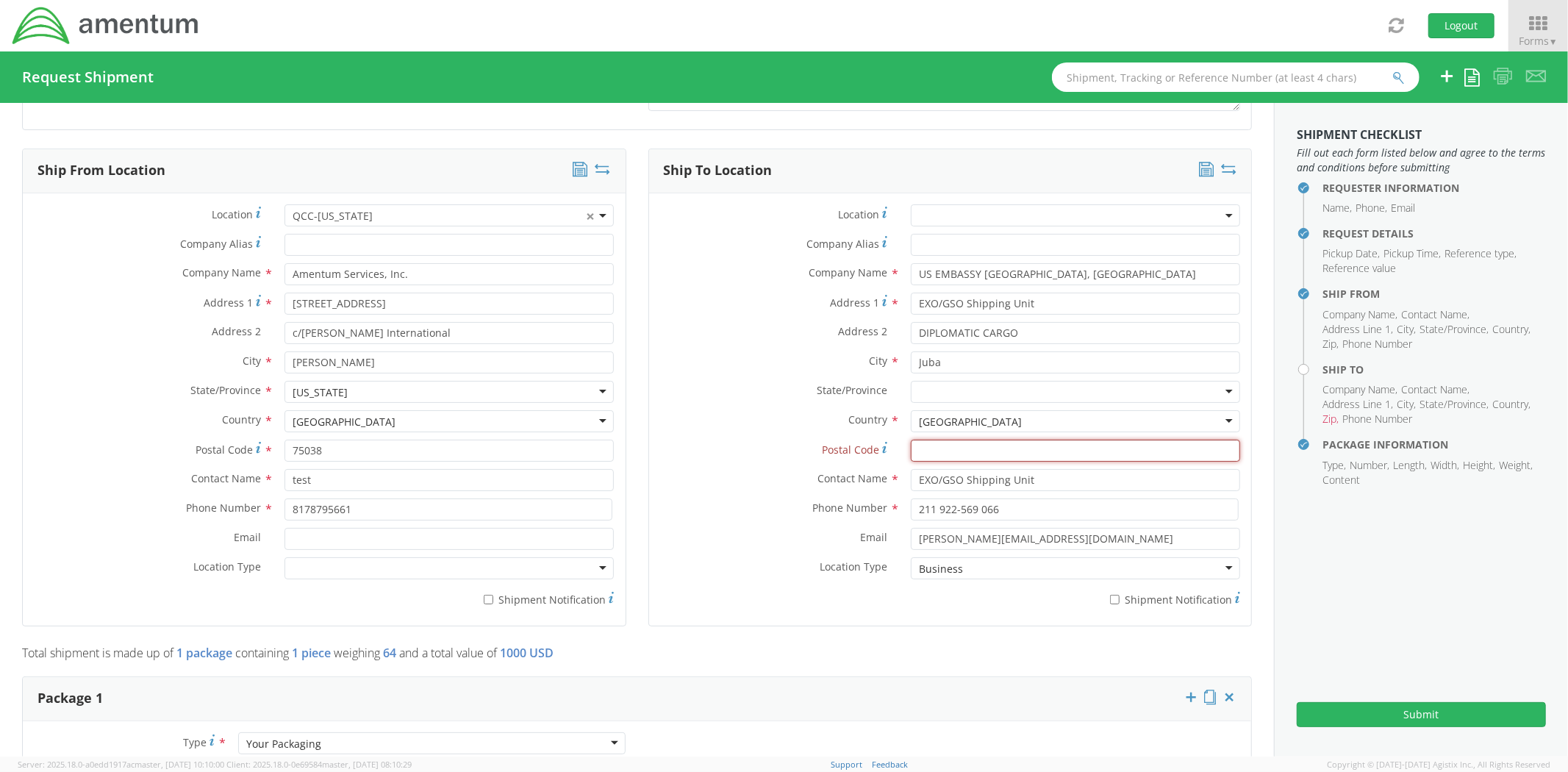
click at [965, 454] on input "Postal Code *" at bounding box center [1076, 450] width 329 height 22
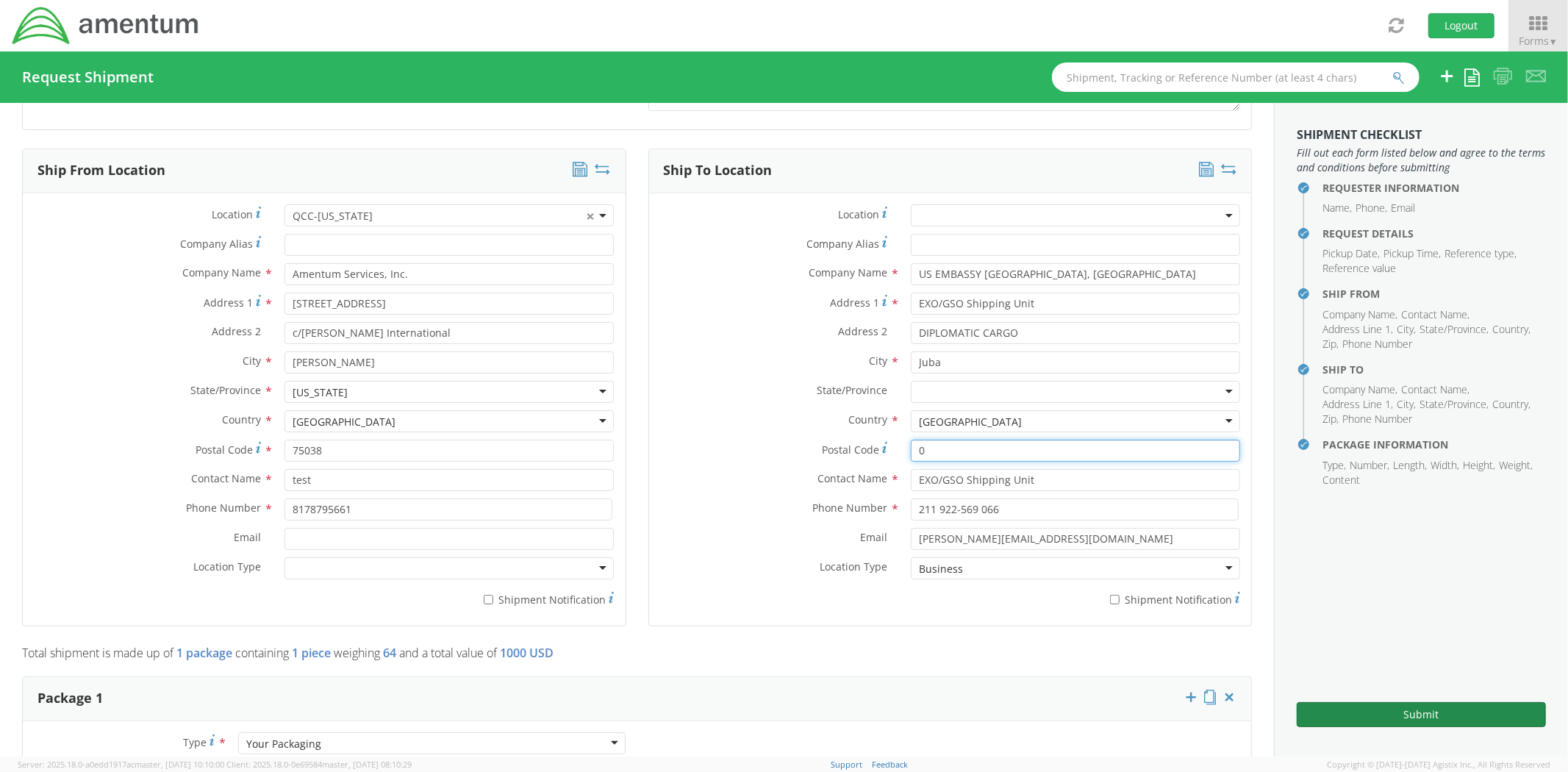
type input "0"
click at [1342, 708] on button "Submit" at bounding box center [1421, 715] width 249 height 25
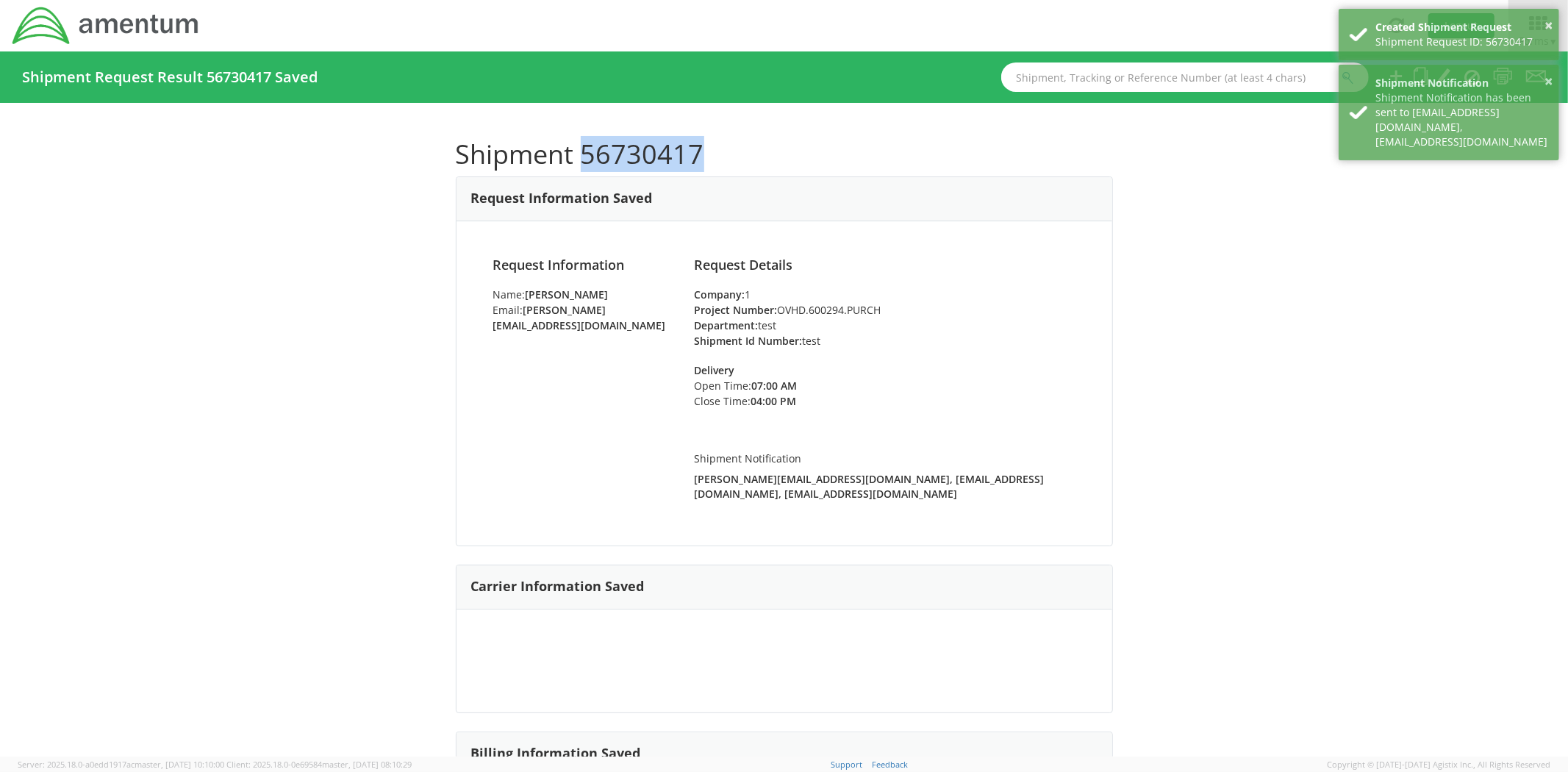
drag, startPoint x: 703, startPoint y: 155, endPoint x: 575, endPoint y: 159, distance: 128.1
click at [575, 159] on h1 "Shipment 56730417" at bounding box center [784, 154] width 657 height 29
copy h1 "56730417"
